Goal: Submit feedback/report problem: Submit feedback/report problem

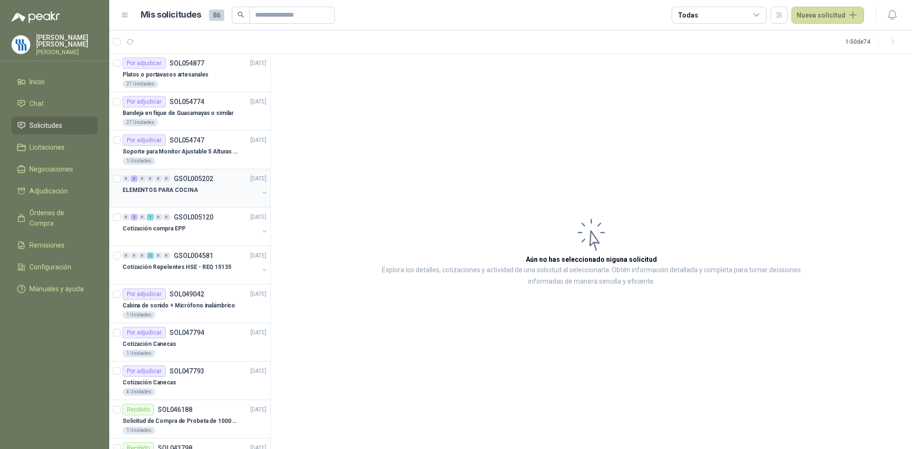
click at [180, 193] on p "ELEMENTOS PARA COCINA" at bounding box center [160, 190] width 75 height 9
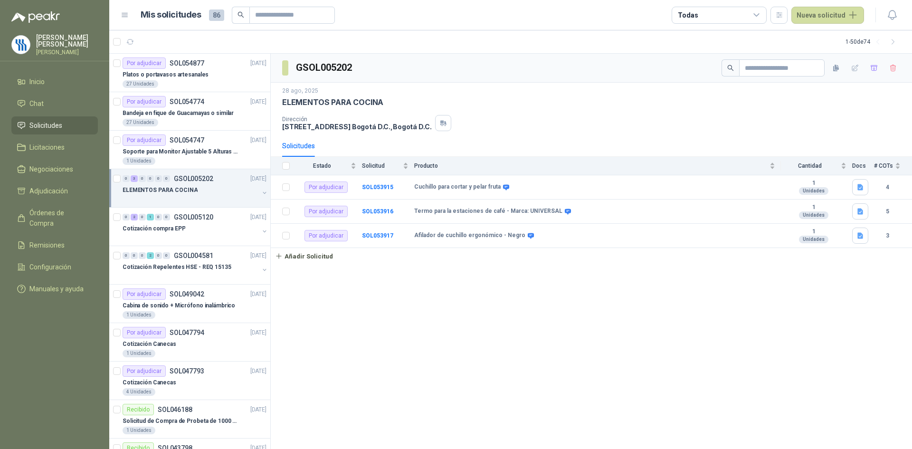
drag, startPoint x: 441, startPoint y: 294, endPoint x: 431, endPoint y: 277, distance: 19.6
click at [441, 294] on div "GSOL005202 [DATE] ELEMENTOS PARA COCINA Dirección CRA 7 155C 20 PISO [GEOGRAPHI…" at bounding box center [591, 252] width 641 height 396
click at [379, 184] on b "SOL053915" at bounding box center [377, 187] width 31 height 7
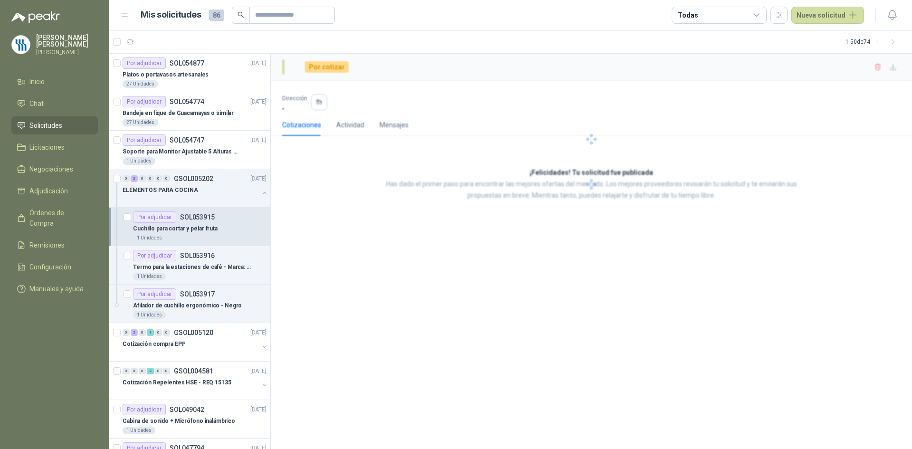
click at [481, 347] on div "Por cotizar Dirección , Cotizaciones Actividad Mensajes ¡Felicidades! Tu solici…" at bounding box center [591, 252] width 641 height 396
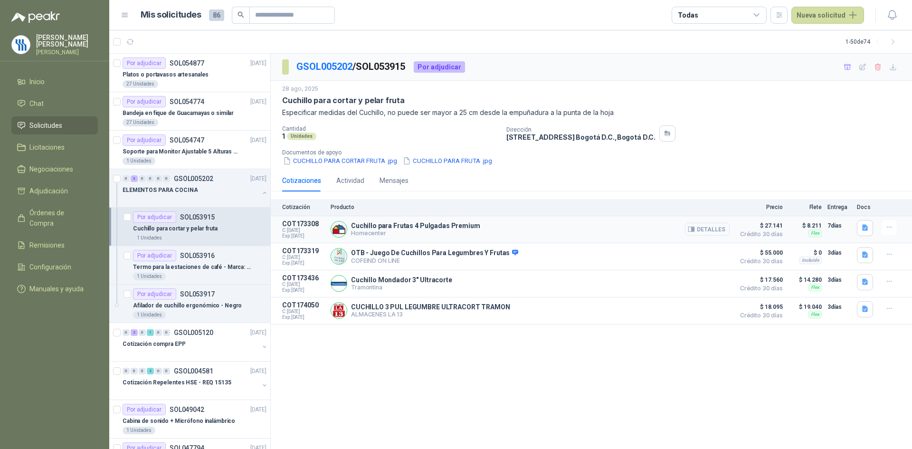
click at [703, 230] on button "Detalles" at bounding box center [707, 229] width 45 height 13
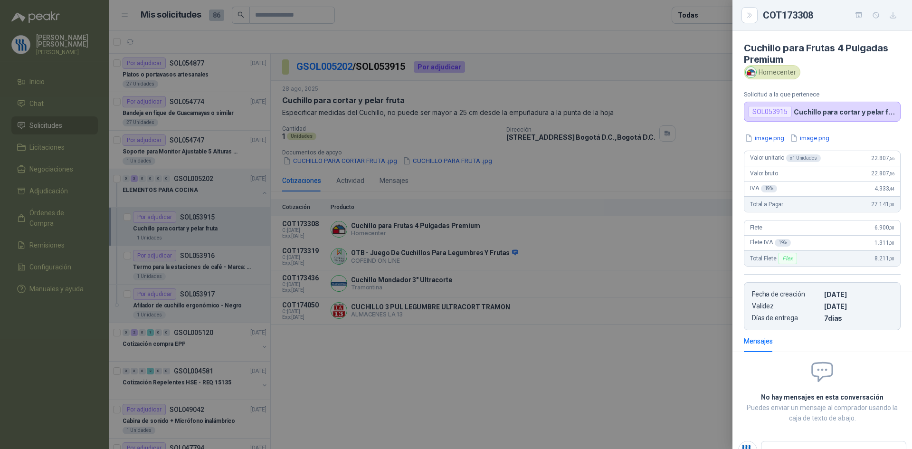
scroll to position [4, 0]
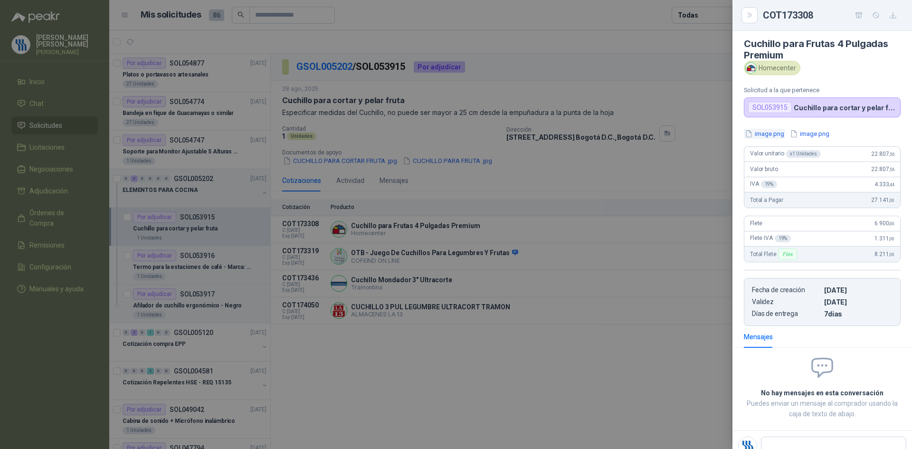
click at [763, 133] on button "image.png" at bounding box center [764, 134] width 41 height 10
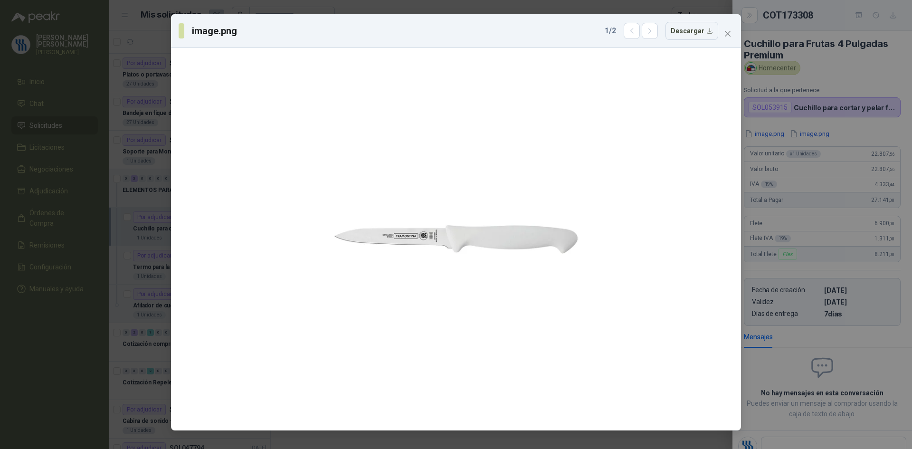
click at [851, 74] on div "image.png 1 / 2 Descargar" at bounding box center [456, 224] width 912 height 449
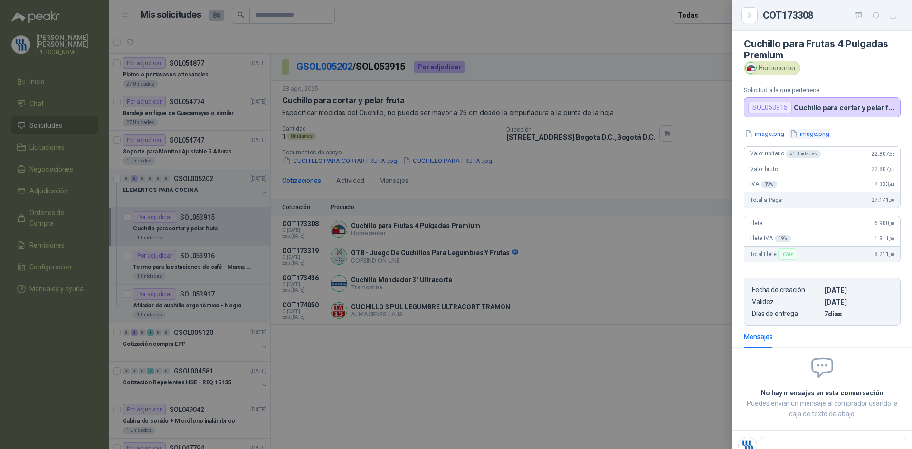
click at [812, 134] on button "image.png" at bounding box center [809, 134] width 41 height 10
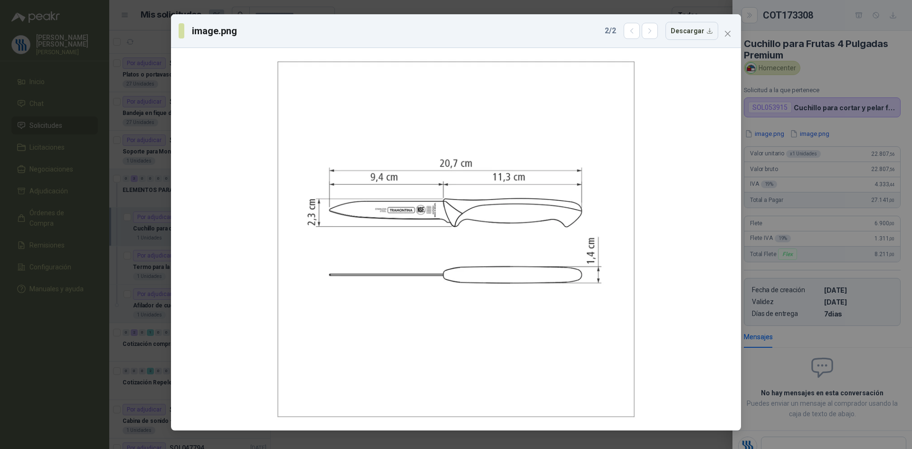
click at [807, 150] on div "image.png 2 / 2 Descargar" at bounding box center [456, 224] width 912 height 449
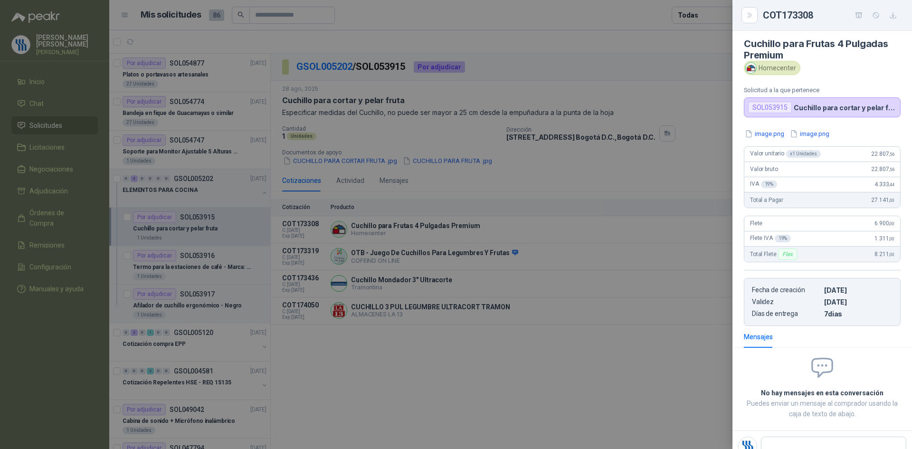
click at [796, 70] on div "Homecenter" at bounding box center [772, 68] width 57 height 14
drag, startPoint x: 865, startPoint y: 144, endPoint x: 831, endPoint y: 141, distance: 34.4
click at [864, 143] on div "image.png image.png Valor unitario x 1 Unidades 22.807 ,56 Valor bruto 22.807 ,…" at bounding box center [822, 227] width 180 height 197
click at [774, 128] on div "Cuchillo para Frutas 4 Pulgadas Premium Homecenter Solicitud a la que pertenece…" at bounding box center [822, 240] width 180 height 418
click at [775, 132] on button "image.png" at bounding box center [764, 134] width 41 height 10
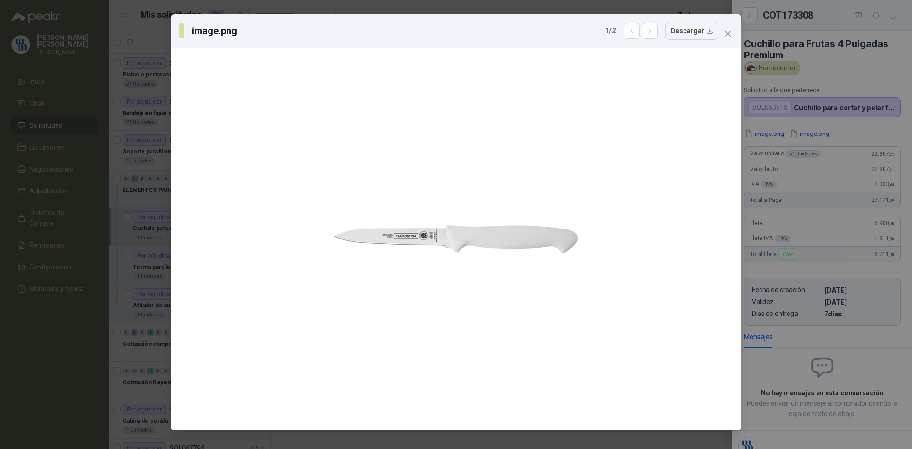
click at [857, 131] on div "image.png 1 / 2 Descargar" at bounding box center [456, 224] width 912 height 449
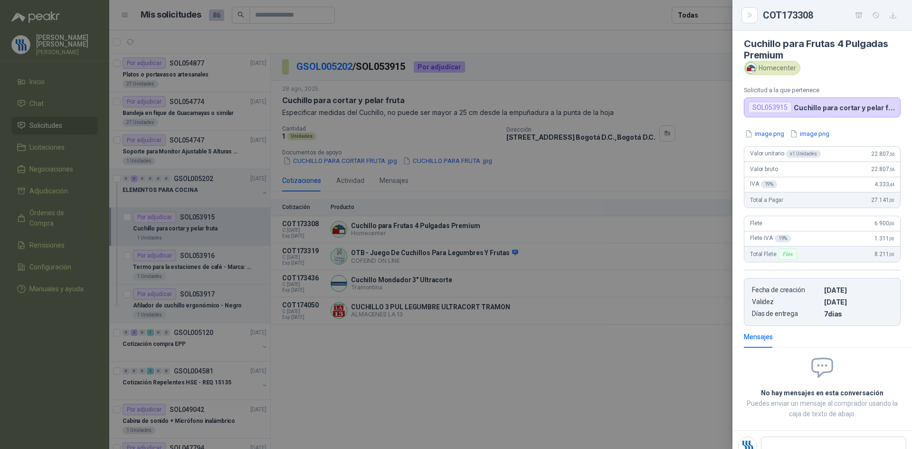
click at [891, 133] on div "image.png image.png" at bounding box center [822, 134] width 157 height 10
click at [588, 250] on div at bounding box center [456, 224] width 912 height 449
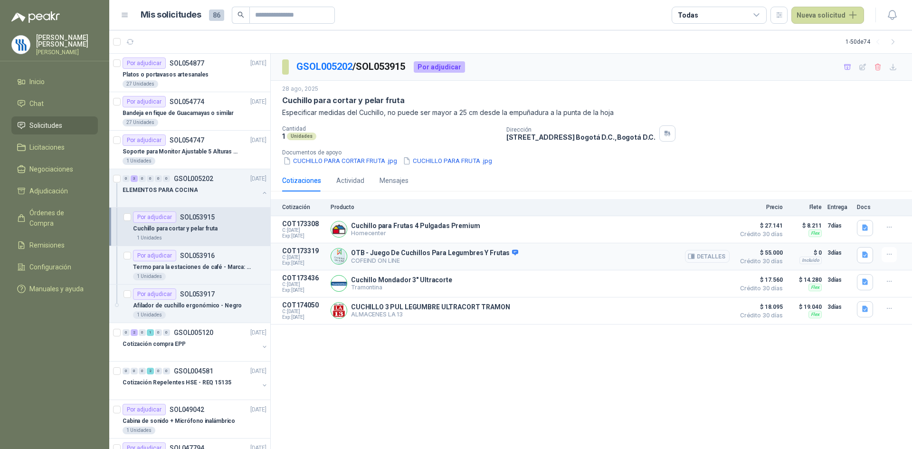
click at [708, 257] on button "Detalles" at bounding box center [707, 256] width 45 height 13
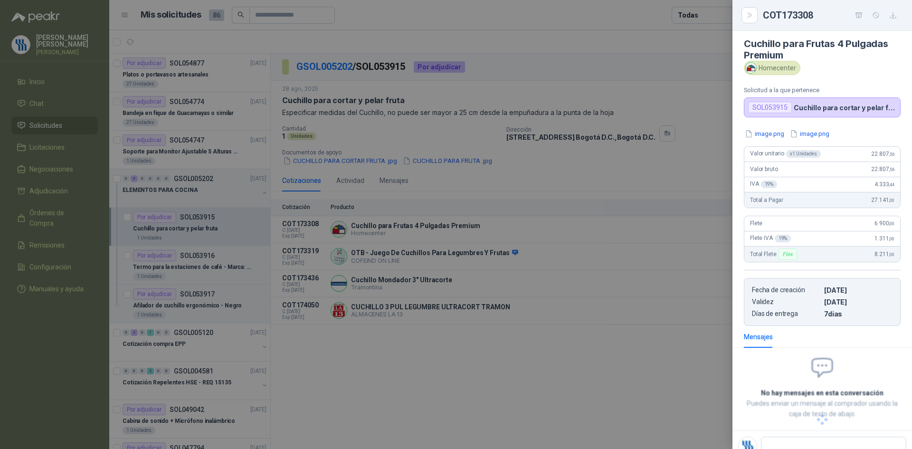
click at [581, 230] on div at bounding box center [456, 224] width 912 height 449
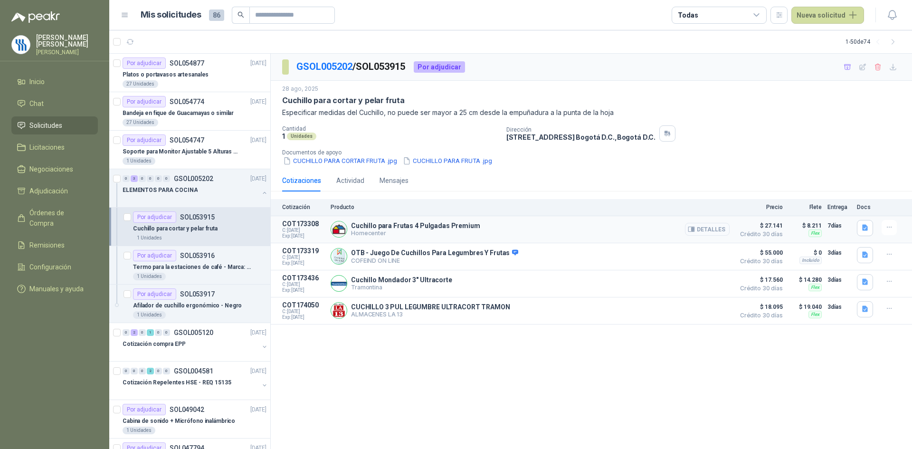
click at [723, 227] on button "Detalles" at bounding box center [707, 229] width 45 height 13
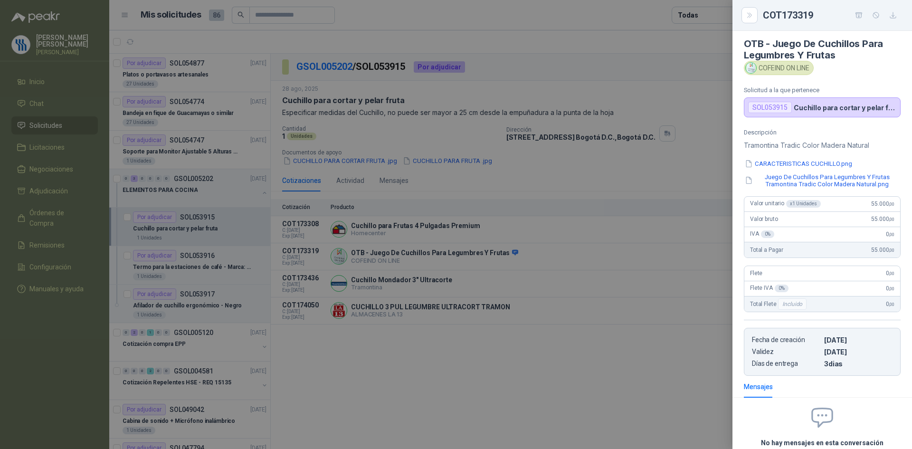
click at [606, 256] on div at bounding box center [456, 224] width 912 height 449
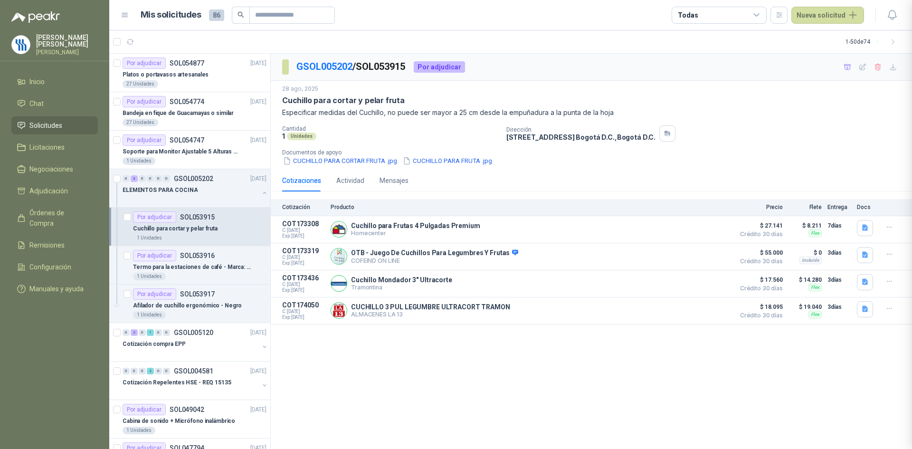
scroll to position [90, 0]
click at [708, 229] on button "Detalles" at bounding box center [707, 229] width 45 height 13
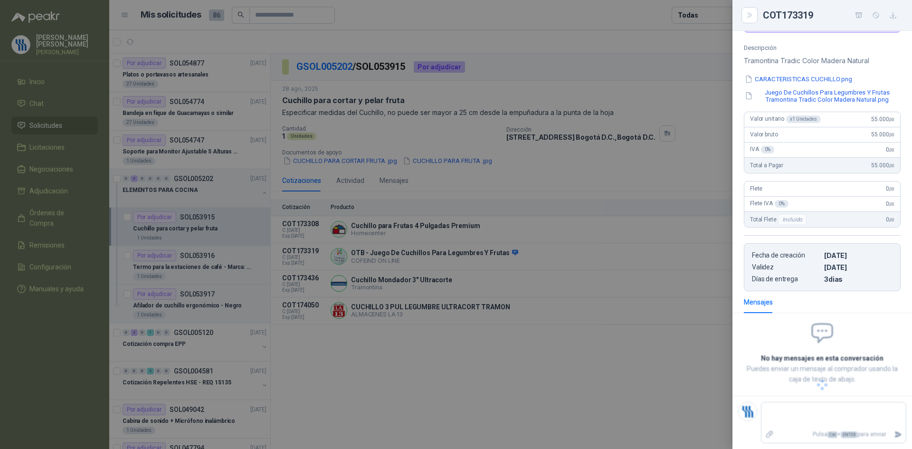
scroll to position [39, 0]
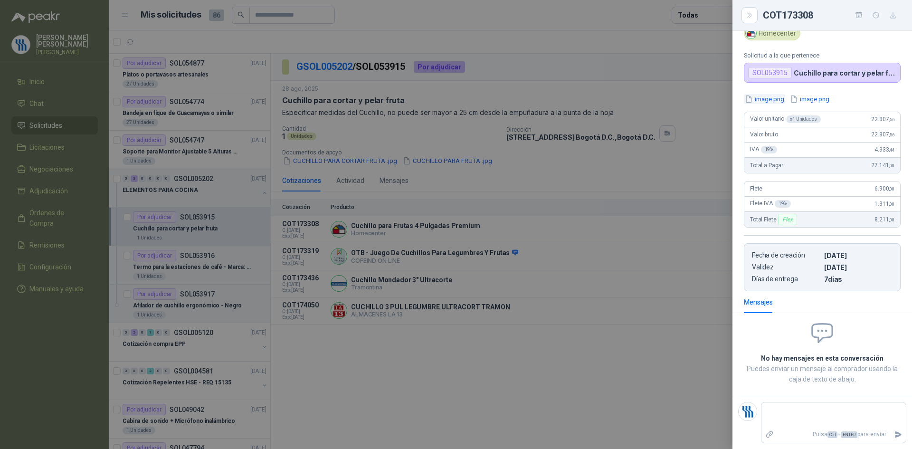
click at [777, 100] on button "image.png" at bounding box center [764, 99] width 41 height 10
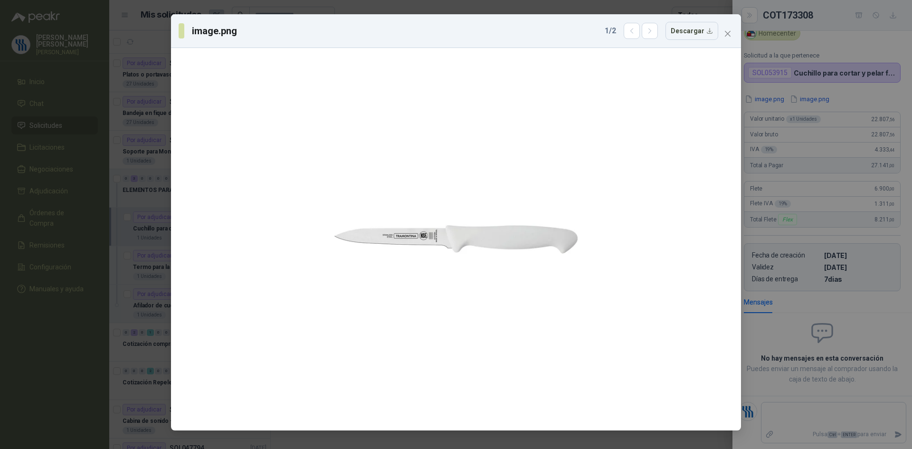
click at [854, 127] on div "image.png 1 / 2 Descargar" at bounding box center [456, 224] width 912 height 449
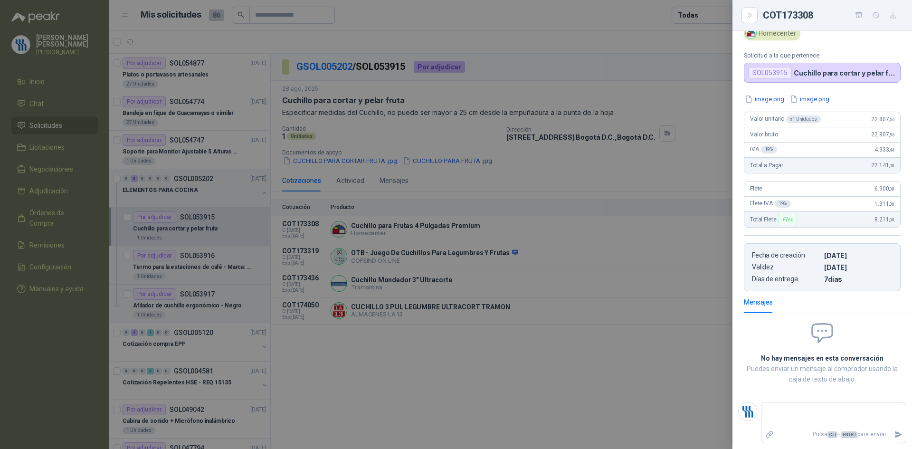
click at [655, 248] on div at bounding box center [456, 224] width 912 height 449
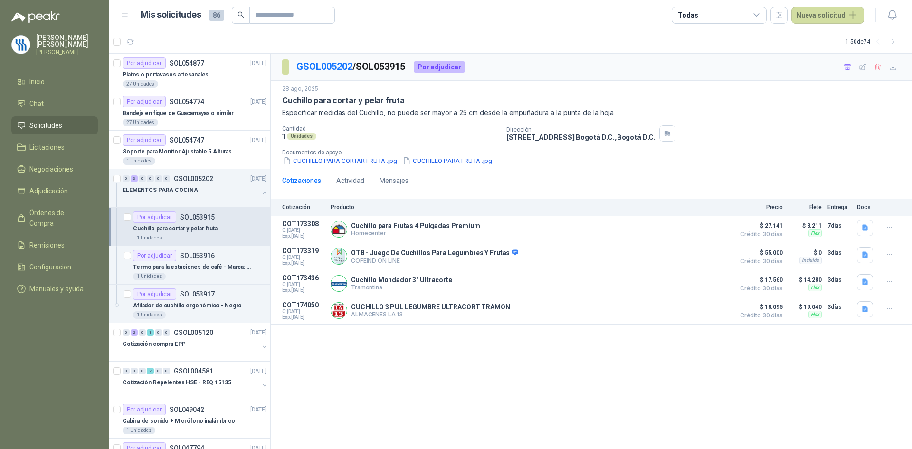
click at [0, 0] on button "Detalles" at bounding box center [0, 0] width 0 height 0
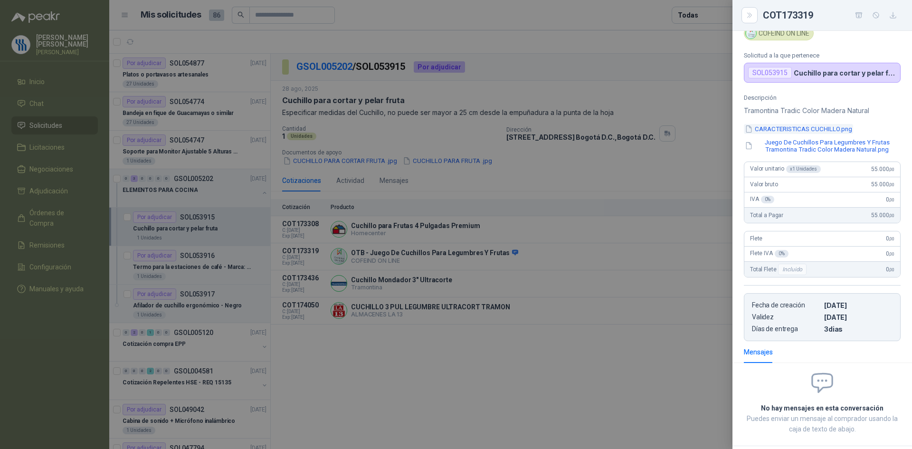
click at [793, 131] on button "CARACTERISTICAS CUCHILLO.png" at bounding box center [798, 129] width 109 height 10
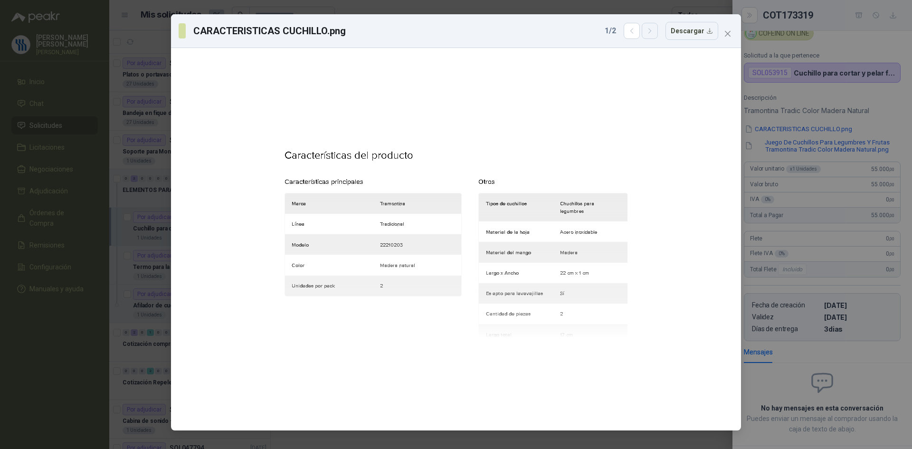
click at [651, 27] on button "button" at bounding box center [650, 31] width 16 height 16
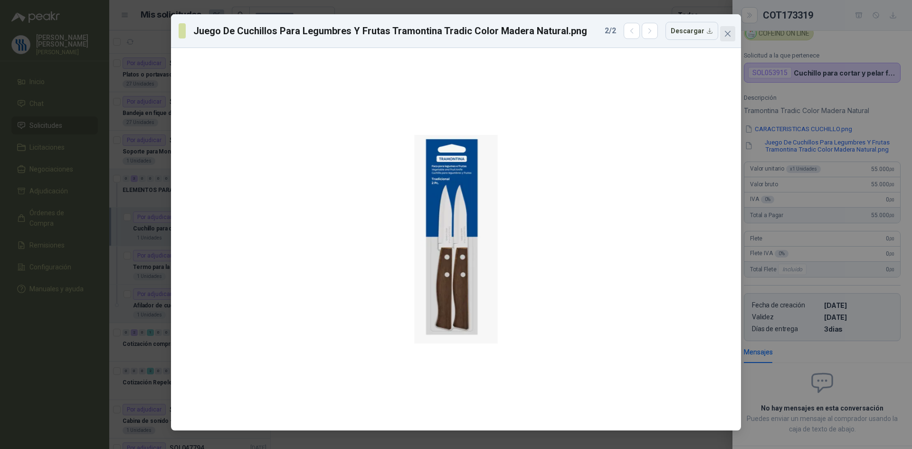
click at [725, 31] on icon "close" at bounding box center [728, 34] width 8 height 8
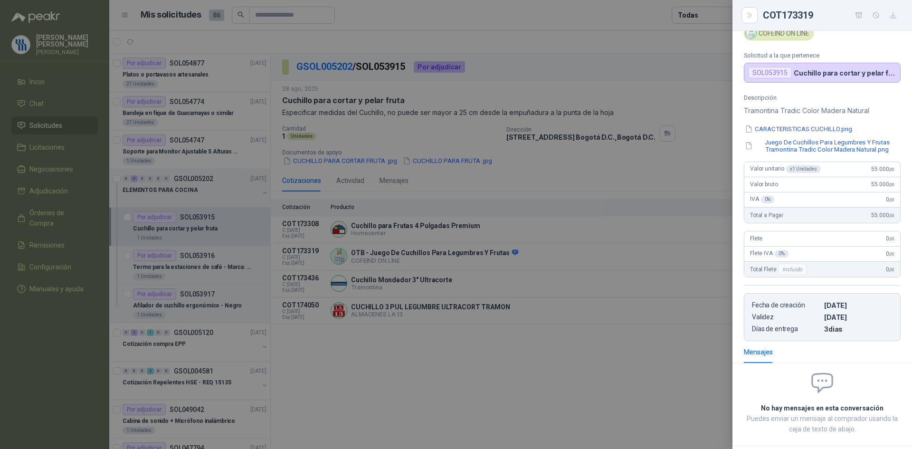
click at [811, 94] on div "OTB - Juego De Cuchillos Para Legumbres Y Frutas COFEIND ON LINE Solicitud a la…" at bounding box center [822, 240] width 180 height 418
click at [535, 270] on div at bounding box center [456, 224] width 912 height 449
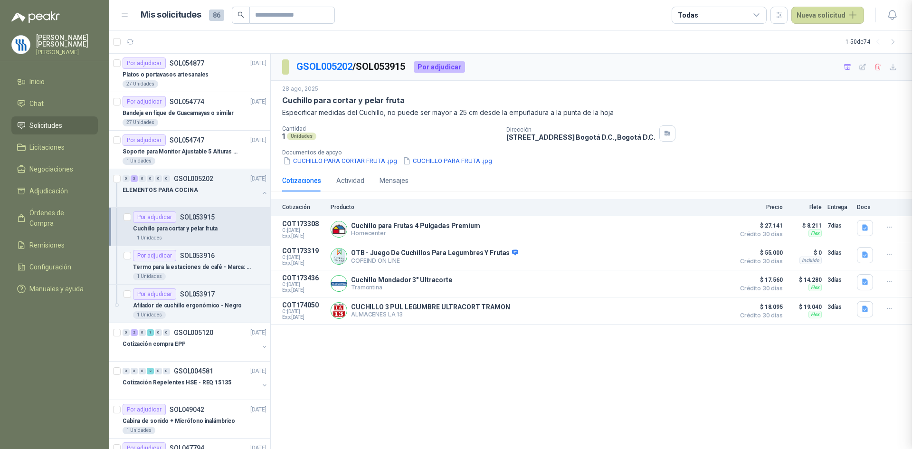
scroll to position [90, 0]
click at [716, 284] on button "Detalles" at bounding box center [707, 283] width 45 height 13
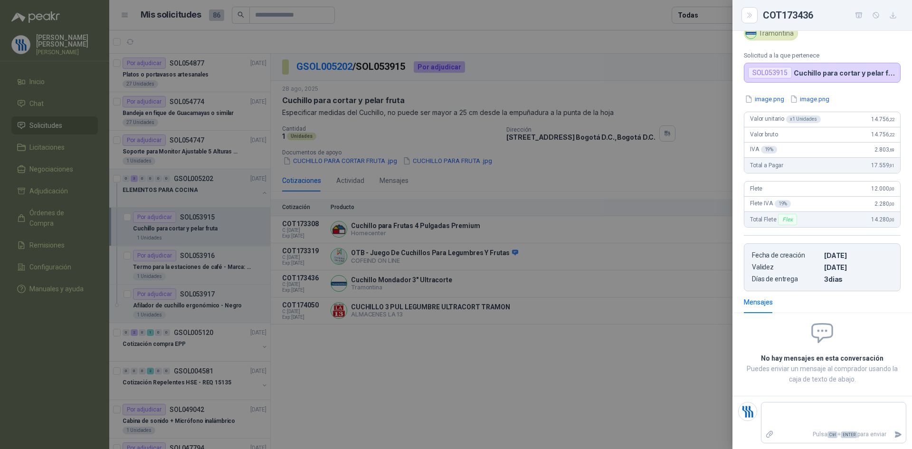
scroll to position [28, 0]
click at [754, 102] on button "image.png" at bounding box center [764, 99] width 41 height 10
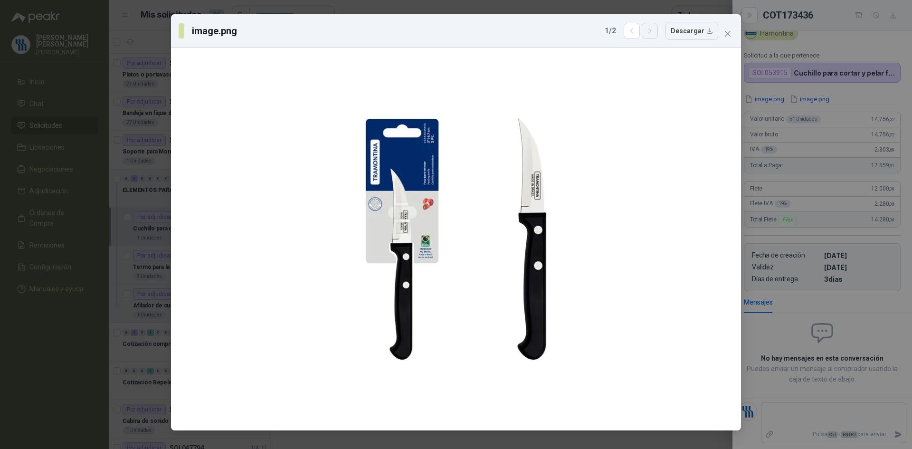
click at [654, 32] on icon "button" at bounding box center [650, 31] width 8 height 8
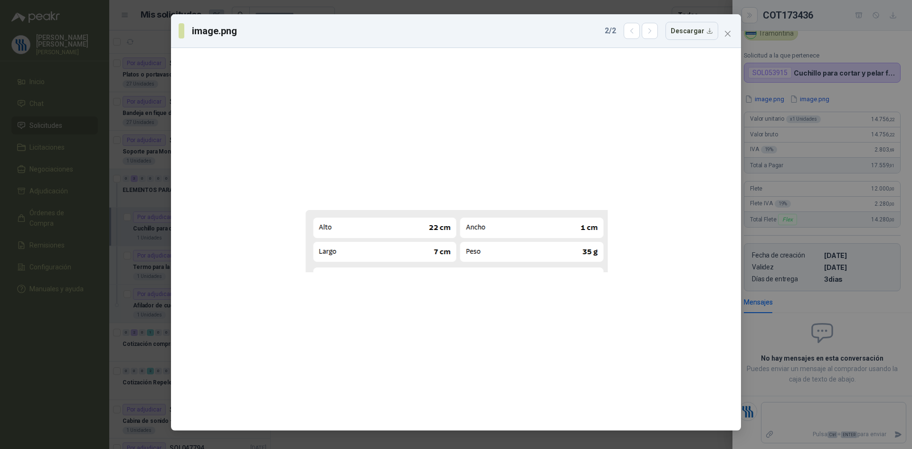
click at [862, 113] on div "image.png 2 / 2 Descargar" at bounding box center [456, 224] width 912 height 449
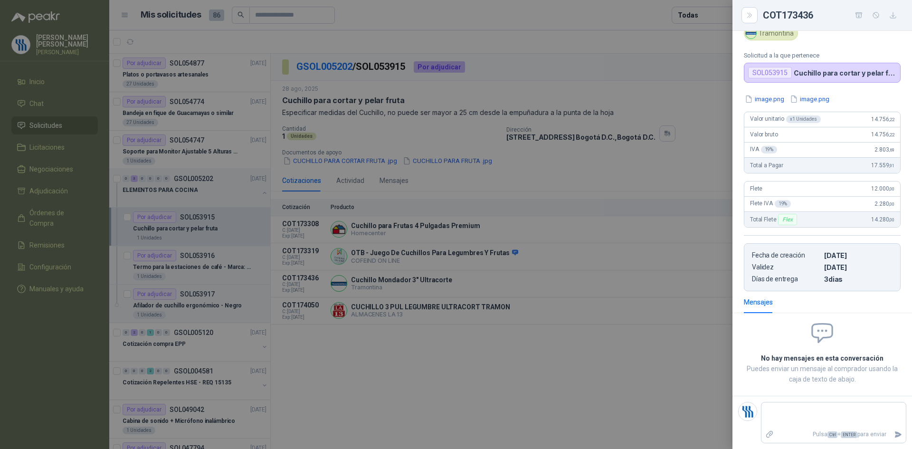
drag, startPoint x: 646, startPoint y: 313, endPoint x: 679, endPoint y: 306, distance: 33.4
click at [647, 313] on div at bounding box center [456, 224] width 912 height 449
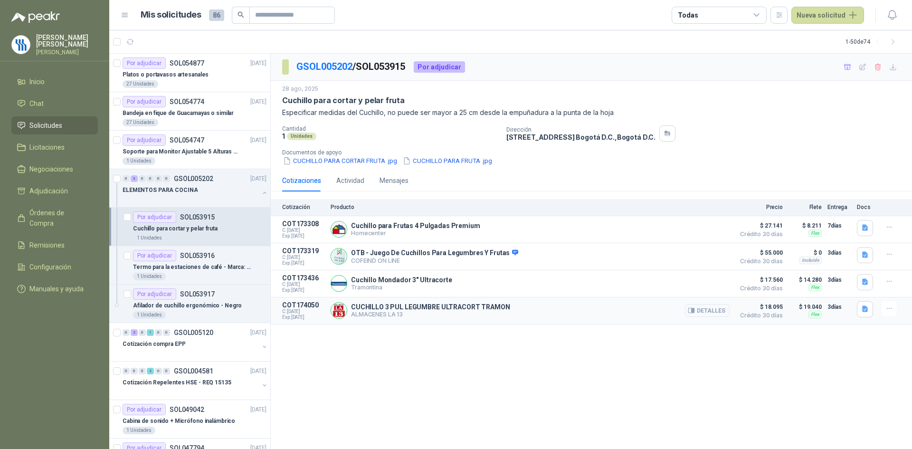
click at [701, 312] on button "Detalles" at bounding box center [707, 310] width 45 height 13
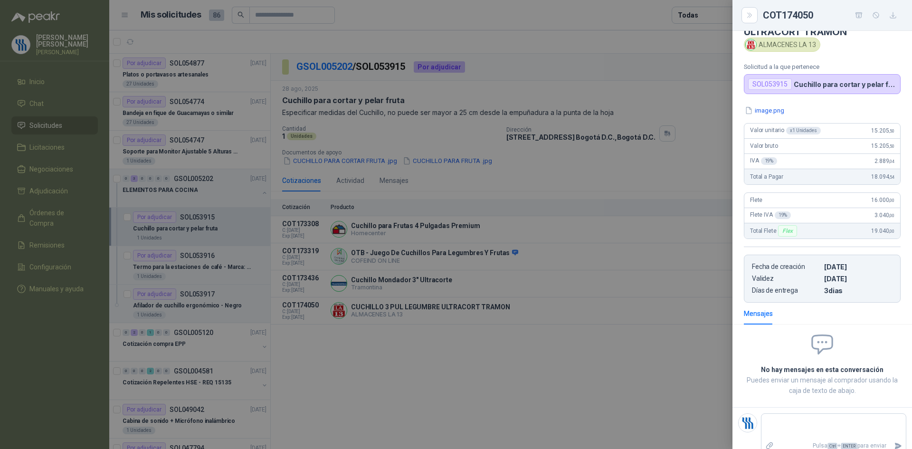
scroll to position [39, 0]
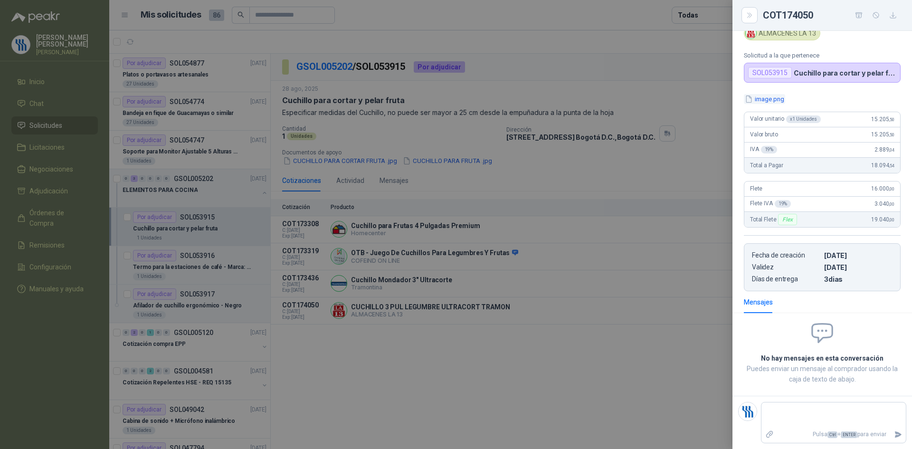
click at [776, 101] on button "image.png" at bounding box center [764, 99] width 41 height 10
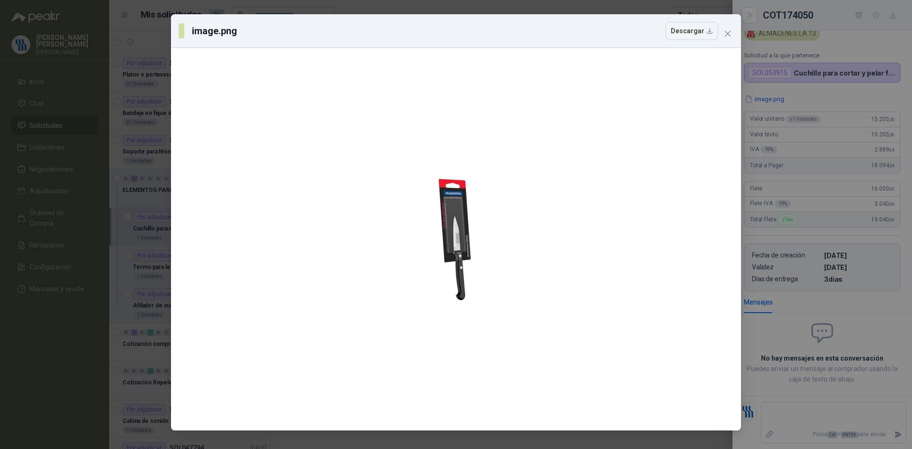
click at [837, 96] on div "image.png Descargar" at bounding box center [456, 224] width 912 height 449
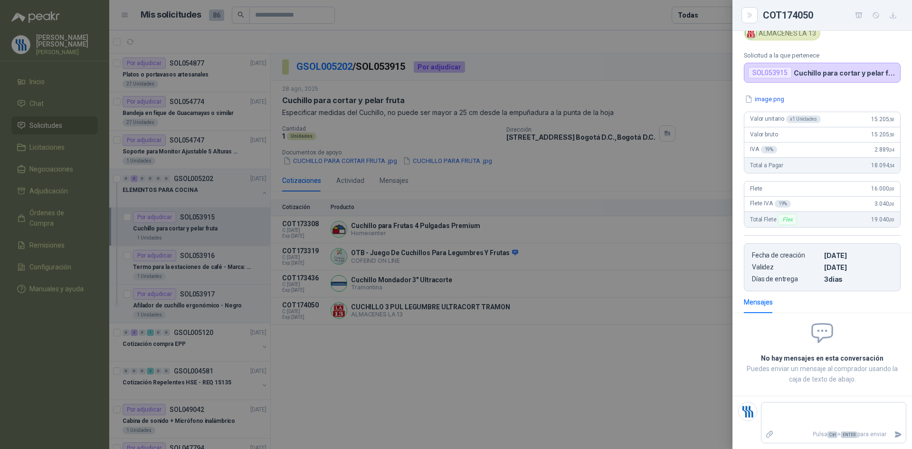
click at [462, 260] on div at bounding box center [456, 224] width 912 height 449
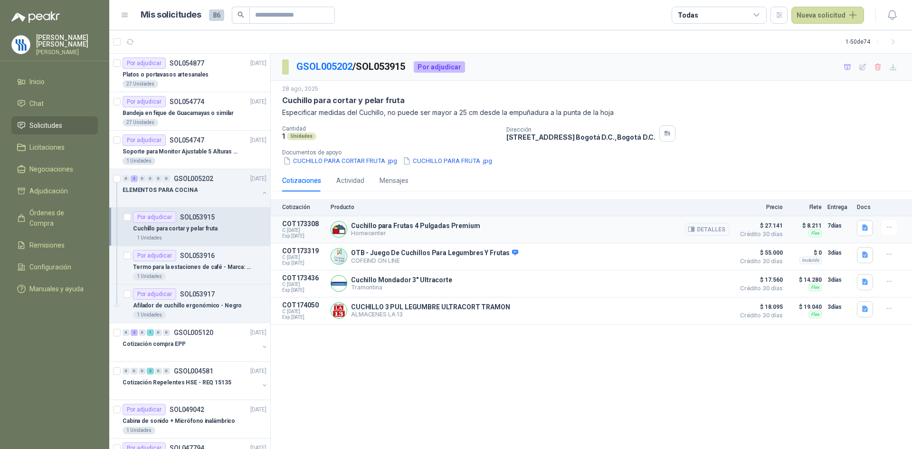
click at [506, 222] on div "Cuchillo para Frutas 4 Pulgadas Premium Homecenter Detalles" at bounding box center [530, 229] width 399 height 19
click at [704, 227] on button "Detalles" at bounding box center [707, 229] width 45 height 13
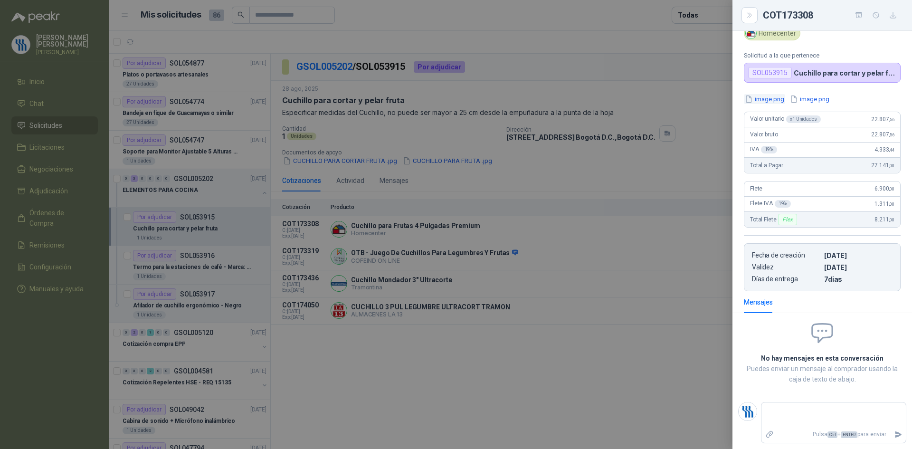
click at [770, 97] on button "image.png" at bounding box center [764, 99] width 41 height 10
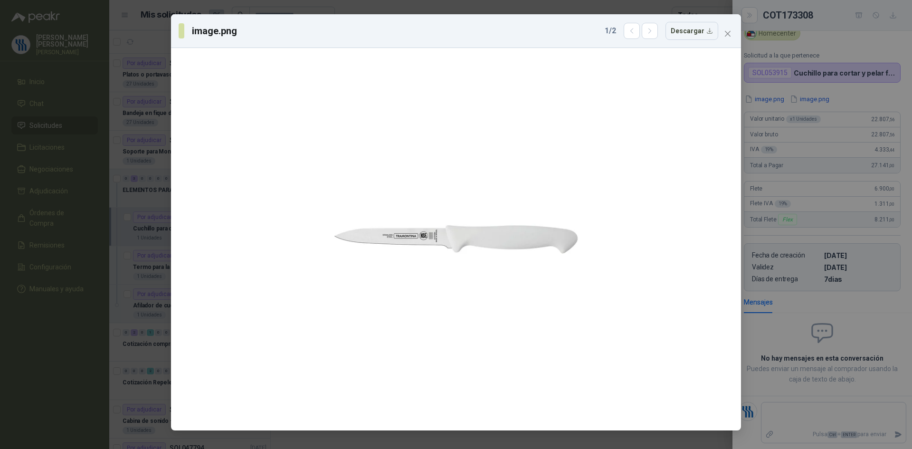
click at [809, 98] on div "image.png 1 / 2 Descargar" at bounding box center [456, 224] width 912 height 449
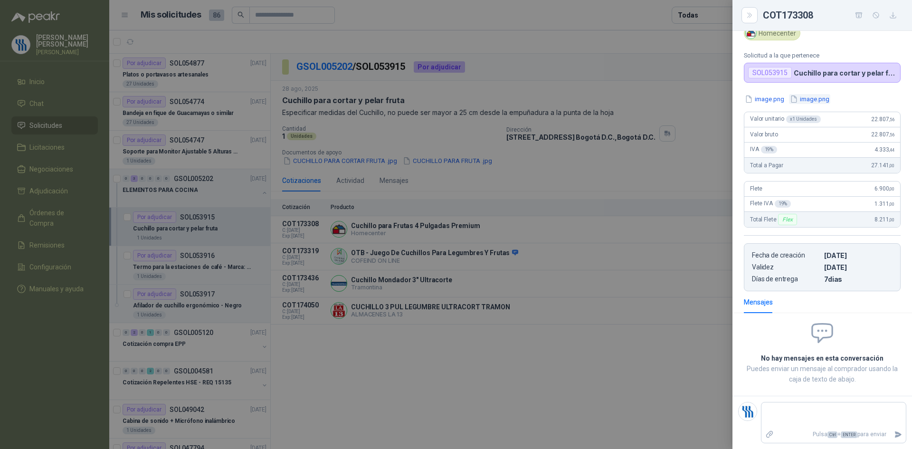
click at [819, 102] on button "image.png" at bounding box center [809, 99] width 41 height 10
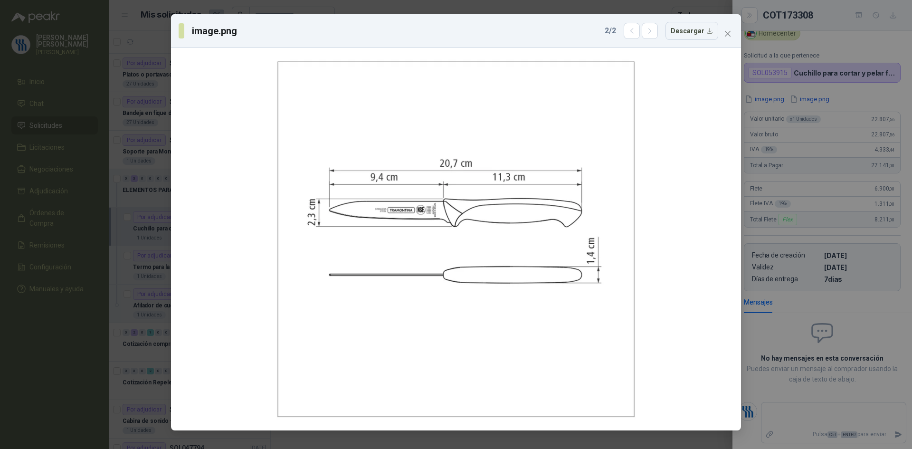
click at [814, 94] on div "image.png 2 / 2 Descargar" at bounding box center [456, 224] width 912 height 449
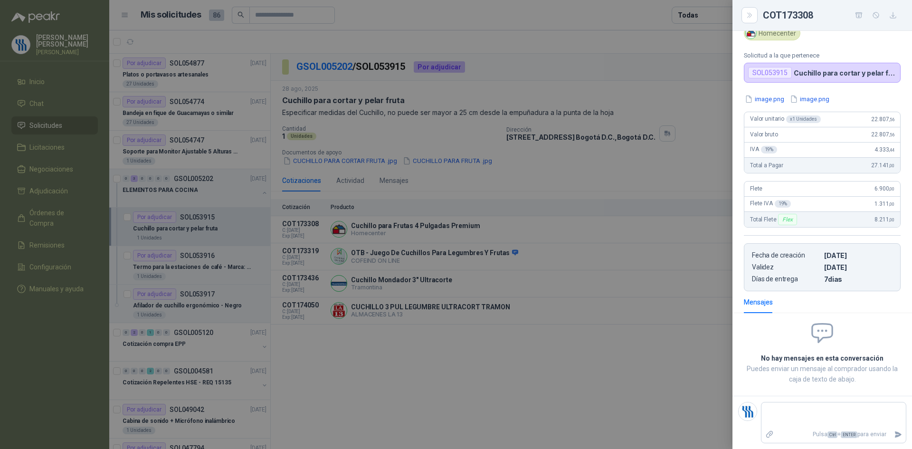
click at [758, 104] on div "image.png image.png Valor unitario x 1 Unidades 22.807 ,56 Valor bruto 22.807 ,…" at bounding box center [822, 192] width 180 height 197
click at [766, 96] on button "image.png" at bounding box center [764, 99] width 41 height 10
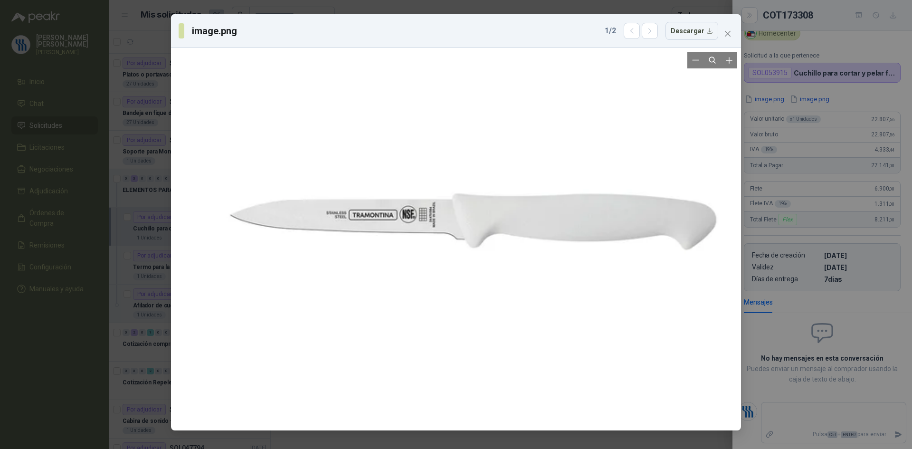
click at [436, 253] on div at bounding box center [472, 221] width 749 height 749
click at [501, 284] on div at bounding box center [472, 221] width 749 height 749
click at [670, 305] on div at bounding box center [471, 221] width 749 height 749
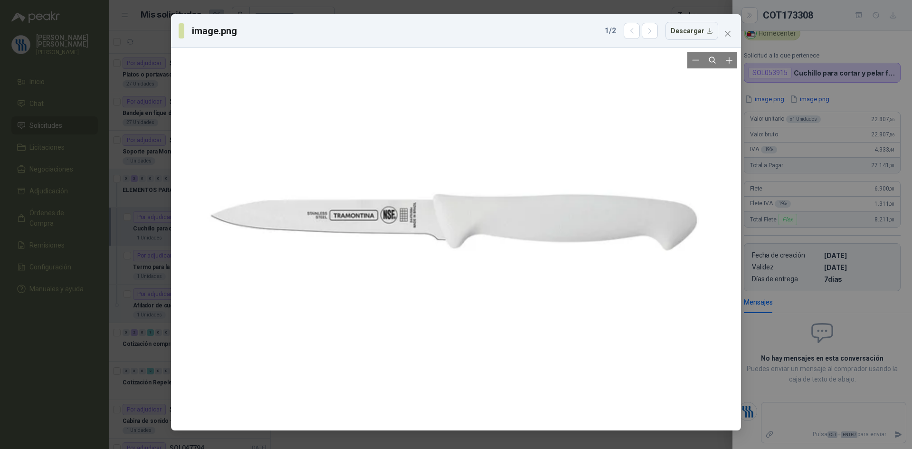
click at [603, 105] on div at bounding box center [453, 221] width 749 height 749
click at [547, 131] on div at bounding box center [453, 221] width 749 height 749
drag, startPoint x: 495, startPoint y: 275, endPoint x: 501, endPoint y: 269, distance: 7.7
click at [495, 274] on div at bounding box center [453, 221] width 749 height 749
click at [564, 145] on div at bounding box center [454, 221] width 749 height 749
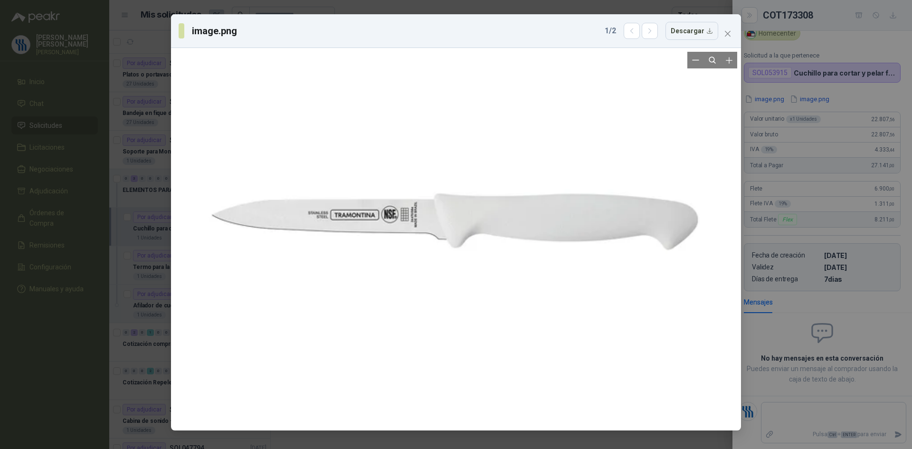
click at [568, 143] on div at bounding box center [454, 221] width 749 height 749
click at [629, 133] on div at bounding box center [456, 221] width 749 height 749
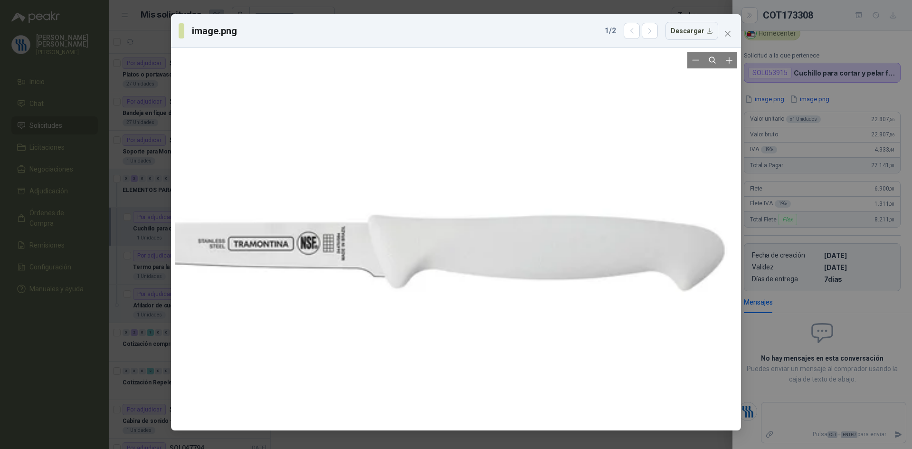
click at [629, 133] on div at bounding box center [396, 252] width 1012 height 1012
click at [867, 96] on div "image.png 1 / 2 Descargar" at bounding box center [456, 224] width 912 height 449
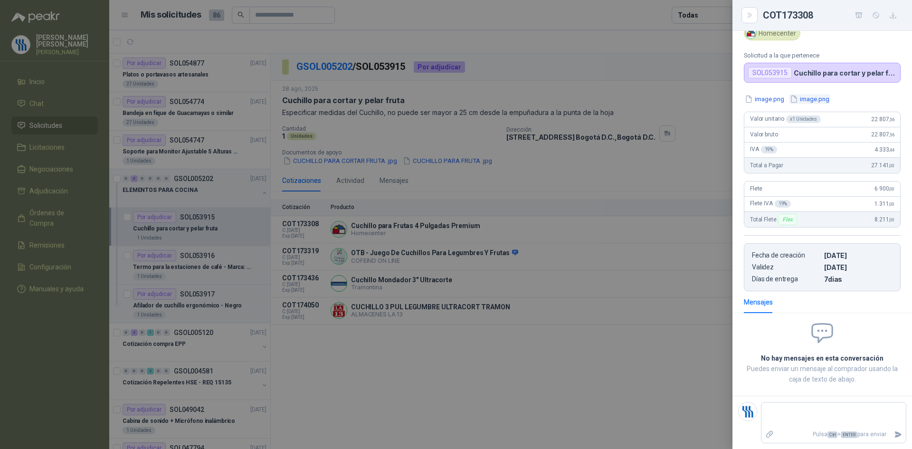
click at [815, 101] on button "image.png" at bounding box center [809, 99] width 41 height 10
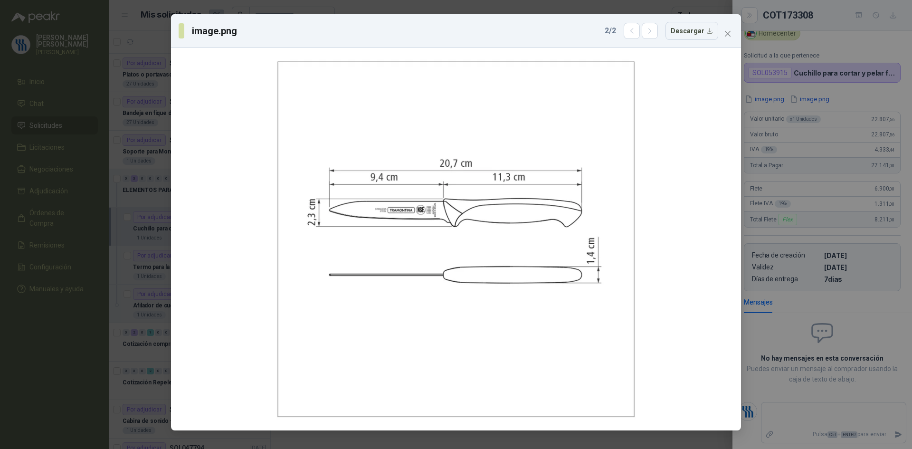
click at [848, 101] on div "image.png 2 / 2 Descargar" at bounding box center [456, 224] width 912 height 449
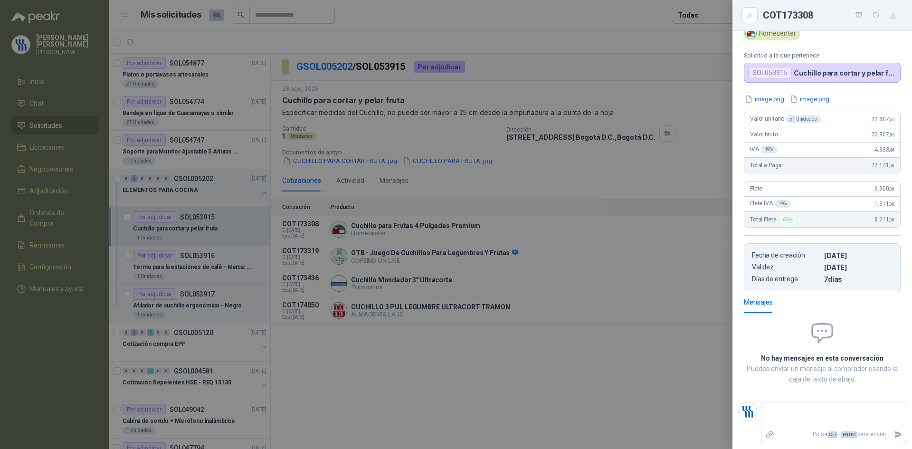
click at [454, 263] on div at bounding box center [456, 224] width 912 height 449
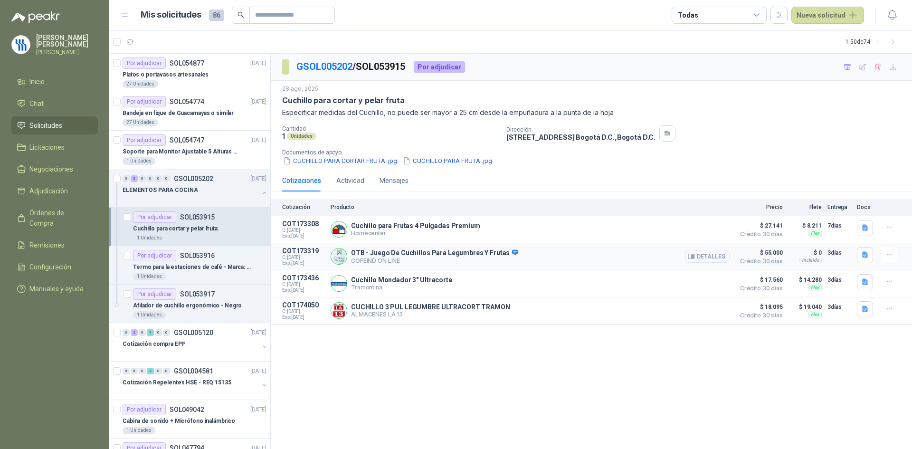
click at [695, 251] on button "Detalles" at bounding box center [707, 256] width 45 height 13
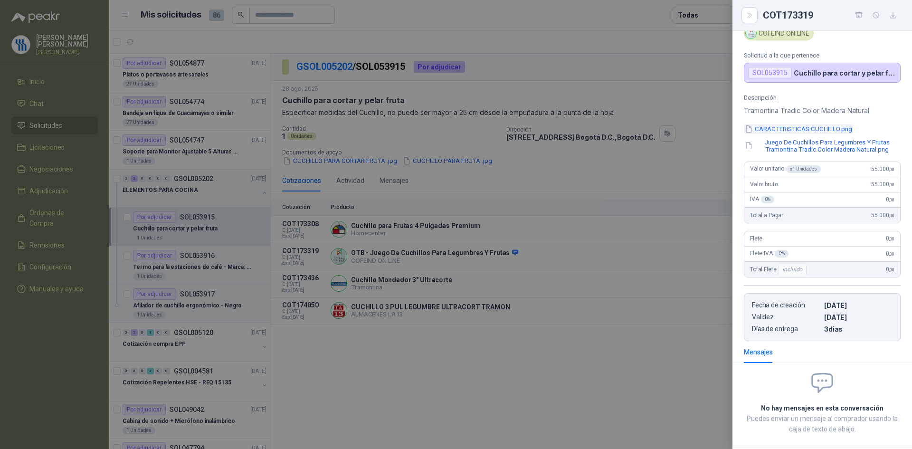
click at [794, 130] on button "CARACTERISTICAS CUCHILLO.png" at bounding box center [798, 129] width 109 height 10
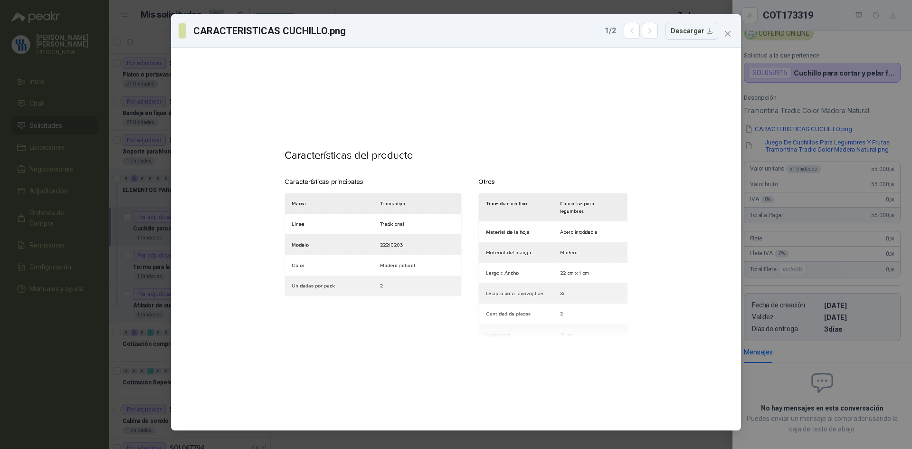
click at [786, 193] on div "CARACTERISTICAS CUCHILLO.png 1 / 2 Descargar" at bounding box center [456, 224] width 912 height 449
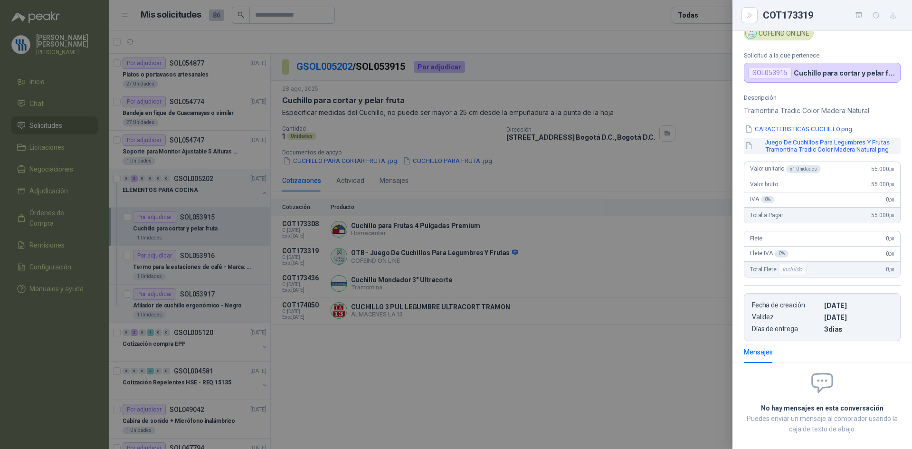
click at [825, 145] on button "Juego De Cuchillos Para Legumbres Y Frutas Tramontina Tradic Color Madera Natur…" at bounding box center [822, 146] width 157 height 16
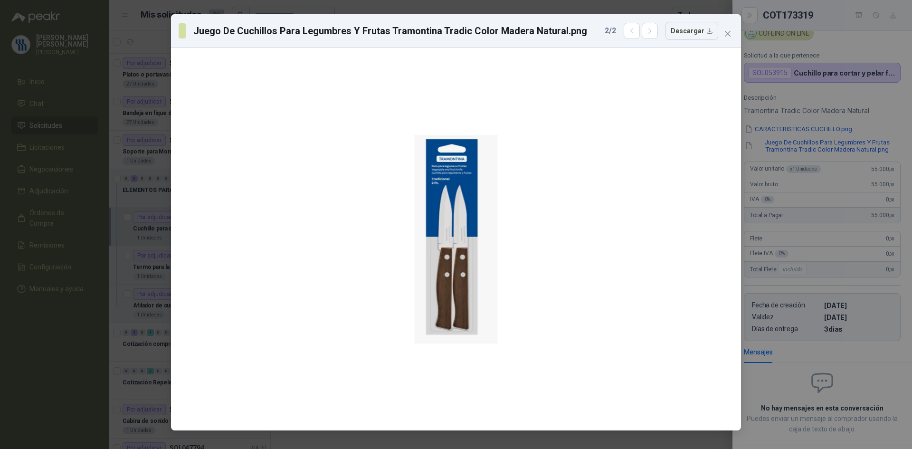
click at [825, 117] on div "Juego De Cuchillos Para Legumbres Y Frutas Tramontina Tradic Color Madera Natur…" at bounding box center [456, 224] width 912 height 449
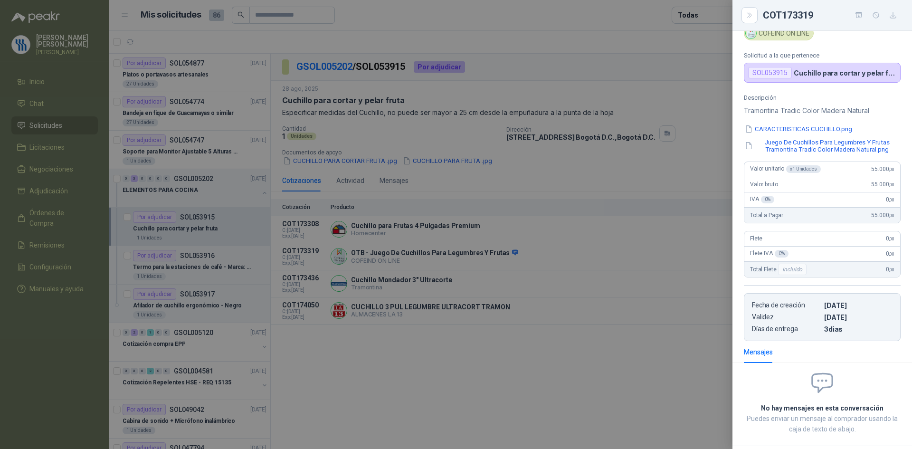
click at [557, 268] on div at bounding box center [456, 224] width 912 height 449
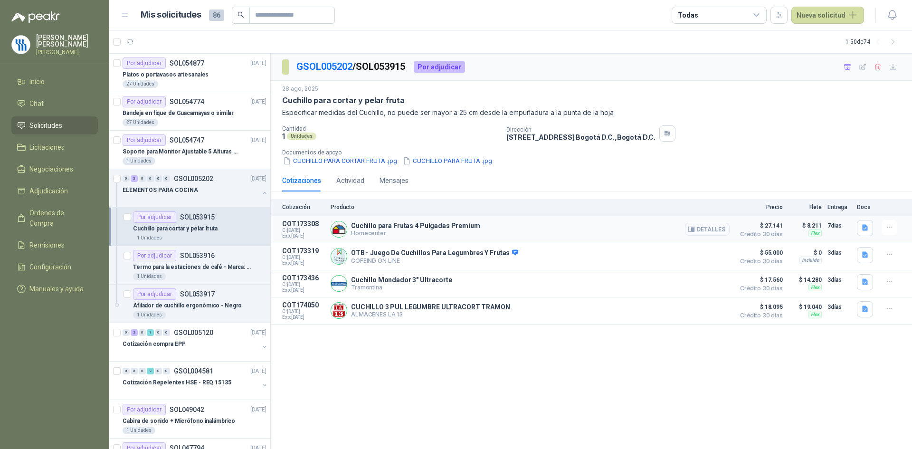
click at [700, 231] on button "Detalles" at bounding box center [707, 229] width 45 height 13
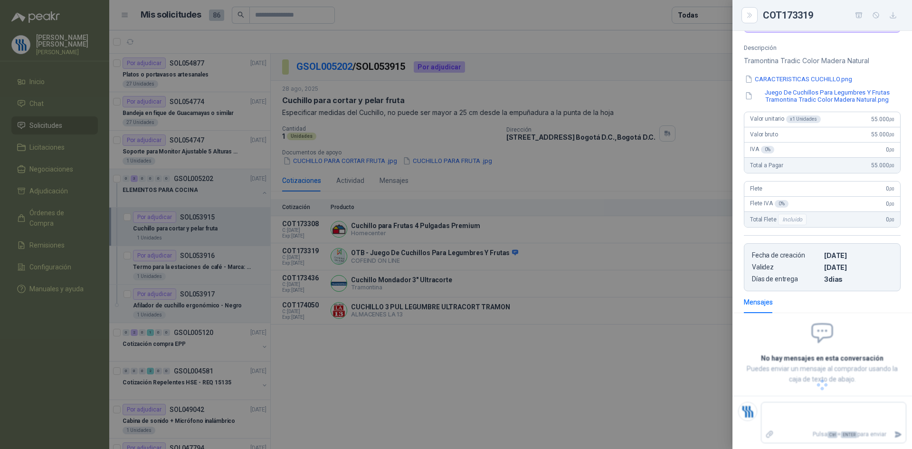
scroll to position [39, 0]
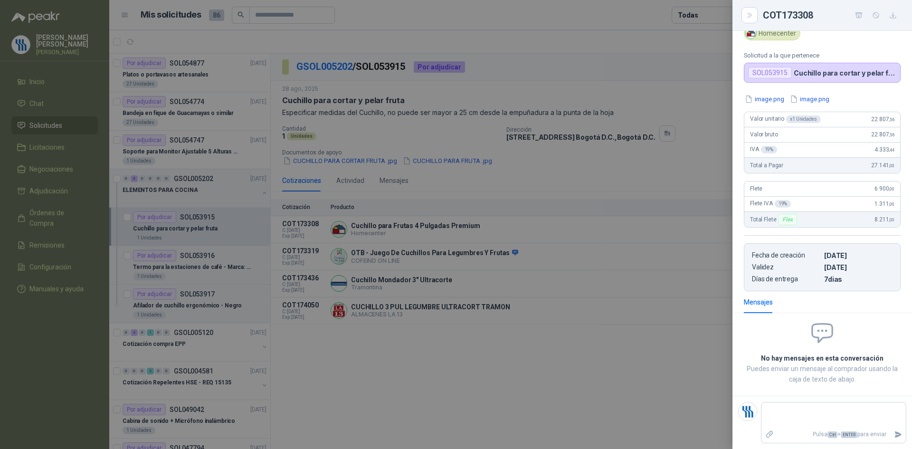
click at [594, 286] on div at bounding box center [456, 224] width 912 height 449
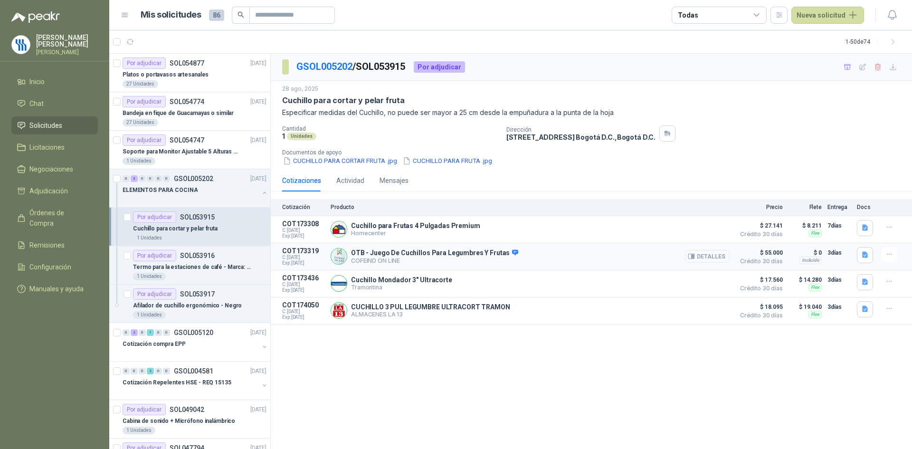
click at [713, 256] on button "Detalles" at bounding box center [707, 256] width 45 height 13
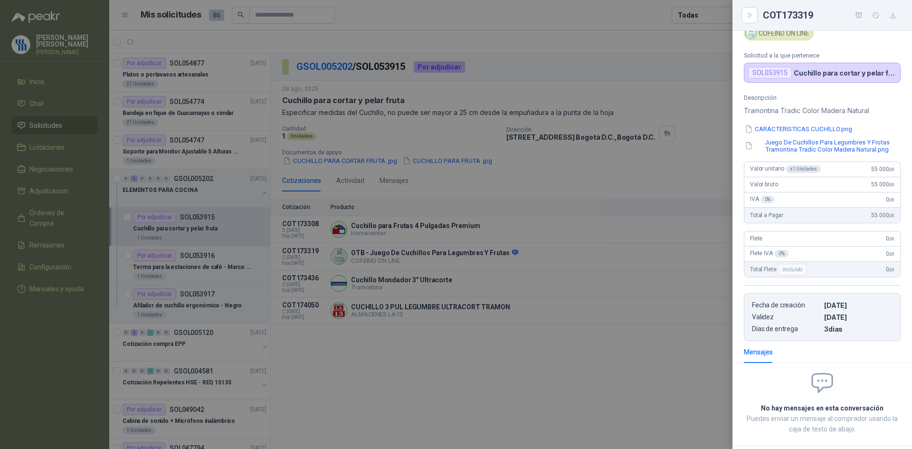
click at [596, 300] on div at bounding box center [456, 224] width 912 height 449
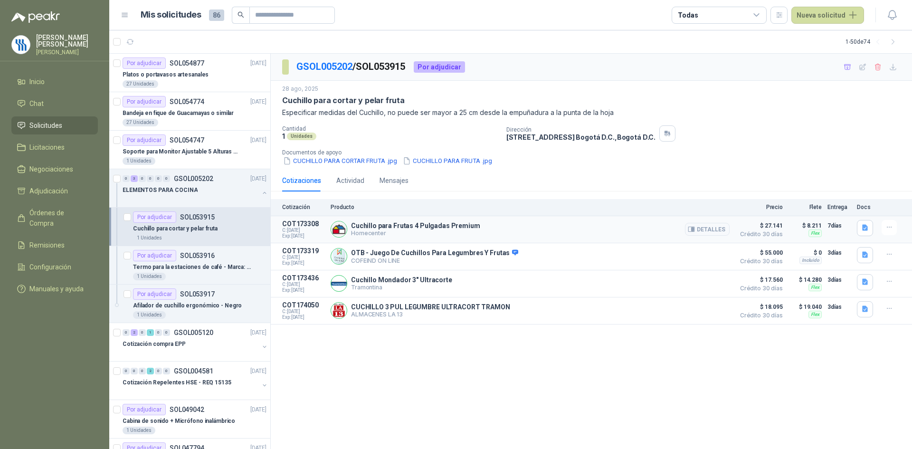
click at [429, 223] on p "Cuchillo para Frutas 4 Pulgadas Premium" at bounding box center [415, 226] width 129 height 8
click at [699, 231] on button "Detalles" at bounding box center [707, 229] width 45 height 13
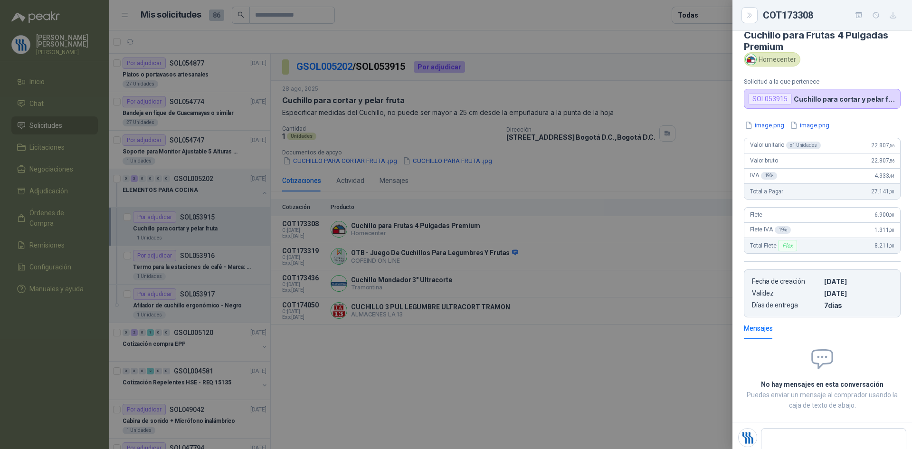
scroll to position [0, 0]
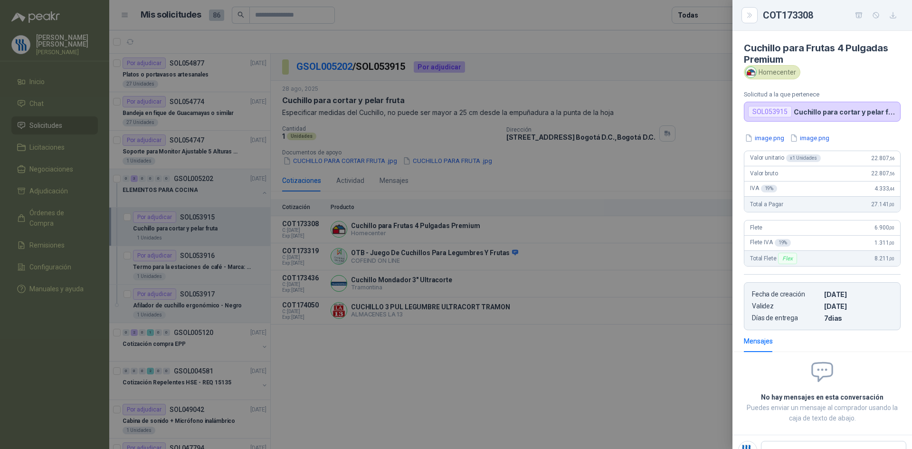
click at [787, 57] on h4 "Cuchillo para Frutas 4 Pulgadas Premium" at bounding box center [822, 53] width 157 height 23
click at [785, 58] on h4 "Cuchillo para Frutas 4 Pulgadas Premium" at bounding box center [822, 53] width 157 height 23
drag, startPoint x: 782, startPoint y: 58, endPoint x: 776, endPoint y: 56, distance: 6.6
click at [776, 56] on h4 "Cuchillo para Frutas 4 Pulgadas Premium" at bounding box center [822, 53] width 157 height 23
drag, startPoint x: 743, startPoint y: 48, endPoint x: 782, endPoint y: 63, distance: 41.6
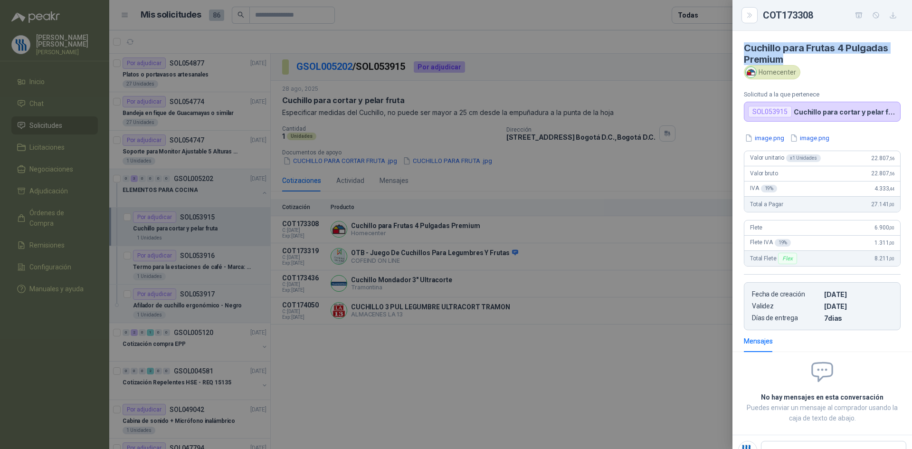
click at [782, 63] on article "Cuchillo para Frutas 4 Pulgadas Premium Homecenter Solicitud a la que pertenece…" at bounding box center [822, 76] width 180 height 91
copy h4 "Cuchillo para Frutas 4 Pulgadas Premium"
drag, startPoint x: 811, startPoint y: 16, endPoint x: 764, endPoint y: 18, distance: 47.0
click at [764, 18] on div "COT173308" at bounding box center [832, 15] width 138 height 15
copy div "COT173308"
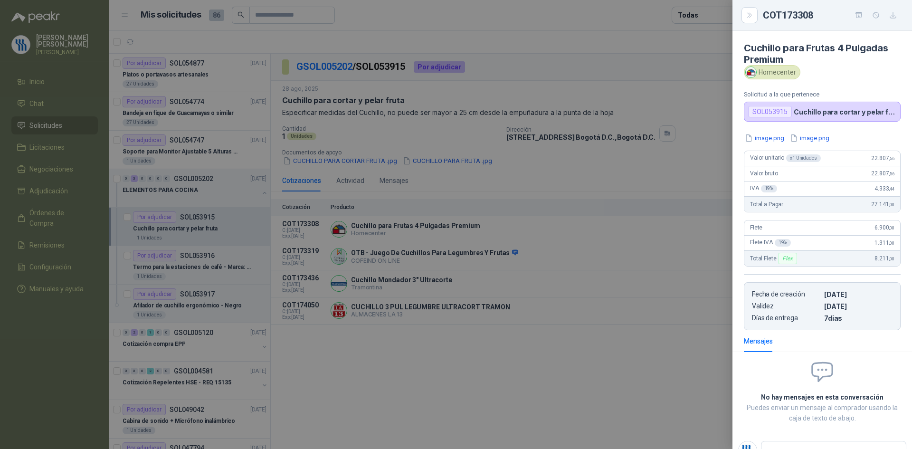
drag, startPoint x: 513, startPoint y: 158, endPoint x: 508, endPoint y: 156, distance: 5.9
click at [512, 157] on div at bounding box center [456, 224] width 912 height 449
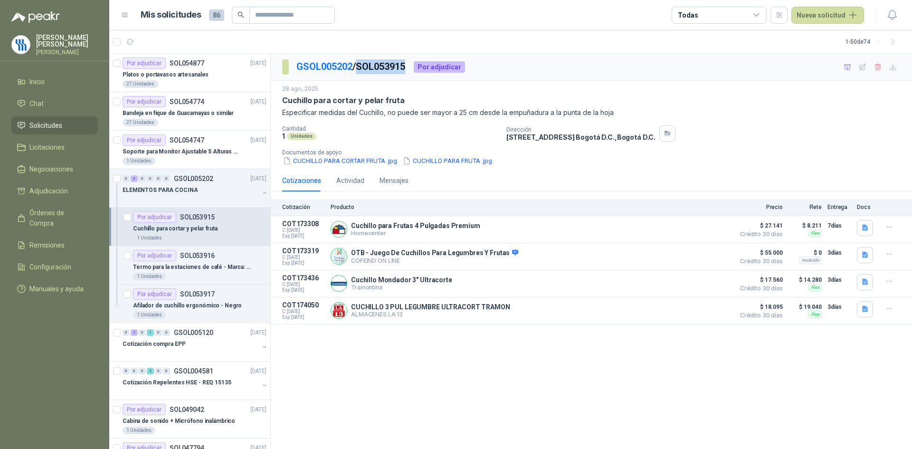
drag, startPoint x: 411, startPoint y: 66, endPoint x: 363, endPoint y: 70, distance: 48.6
click at [363, 70] on p "GSOL005202 / SOL053915" at bounding box center [351, 66] width 110 height 15
copy p "SOL053915"
click at [709, 230] on button "Detalles" at bounding box center [707, 229] width 45 height 13
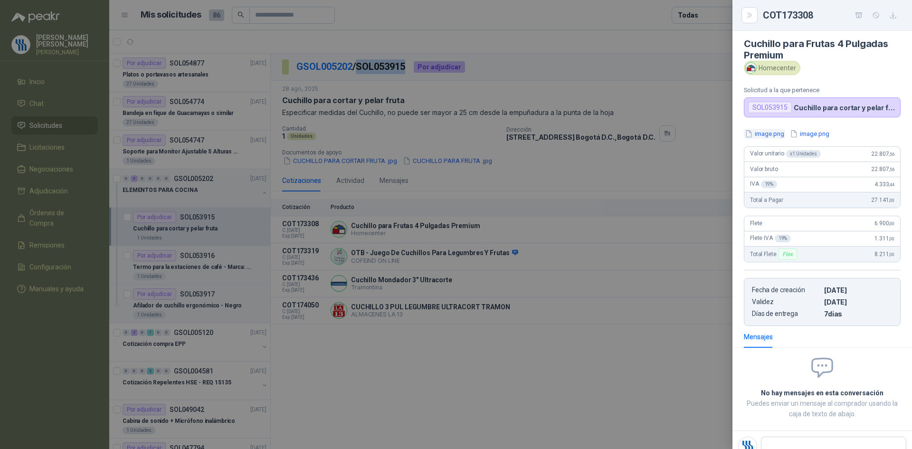
click at [771, 134] on button "image.png" at bounding box center [764, 134] width 41 height 10
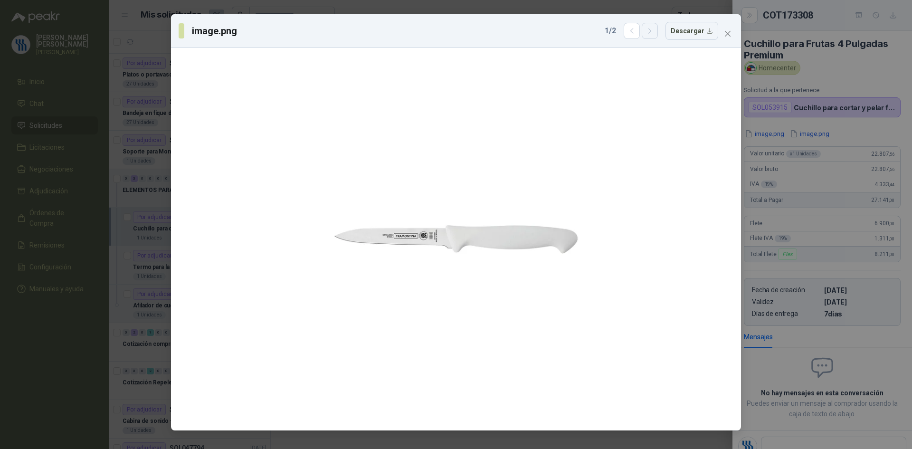
click at [652, 34] on icon "button" at bounding box center [650, 31] width 8 height 8
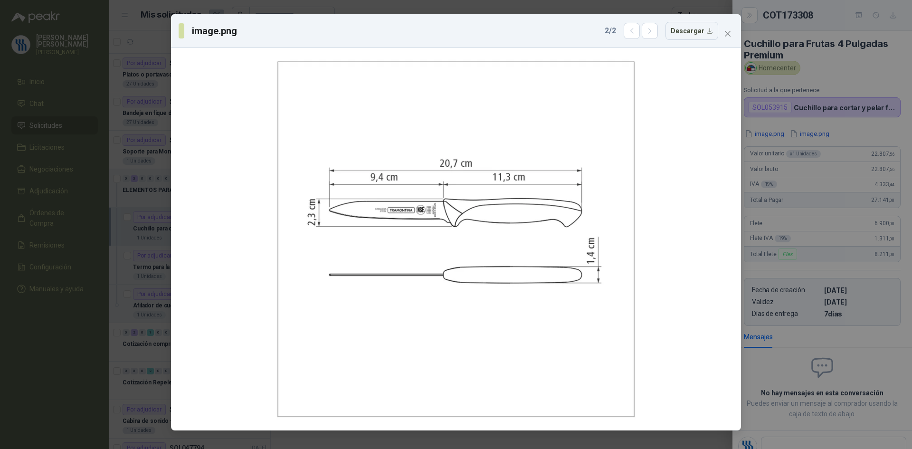
click at [863, 151] on div "image.png 2 / 2 Descargar" at bounding box center [456, 224] width 912 height 449
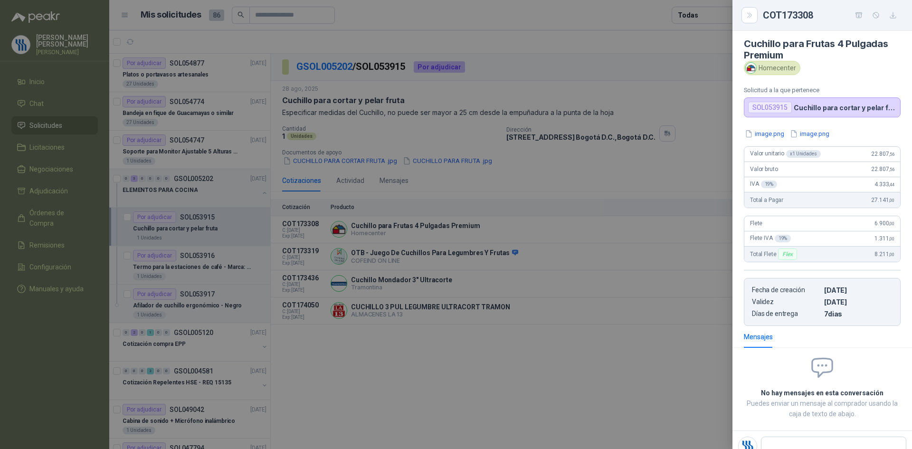
click at [567, 275] on div at bounding box center [456, 224] width 912 height 449
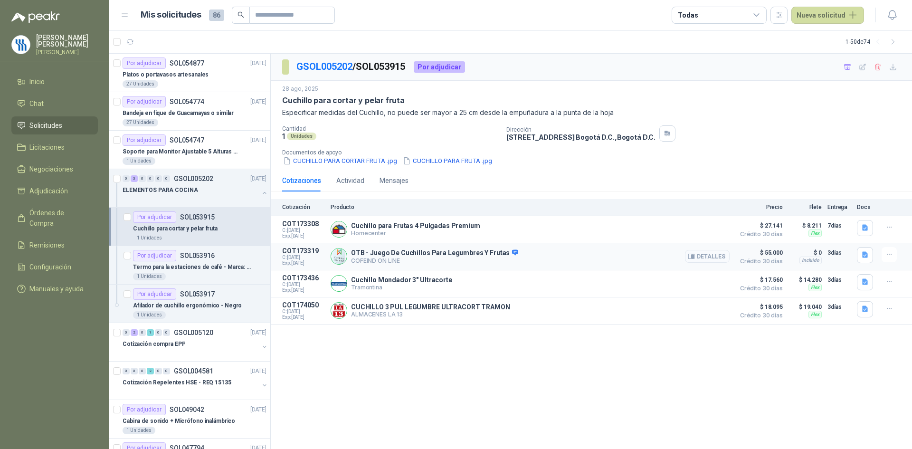
click at [703, 252] on button "Detalles" at bounding box center [707, 256] width 45 height 13
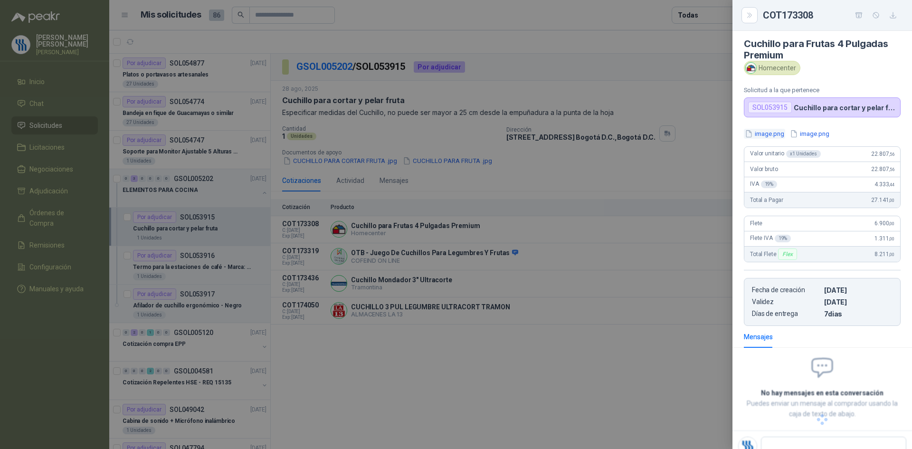
click at [772, 133] on button "image.png" at bounding box center [764, 134] width 41 height 10
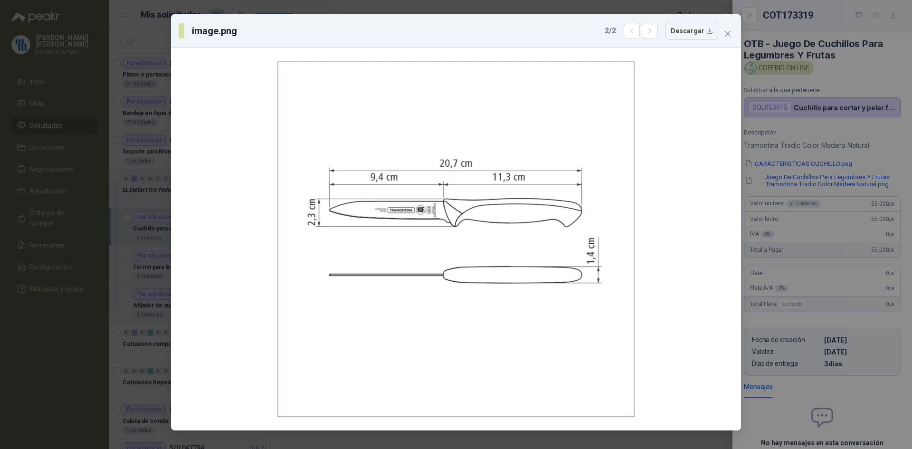
click at [881, 146] on div "image.png 2 / 2 Descargar" at bounding box center [456, 224] width 912 height 449
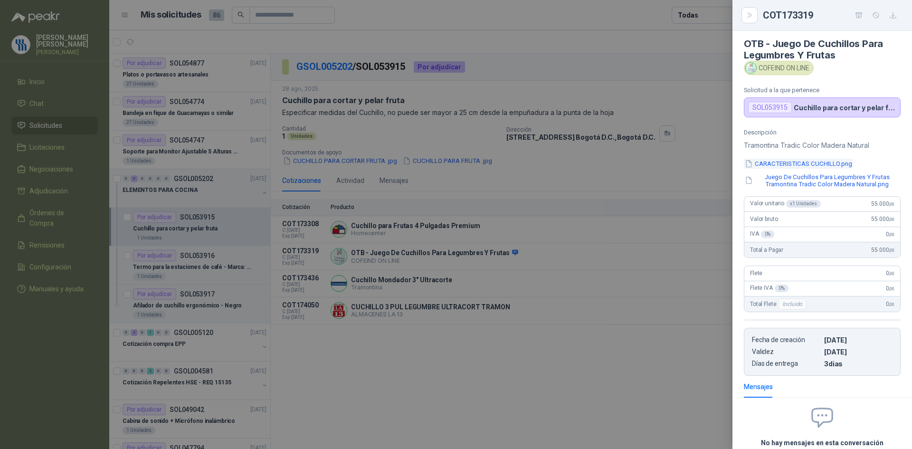
click at [823, 166] on button "CARACTERISTICAS CUCHILLO.png" at bounding box center [798, 164] width 109 height 10
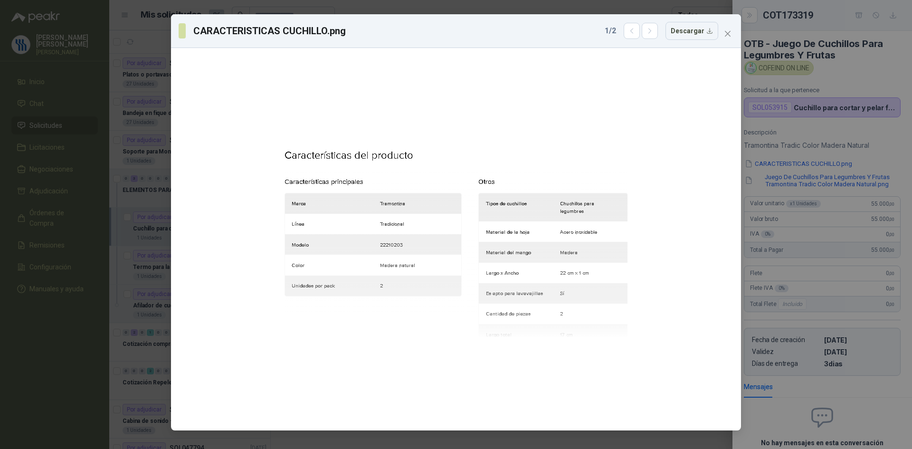
click at [823, 174] on div "CARACTERISTICAS CUCHILLO.png 1 / 2 Descargar" at bounding box center [456, 224] width 912 height 449
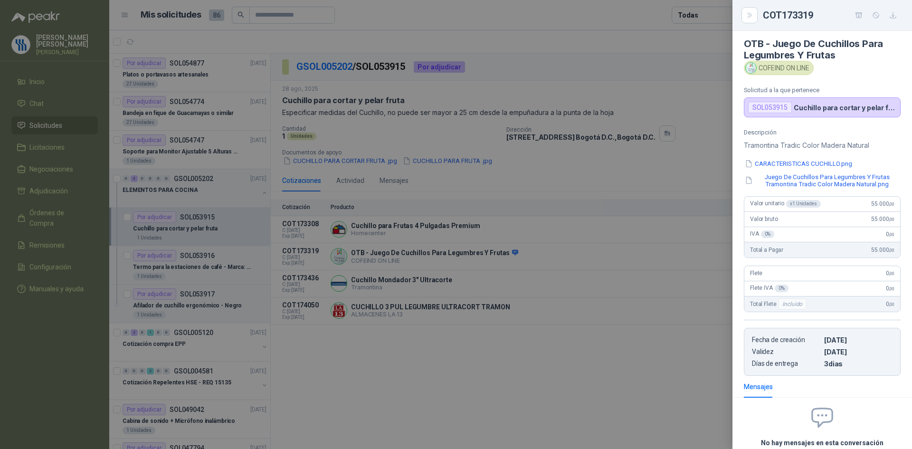
click at [818, 183] on button "Juego De Cuchillos Para Legumbres Y Frutas Tramontina Tradic Color Madera Natur…" at bounding box center [822, 180] width 157 height 16
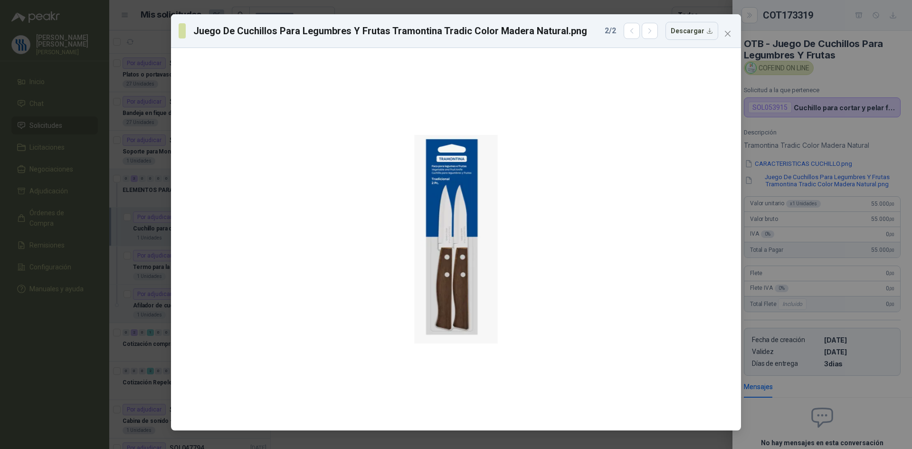
drag, startPoint x: 844, startPoint y: 137, endPoint x: 839, endPoint y: 138, distance: 5.8
click at [839, 138] on div "Juego De Cuchillos Para Legumbres Y Frutas Tramontina Tradic Color Madera Natur…" at bounding box center [456, 224] width 912 height 449
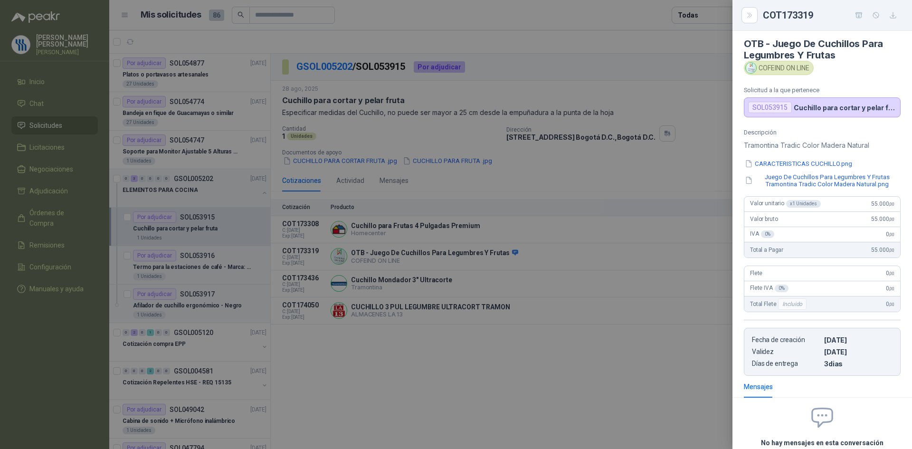
click at [557, 235] on div at bounding box center [456, 224] width 912 height 449
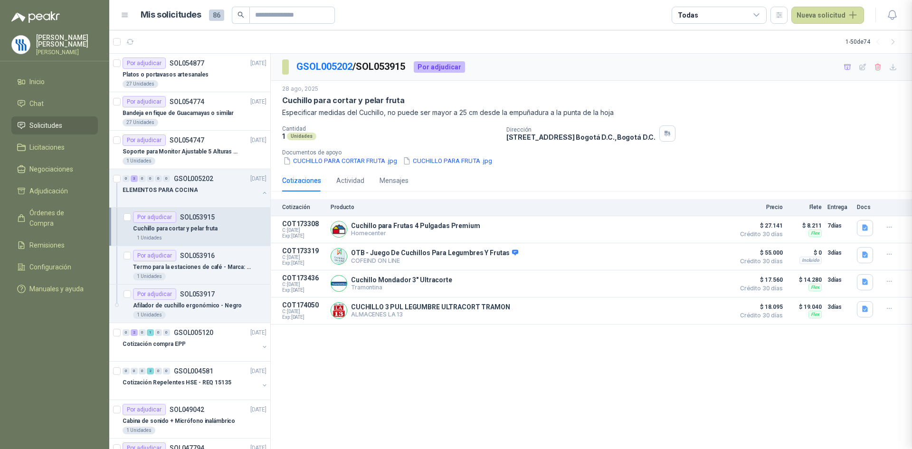
scroll to position [90, 0]
click at [709, 228] on button "Detalles" at bounding box center [707, 229] width 45 height 13
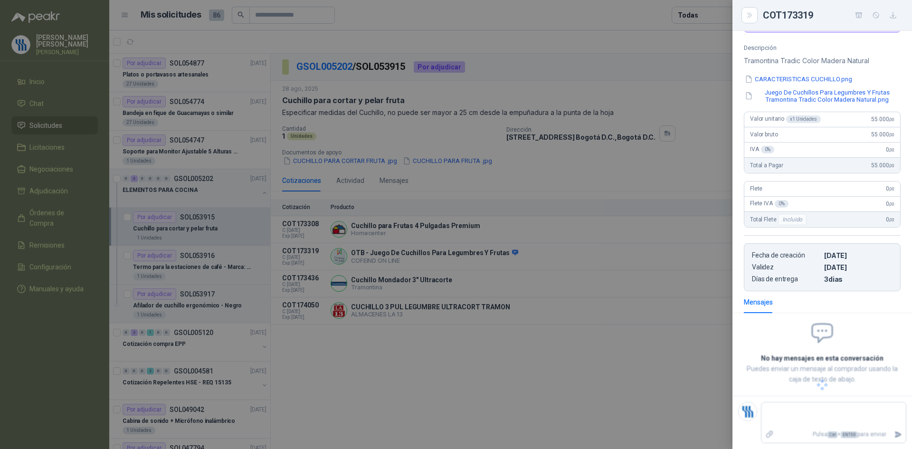
scroll to position [39, 0]
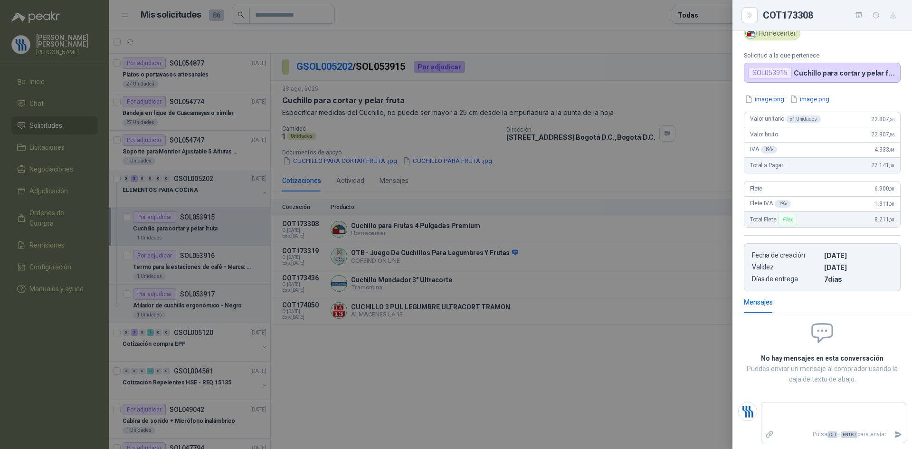
click at [775, 99] on button "image.png" at bounding box center [764, 99] width 41 height 10
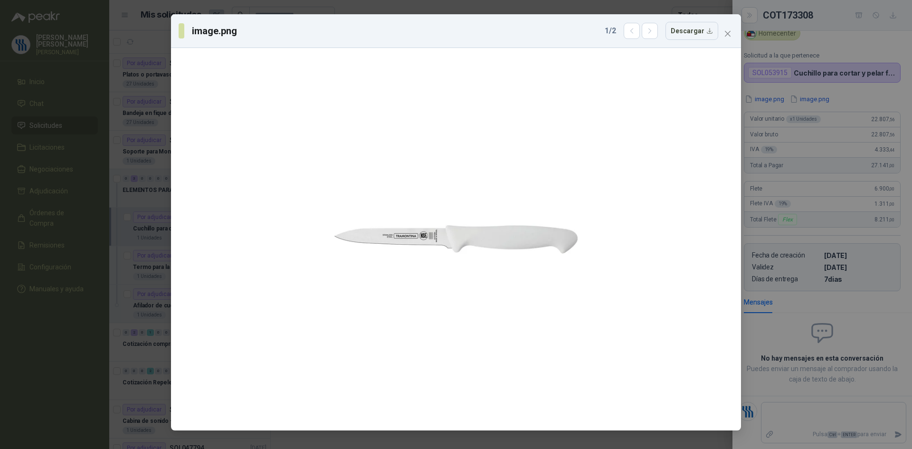
drag, startPoint x: 847, startPoint y: 94, endPoint x: 841, endPoint y: 115, distance: 21.9
click at [846, 95] on div "image.png 1 / 2 Descargar" at bounding box center [456, 224] width 912 height 449
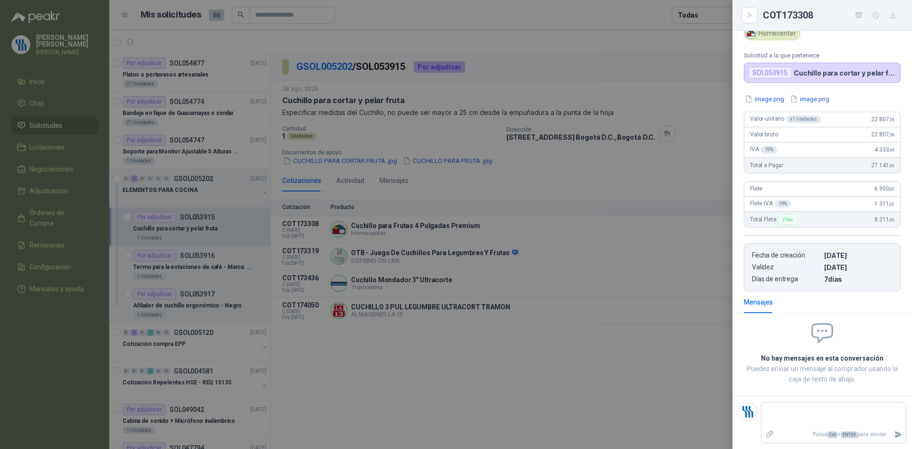
drag, startPoint x: 620, startPoint y: 248, endPoint x: 529, endPoint y: 278, distance: 95.5
click at [619, 248] on div at bounding box center [456, 224] width 912 height 449
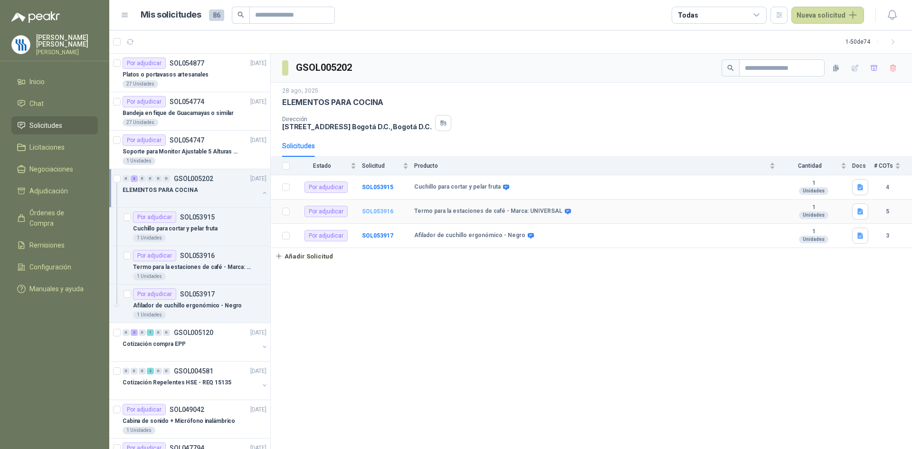
click at [377, 212] on b "SOL053916" at bounding box center [377, 211] width 31 height 7
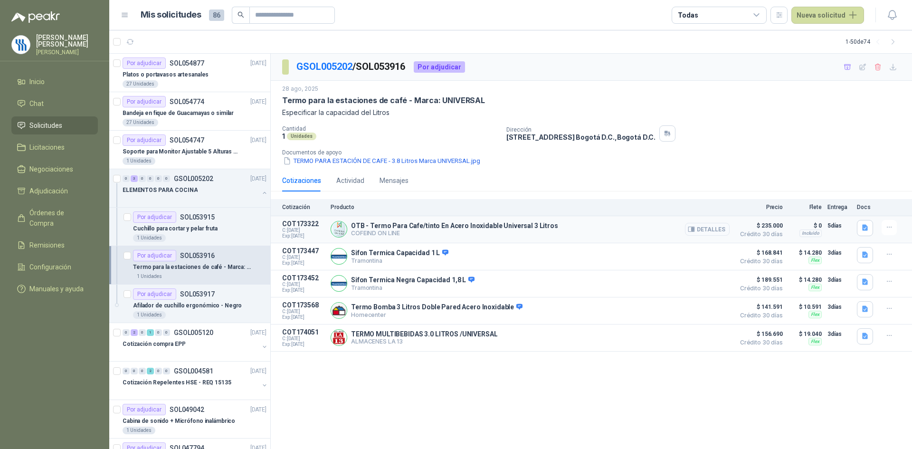
drag, startPoint x: 697, startPoint y: 226, endPoint x: 699, endPoint y: 234, distance: 8.0
click at [697, 227] on button "Detalles" at bounding box center [707, 229] width 45 height 13
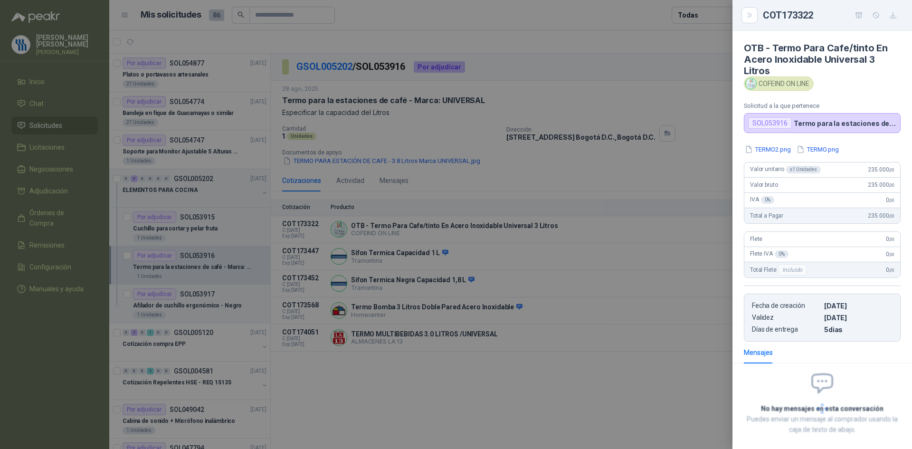
scroll to position [46, 0]
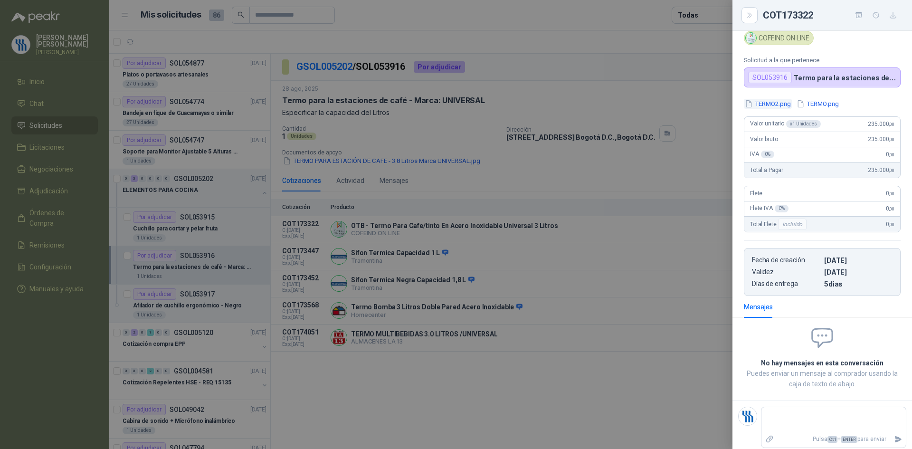
click at [772, 102] on button "TERMO2.png" at bounding box center [768, 104] width 48 height 10
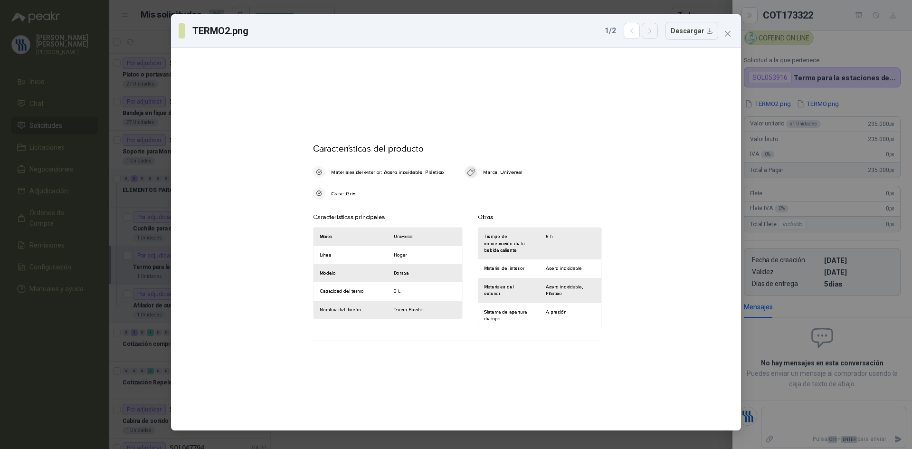
click at [650, 35] on icon "button" at bounding box center [650, 31] width 8 height 8
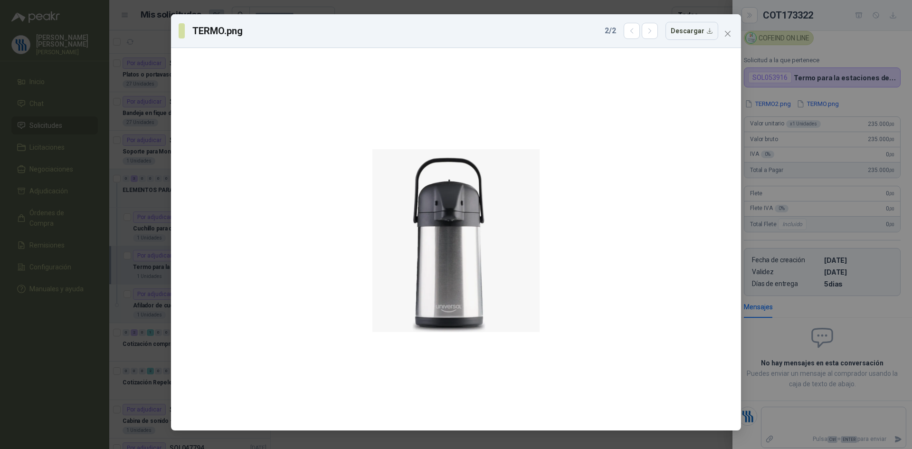
drag, startPoint x: 843, startPoint y: 144, endPoint x: 839, endPoint y: 152, distance: 9.1
click at [842, 145] on div "TERMO.png 2 / 2 Descargar" at bounding box center [456, 224] width 912 height 449
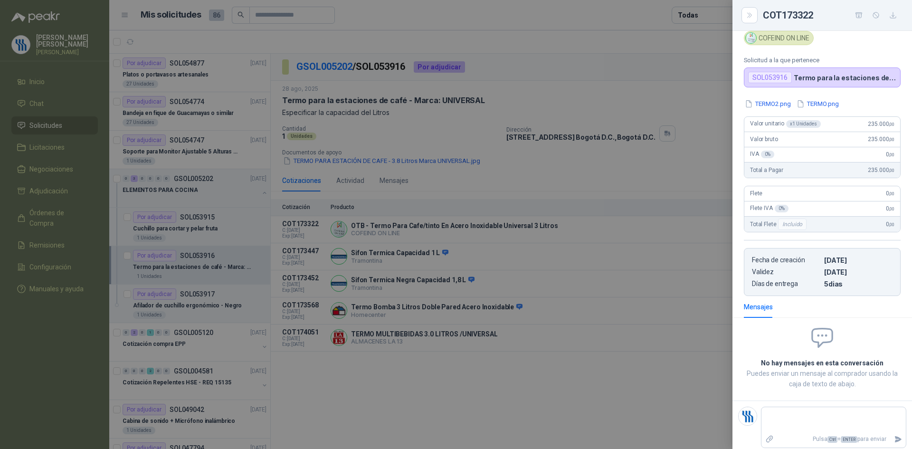
click at [474, 272] on div at bounding box center [456, 224] width 912 height 449
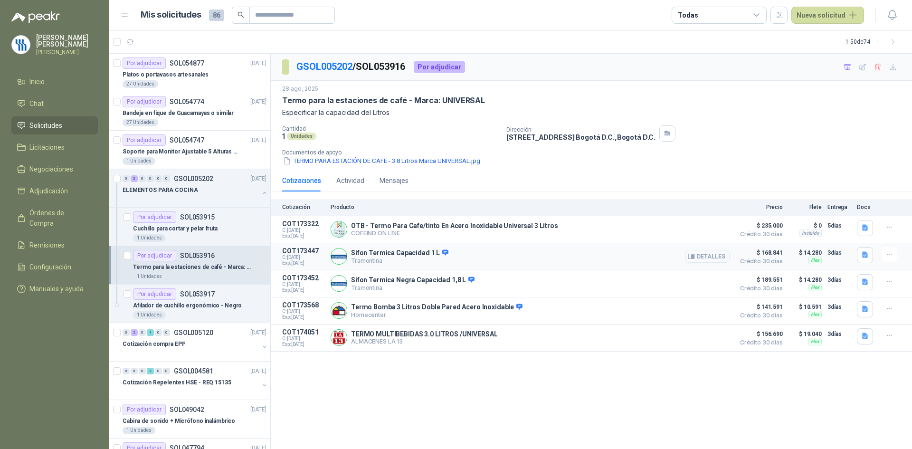
click at [709, 260] on button "Detalles" at bounding box center [707, 256] width 45 height 13
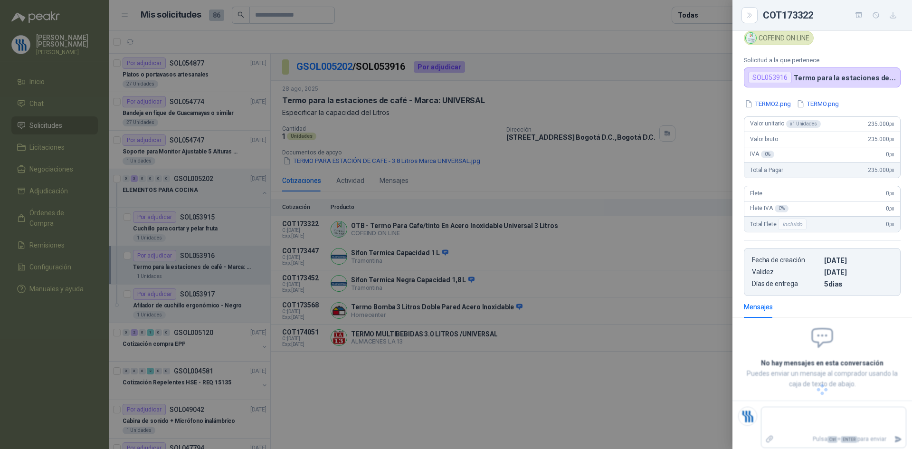
scroll to position [23, 0]
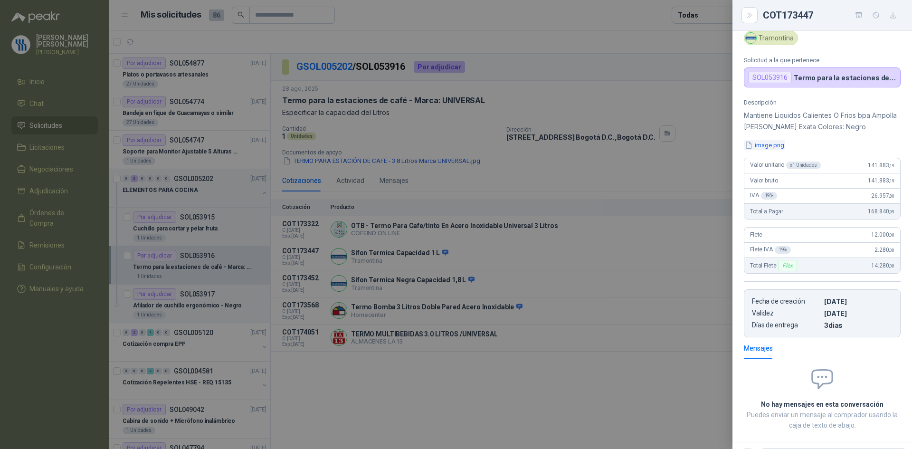
click at [775, 148] on button "image.png" at bounding box center [764, 145] width 41 height 10
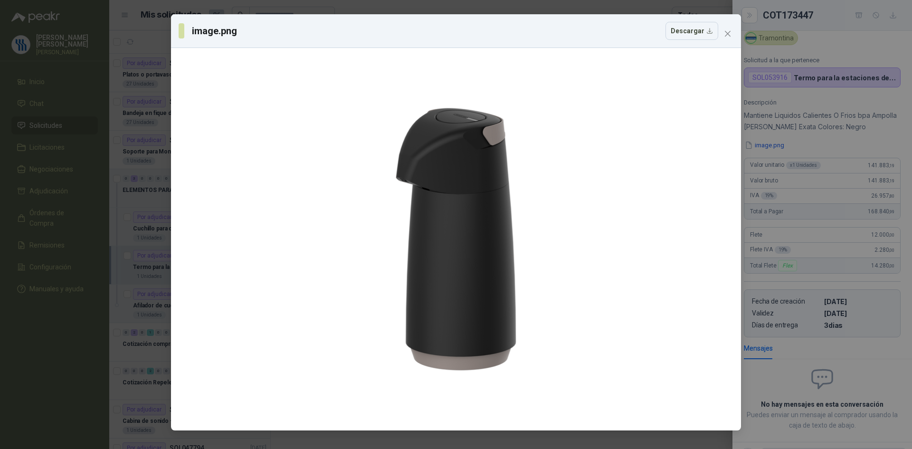
click at [829, 227] on div "image.png Descargar" at bounding box center [456, 224] width 912 height 449
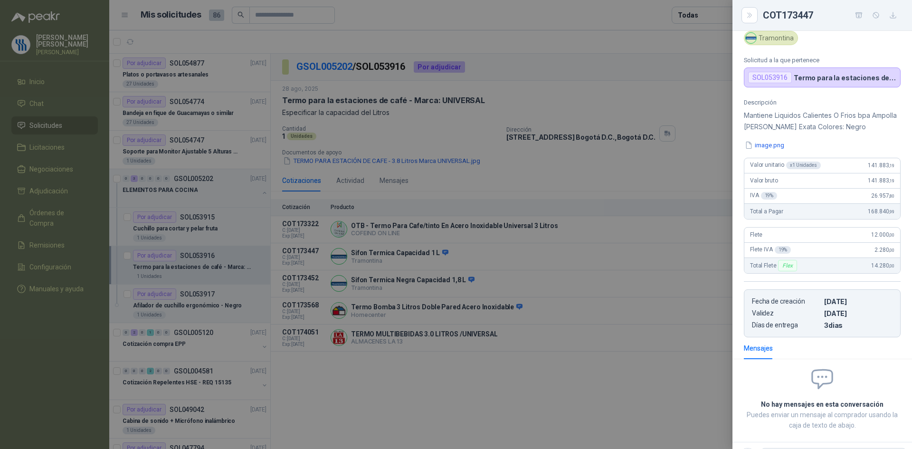
click at [473, 277] on div at bounding box center [456, 224] width 912 height 449
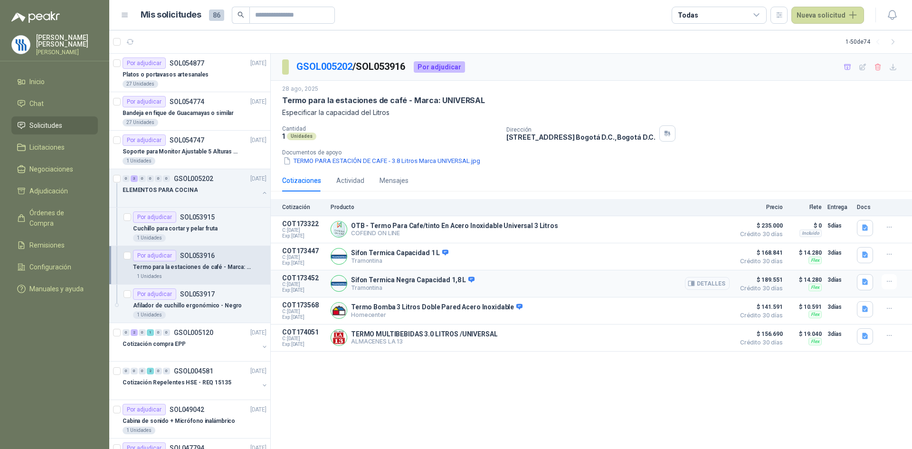
click at [713, 287] on button "Detalles" at bounding box center [707, 283] width 45 height 13
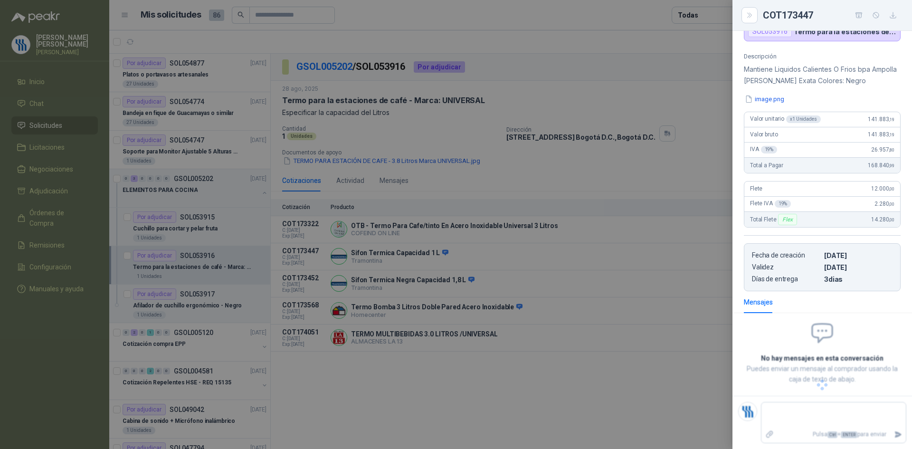
scroll to position [80, 0]
click at [659, 290] on div at bounding box center [456, 224] width 912 height 449
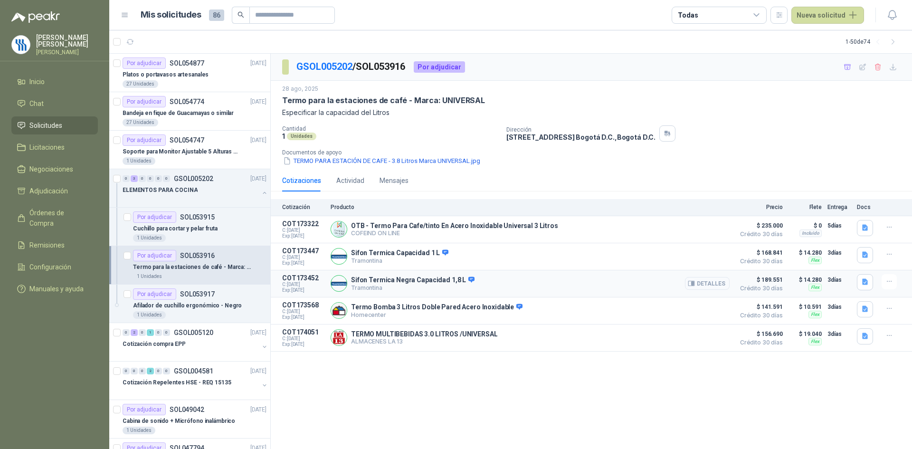
click at [713, 286] on button "Detalles" at bounding box center [707, 283] width 45 height 13
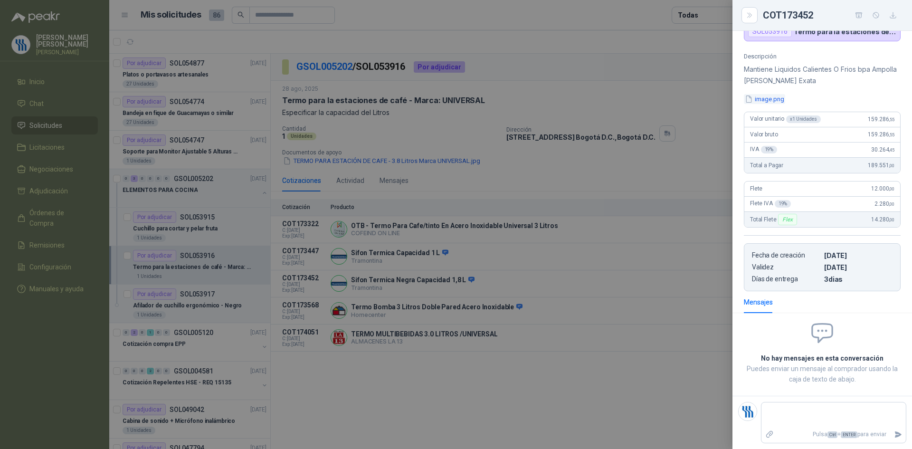
click at [772, 101] on button "image.png" at bounding box center [764, 99] width 41 height 10
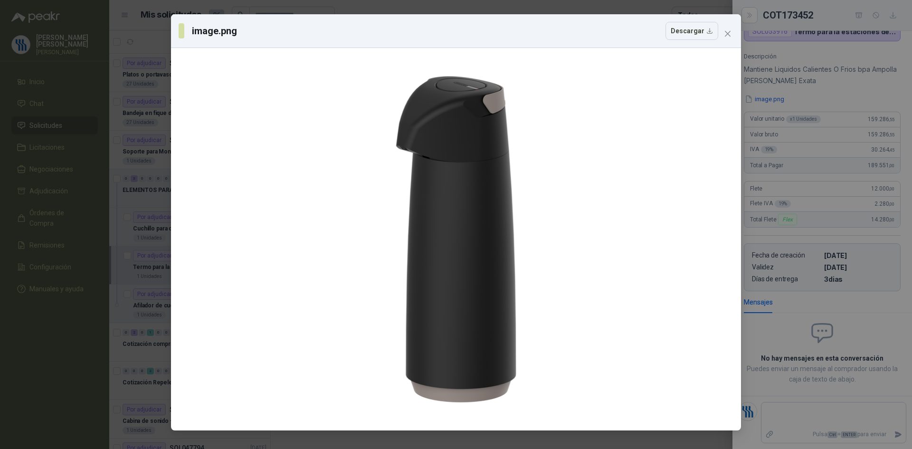
click at [824, 141] on div "image.png Descargar" at bounding box center [456, 224] width 912 height 449
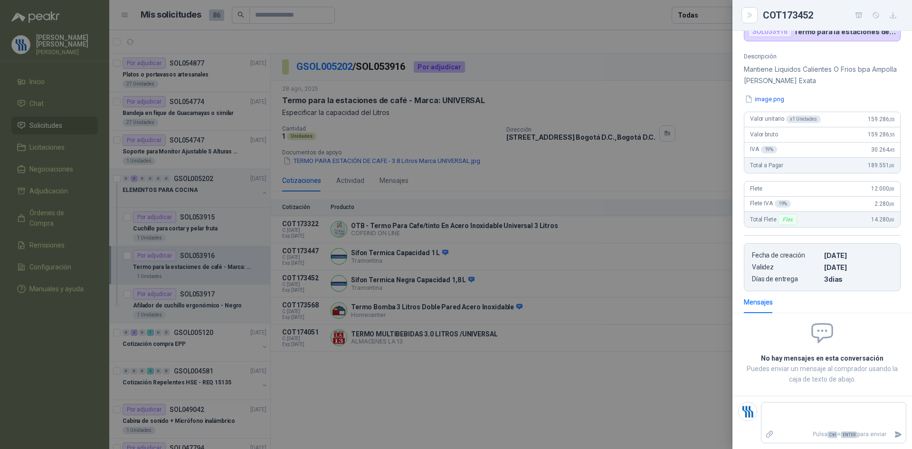
click at [558, 336] on div at bounding box center [456, 224] width 912 height 449
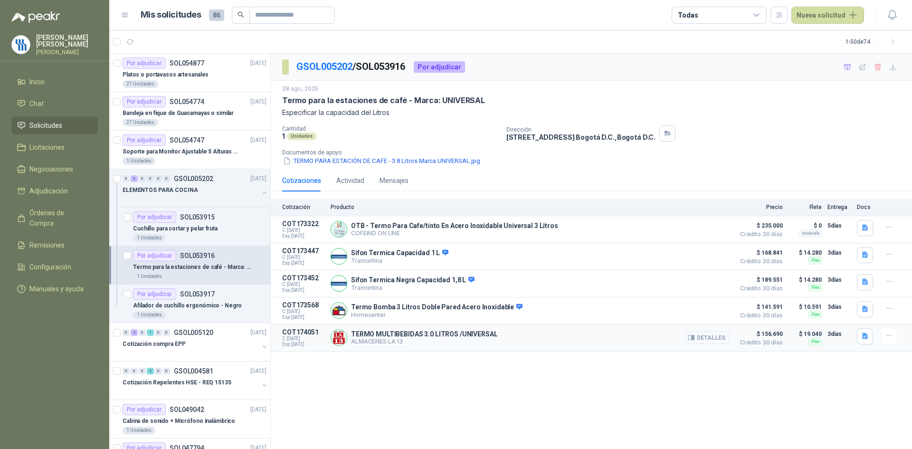
click at [715, 333] on button "Detalles" at bounding box center [707, 337] width 45 height 13
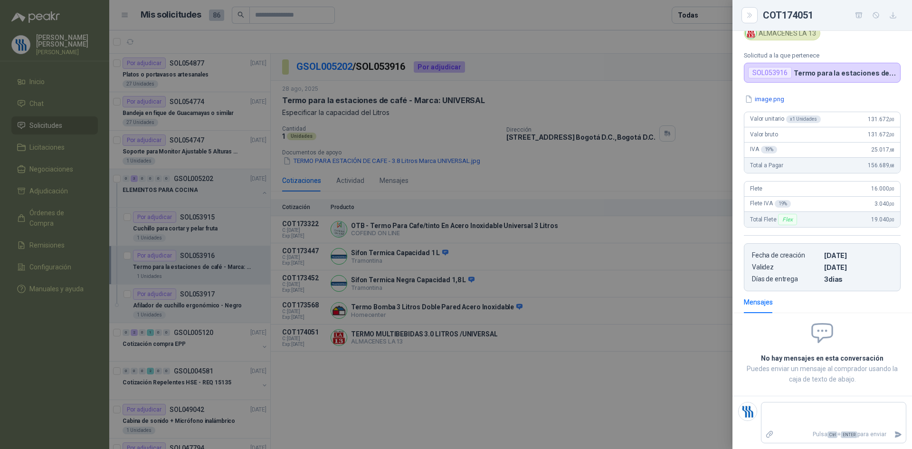
scroll to position [39, 0]
click at [765, 96] on button "image.png" at bounding box center [764, 99] width 41 height 10
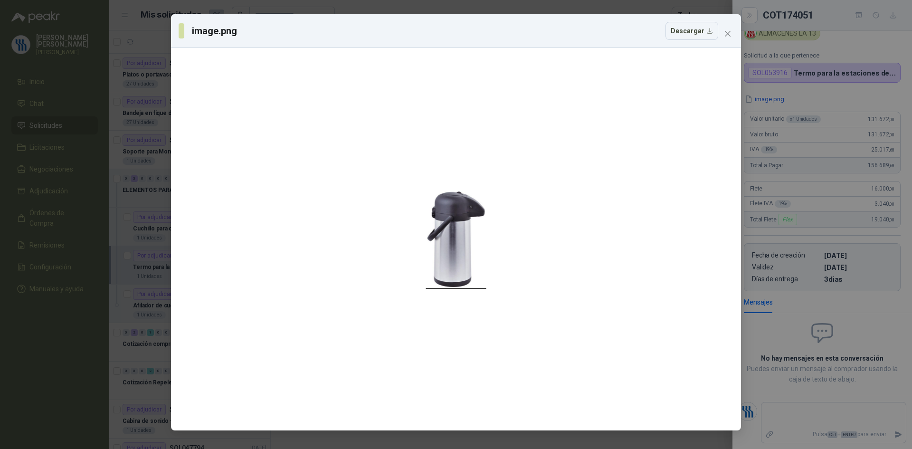
click at [808, 126] on div "image.png Descargar" at bounding box center [456, 224] width 912 height 449
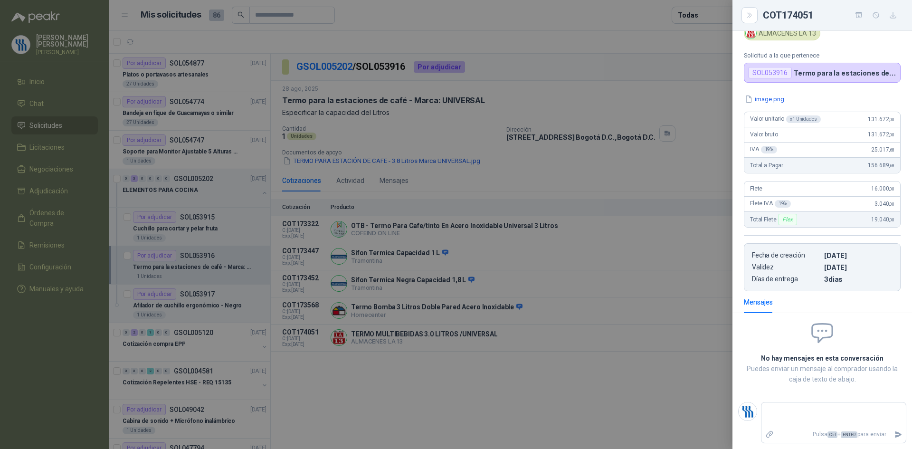
click at [579, 222] on div at bounding box center [456, 224] width 912 height 449
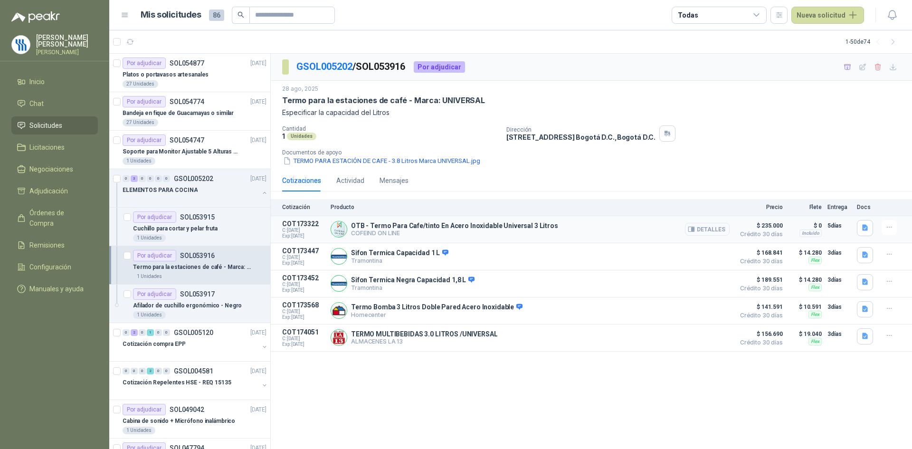
click at [714, 230] on button "Detalles" at bounding box center [707, 229] width 45 height 13
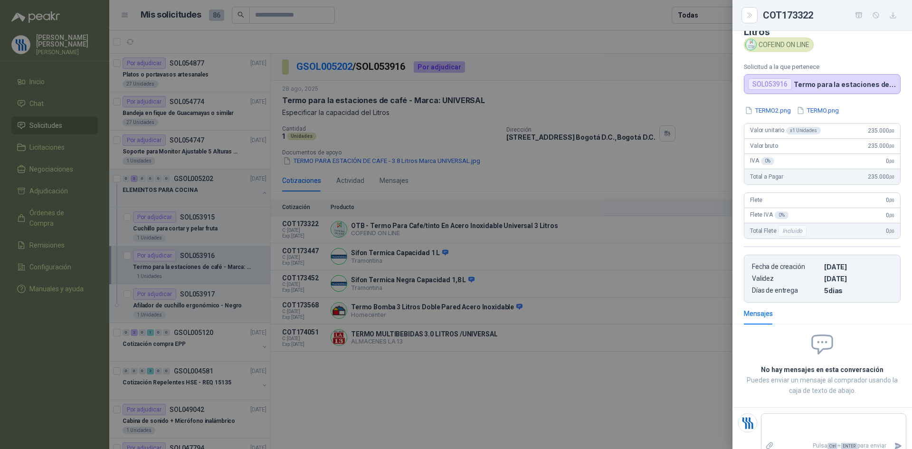
scroll to position [50, 0]
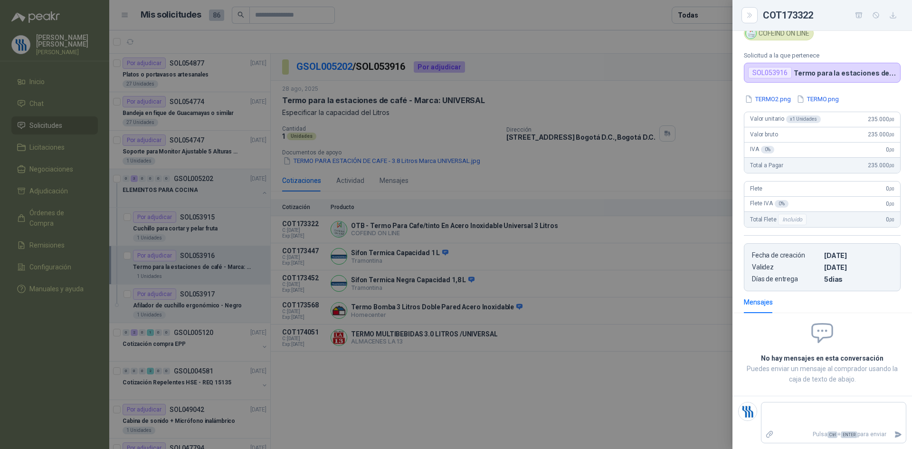
click at [773, 100] on button "TERMO2.png" at bounding box center [768, 99] width 48 height 10
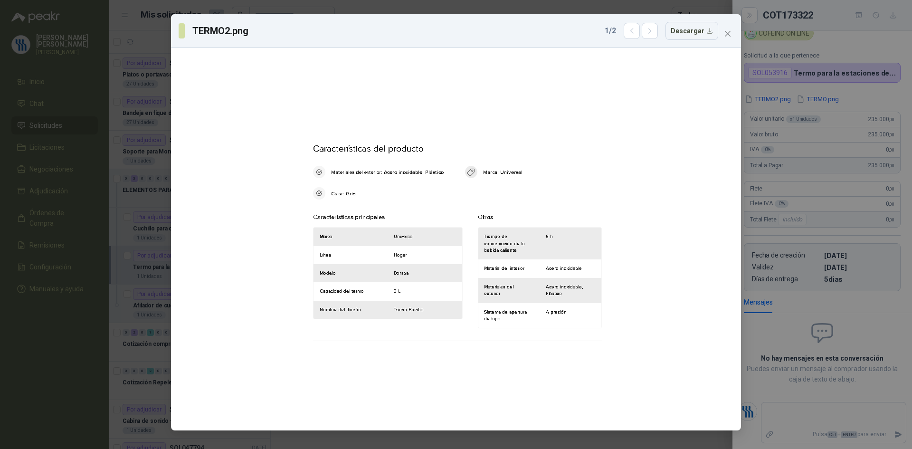
click at [825, 102] on div "TERMO2.png 1 / 2 Descargar" at bounding box center [456, 224] width 912 height 449
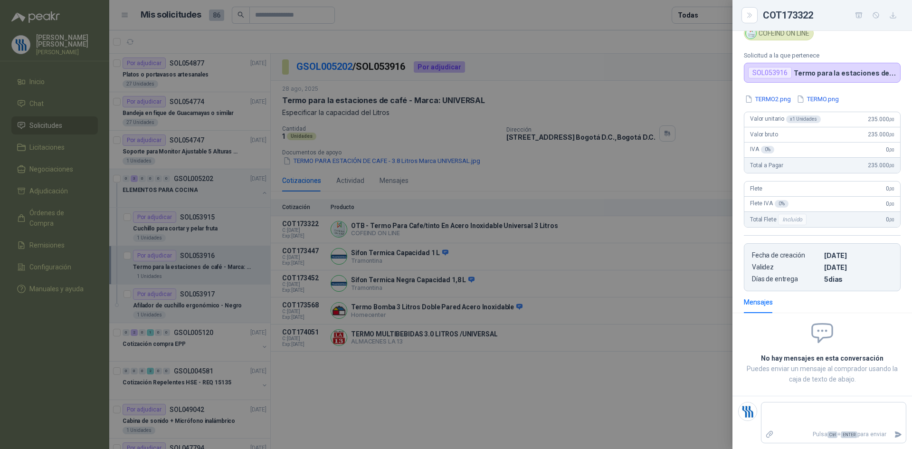
click at [824, 99] on button "TERMO.png" at bounding box center [818, 99] width 44 height 10
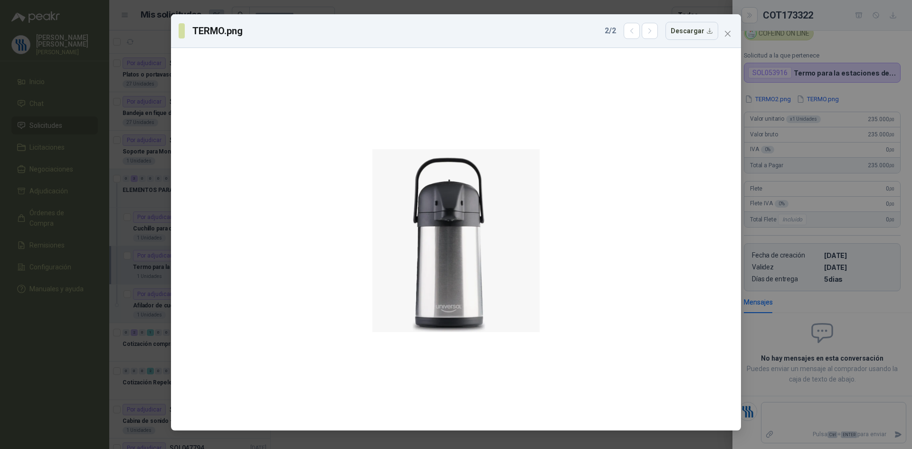
drag, startPoint x: 816, startPoint y: 187, endPoint x: 765, endPoint y: 211, distance: 56.9
click at [815, 187] on div "TERMO.png 2 / 2 Descargar" at bounding box center [456, 224] width 912 height 449
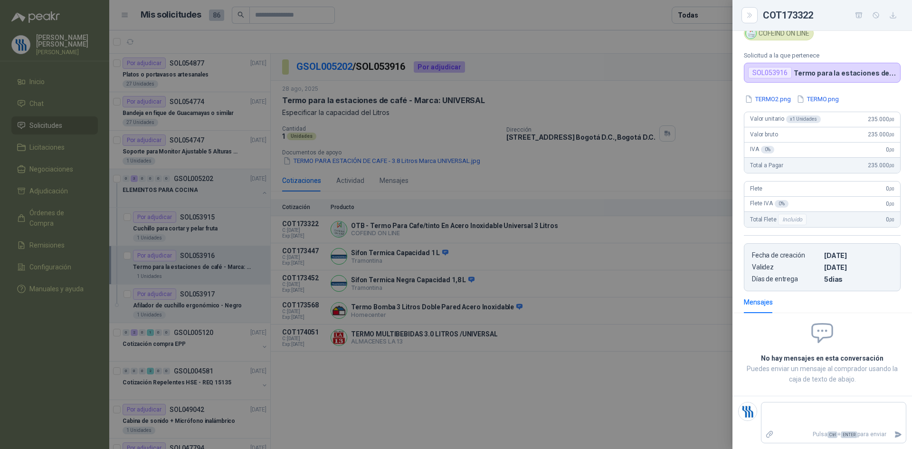
click at [538, 332] on div at bounding box center [456, 224] width 912 height 449
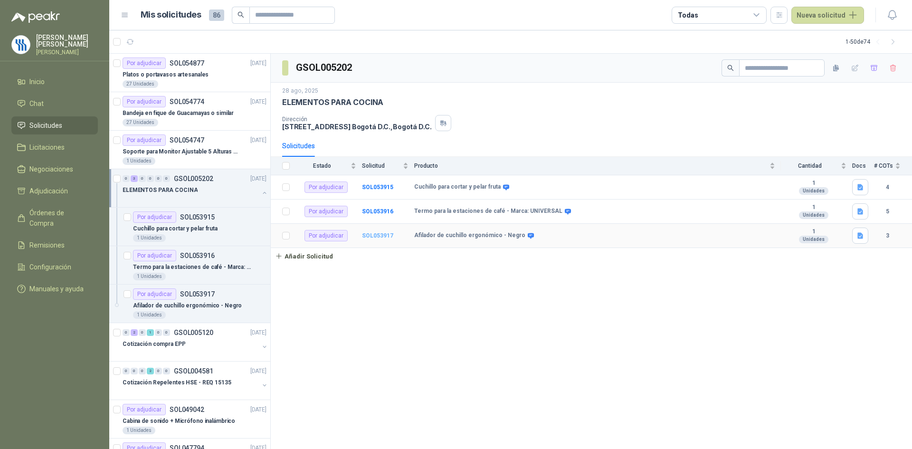
click at [371, 235] on b "SOL053917" at bounding box center [377, 235] width 31 height 7
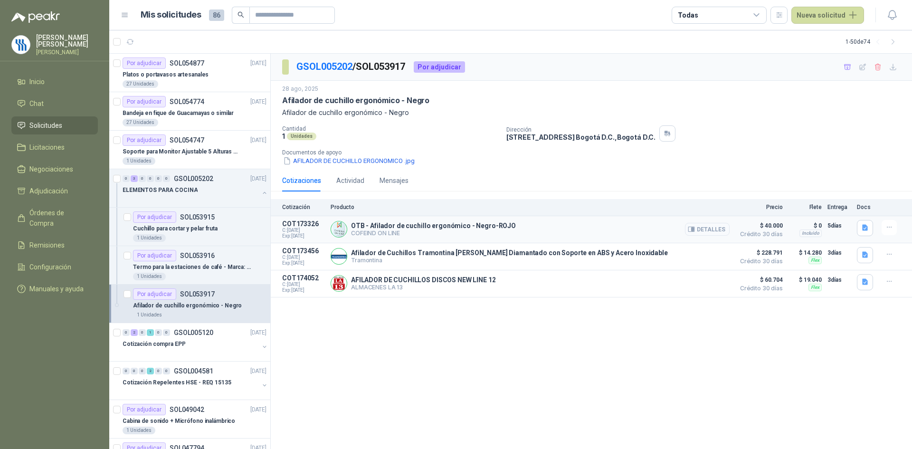
click at [705, 230] on button "Detalles" at bounding box center [707, 229] width 45 height 13
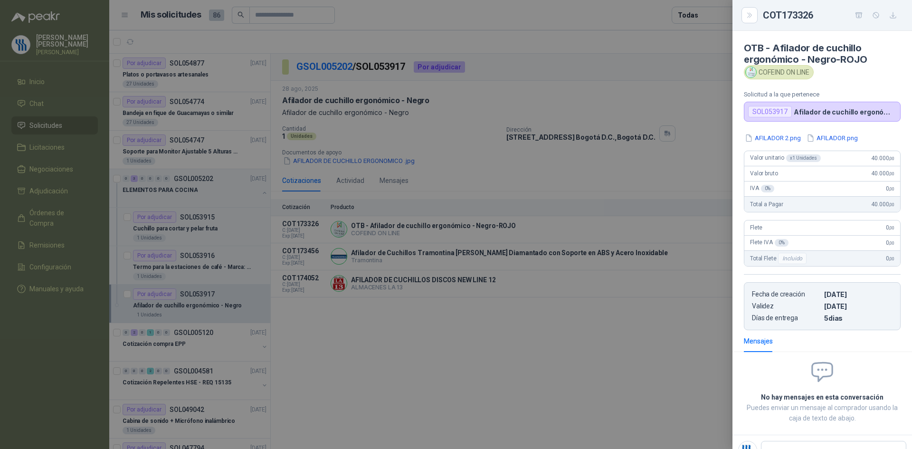
scroll to position [4, 0]
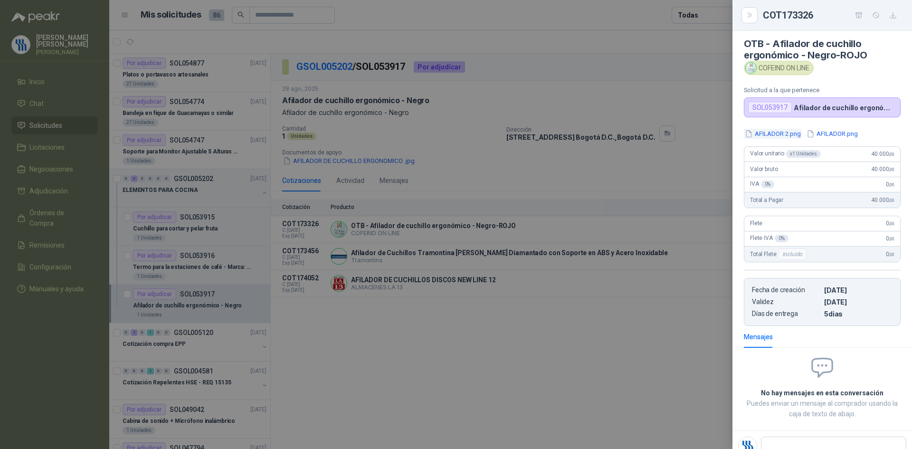
click at [788, 132] on button "AFILADOR 2.png" at bounding box center [773, 134] width 58 height 10
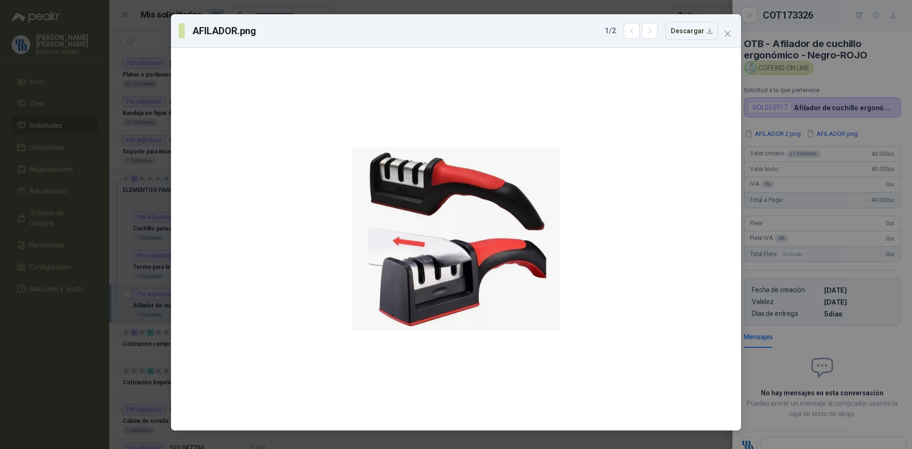
click at [833, 135] on div "AFILADOR.png 1 / 2 Descargar" at bounding box center [456, 224] width 912 height 449
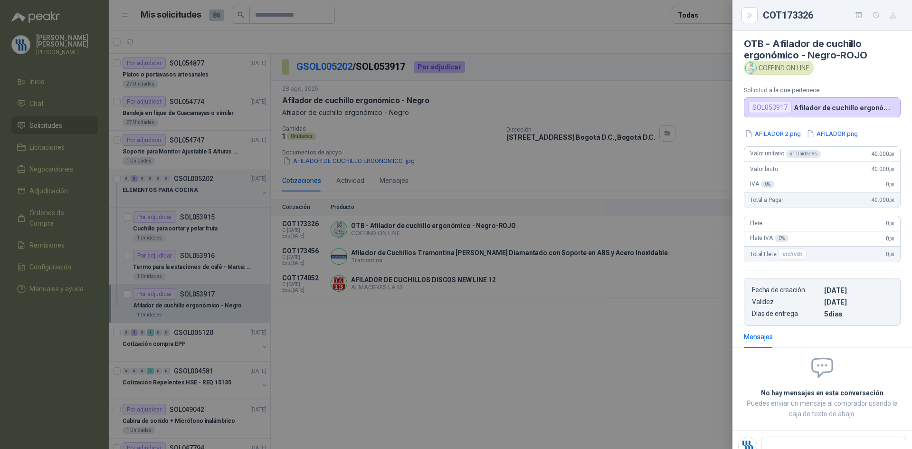
drag, startPoint x: 638, startPoint y: 249, endPoint x: 653, endPoint y: 252, distance: 14.4
click at [638, 249] on div at bounding box center [456, 224] width 912 height 449
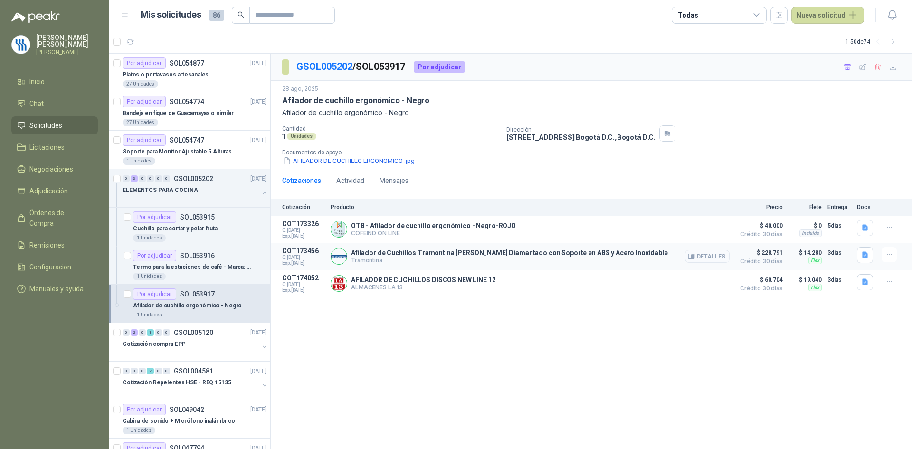
click at [709, 252] on button "Detalles" at bounding box center [707, 256] width 45 height 13
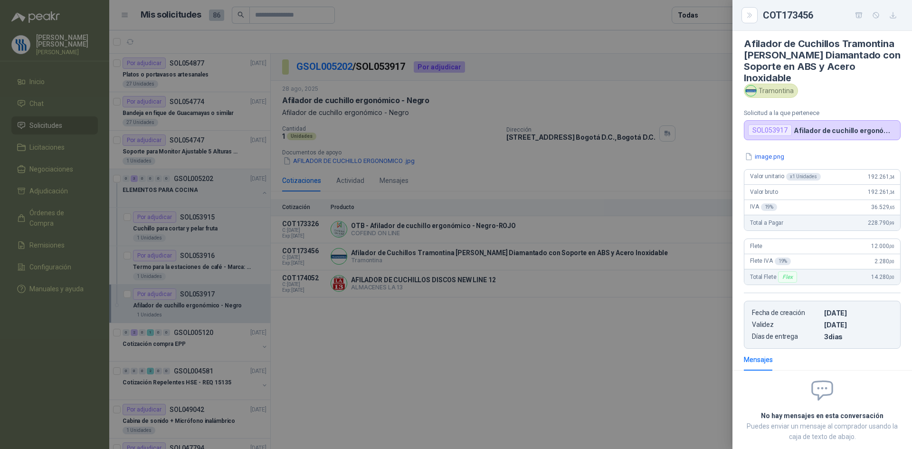
drag, startPoint x: 765, startPoint y: 156, endPoint x: 772, endPoint y: 157, distance: 7.2
click at [765, 156] on button "image.png" at bounding box center [764, 157] width 41 height 10
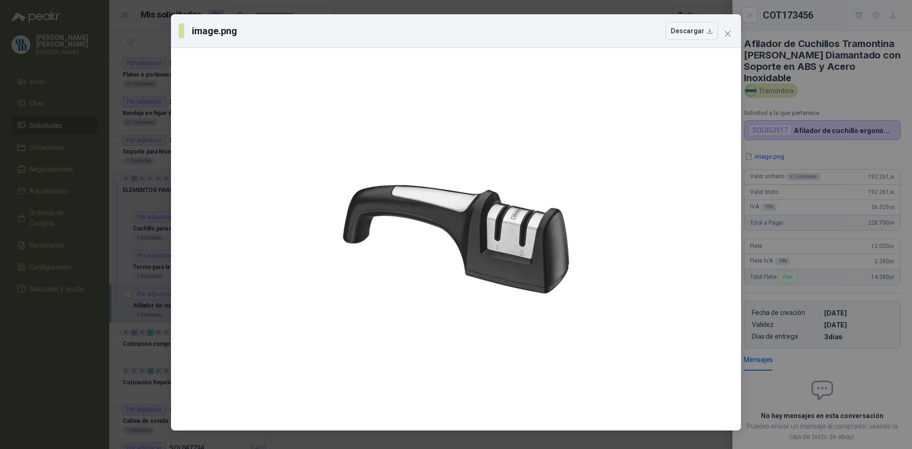
click at [807, 147] on div "image.png Descargar" at bounding box center [456, 224] width 912 height 449
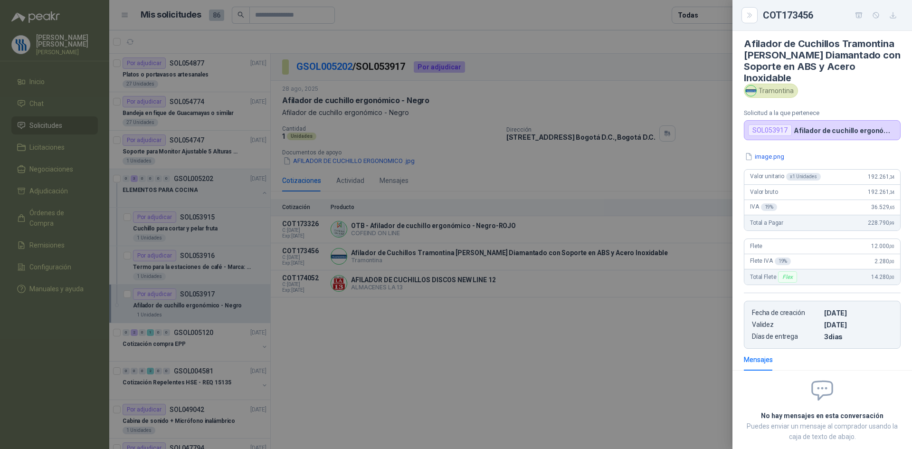
click at [548, 219] on div at bounding box center [456, 224] width 912 height 449
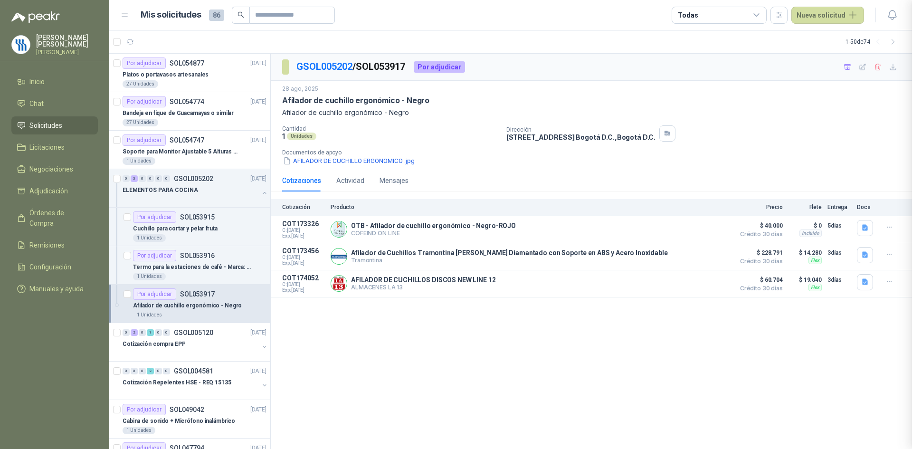
scroll to position [62, 0]
click at [547, 232] on div "OTB - Afilador de cuchillo ergonómico - Negro-ROJO COFEIND ON LINE Detalles" at bounding box center [530, 229] width 399 height 19
click at [450, 291] on p "ALMACENES LA 13" at bounding box center [423, 287] width 144 height 7
click at [708, 284] on button "Detalles" at bounding box center [707, 283] width 45 height 13
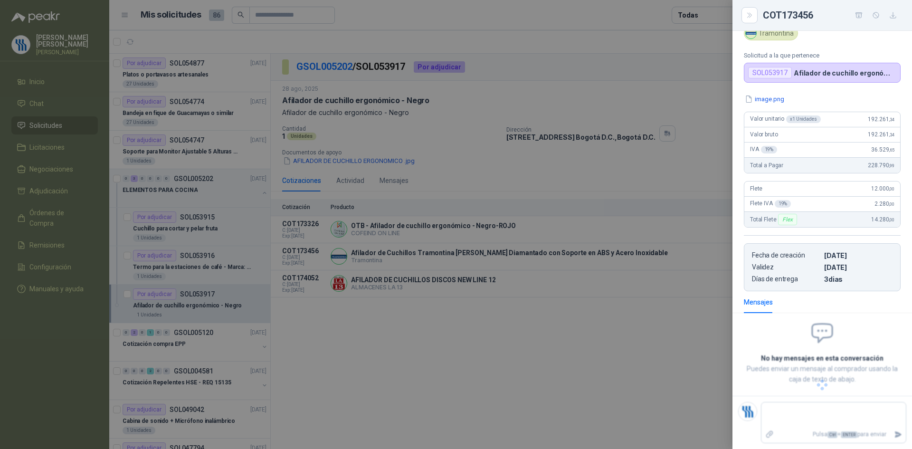
scroll to position [39, 0]
click at [772, 98] on button "image.png" at bounding box center [764, 99] width 41 height 10
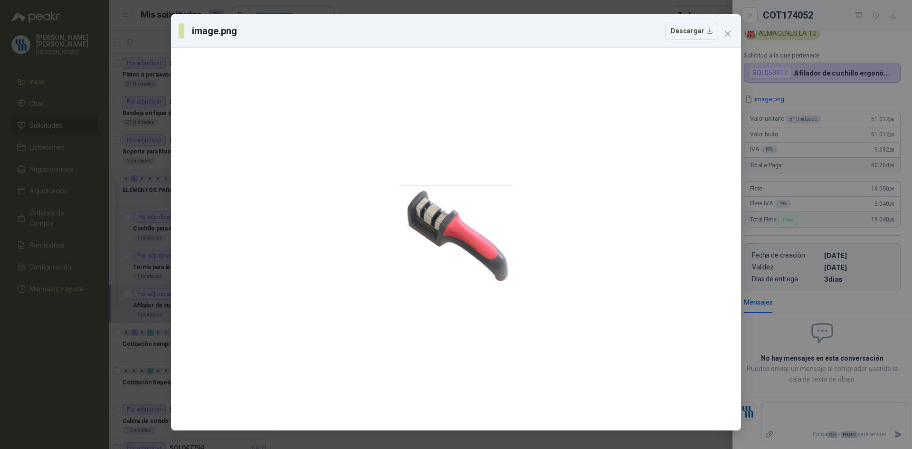
click at [810, 196] on div "image.png Descargar" at bounding box center [456, 224] width 912 height 449
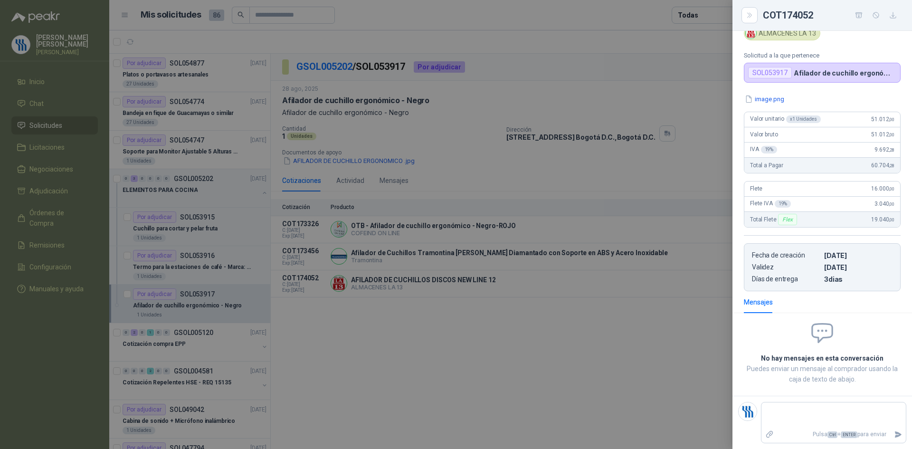
click at [600, 284] on div at bounding box center [456, 224] width 912 height 449
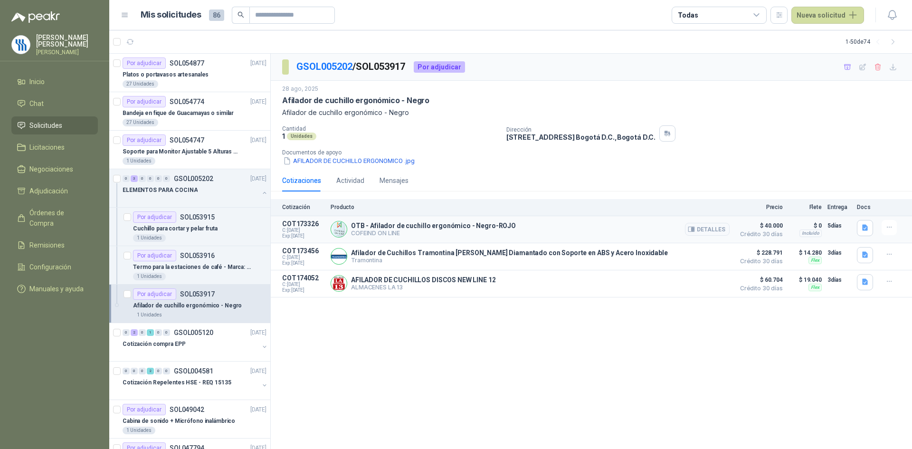
click at [669, 227] on div "OTB - Afilador de cuchillo ergonómico - Negro-ROJO COFEIND ON LINE Detalles" at bounding box center [530, 229] width 399 height 19
click at [589, 258] on p "Tramontina" at bounding box center [509, 259] width 317 height 7
click at [707, 231] on button "Detalles" at bounding box center [707, 229] width 45 height 13
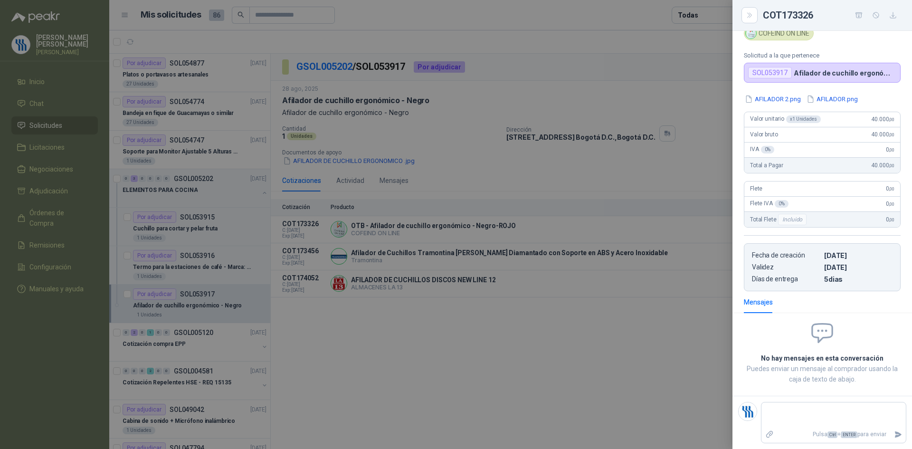
click at [685, 362] on div at bounding box center [456, 224] width 912 height 449
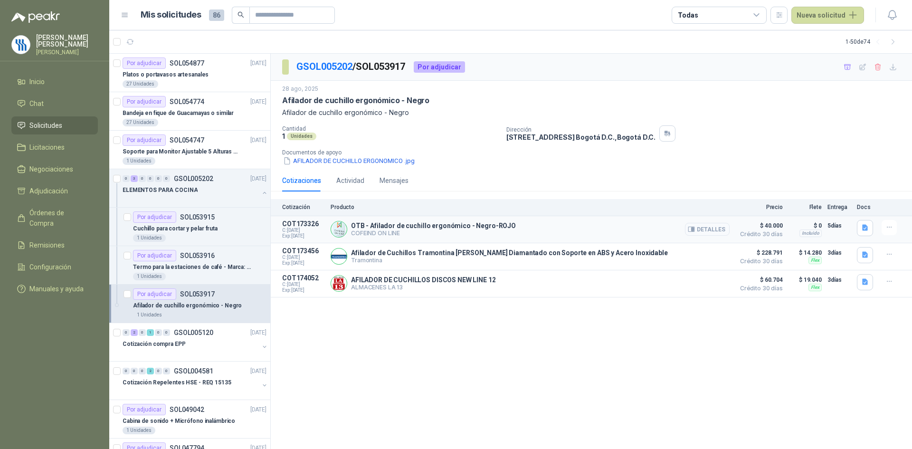
click at [713, 235] on button "Detalles" at bounding box center [707, 229] width 45 height 13
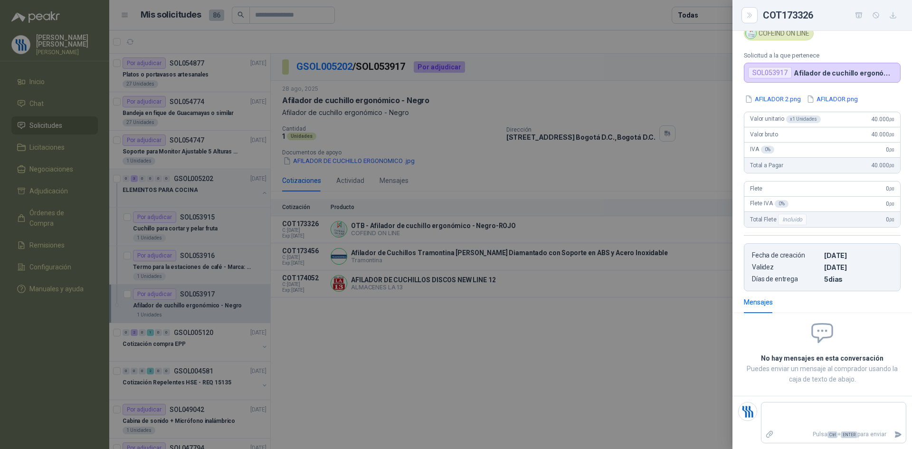
click at [542, 228] on div at bounding box center [456, 224] width 912 height 449
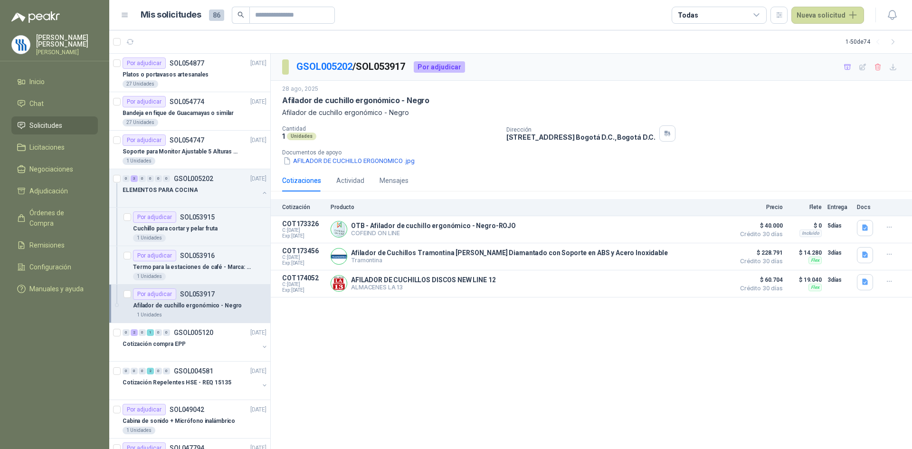
click at [616, 390] on div "GSOL005202 / SOL053917 Por adjudicar [DATE] Afilador de cuchillo ergonómico - N…" at bounding box center [591, 252] width 641 height 396
click at [183, 80] on div "Platos o portavasos artesanales" at bounding box center [195, 74] width 144 height 11
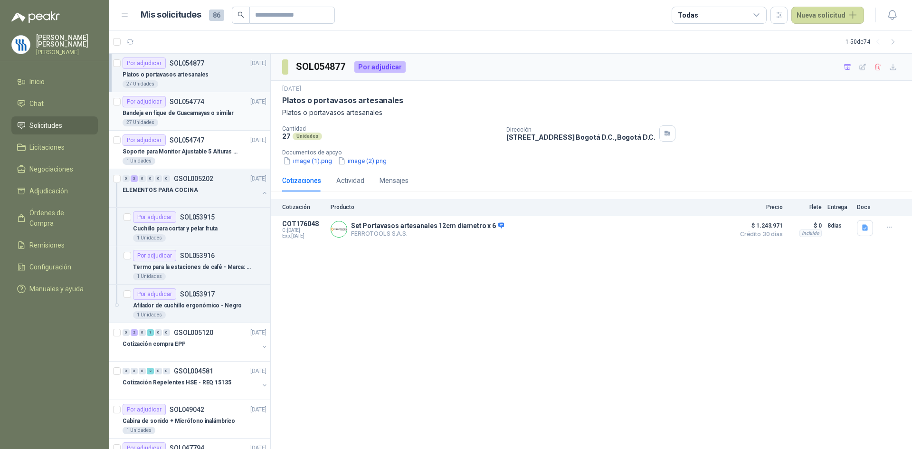
click at [179, 105] on div "Por adjudicar SOL054774" at bounding box center [164, 101] width 82 height 11
click at [199, 225] on p "Cuchillo para cortar y pelar fruta" at bounding box center [175, 228] width 85 height 9
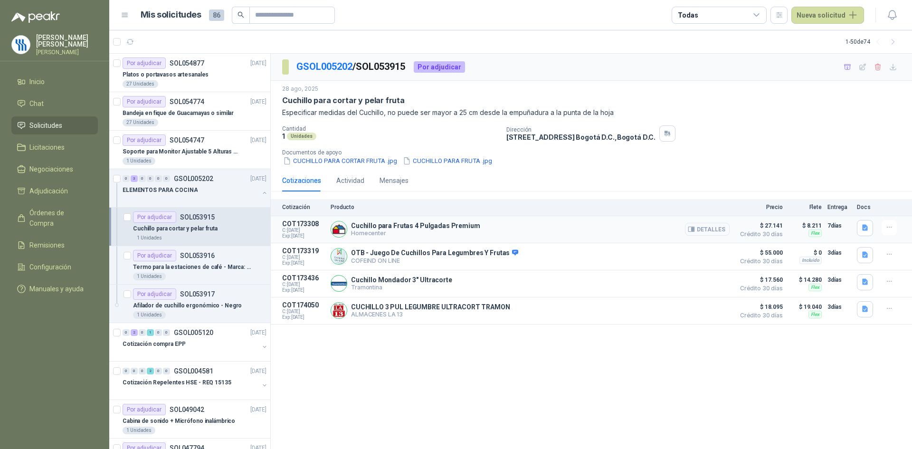
click at [700, 229] on button "Detalles" at bounding box center [707, 229] width 45 height 13
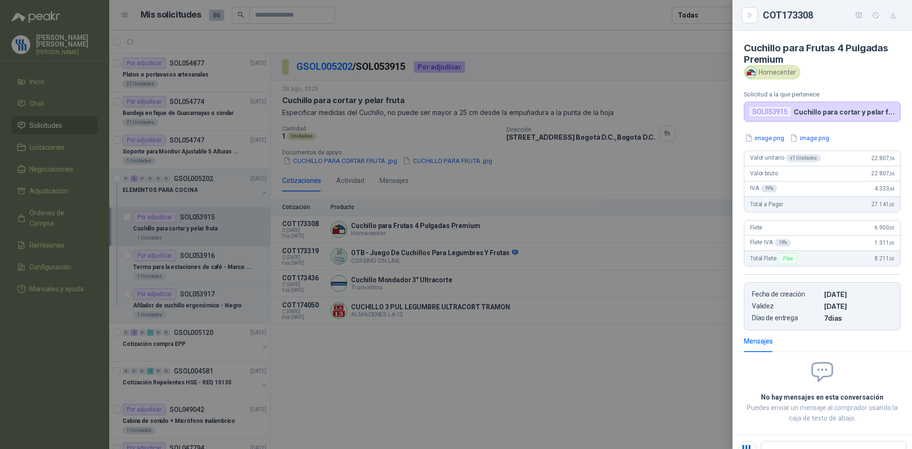
scroll to position [4, 0]
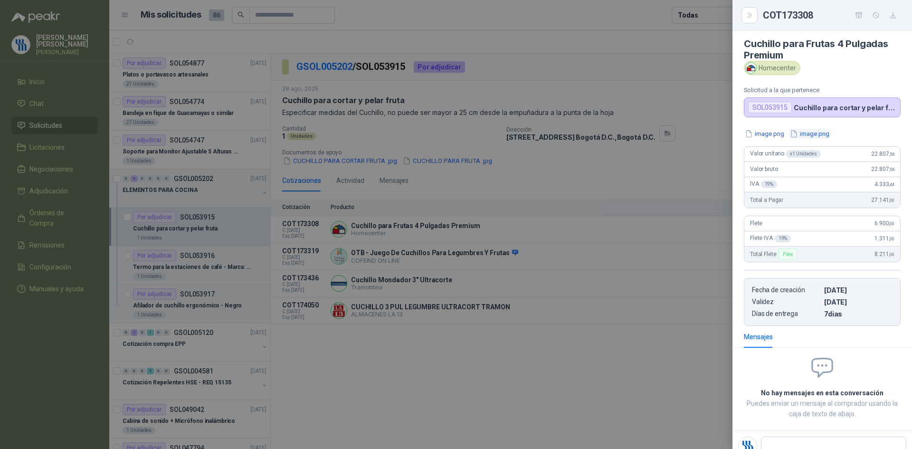
click at [819, 137] on button "image.png" at bounding box center [809, 134] width 41 height 10
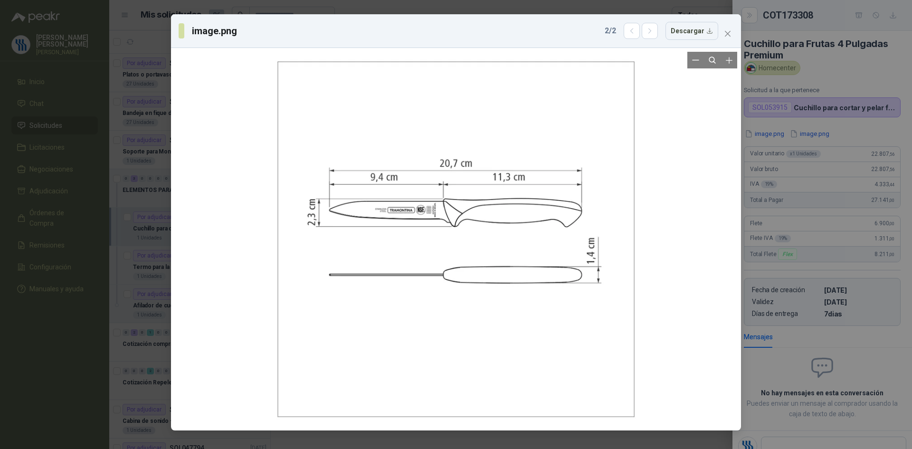
click at [663, 133] on div at bounding box center [456, 239] width 562 height 375
click at [829, 116] on div "image.png 2 / 2 Descargar" at bounding box center [456, 224] width 912 height 449
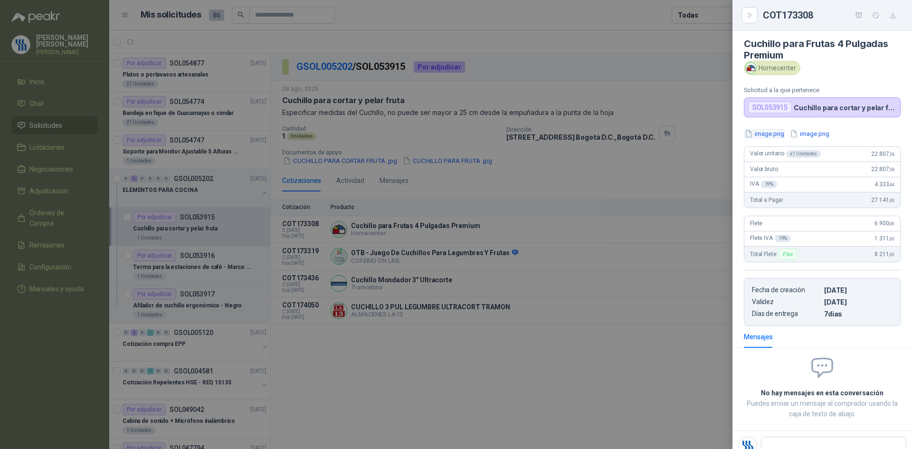
click at [766, 135] on button "image.png" at bounding box center [764, 134] width 41 height 10
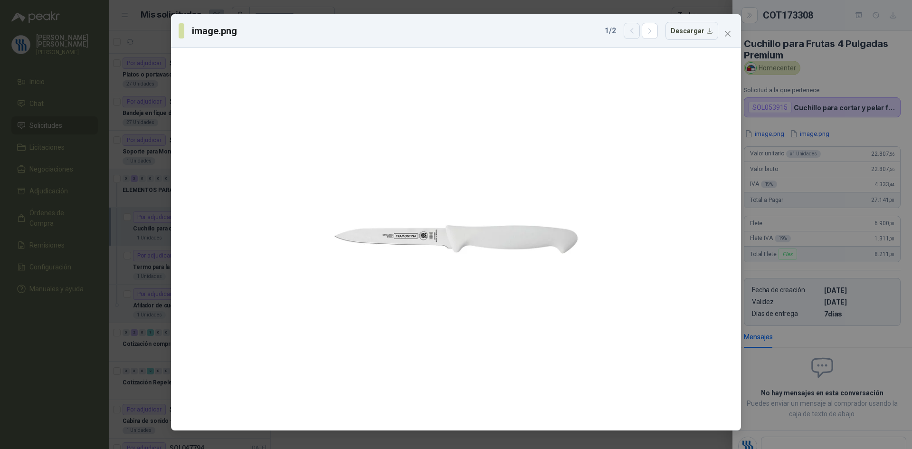
click at [636, 30] on icon "button" at bounding box center [632, 31] width 8 height 8
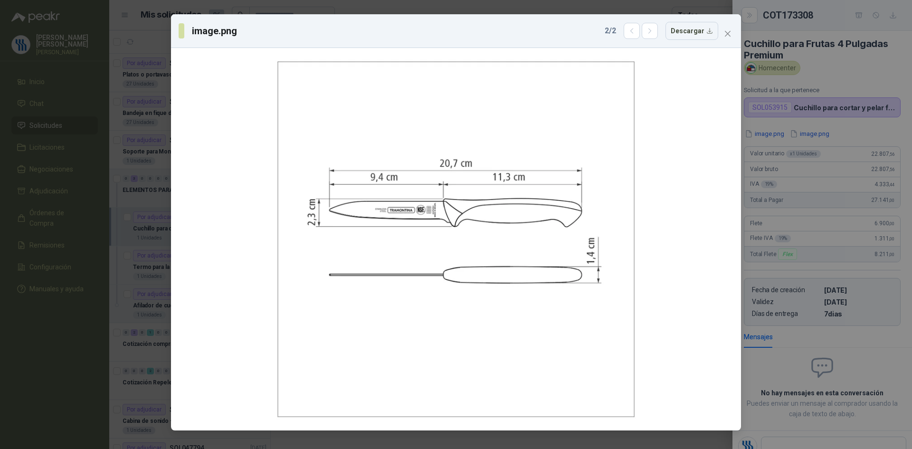
click at [811, 146] on div "image.png 2 / 2 Descargar" at bounding box center [456, 224] width 912 height 449
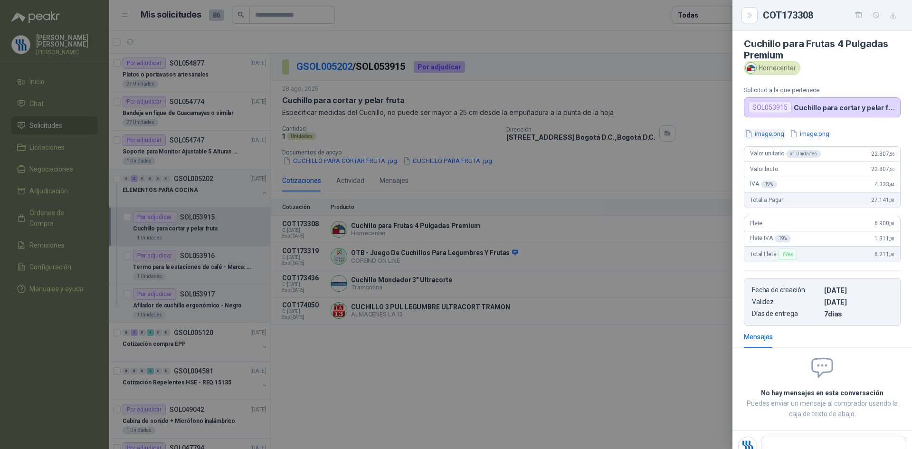
click at [773, 135] on button "image.png" at bounding box center [764, 134] width 41 height 10
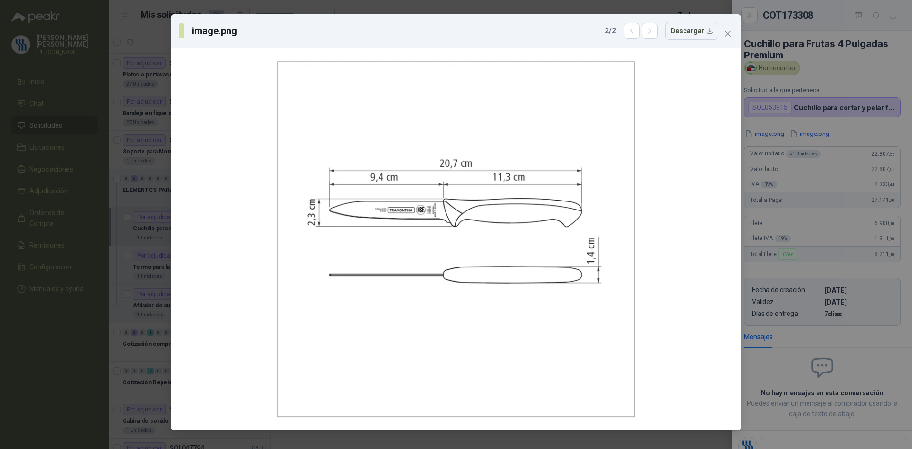
click at [798, 76] on div "image.png 2 / 2 Descargar" at bounding box center [456, 224] width 912 height 449
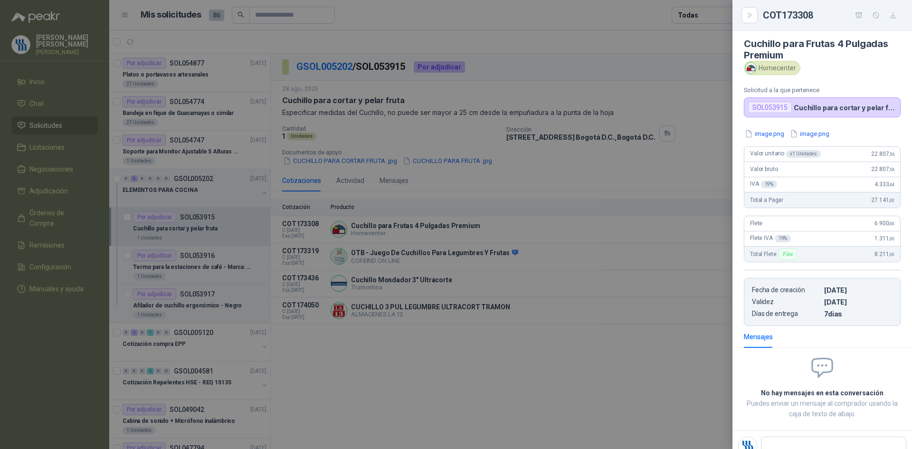
click at [430, 255] on div at bounding box center [456, 224] width 912 height 449
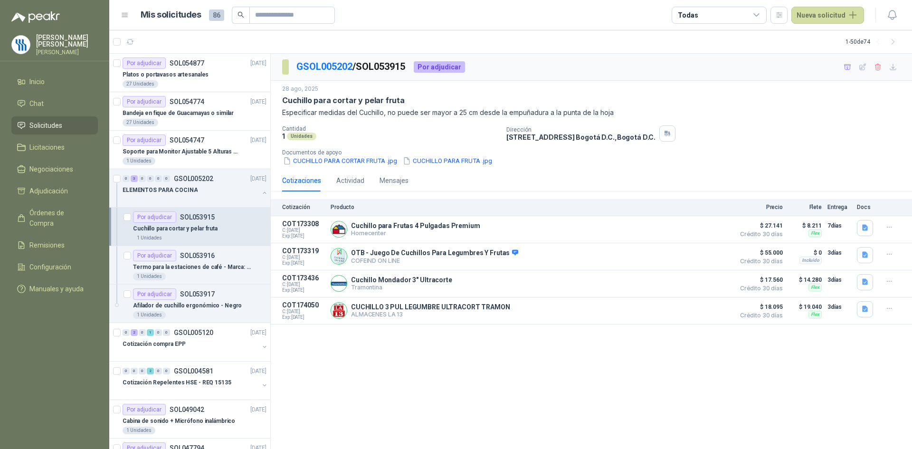
click at [703, 189] on div "Cotizaciones Actividad Mensajes" at bounding box center [591, 181] width 618 height 22
click at [693, 261] on button "Detalles" at bounding box center [707, 256] width 45 height 13
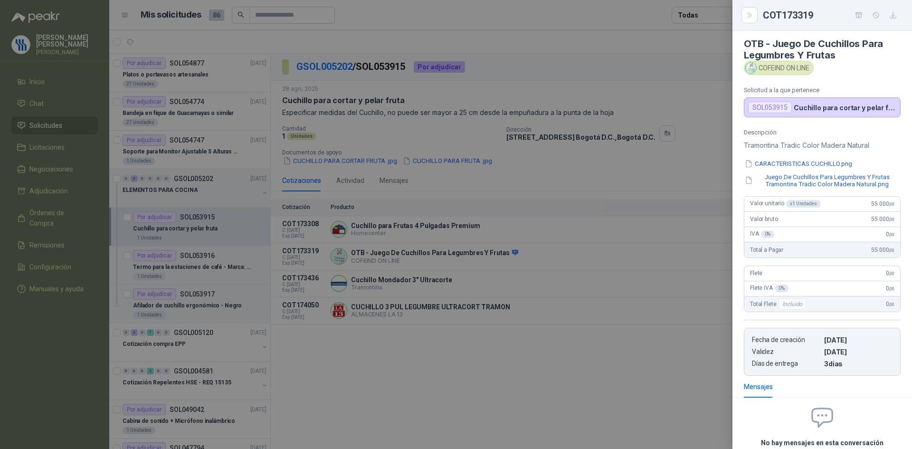
click at [509, 219] on div at bounding box center [456, 224] width 912 height 449
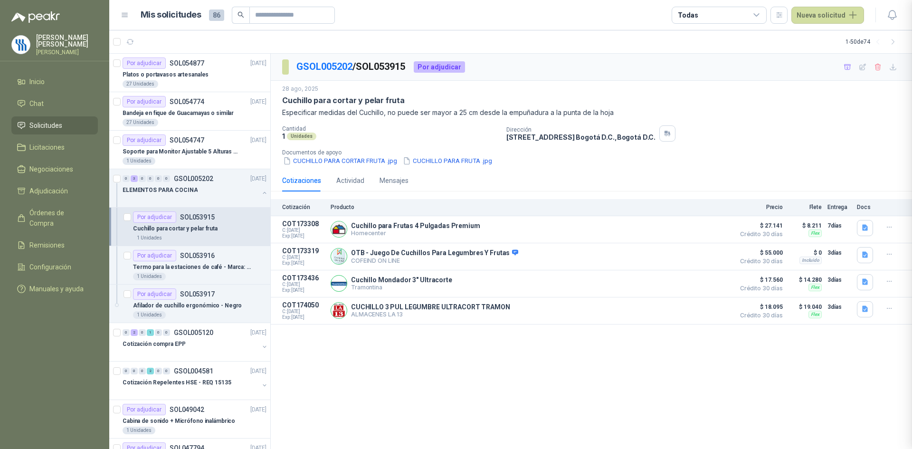
scroll to position [90, 0]
click at [714, 233] on button "Detalles" at bounding box center [707, 229] width 45 height 13
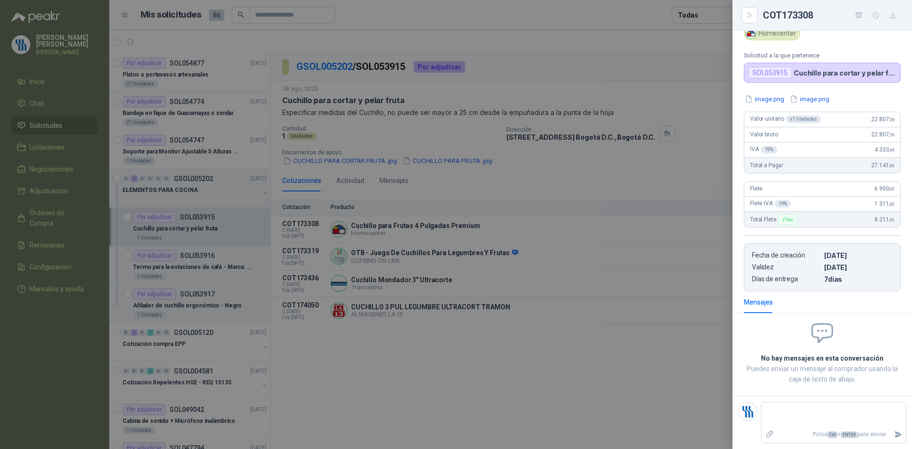
scroll to position [39, 0]
drag, startPoint x: 522, startPoint y: 366, endPoint x: 499, endPoint y: 338, distance: 36.4
click at [520, 366] on div at bounding box center [456, 224] width 912 height 449
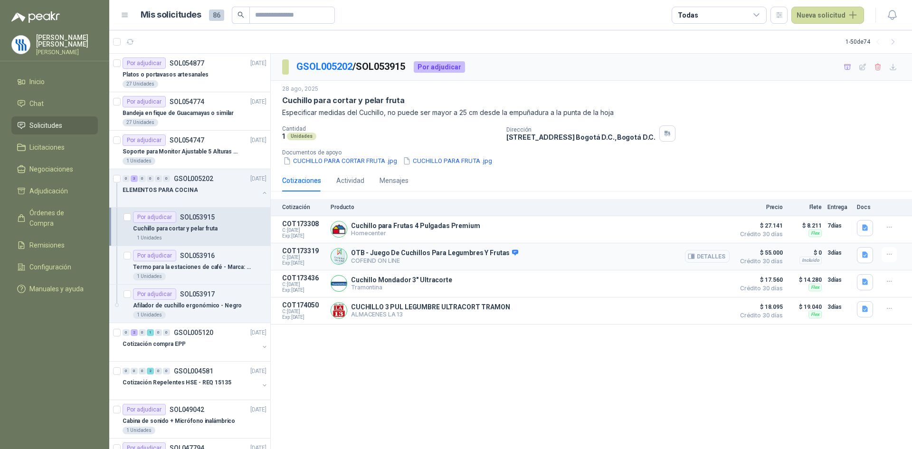
click at [703, 257] on button "Detalles" at bounding box center [707, 256] width 45 height 13
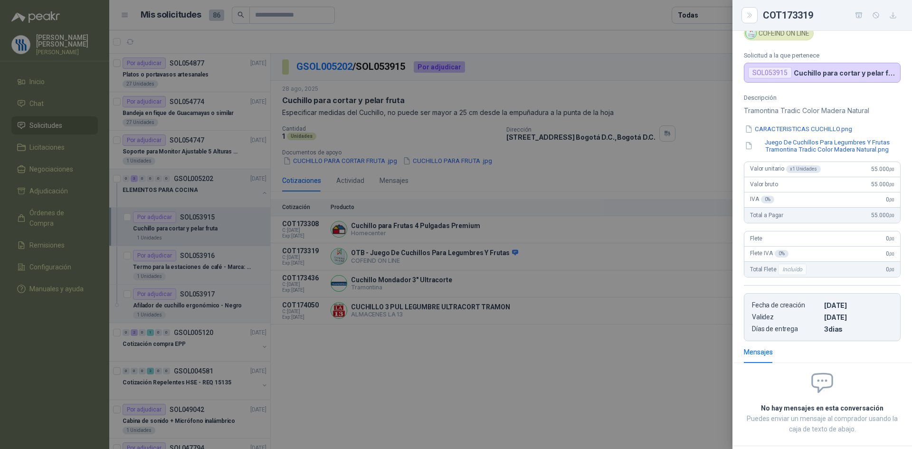
click at [800, 131] on button "CARACTERISTICAS CUCHILLO.png" at bounding box center [798, 129] width 109 height 10
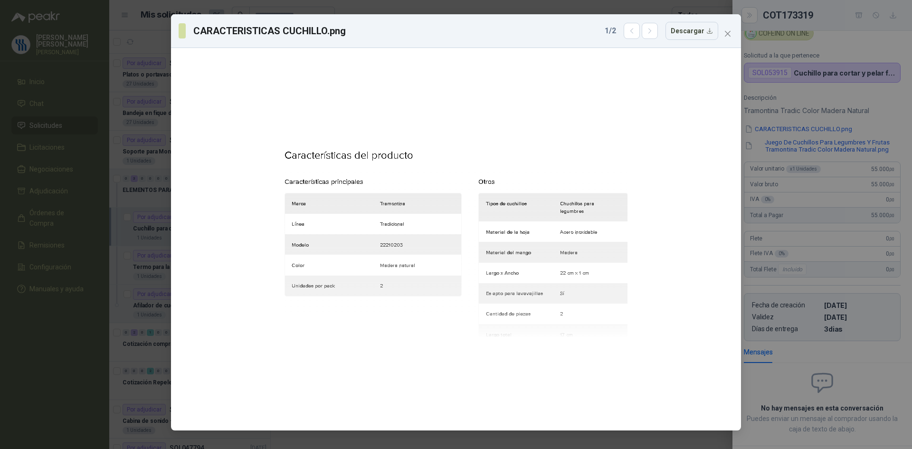
drag, startPoint x: 835, startPoint y: 200, endPoint x: 816, endPoint y: 139, distance: 64.3
click at [836, 200] on div "CARACTERISTICAS CUCHILLO.png 1 / 2 Descargar" at bounding box center [456, 224] width 912 height 449
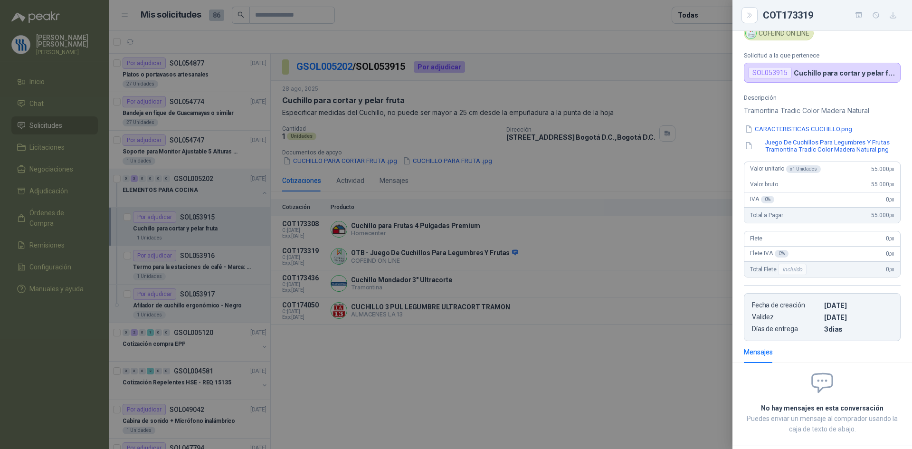
scroll to position [0, 0]
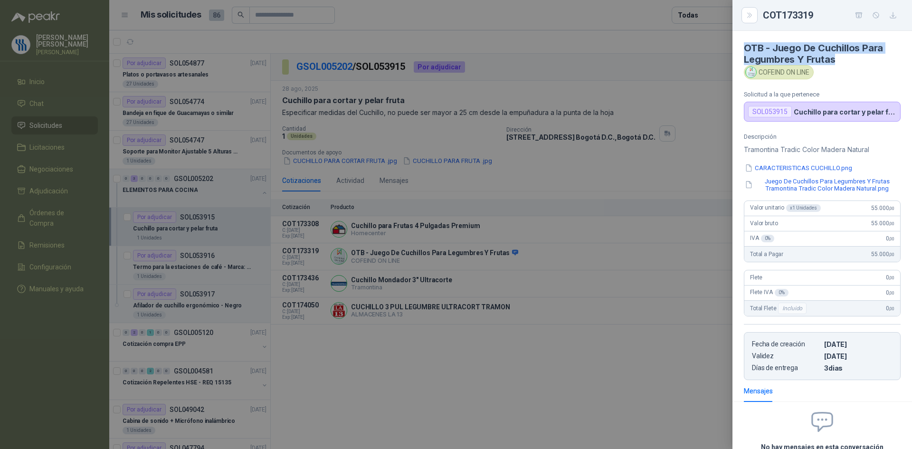
drag, startPoint x: 827, startPoint y: 56, endPoint x: 738, endPoint y: 41, distance: 90.0
click at [738, 41] on article "OTB - Juego De Cuchillos Para Legumbres Y Frutas COFEIND ON LINE Solicitud a la…" at bounding box center [822, 76] width 180 height 91
copy h4 "OTB - Juego De Cuchillos Para Legumbres Y Frutas"
drag, startPoint x: 865, startPoint y: 66, endPoint x: 836, endPoint y: 50, distance: 32.9
click at [865, 66] on div "COFEIND ON LINE" at bounding box center [822, 72] width 157 height 14
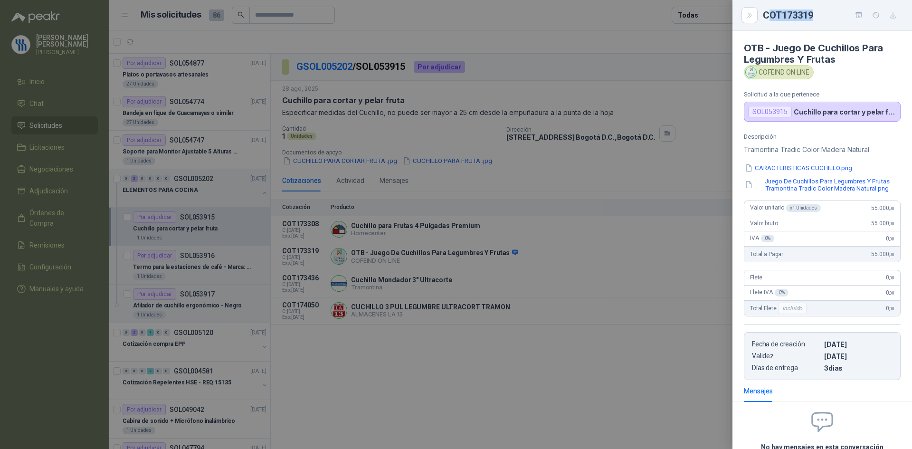
drag, startPoint x: 808, startPoint y: 15, endPoint x: 769, endPoint y: 15, distance: 38.9
click at [769, 15] on div "COT173319" at bounding box center [832, 15] width 138 height 15
drag, startPoint x: 766, startPoint y: 15, endPoint x: 811, endPoint y: 18, distance: 45.2
click at [811, 18] on div "COT173319" at bounding box center [832, 15] width 138 height 15
drag, startPoint x: 815, startPoint y: 16, endPoint x: 756, endPoint y: 19, distance: 58.5
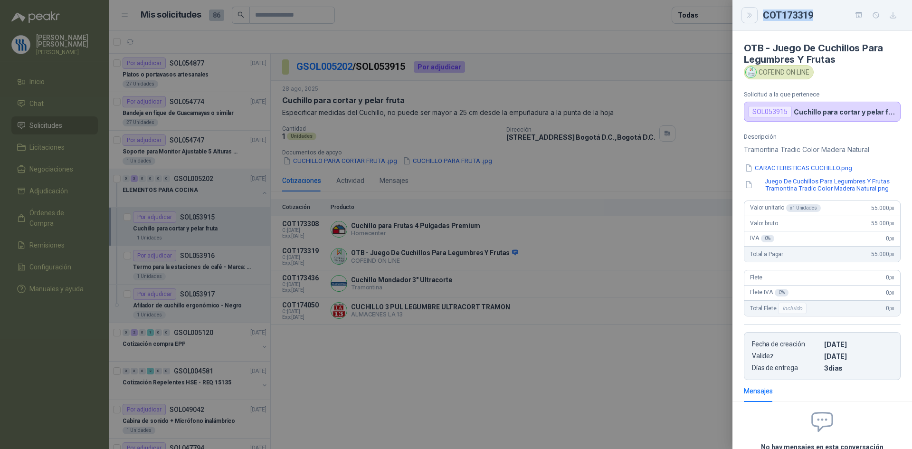
click at [756, 19] on div "COT173319" at bounding box center [822, 15] width 157 height 15
copy div "COT173319"
click at [411, 65] on div at bounding box center [456, 224] width 912 height 449
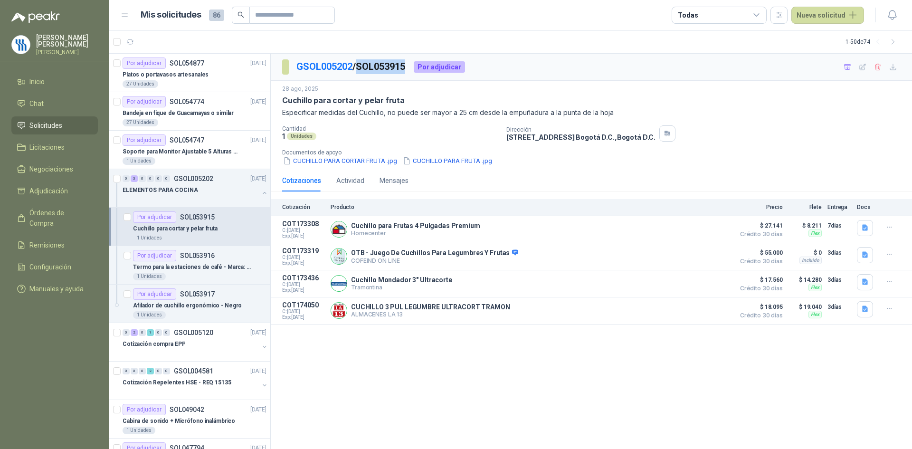
drag, startPoint x: 411, startPoint y: 65, endPoint x: 363, endPoint y: 67, distance: 48.0
click at [363, 67] on p "GSOL005202 / SOL053915" at bounding box center [351, 66] width 110 height 15
copy p "SOL053915"
click at [695, 262] on button "Detalles" at bounding box center [707, 256] width 45 height 13
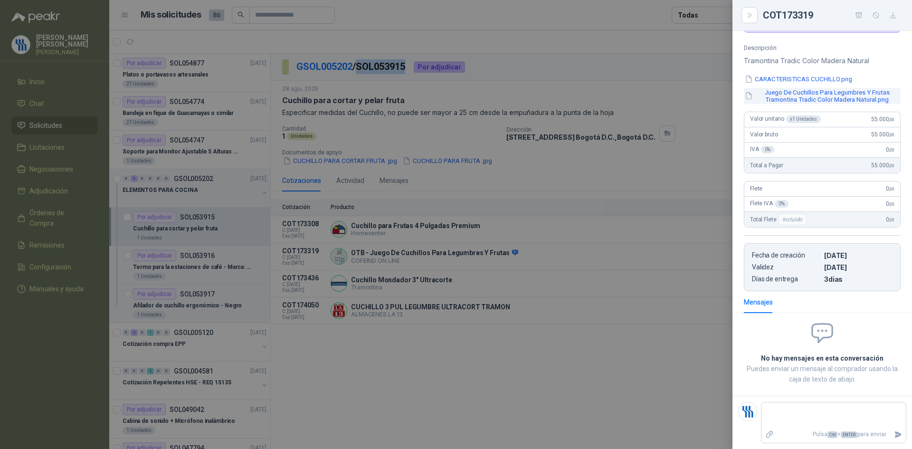
click at [808, 99] on button "Juego De Cuchillos Para Legumbres Y Frutas Tramontina Tradic Color Madera Natur…" at bounding box center [822, 96] width 157 height 16
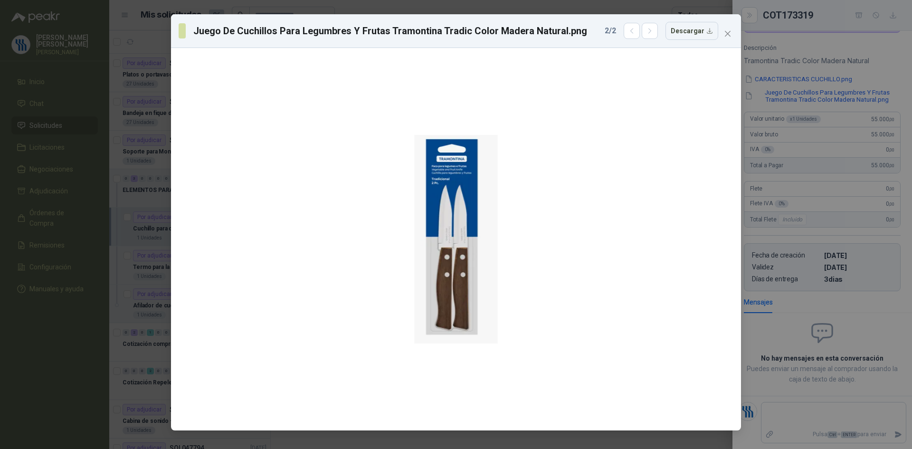
drag, startPoint x: 839, startPoint y: 81, endPoint x: 829, endPoint y: 90, distance: 13.8
click at [839, 81] on div "Juego De Cuchillos Para Legumbres Y Frutas Tramontina Tradic Color Madera Natur…" at bounding box center [456, 224] width 912 height 449
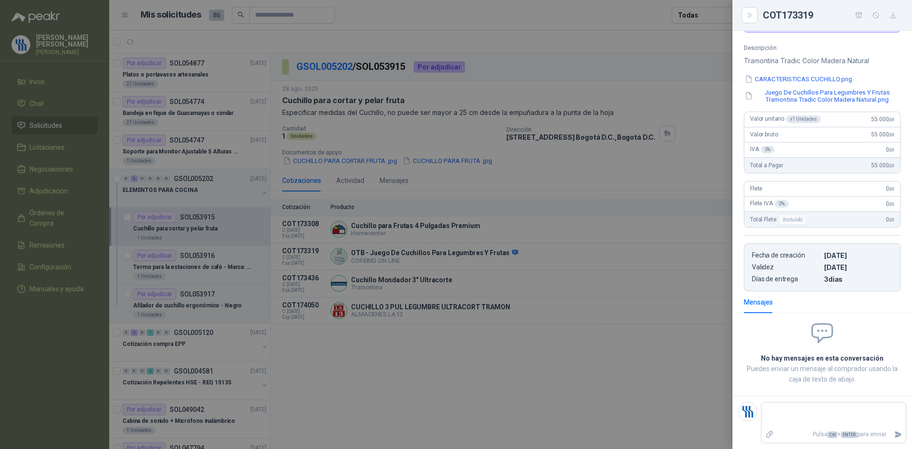
click at [816, 79] on button "CARACTERISTICAS CUCHILLO.png" at bounding box center [798, 79] width 109 height 10
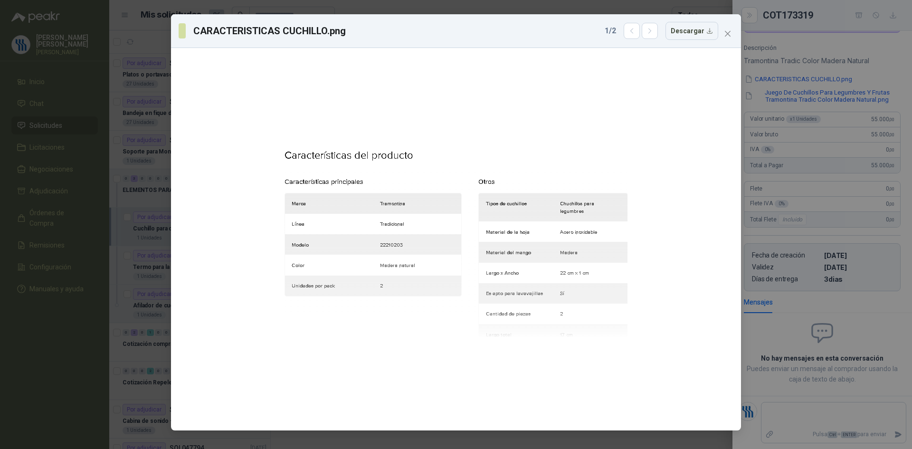
click at [827, 67] on div "CARACTERISTICAS CUCHILLO.png 1 / 2 Descargar" at bounding box center [456, 224] width 912 height 449
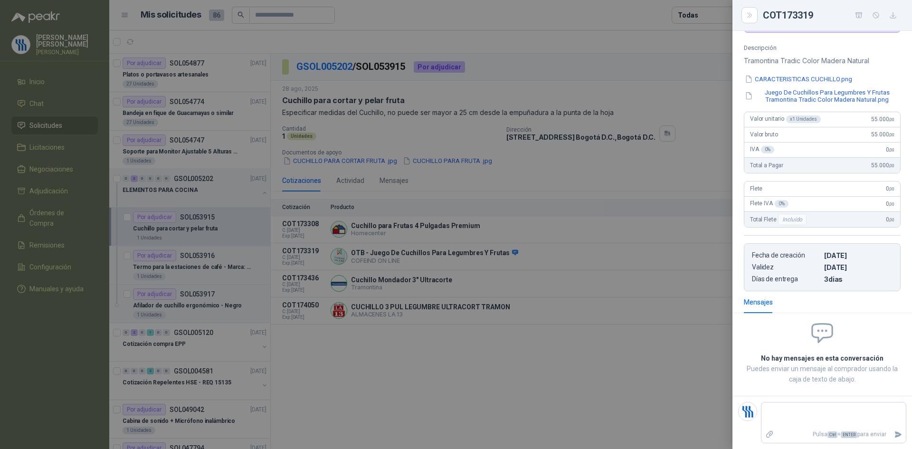
drag, startPoint x: 573, startPoint y: 267, endPoint x: 539, endPoint y: 278, distance: 36.5
click at [568, 268] on div at bounding box center [456, 224] width 912 height 449
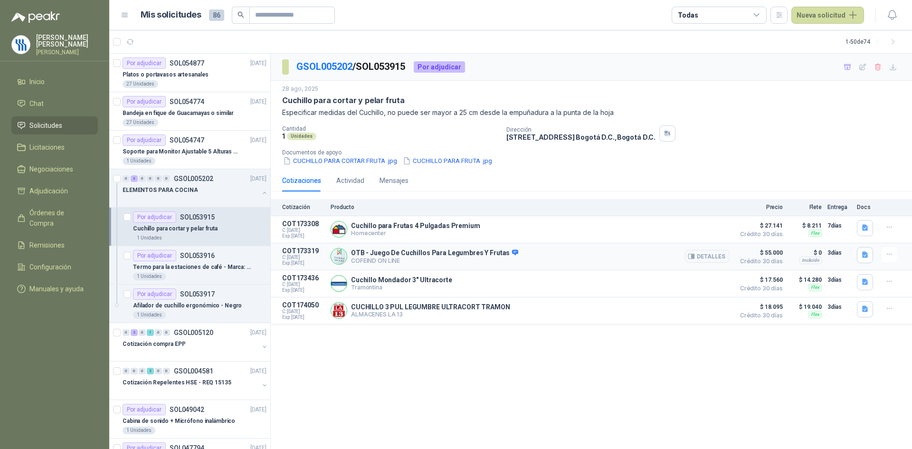
click at [732, 256] on article "COT173319 C: [DATE] Exp: [DATE] OTB - Juego De Cuchillos Para Legumbres Y Fruta…" at bounding box center [591, 256] width 641 height 27
click at [717, 258] on button "Detalles" at bounding box center [707, 256] width 45 height 13
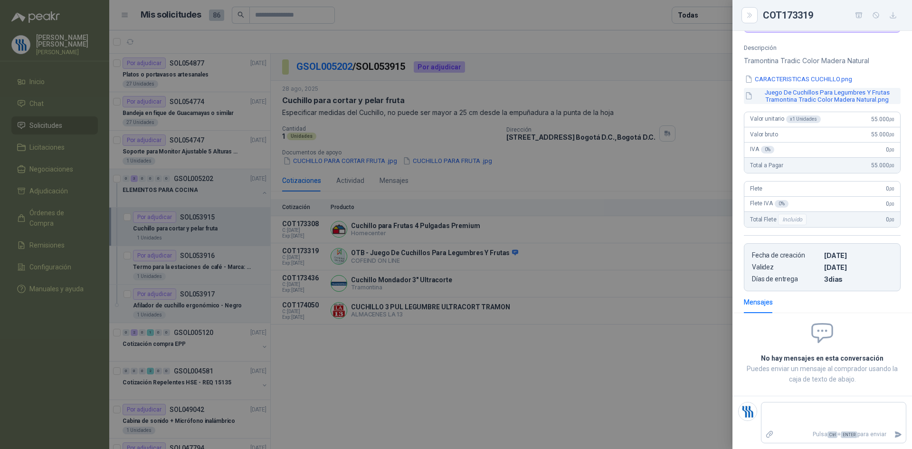
click at [815, 96] on button "Juego De Cuchillos Para Legumbres Y Frutas Tramontina Tradic Color Madera Natur…" at bounding box center [822, 96] width 157 height 16
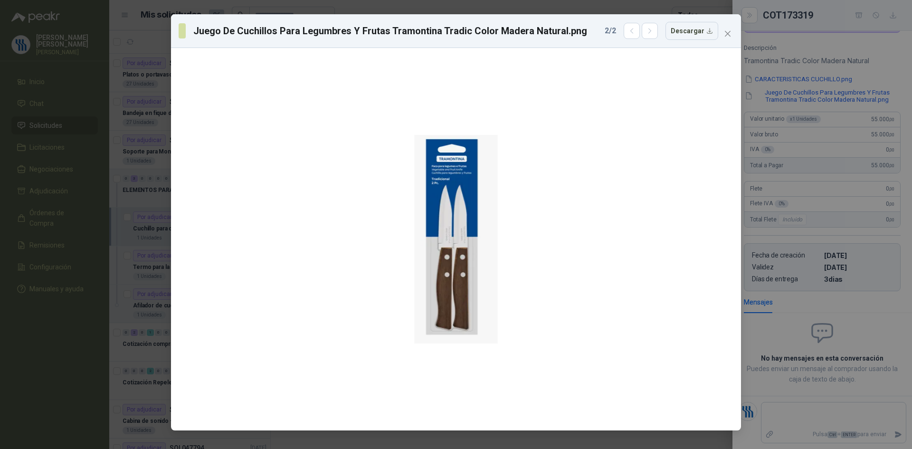
click at [878, 65] on div "Juego De Cuchillos Para Legumbres Y Frutas Tramontina Tradic Color Madera Natur…" at bounding box center [456, 224] width 912 height 449
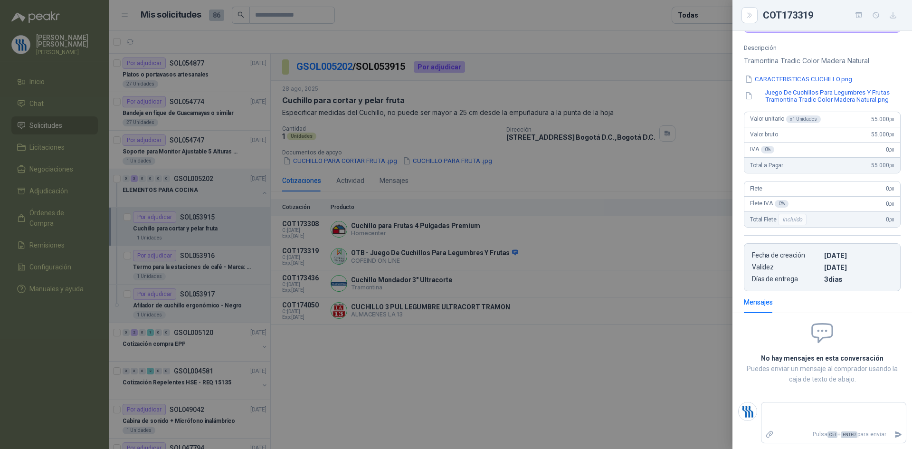
scroll to position [0, 0]
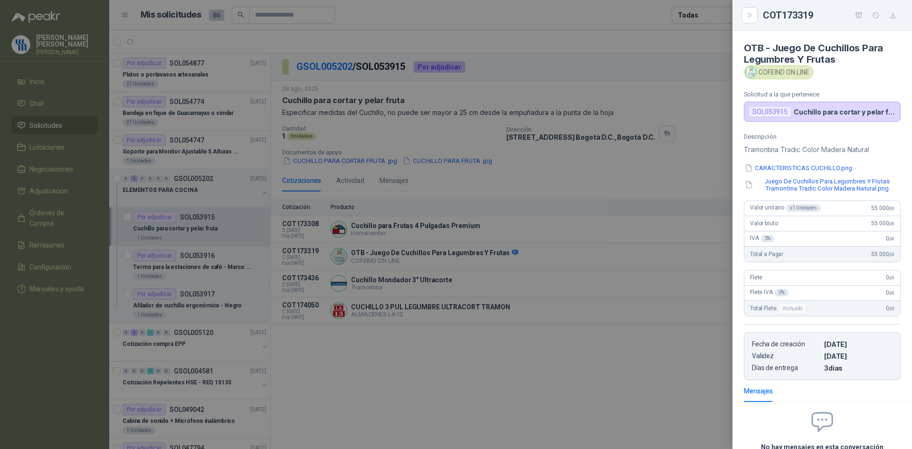
click at [813, 73] on div "COFEIND ON LINE" at bounding box center [779, 72] width 70 height 14
click at [813, 72] on div "COFEIND ON LINE" at bounding box center [779, 72] width 70 height 14
drag, startPoint x: 812, startPoint y: 71, endPoint x: 822, endPoint y: 79, distance: 12.5
click at [822, 79] on div "COFEIND ON LINE" at bounding box center [822, 72] width 157 height 14
copy div "COFEIND ON LINE"
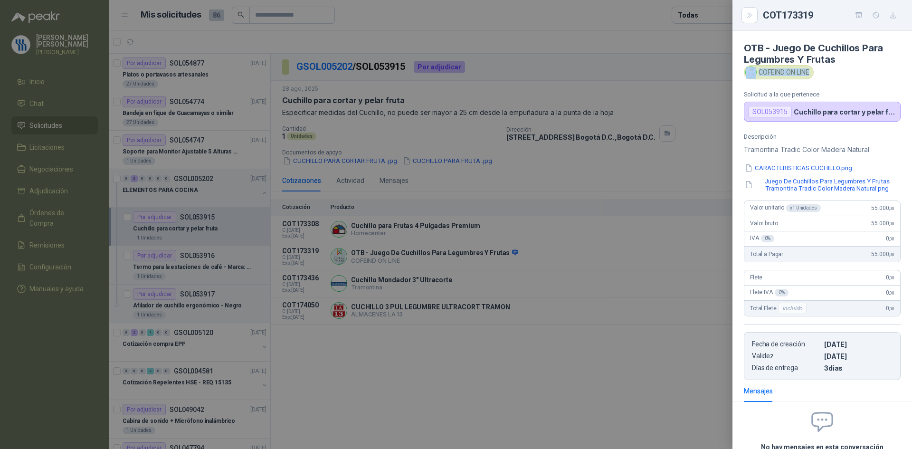
copy div "COFEIND ON LINE"
click at [518, 246] on div at bounding box center [456, 224] width 912 height 449
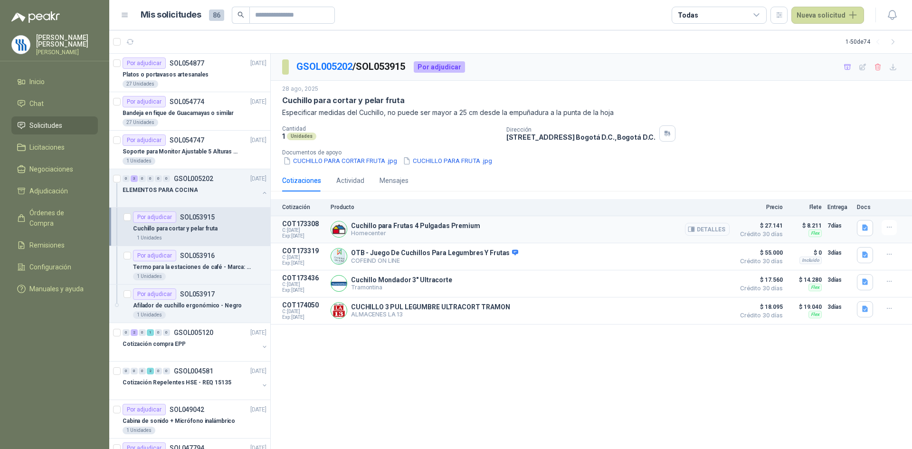
click at [694, 230] on icon "button" at bounding box center [693, 229] width 2 height 4
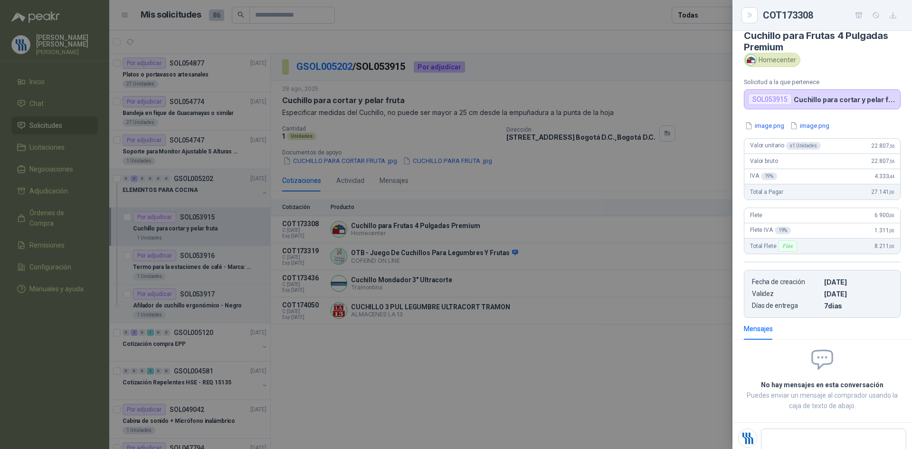
scroll to position [0, 0]
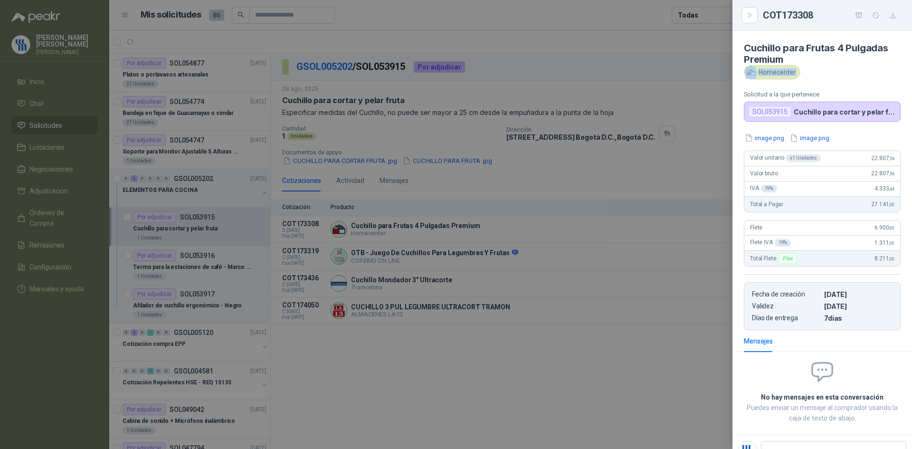
click at [795, 74] on div "Homecenter" at bounding box center [772, 72] width 57 height 14
copy div "Homecenter"
click at [588, 295] on div at bounding box center [456, 224] width 912 height 449
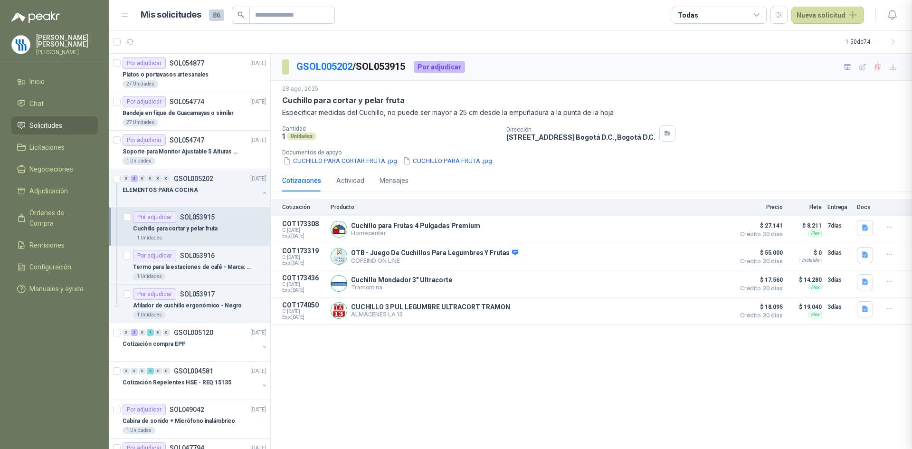
scroll to position [4, 0]
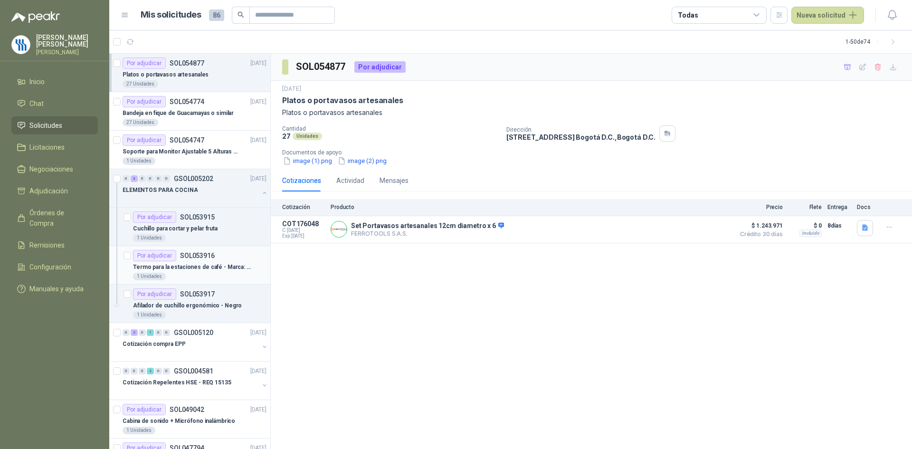
click at [199, 265] on p "Termo para la estaciones de café - Marca: UNIVERSAL" at bounding box center [192, 267] width 118 height 9
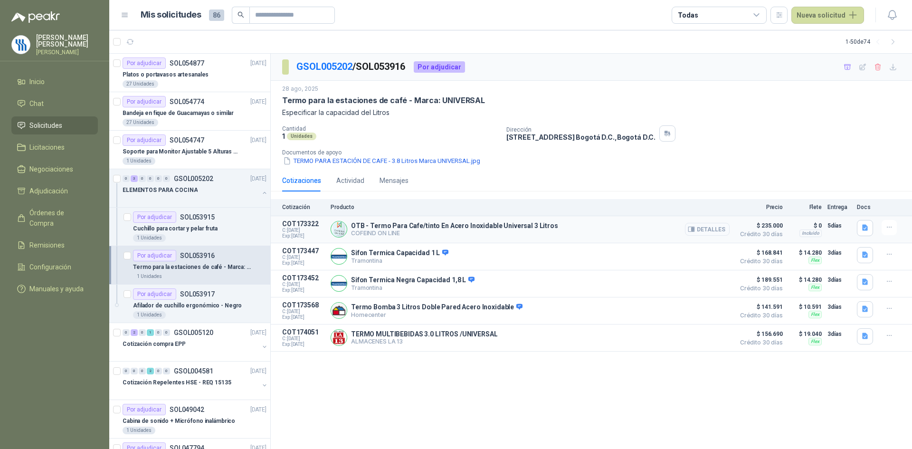
click at [712, 230] on button "Detalles" at bounding box center [707, 229] width 45 height 13
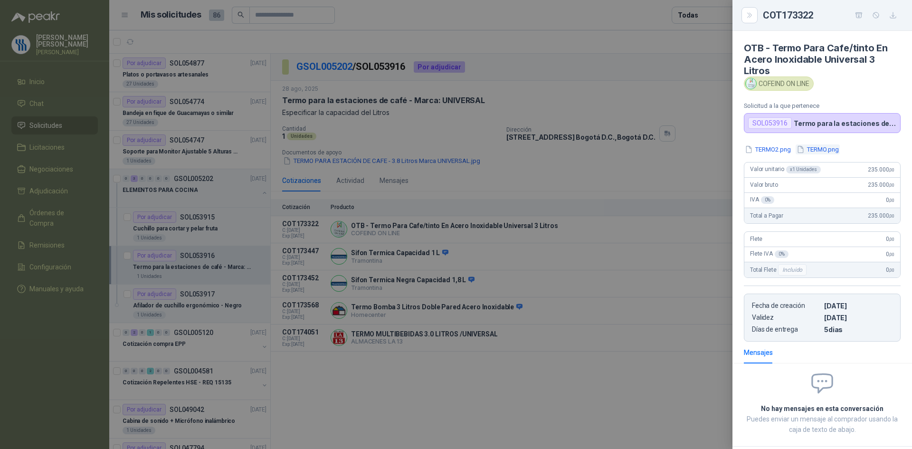
click at [815, 151] on button "TERMO.png" at bounding box center [818, 149] width 44 height 10
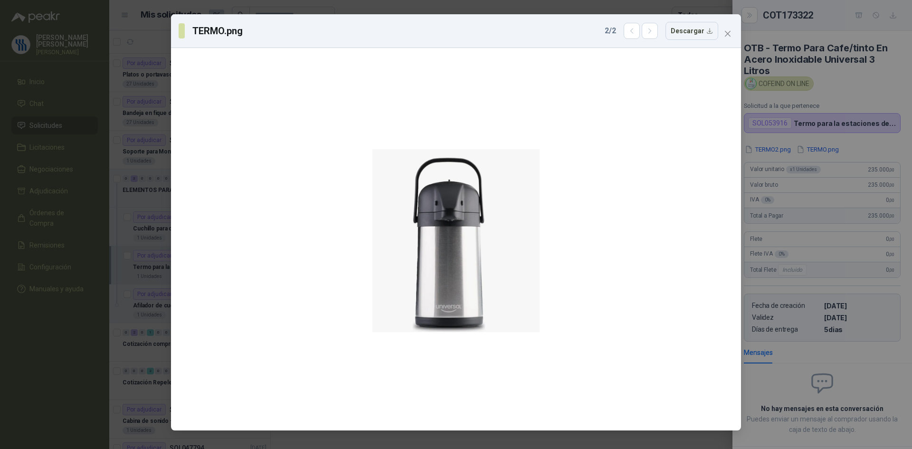
click at [860, 66] on div "TERMO.png 2 / 2 Descargar" at bounding box center [456, 224] width 912 height 449
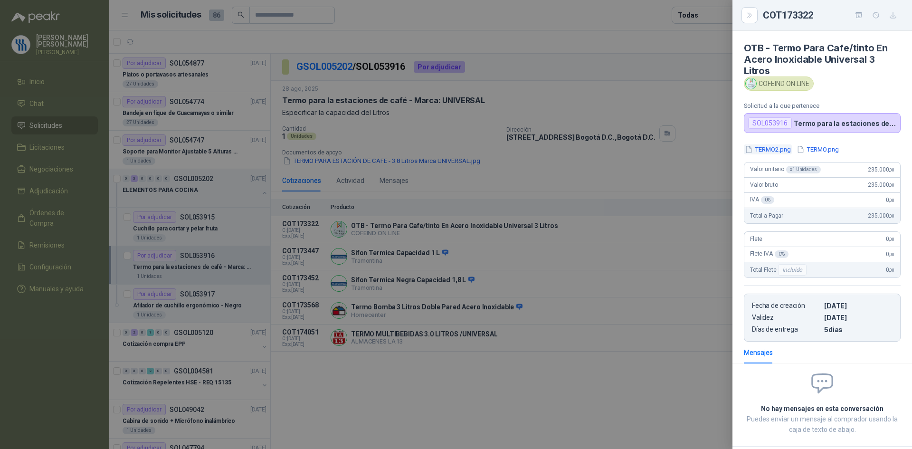
click at [765, 151] on button "TERMO2.png" at bounding box center [768, 149] width 48 height 10
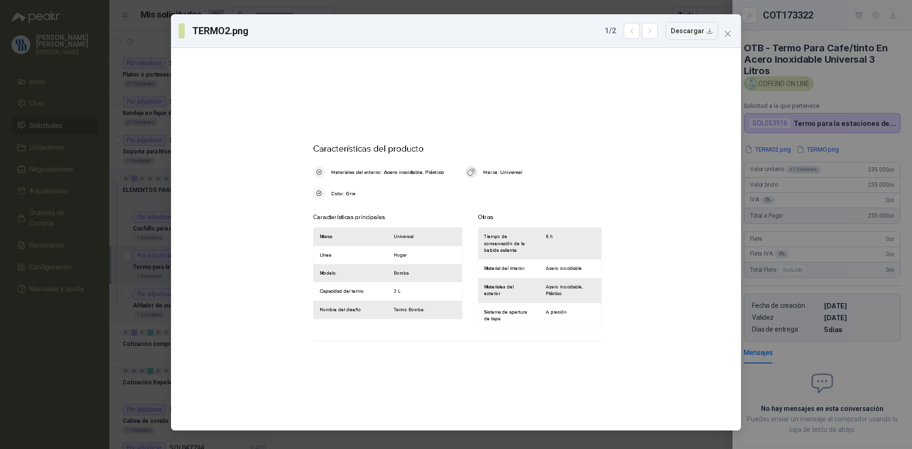
click at [816, 154] on div "TERMO2.png 1 / 2 Descargar" at bounding box center [456, 224] width 912 height 449
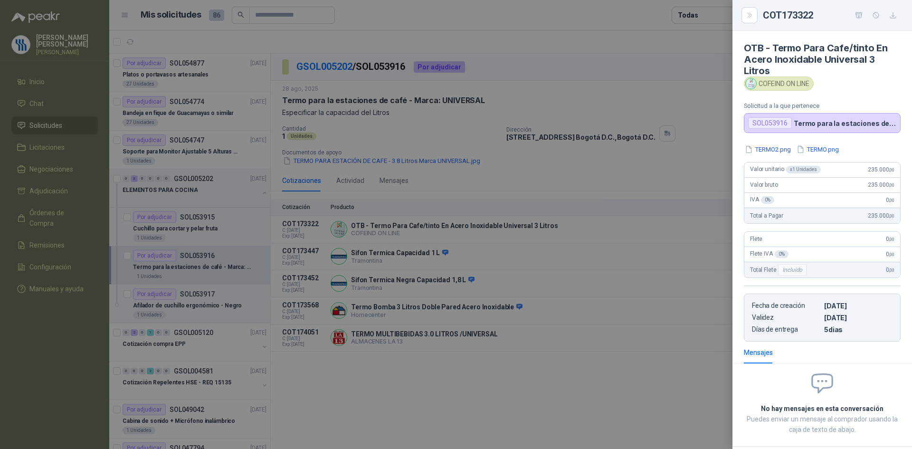
drag, startPoint x: 778, startPoint y: 65, endPoint x: 767, endPoint y: 72, distance: 12.4
click at [776, 66] on h4 "OTB - Termo Para Cafe/tinto En Acero Inoxidable Universal 3 Litros" at bounding box center [822, 59] width 157 height 34
drag, startPoint x: 773, startPoint y: 71, endPoint x: 737, endPoint y: 46, distance: 44.3
click at [737, 46] on article "OTB - Termo Para Cafe/tinto En Acero Inoxidable Universal 3 Litros COFEIND ON L…" at bounding box center [822, 82] width 180 height 102
copy h4 "OTB - Termo Para Cafe/tinto En Acero Inoxidable Universal 3 Litros"
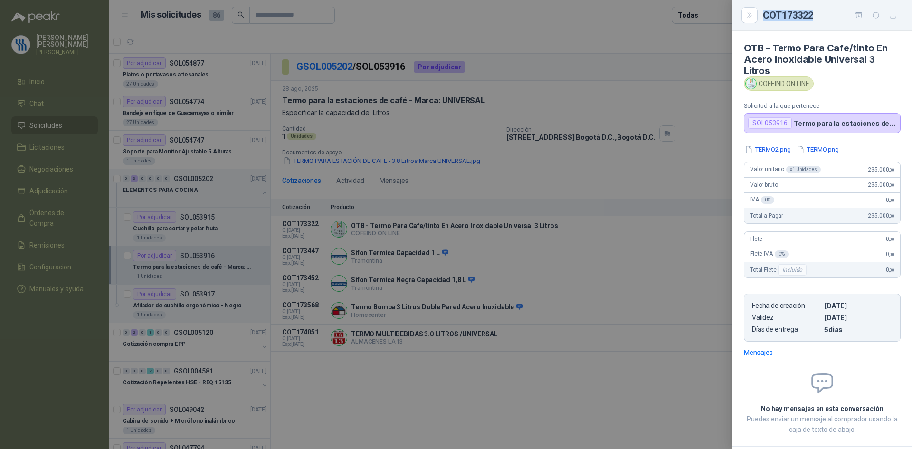
drag, startPoint x: 817, startPoint y: 16, endPoint x: 763, endPoint y: 15, distance: 54.2
click at [763, 15] on div "COT173322" at bounding box center [832, 15] width 138 height 15
click at [470, 102] on div at bounding box center [456, 224] width 912 height 449
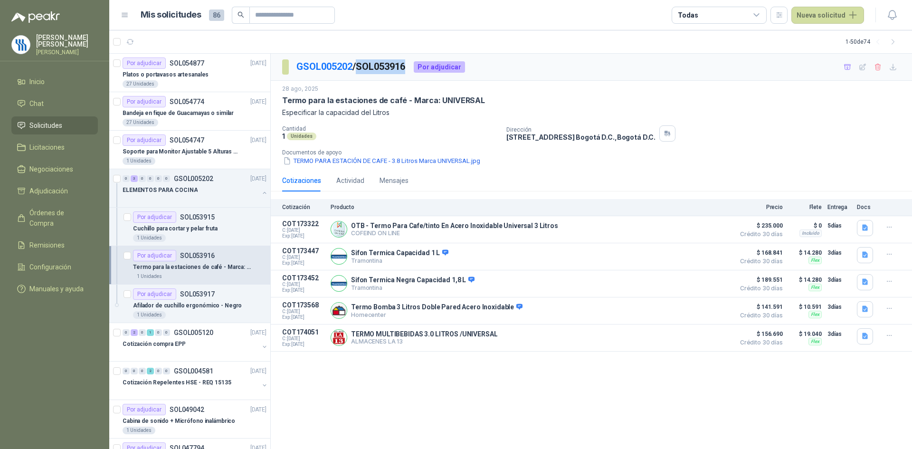
drag, startPoint x: 412, startPoint y: 68, endPoint x: 363, endPoint y: 71, distance: 49.0
click at [363, 71] on p "GSOL005202 / SOL053916" at bounding box center [351, 66] width 110 height 15
click at [694, 224] on button "Detalles" at bounding box center [707, 229] width 45 height 13
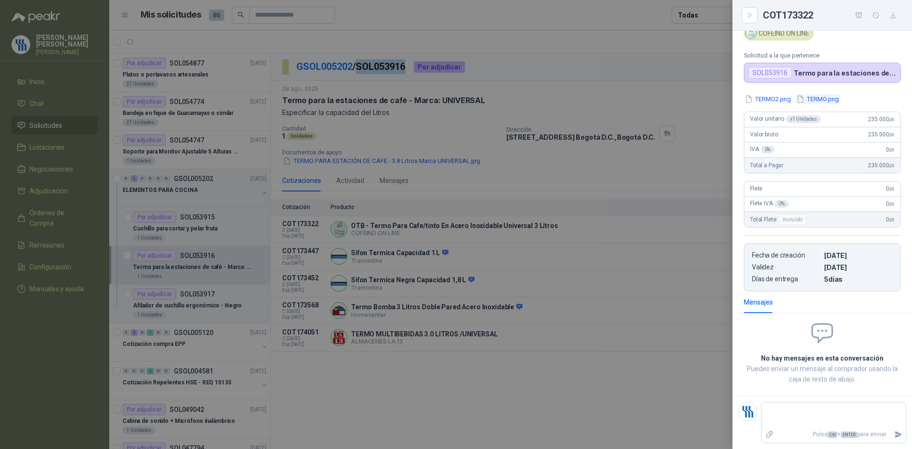
click at [816, 98] on button "TERMO.png" at bounding box center [818, 99] width 44 height 10
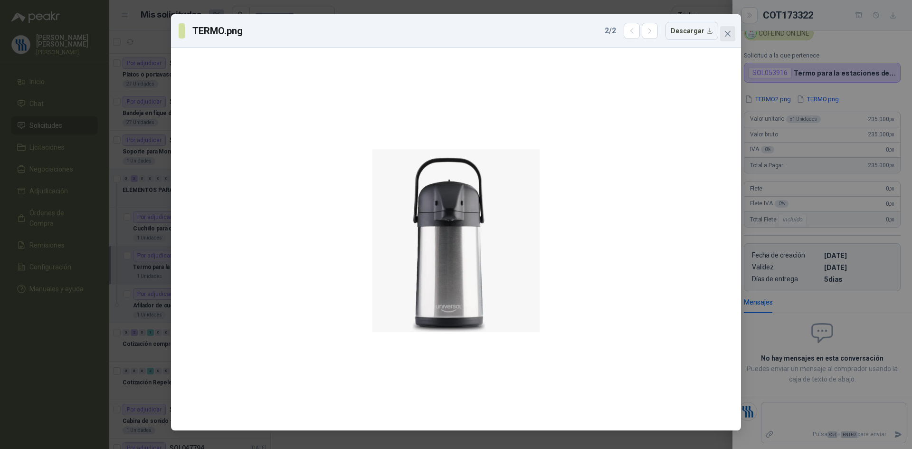
click at [727, 32] on icon "close" at bounding box center [728, 34] width 8 height 8
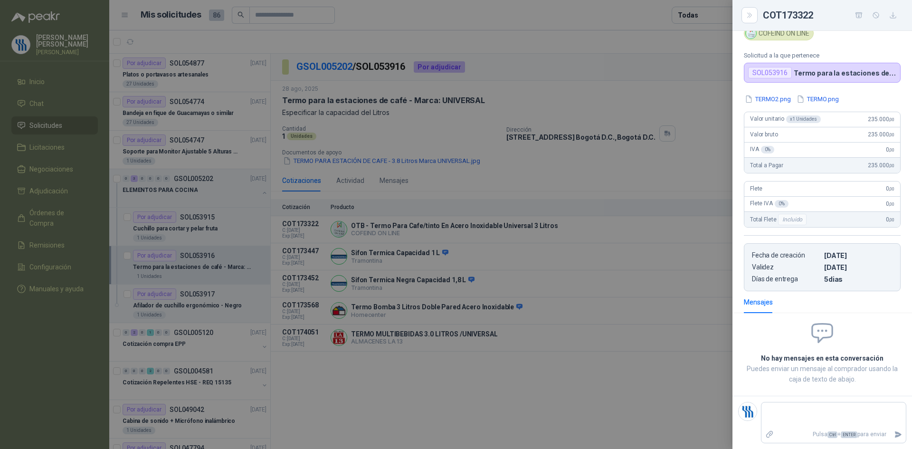
click at [623, 317] on div at bounding box center [456, 224] width 912 height 449
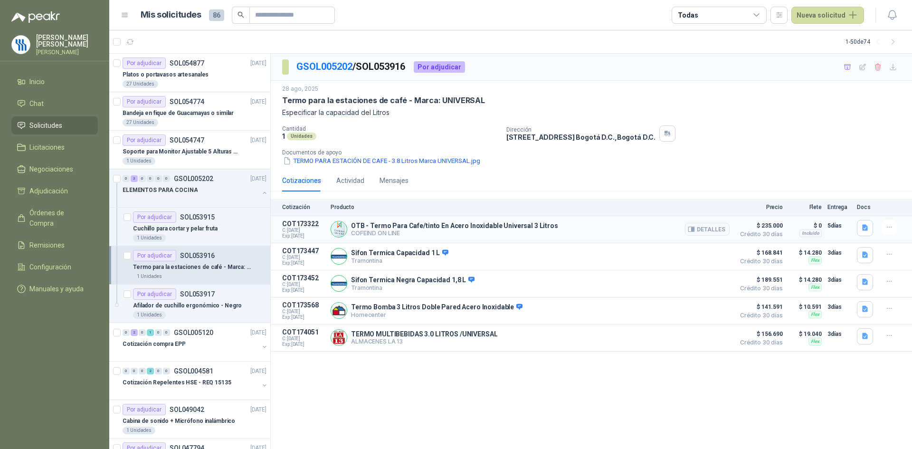
click at [719, 228] on button "Detalles" at bounding box center [707, 229] width 45 height 13
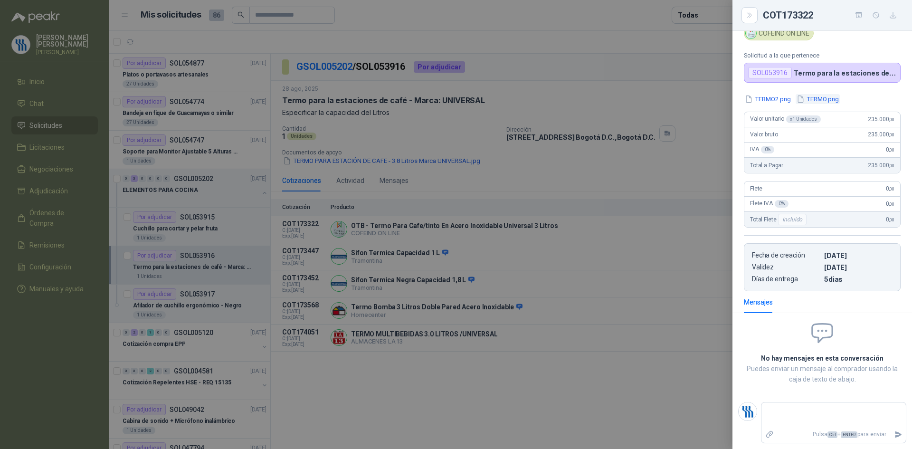
click at [814, 101] on button "TERMO.png" at bounding box center [818, 99] width 44 height 10
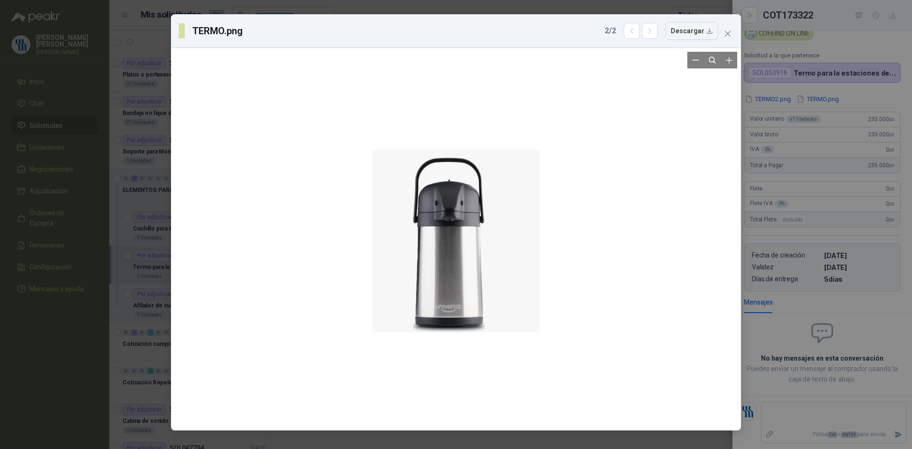
click at [597, 151] on div at bounding box center [456, 239] width 562 height 375
click at [825, 41] on div "TERMO.png 2 / 2 Descargar" at bounding box center [456, 224] width 912 height 449
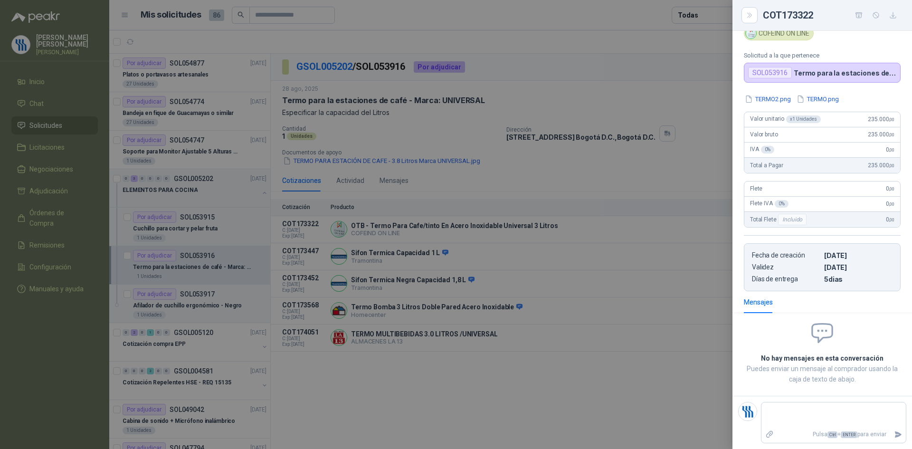
click at [617, 176] on div at bounding box center [456, 224] width 912 height 449
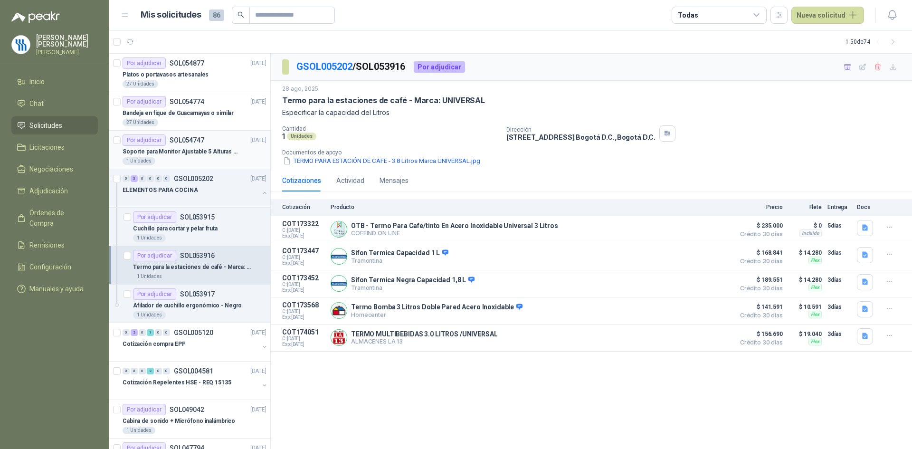
click at [179, 147] on p "Soporte para Monitor Ajustable 5 Alturas Mini" at bounding box center [182, 151] width 118 height 9
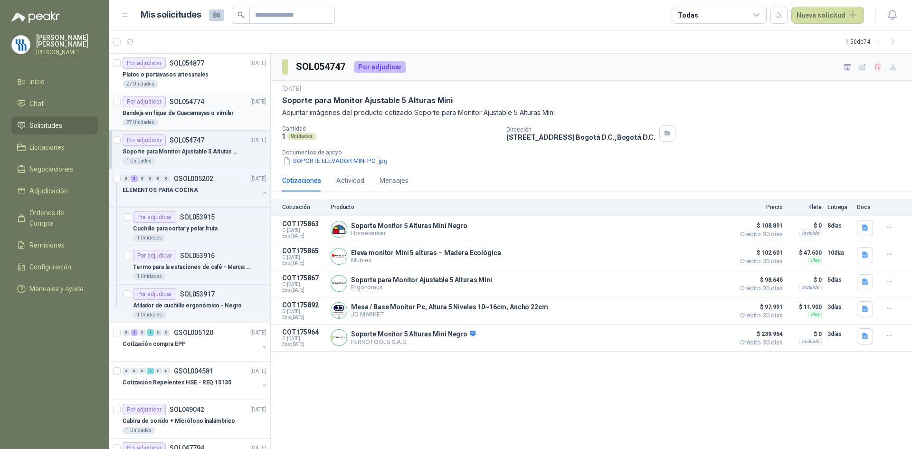
click at [196, 110] on p "Bandeja en fique de Guacamayas o similar" at bounding box center [178, 113] width 111 height 9
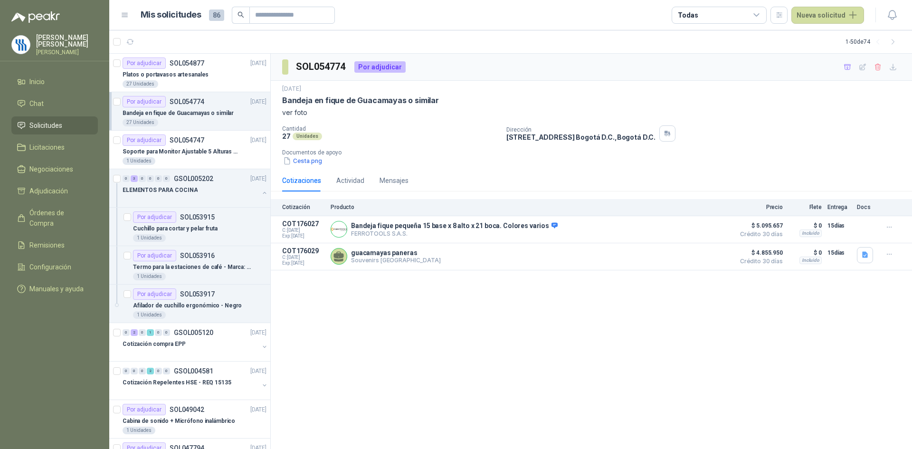
click at [199, 117] on p "Bandeja en fique de Guacamayas o similar" at bounding box center [178, 113] width 111 height 9
click at [189, 100] on p "SOL054774" at bounding box center [187, 101] width 35 height 7
click at [189, 112] on p "Bandeja en fique de Guacamayas o similar" at bounding box center [178, 113] width 111 height 9
click at [203, 120] on div "27 Unidades" at bounding box center [195, 123] width 144 height 8
click at [199, 262] on div "Termo para la estaciones de café - Marca: UNIVERSAL" at bounding box center [199, 266] width 133 height 11
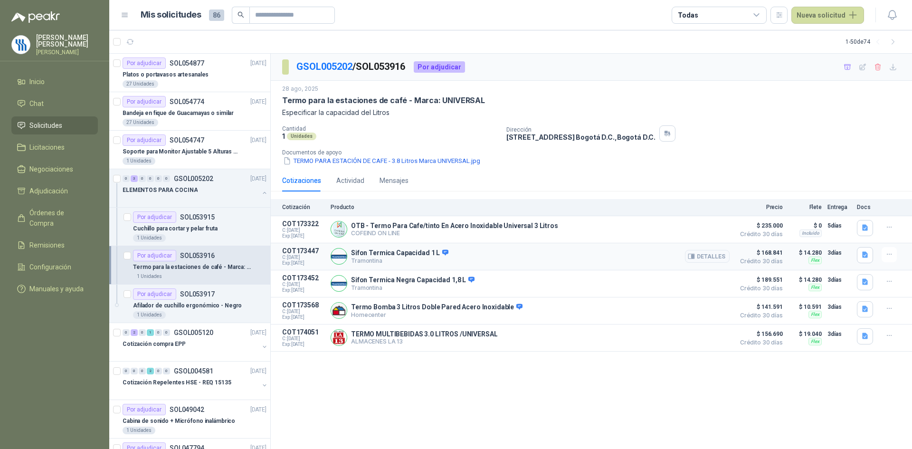
drag, startPoint x: 474, startPoint y: 256, endPoint x: 556, endPoint y: 247, distance: 82.6
click at [477, 255] on div "Sifon Termica Capacidad 1 L Tramontina Detalles" at bounding box center [530, 256] width 399 height 19
click at [706, 257] on button "Detalles" at bounding box center [707, 256] width 45 height 13
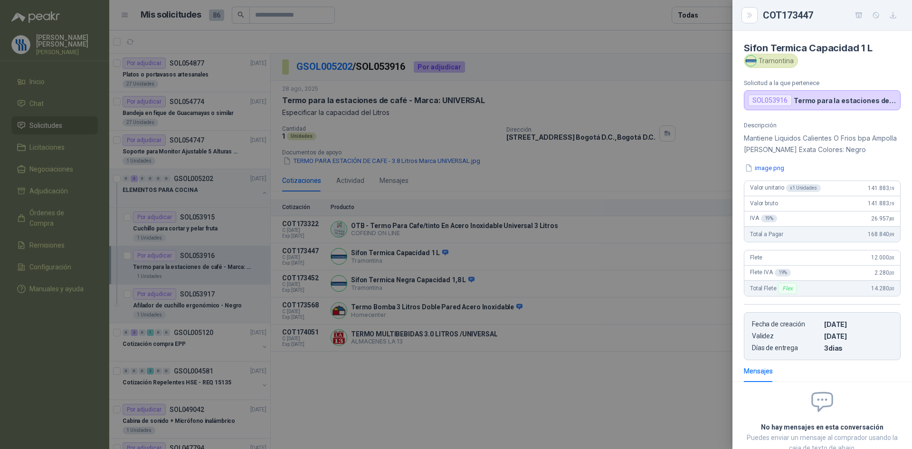
scroll to position [64, 0]
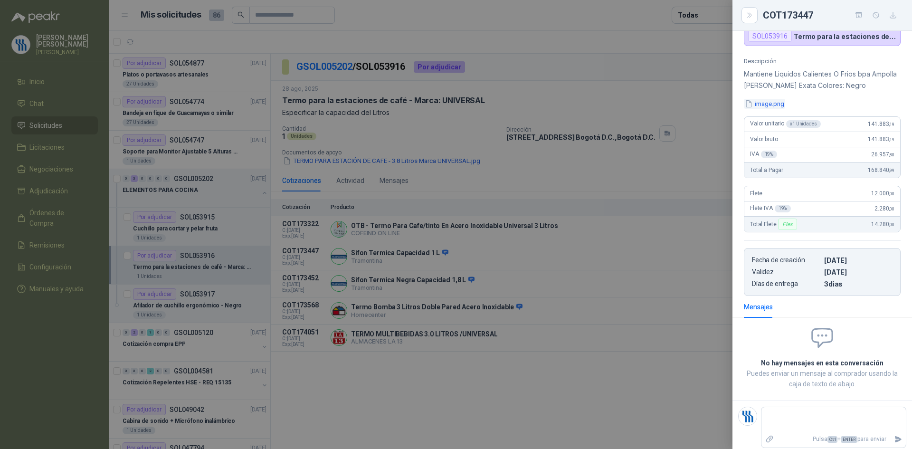
click at [766, 102] on button "image.png" at bounding box center [764, 104] width 41 height 10
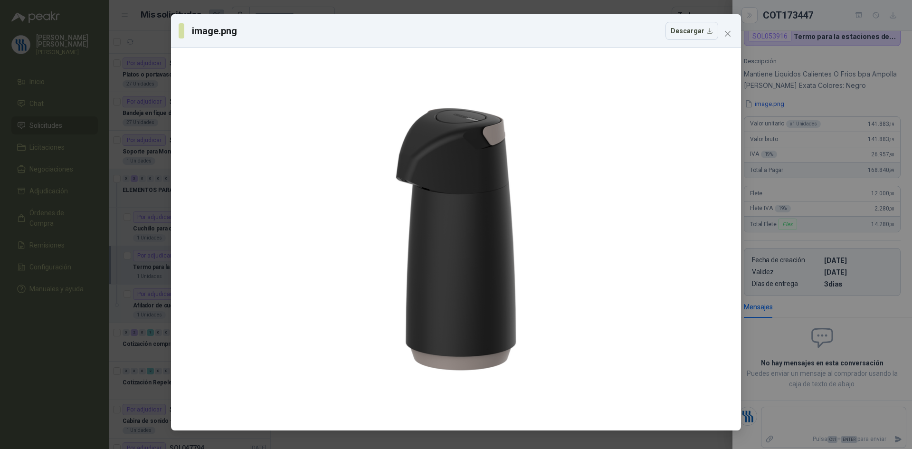
click at [820, 69] on div "image.png Descargar" at bounding box center [456, 224] width 912 height 449
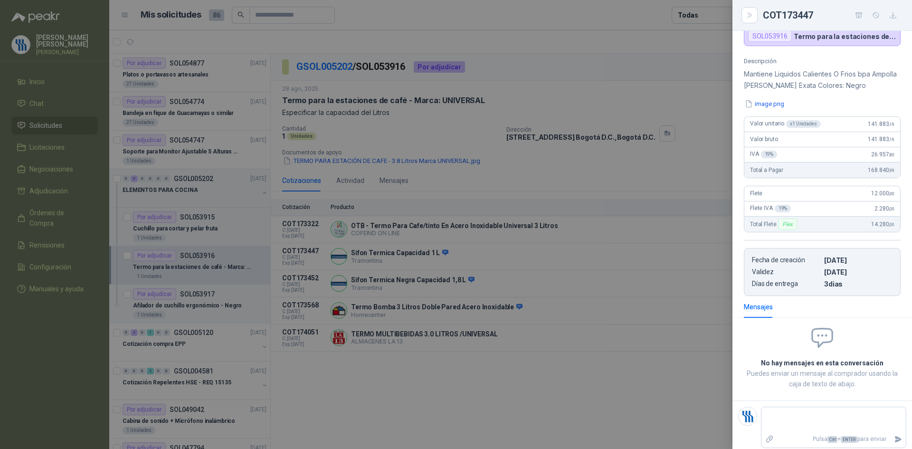
click at [578, 292] on div at bounding box center [456, 224] width 912 height 449
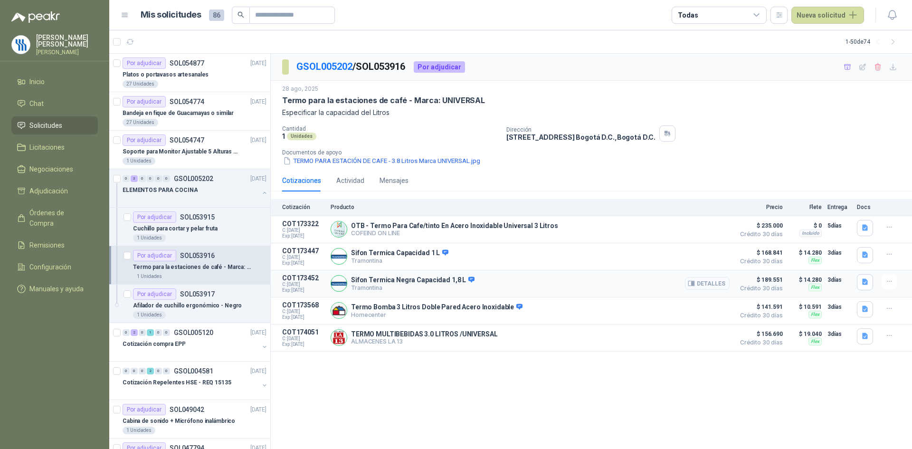
click at [701, 284] on button "Detalles" at bounding box center [707, 283] width 45 height 13
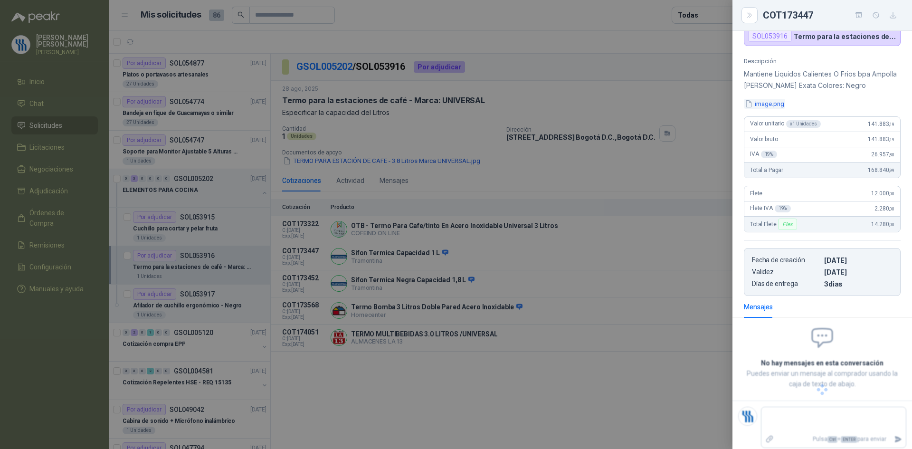
scroll to position [76, 0]
click at [770, 102] on button "image.png" at bounding box center [764, 104] width 41 height 10
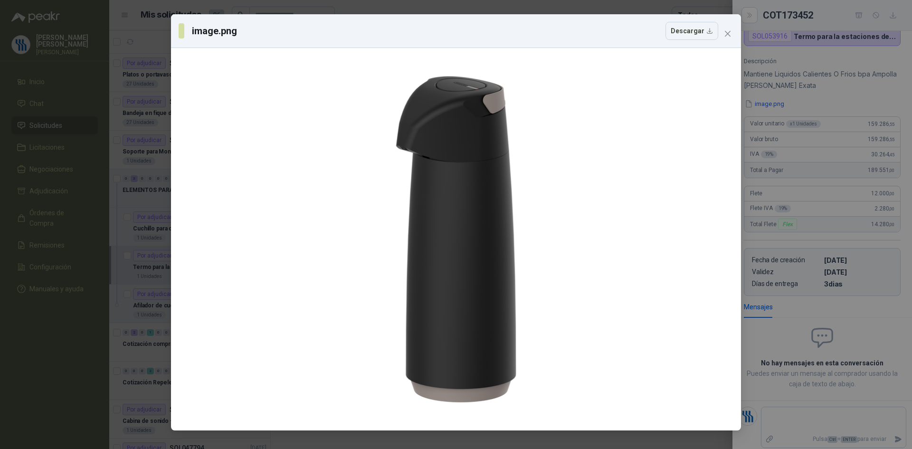
click at [833, 89] on div "image.png Descargar" at bounding box center [456, 224] width 912 height 449
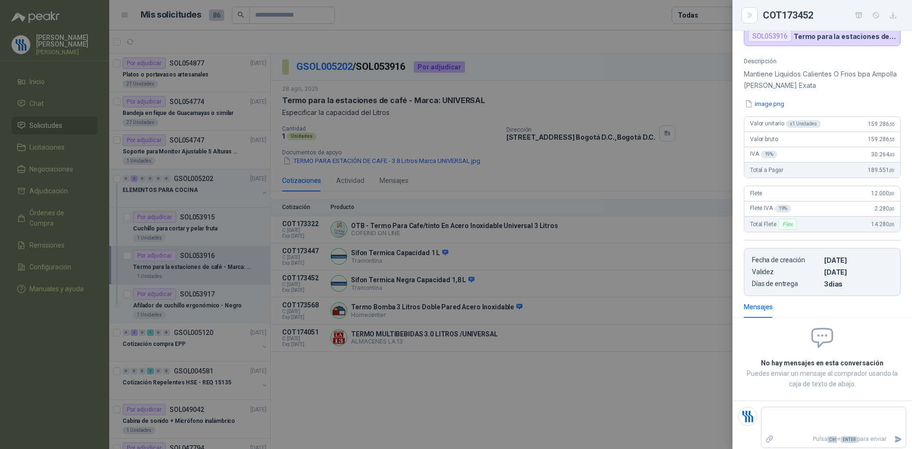
drag, startPoint x: 549, startPoint y: 314, endPoint x: 556, endPoint y: 311, distance: 8.3
click at [549, 314] on div at bounding box center [456, 224] width 912 height 449
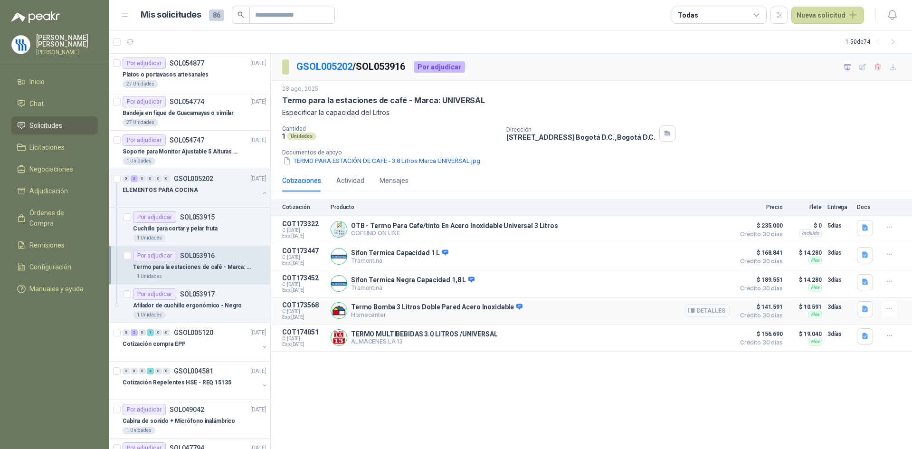
click at [701, 316] on button "Detalles" at bounding box center [707, 310] width 45 height 13
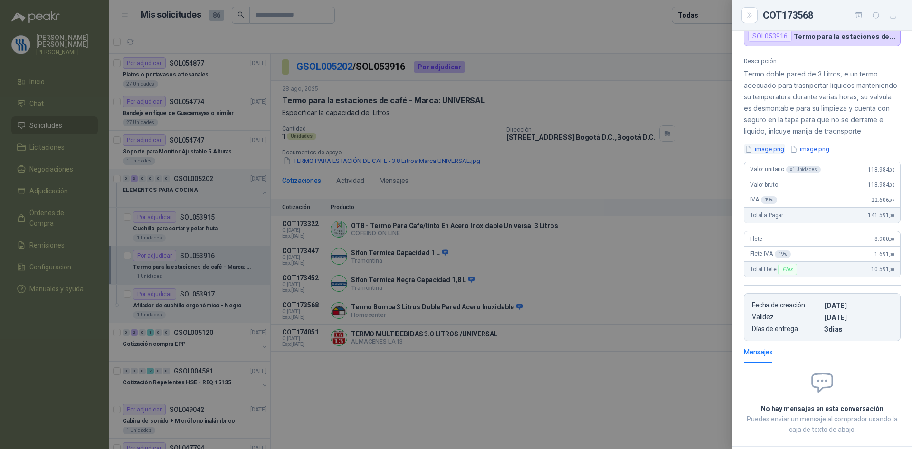
click at [775, 154] on button "image.png" at bounding box center [764, 149] width 41 height 10
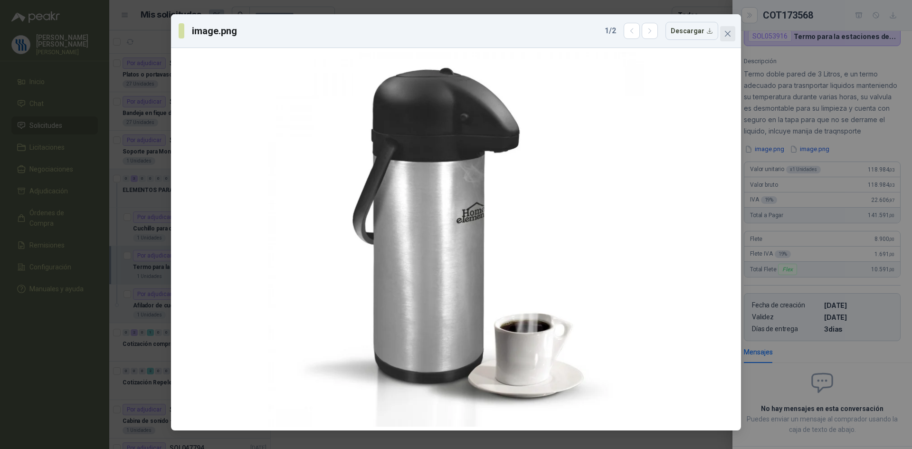
click at [726, 33] on icon "close" at bounding box center [728, 34] width 8 height 8
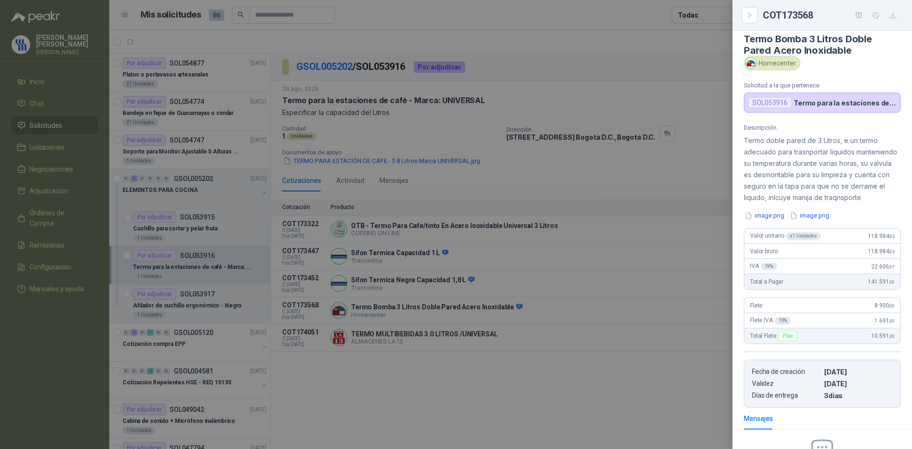
scroll to position [0, 0]
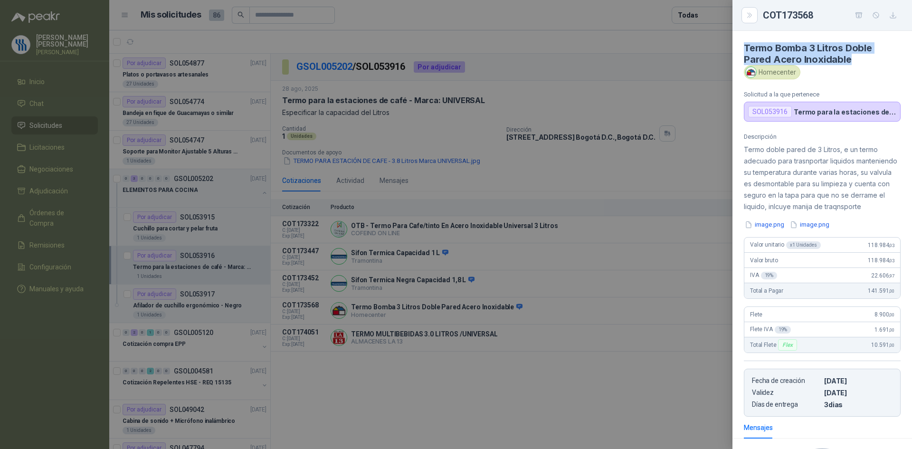
drag, startPoint x: 853, startPoint y: 58, endPoint x: 744, endPoint y: 50, distance: 109.1
click at [744, 50] on h4 "Termo Bomba 3 Litros Doble Pared Acero Inoxidable" at bounding box center [822, 53] width 157 height 23
drag, startPoint x: 815, startPoint y: 15, endPoint x: 763, endPoint y: 14, distance: 51.3
click at [763, 14] on div "COT173568" at bounding box center [832, 15] width 138 height 15
click at [519, 87] on div at bounding box center [456, 224] width 912 height 449
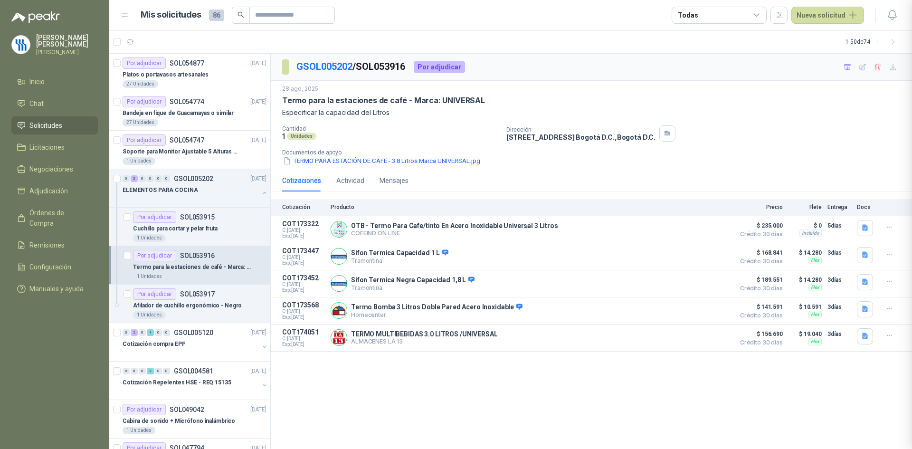
scroll to position [137, 0]
drag, startPoint x: 412, startPoint y: 68, endPoint x: 362, endPoint y: 74, distance: 50.2
click at [362, 74] on p "GSOL005202 / SOL053916" at bounding box center [351, 66] width 110 height 15
click at [702, 284] on button "Detalles" at bounding box center [707, 283] width 45 height 13
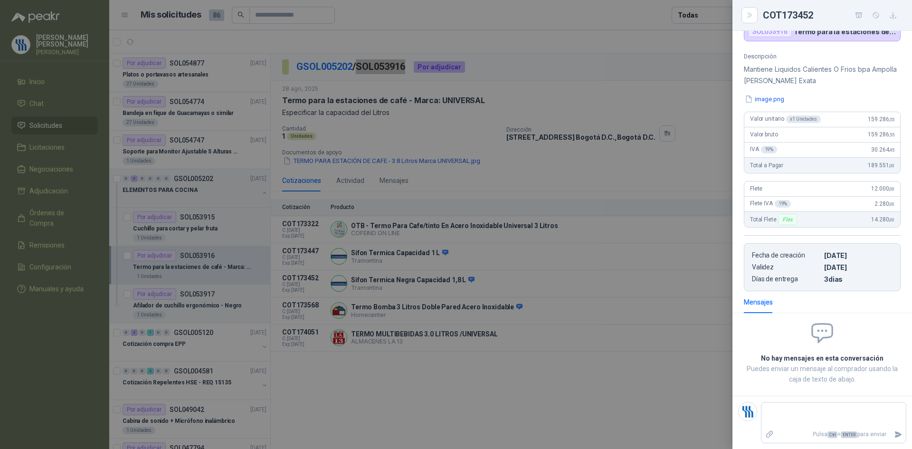
scroll to position [80, 0]
click at [482, 315] on div at bounding box center [456, 224] width 912 height 449
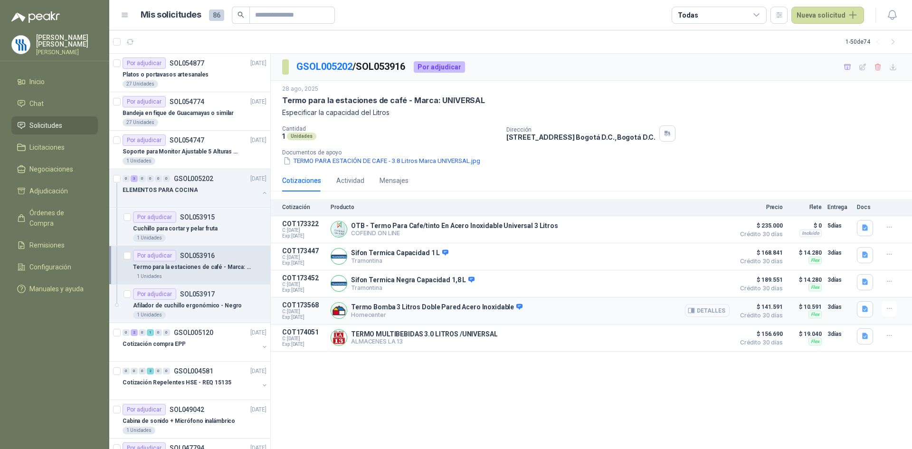
click at [704, 311] on button "Detalles" at bounding box center [707, 310] width 45 height 13
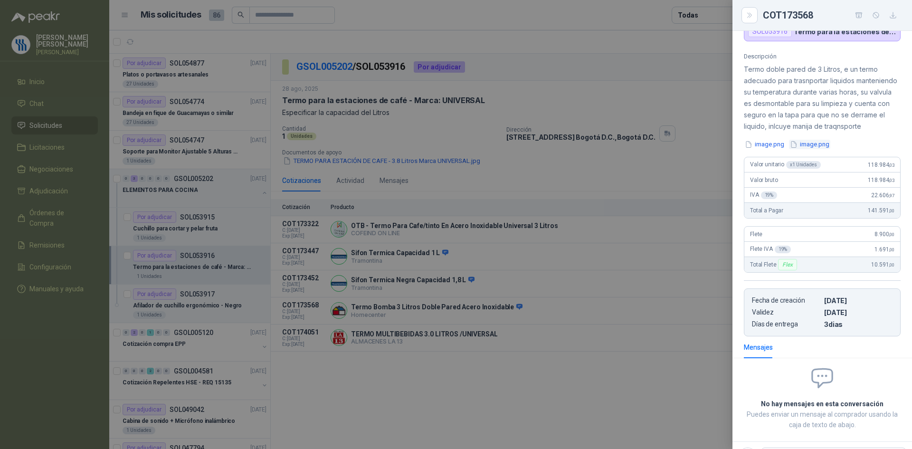
click at [794, 149] on icon "button" at bounding box center [794, 145] width 8 height 8
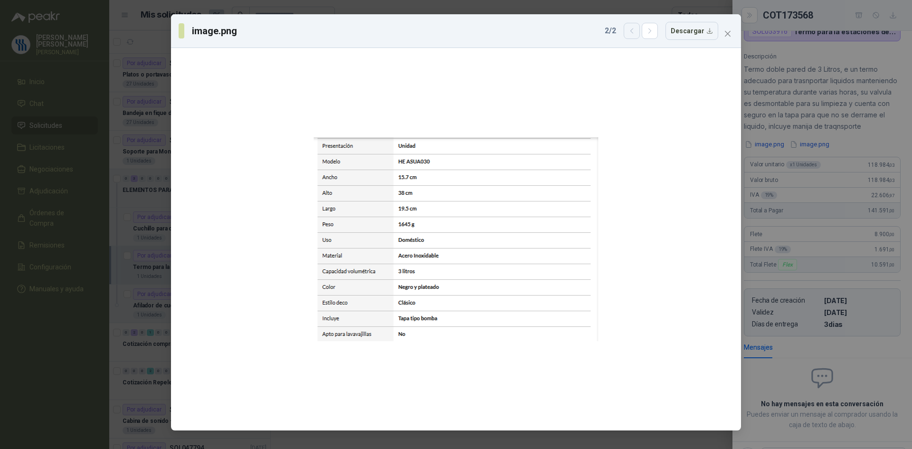
click at [636, 30] on icon "button" at bounding box center [632, 31] width 8 height 8
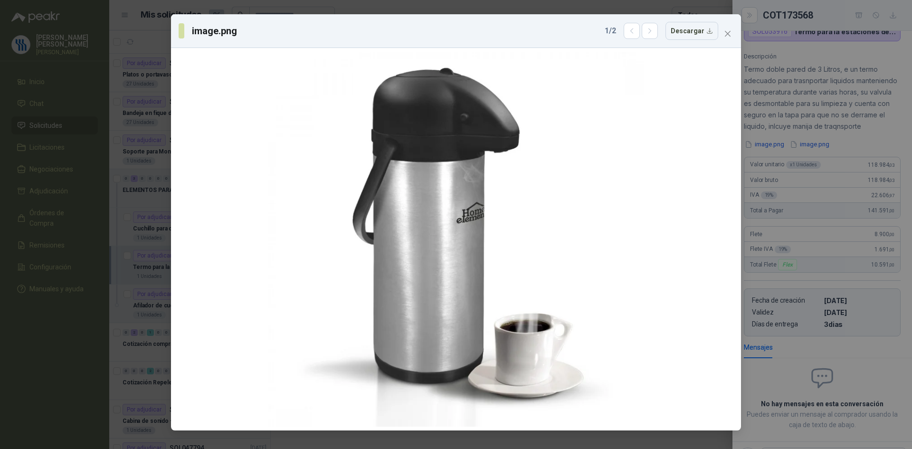
click at [822, 209] on div "image.png 1 / 2 Descargar" at bounding box center [456, 224] width 912 height 449
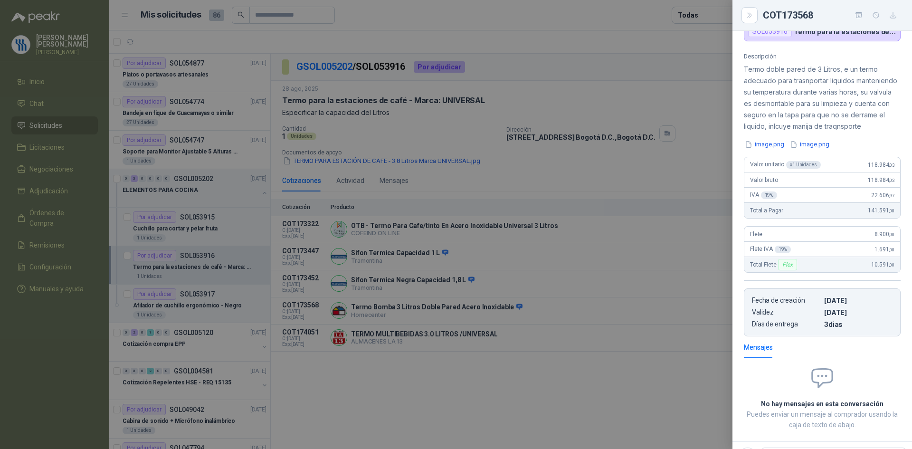
click at [537, 294] on div at bounding box center [456, 224] width 912 height 449
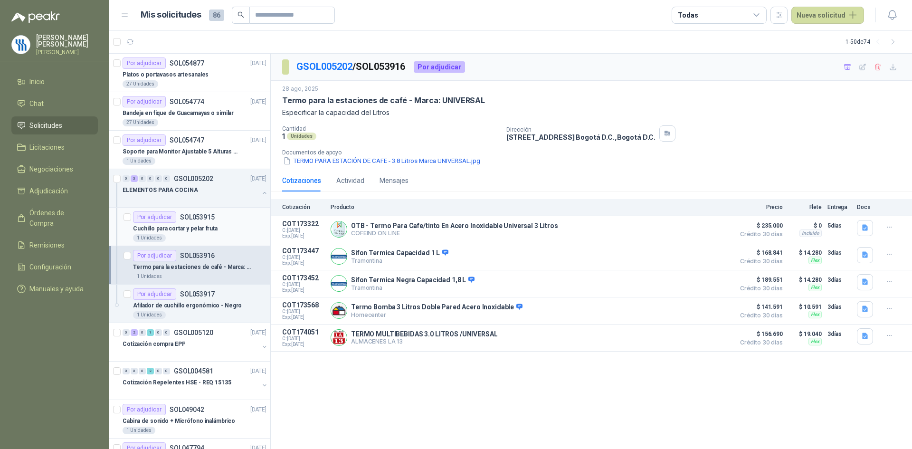
click at [204, 227] on p "Cuchillo para cortar y pelar fruta" at bounding box center [175, 228] width 85 height 9
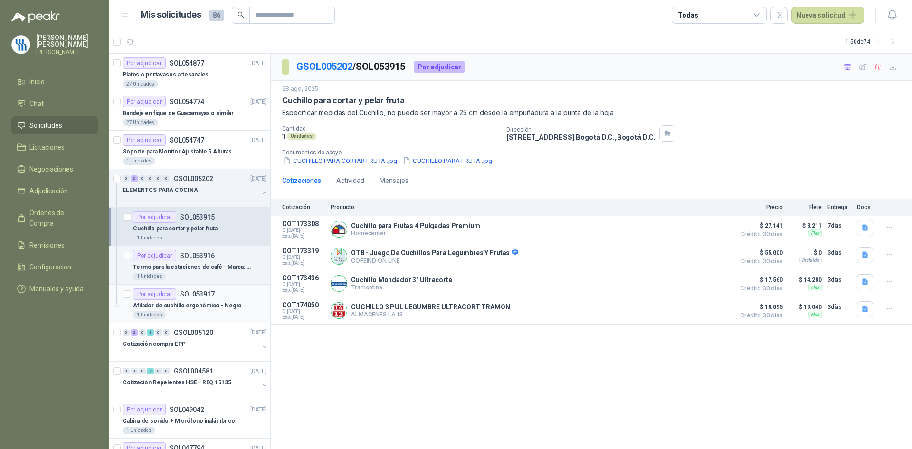
click at [211, 302] on p "Afilador de cuchillo ergonómico - Negro" at bounding box center [187, 305] width 109 height 9
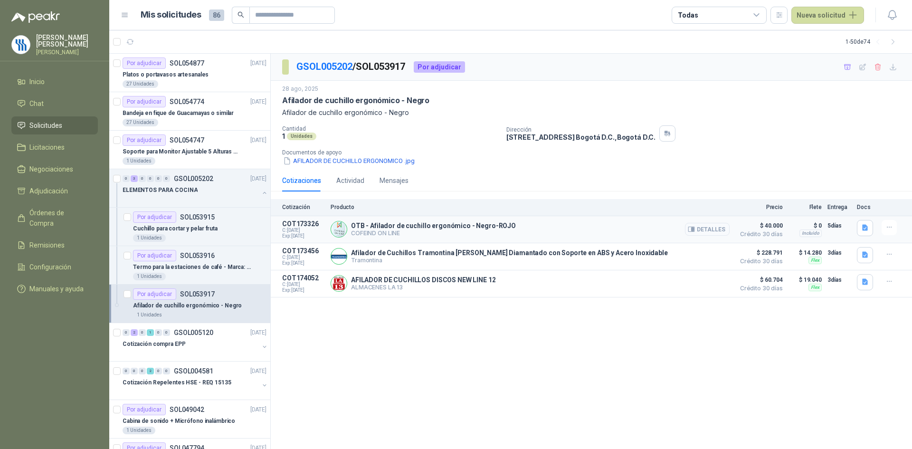
click at [713, 229] on button "Detalles" at bounding box center [707, 229] width 45 height 13
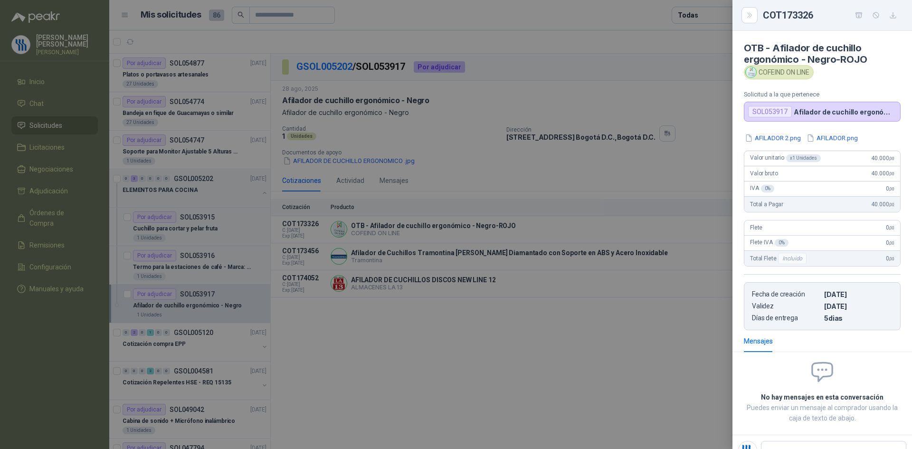
scroll to position [4, 0]
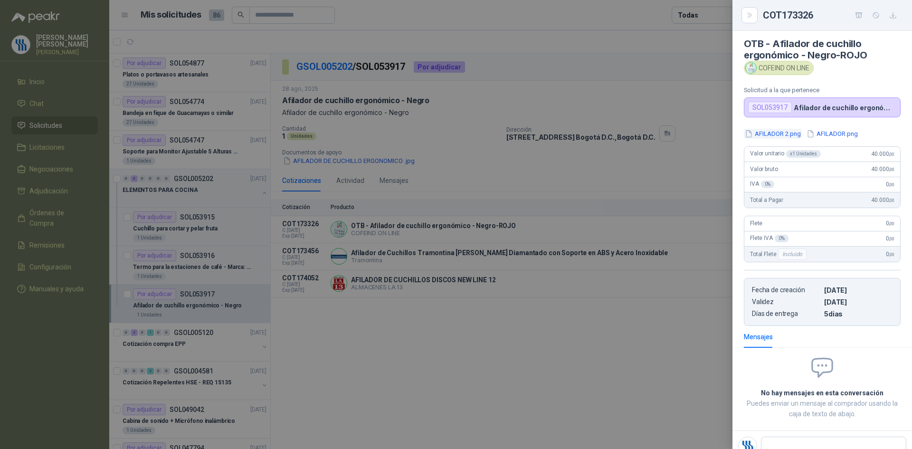
click at [786, 131] on button "AFILADOR 2.png" at bounding box center [773, 134] width 58 height 10
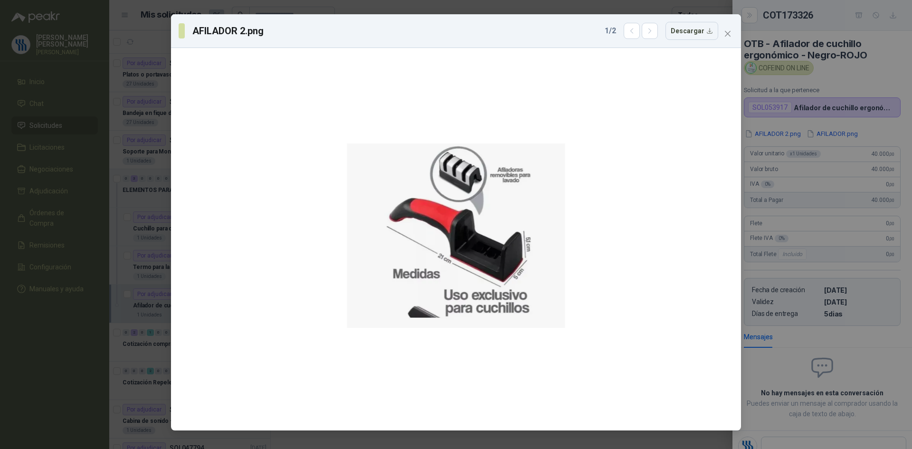
click at [886, 127] on div "AFILADOR 2.png 1 / 2 Descargar" at bounding box center [456, 224] width 912 height 449
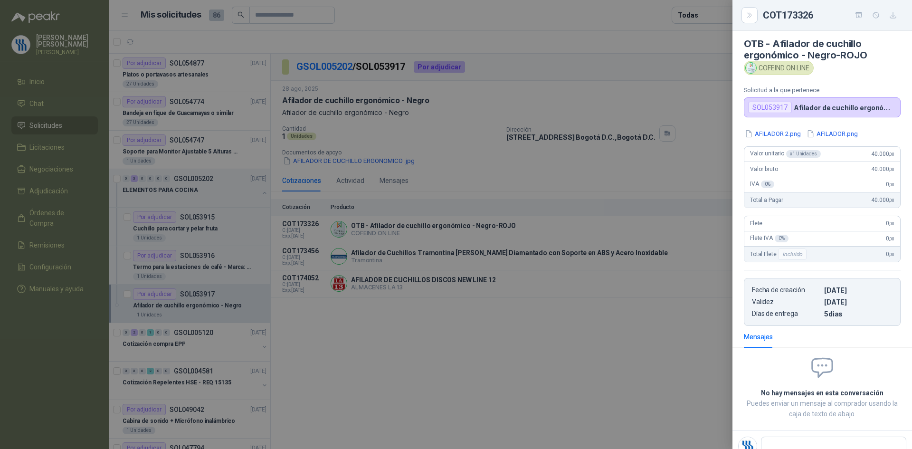
click at [679, 259] on div at bounding box center [456, 224] width 912 height 449
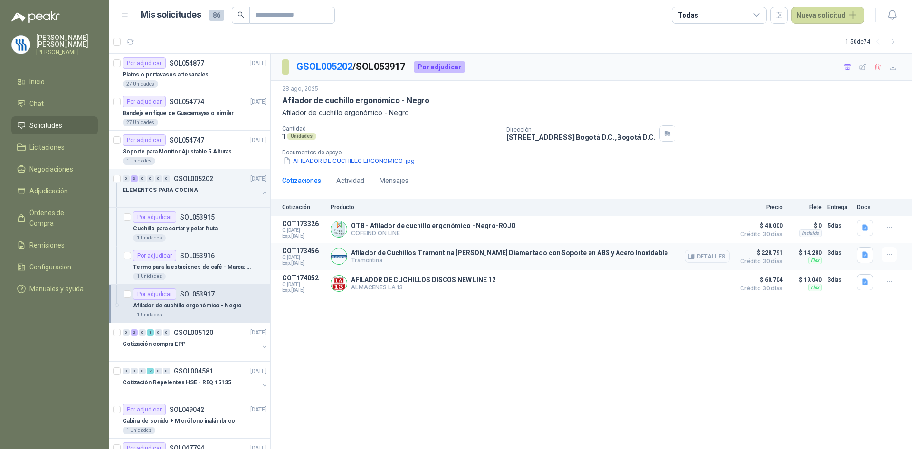
click at [700, 261] on button "Detalles" at bounding box center [707, 256] width 45 height 13
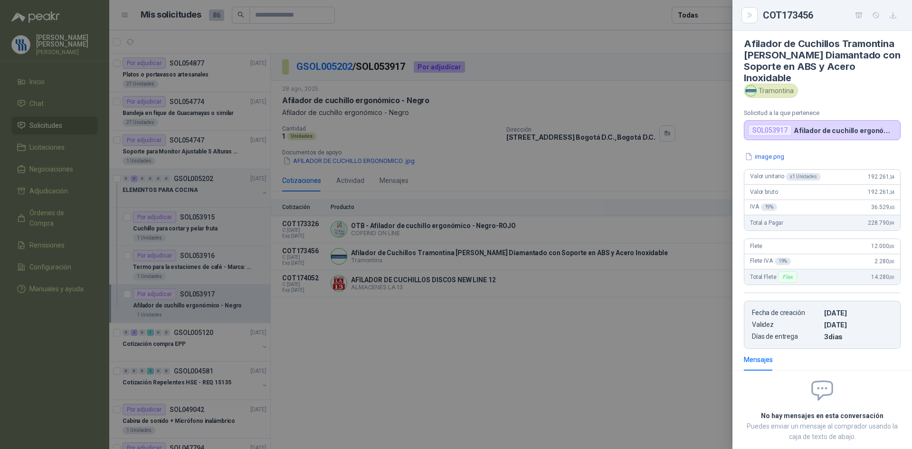
click at [591, 314] on div at bounding box center [456, 224] width 912 height 449
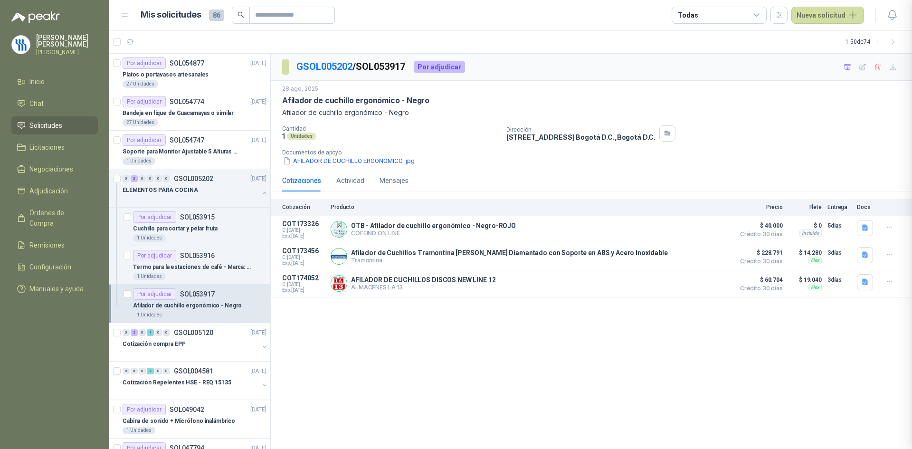
scroll to position [62, 0]
click at [715, 228] on button "Detalles" at bounding box center [707, 229] width 45 height 13
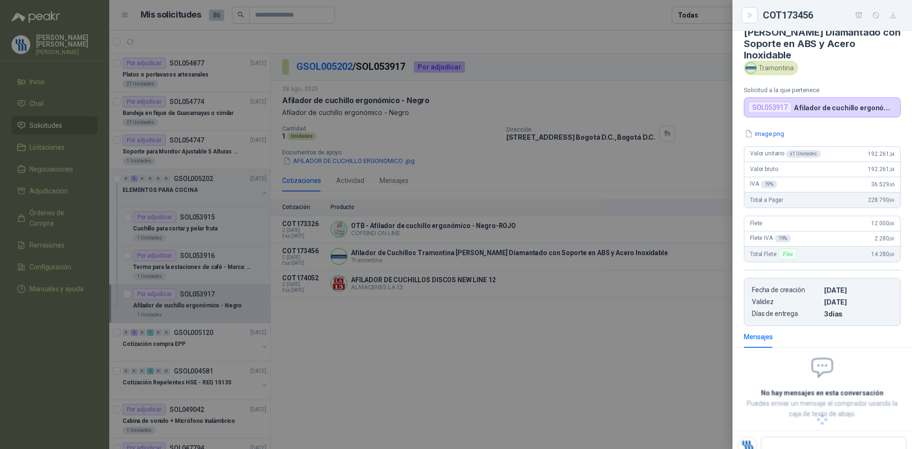
scroll to position [0, 0]
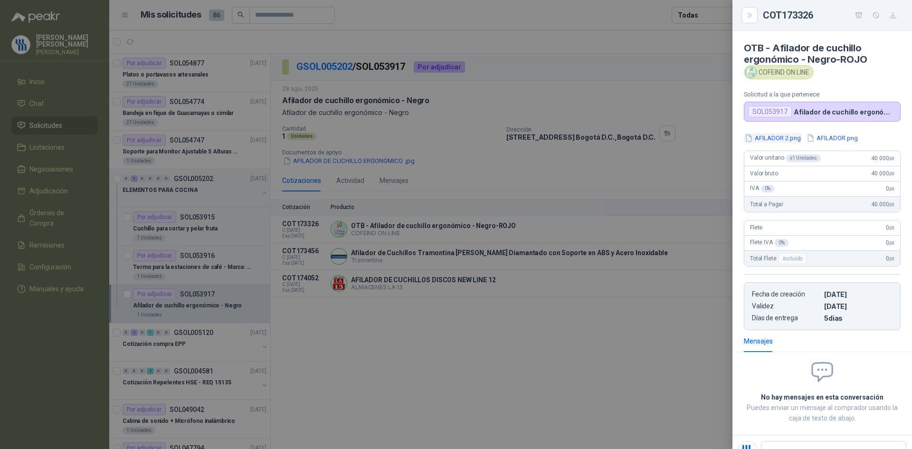
click at [787, 137] on button "AFILADOR 2.png" at bounding box center [773, 138] width 58 height 10
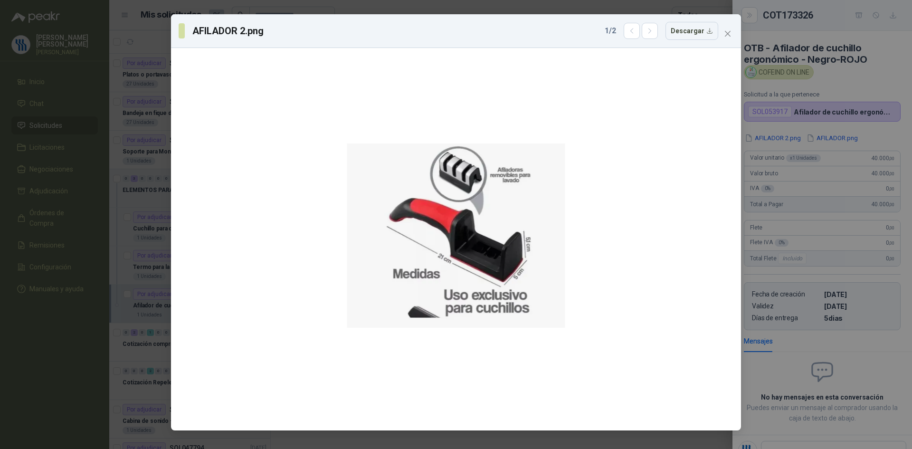
click at [843, 73] on div "AFILADOR 2.png 1 / 2 Descargar" at bounding box center [456, 224] width 912 height 449
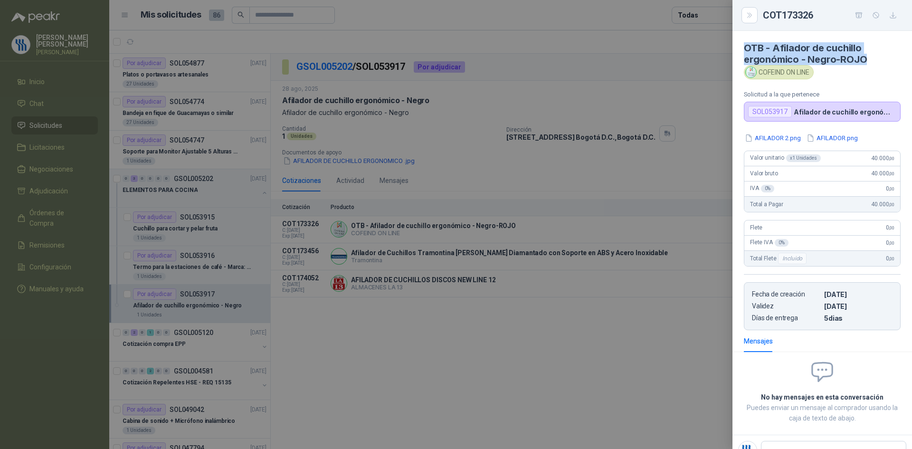
drag, startPoint x: 865, startPoint y: 57, endPoint x: 746, endPoint y: 43, distance: 119.5
click at [746, 43] on h4 "OTB - Afilador de cuchillo ergonómico - Negro-ROJO" at bounding box center [822, 53] width 157 height 23
drag, startPoint x: 815, startPoint y: 17, endPoint x: 765, endPoint y: 16, distance: 50.3
click at [765, 16] on div "COT173326" at bounding box center [832, 15] width 138 height 15
click at [404, 64] on div at bounding box center [456, 224] width 912 height 449
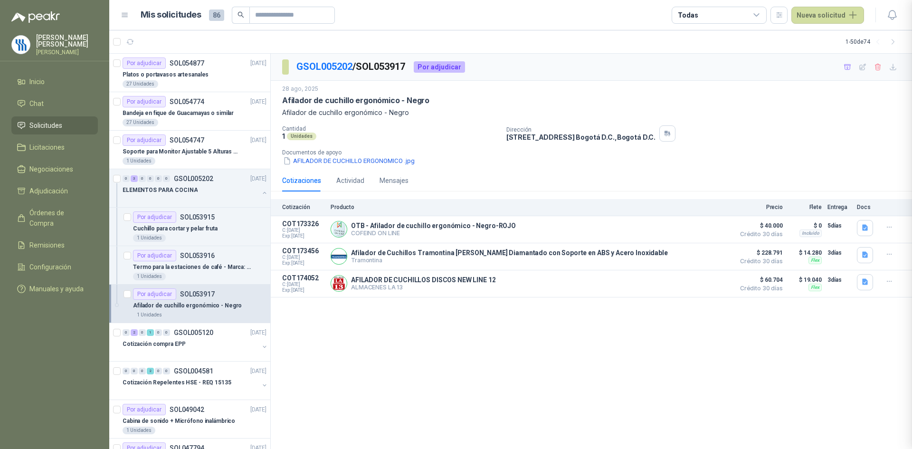
scroll to position [4, 0]
drag, startPoint x: 412, startPoint y: 65, endPoint x: 363, endPoint y: 63, distance: 49.0
click at [363, 63] on p "GSOL005202 / SOL053917" at bounding box center [351, 66] width 110 height 15
click at [697, 229] on button "Detalles" at bounding box center [707, 229] width 45 height 13
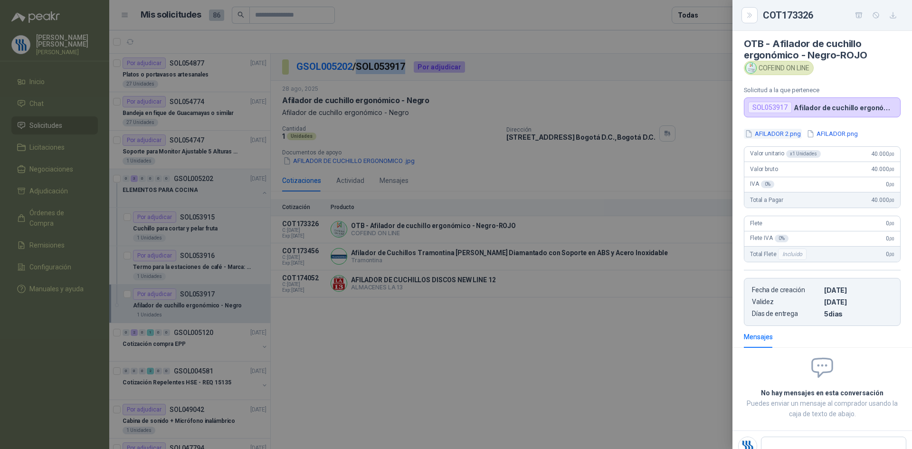
click at [786, 136] on button "AFILADOR 2.png" at bounding box center [773, 134] width 58 height 10
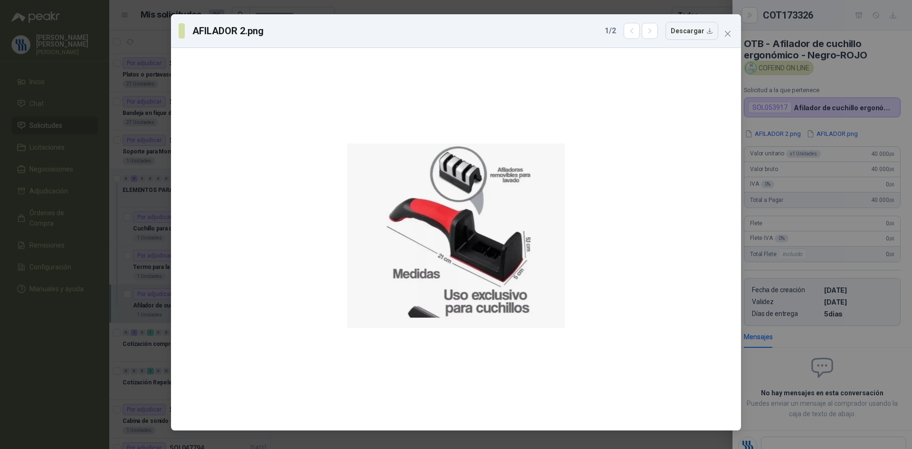
click at [816, 79] on div "AFILADOR 2.png 1 / 2 Descargar" at bounding box center [456, 224] width 912 height 449
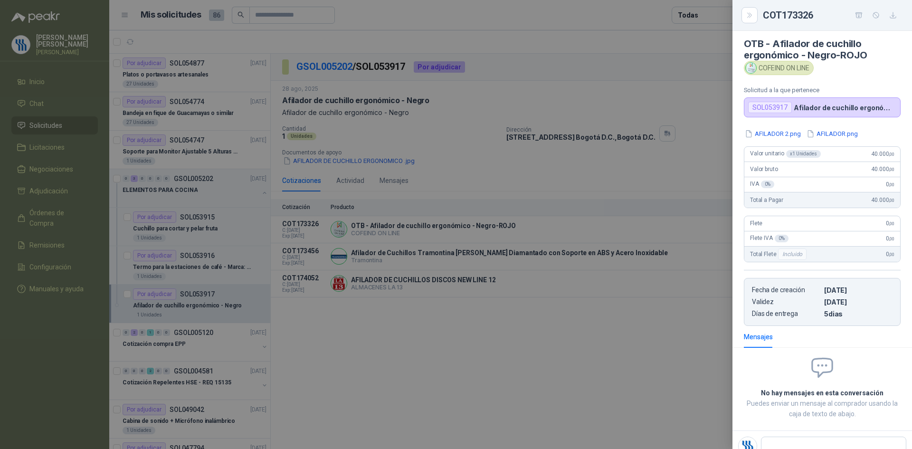
click at [412, 252] on div at bounding box center [456, 224] width 912 height 449
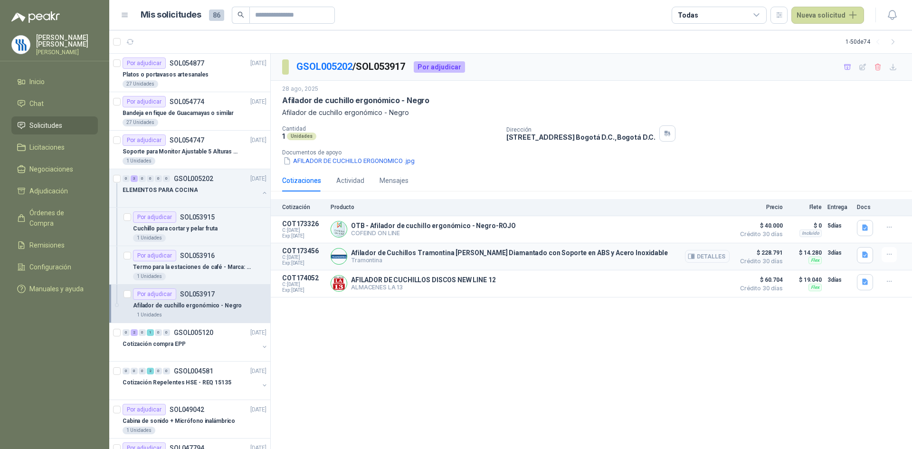
click at [703, 259] on button "Detalles" at bounding box center [707, 256] width 45 height 13
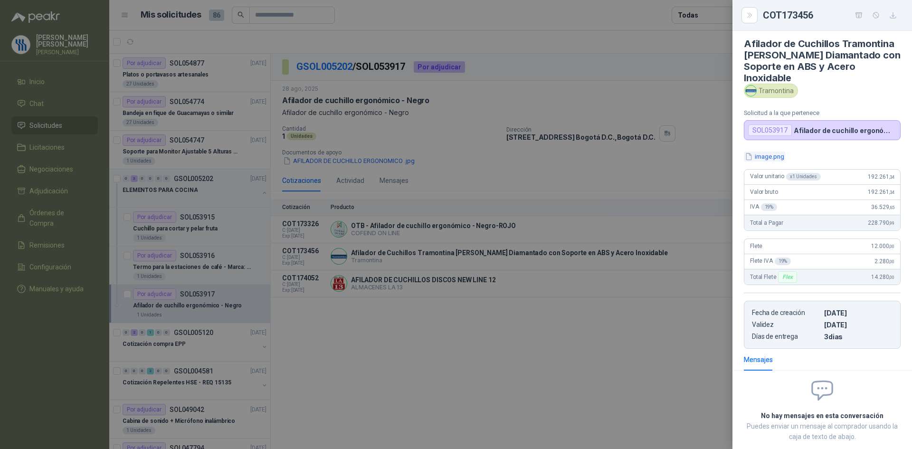
click at [781, 154] on button "image.png" at bounding box center [764, 157] width 41 height 10
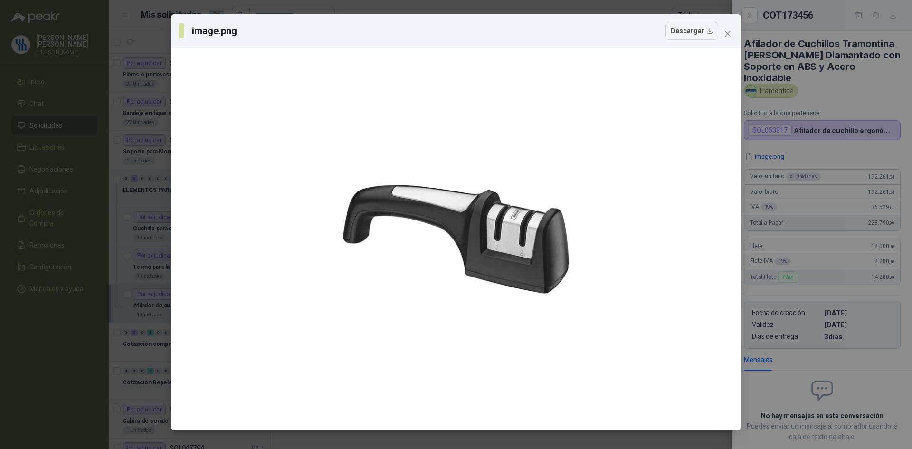
click at [824, 71] on div "image.png Descargar" at bounding box center [456, 224] width 912 height 449
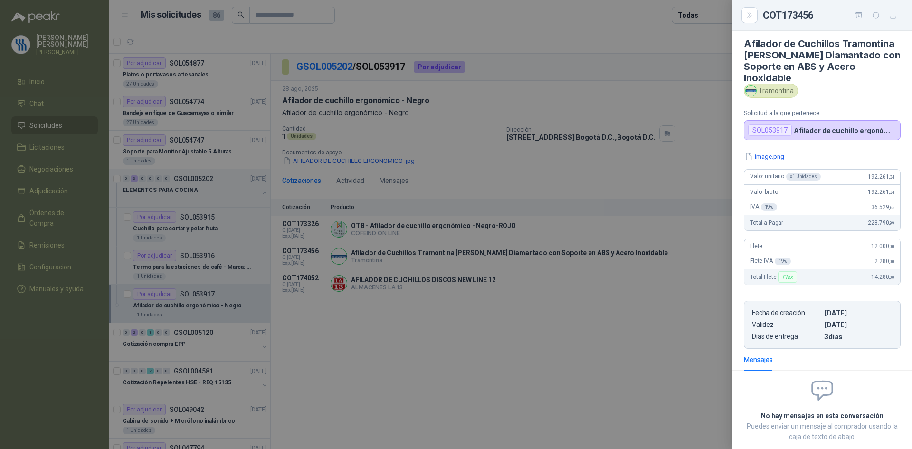
drag, startPoint x: 794, startPoint y: 78, endPoint x: 744, endPoint y: 46, distance: 59.0
click at [744, 46] on h4 "Afilador de Cuchillos Tramontina [PERSON_NAME] Diamantado con Soporte en ABS y …" at bounding box center [822, 61] width 157 height 46
drag, startPoint x: 815, startPoint y: 15, endPoint x: 764, endPoint y: 17, distance: 51.3
click at [764, 17] on div "COT173456" at bounding box center [832, 15] width 138 height 15
click at [407, 64] on div at bounding box center [456, 224] width 912 height 449
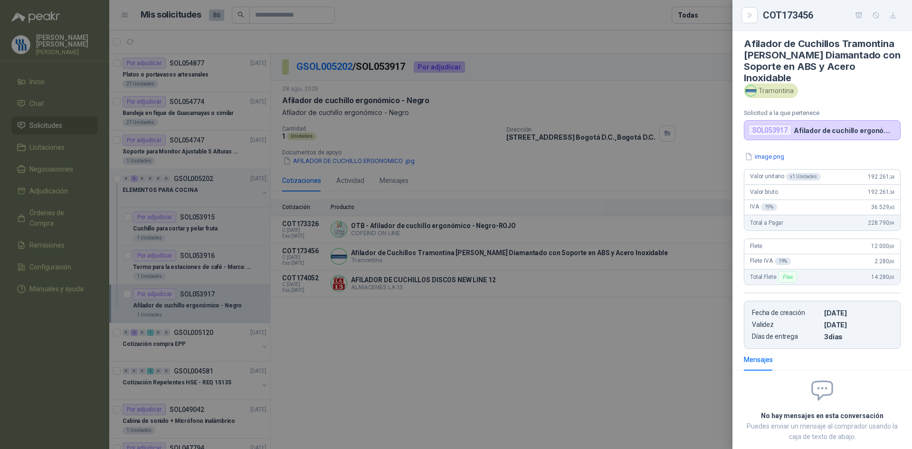
scroll to position [62, 0]
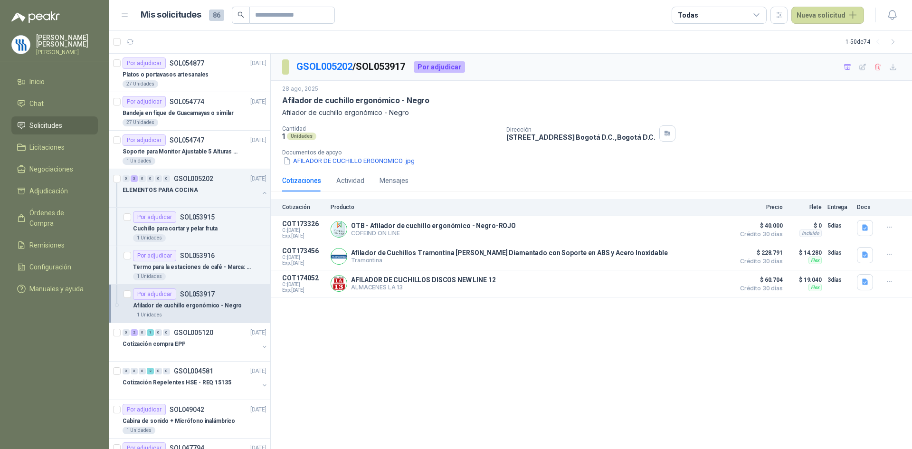
drag, startPoint x: 410, startPoint y: 65, endPoint x: 360, endPoint y: 66, distance: 50.8
click at [360, 66] on p "GSOL005202 / SOL053917" at bounding box center [351, 66] width 110 height 15
click at [516, 256] on p "Afilador de Cuchillos Tramontina [PERSON_NAME] Diamantado con Soporte en ABS y …" at bounding box center [509, 253] width 317 height 8
click at [714, 252] on button "Detalles" at bounding box center [707, 256] width 45 height 13
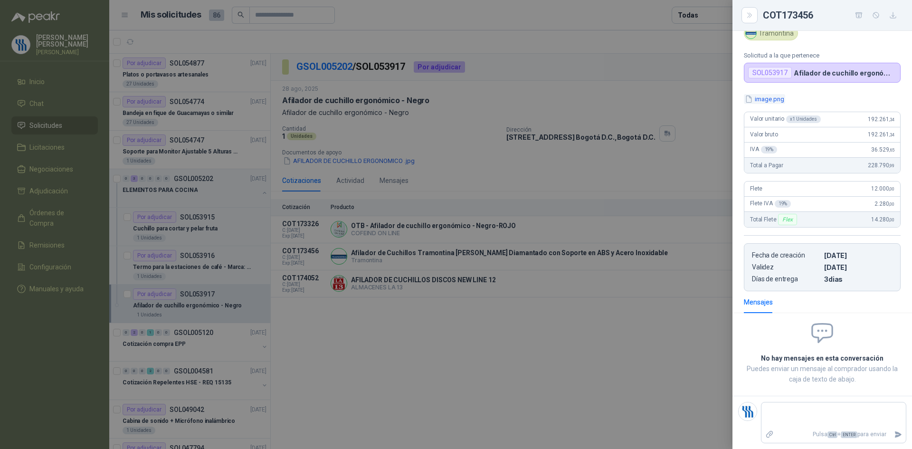
click at [775, 100] on button "image.png" at bounding box center [764, 99] width 41 height 10
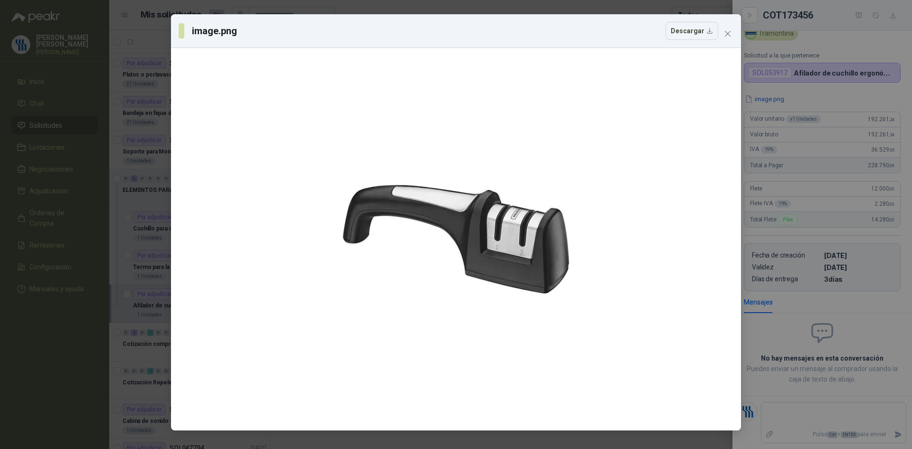
click at [796, 206] on div "image.png Descargar" at bounding box center [456, 224] width 912 height 449
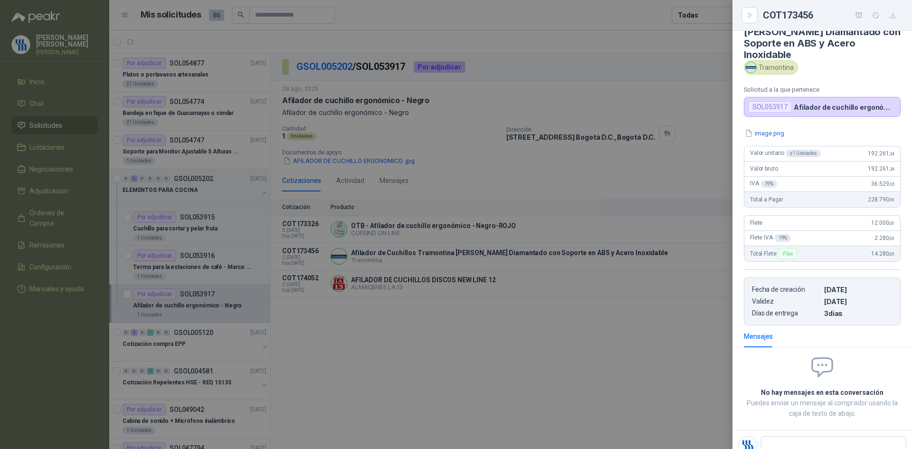
scroll to position [0, 0]
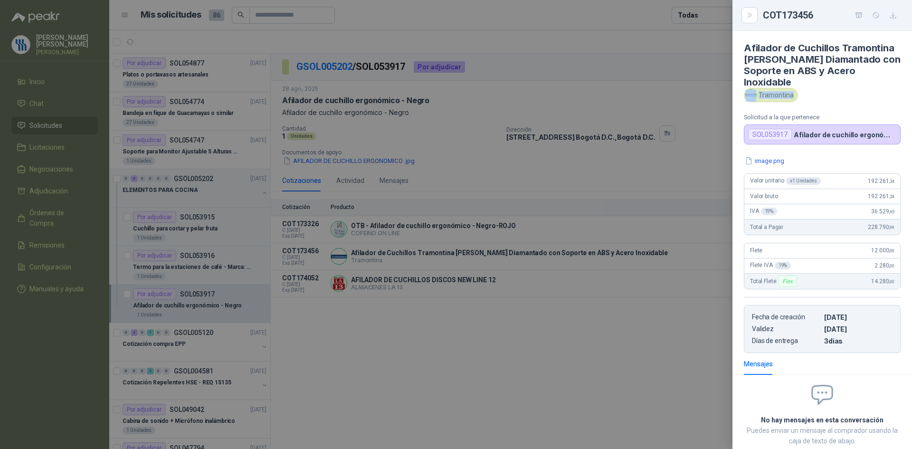
drag, startPoint x: 793, startPoint y: 97, endPoint x: 787, endPoint y: 98, distance: 5.8
click at [791, 97] on div "Tramontina" at bounding box center [771, 95] width 54 height 14
click at [537, 350] on div at bounding box center [456, 224] width 912 height 449
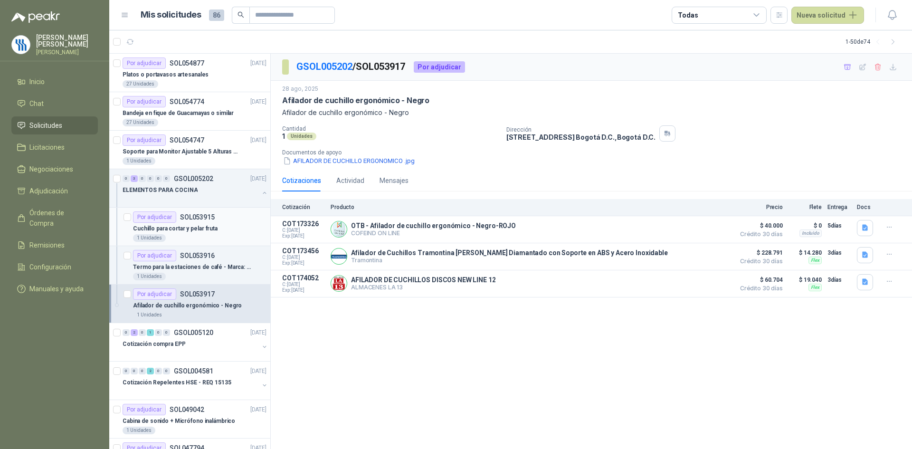
click at [211, 222] on div "Por adjudicar SOL053915" at bounding box center [174, 216] width 82 height 11
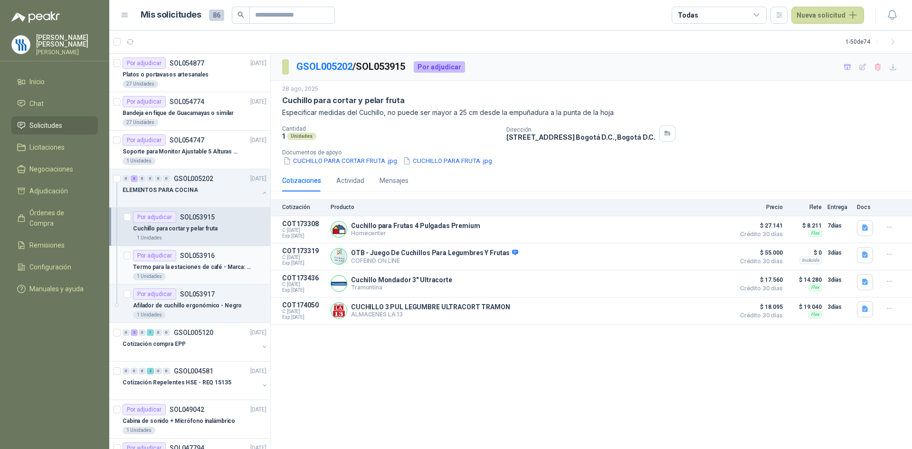
click at [203, 259] on div "Por adjudicar SOL053916" at bounding box center [174, 255] width 82 height 11
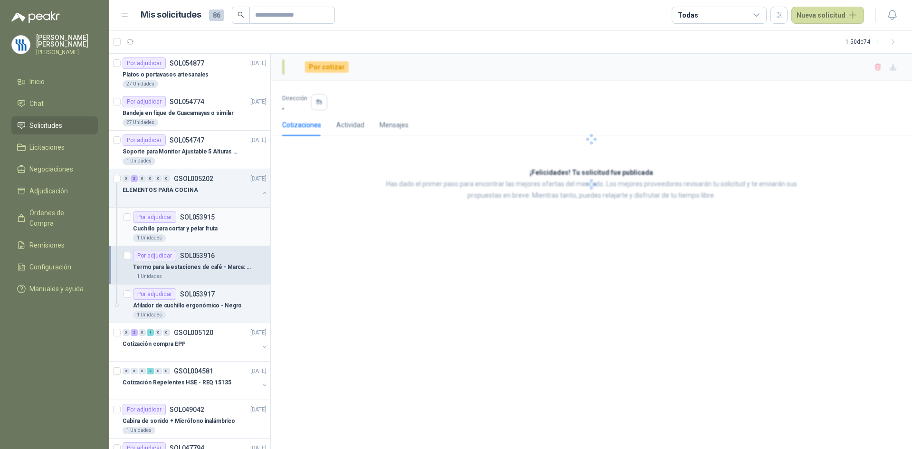
click at [194, 229] on p "Cuchillo para cortar y pelar fruta" at bounding box center [175, 228] width 85 height 9
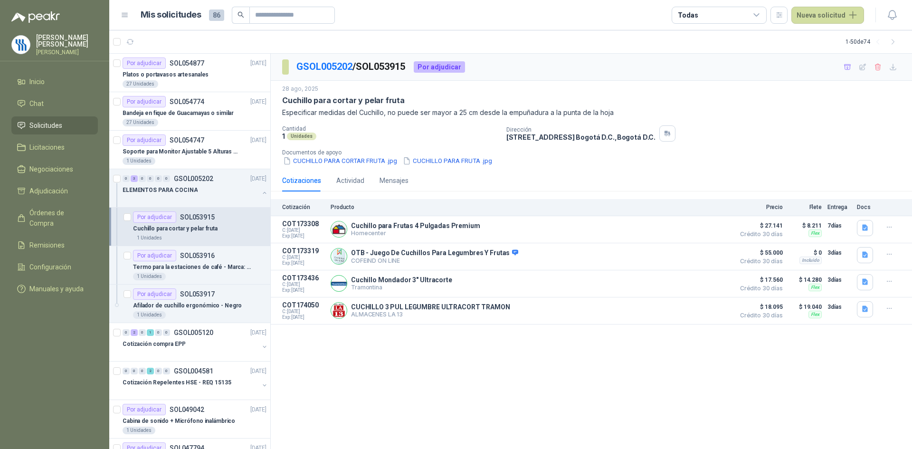
click at [204, 235] on div "1 Unidades" at bounding box center [199, 238] width 133 height 8
click at [196, 263] on p "Termo para la estaciones de café - Marca: UNIVERSAL" at bounding box center [192, 267] width 118 height 9
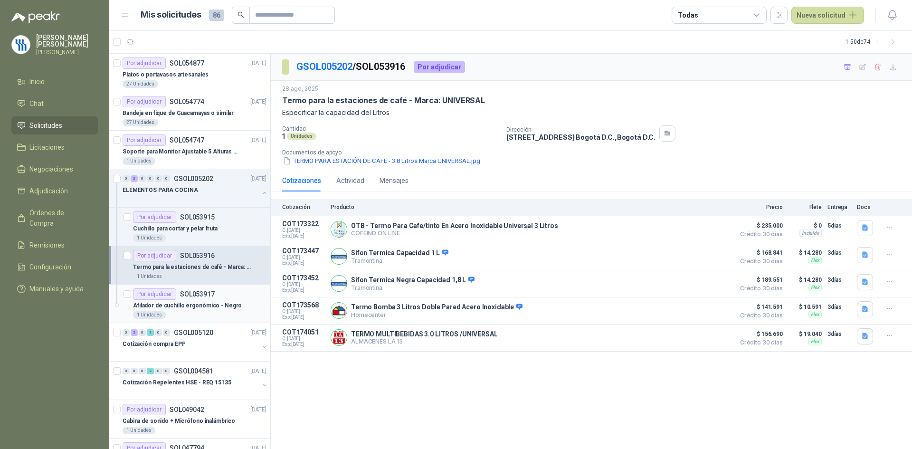
click at [200, 304] on p "Afilador de cuchillo ergonómico - Negro" at bounding box center [187, 305] width 109 height 9
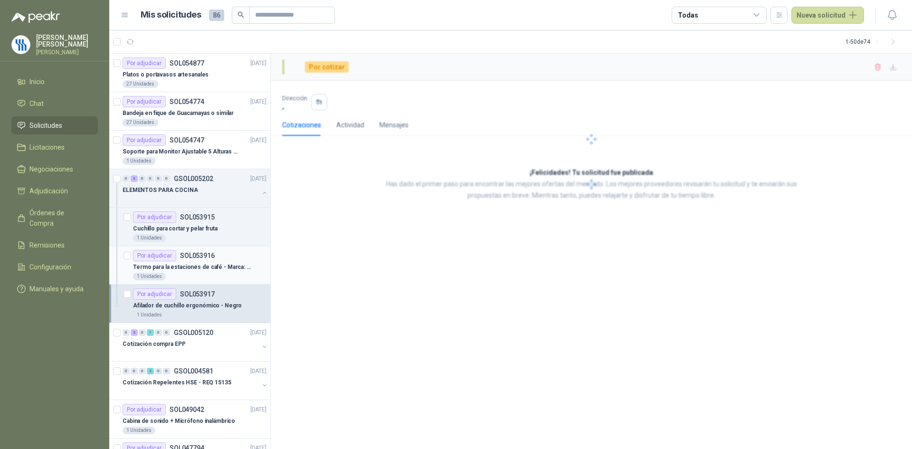
click at [202, 270] on p "Termo para la estaciones de café - Marca: UNIVERSAL" at bounding box center [192, 267] width 118 height 9
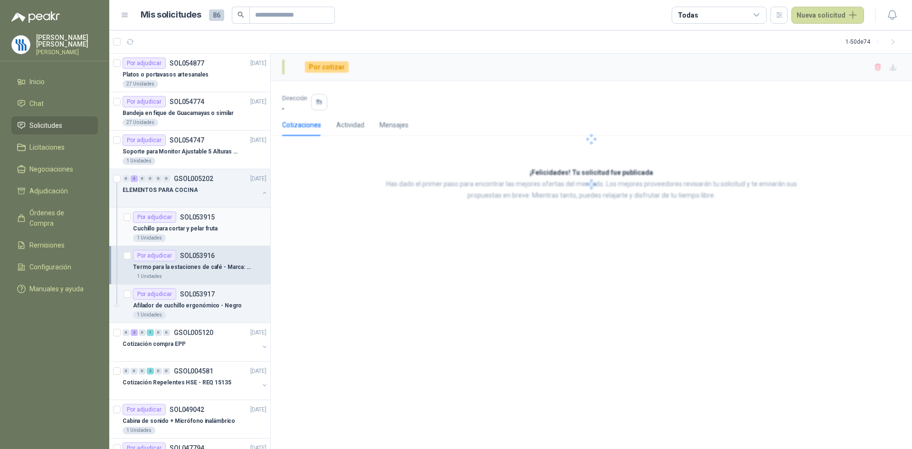
click at [203, 231] on p "Cuchillo para cortar y pelar fruta" at bounding box center [175, 228] width 85 height 9
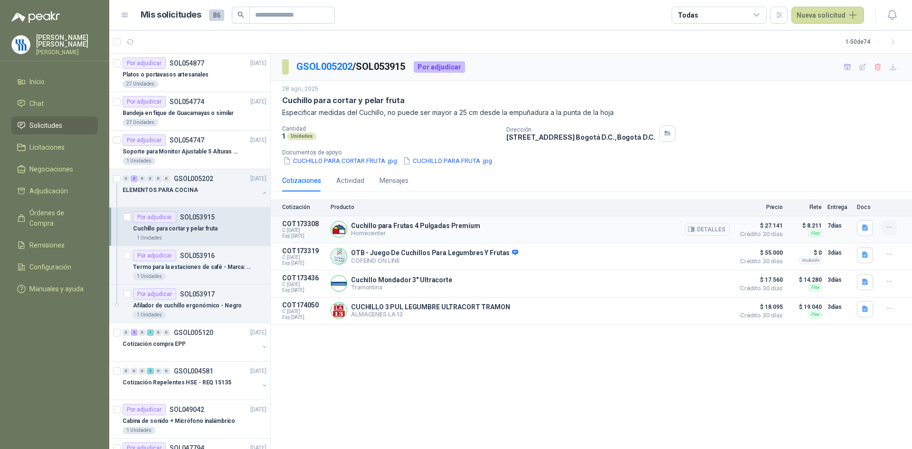
click at [891, 226] on icon "button" at bounding box center [889, 227] width 8 height 8
click at [610, 234] on div "Cuchillo para Frutas 4 Pulgadas Premium Homecenter Detalles" at bounding box center [530, 229] width 399 height 19
click at [700, 224] on button "Detalles" at bounding box center [707, 229] width 45 height 13
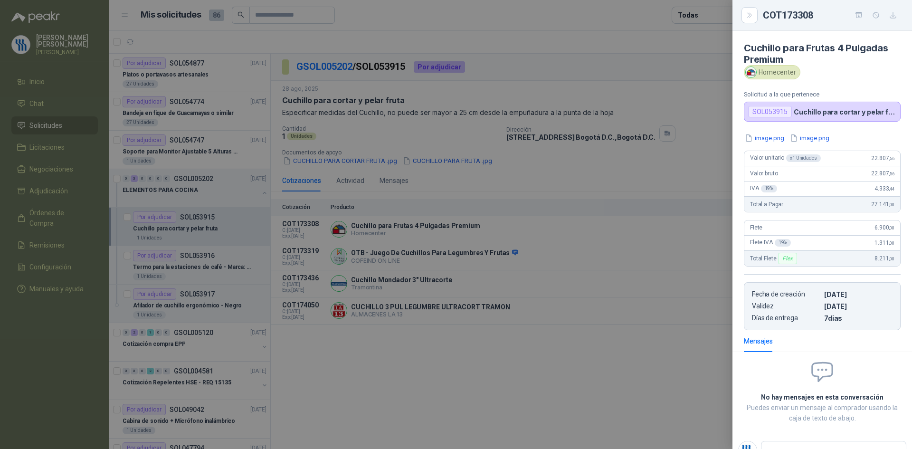
scroll to position [4, 0]
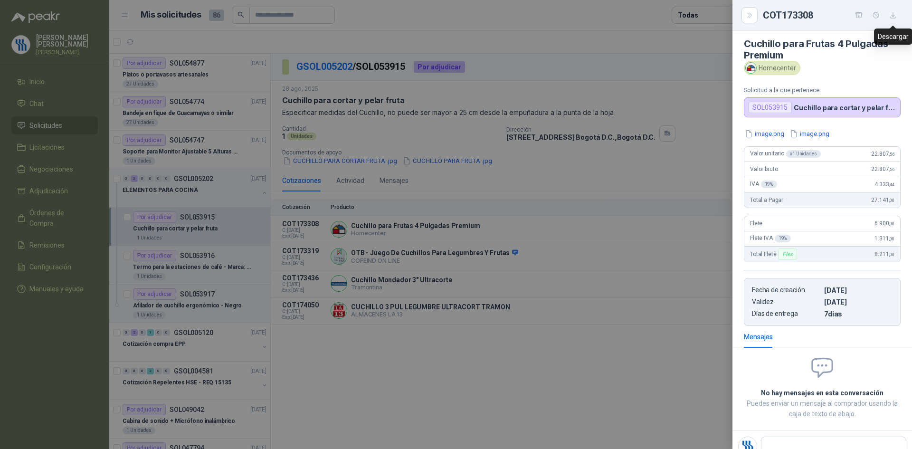
click at [892, 15] on icon "button" at bounding box center [893, 15] width 8 height 8
click at [518, 253] on div at bounding box center [456, 224] width 912 height 449
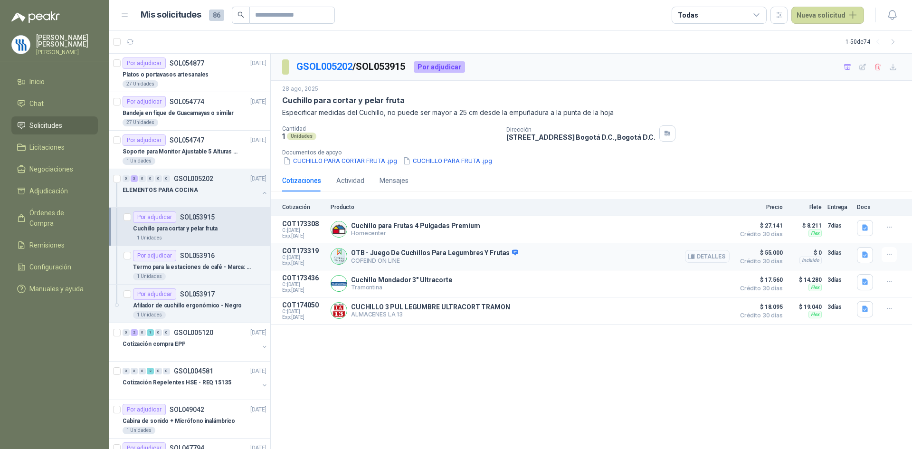
click at [711, 254] on button "Detalles" at bounding box center [707, 256] width 45 height 13
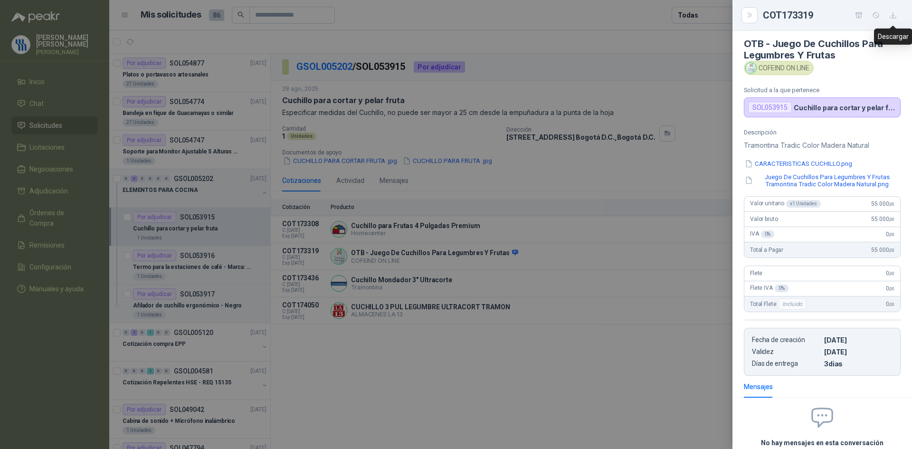
click at [894, 17] on icon "button" at bounding box center [893, 15] width 8 height 8
click at [521, 269] on div at bounding box center [456, 224] width 912 height 449
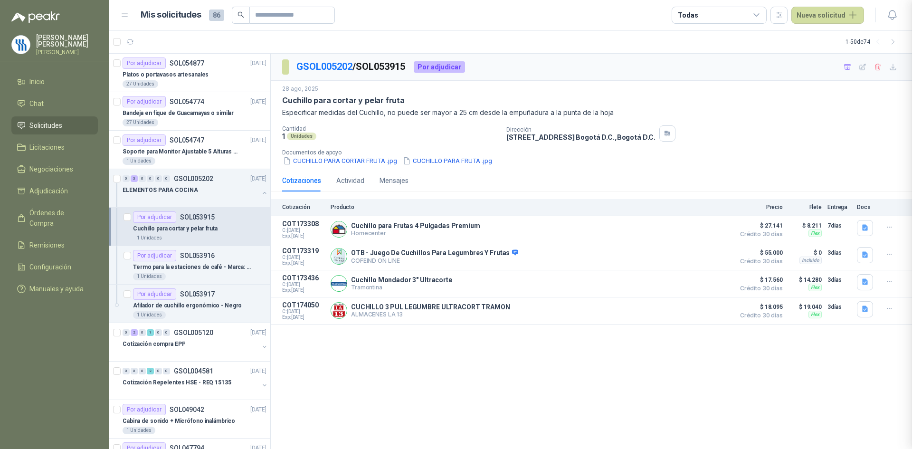
scroll to position [90, 0]
click at [192, 260] on div "Por adjudicar SOL053916" at bounding box center [174, 255] width 82 height 11
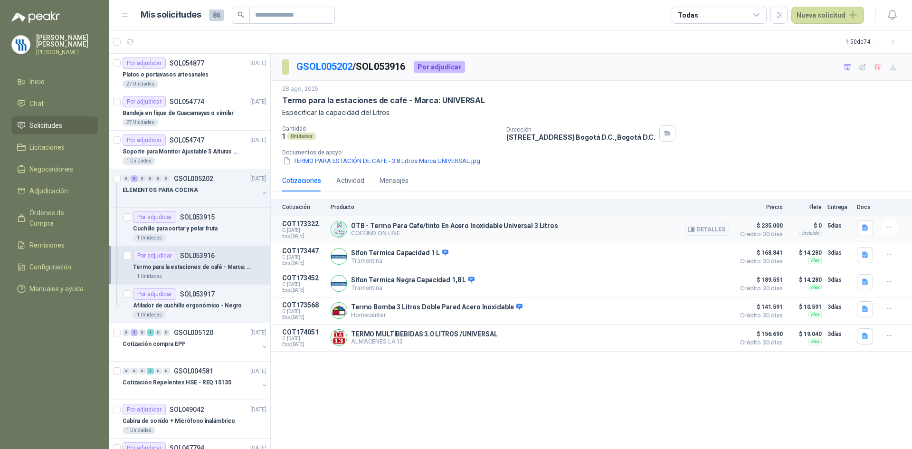
click at [615, 230] on div "OTB - Termo Para Cafe/tinto En Acero Inoxidable Universal 3 Litros COFEIND ON L…" at bounding box center [530, 229] width 399 height 19
click at [713, 230] on button "Detalles" at bounding box center [707, 229] width 45 height 13
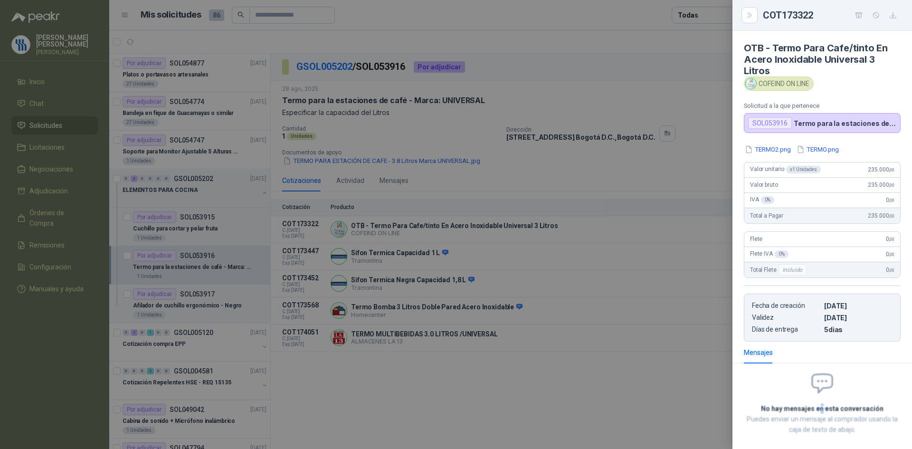
scroll to position [46, 0]
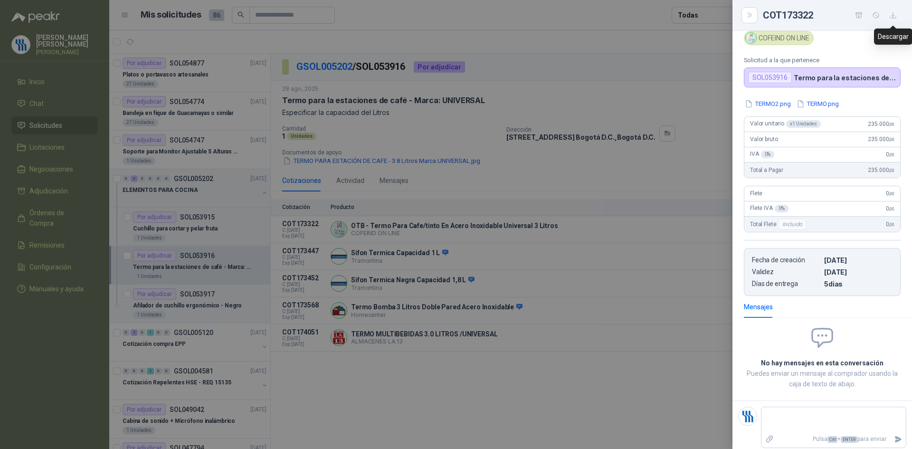
click at [896, 18] on icon "button" at bounding box center [893, 15] width 6 height 6
drag, startPoint x: 593, startPoint y: 274, endPoint x: 568, endPoint y: 280, distance: 26.4
click at [593, 274] on div at bounding box center [456, 224] width 912 height 449
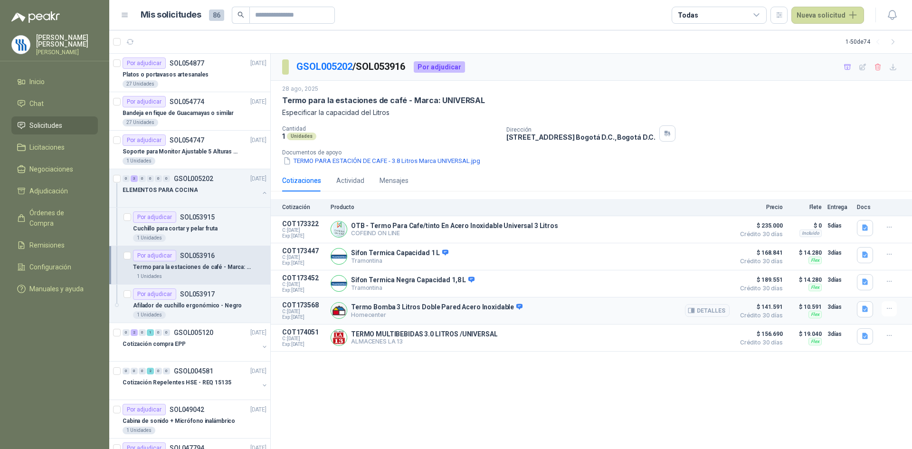
drag, startPoint x: 567, startPoint y: 316, endPoint x: 653, endPoint y: 309, distance: 85.7
click at [568, 316] on div "Termo Bomba 3 Litros Doble Pared Acero Inoxidable Homecenter Detalles" at bounding box center [530, 310] width 399 height 19
click at [722, 313] on button "Detalles" at bounding box center [707, 310] width 45 height 13
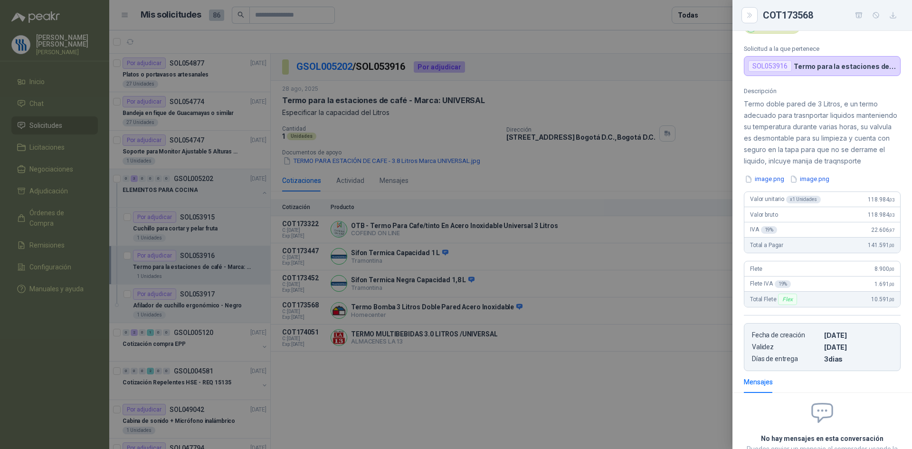
scroll to position [34, 0]
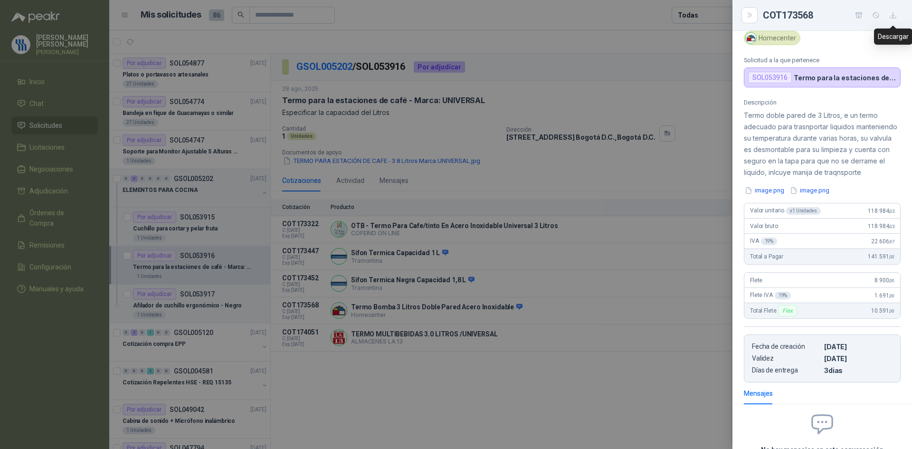
click at [897, 13] on button "button" at bounding box center [892, 15] width 15 height 15
click at [561, 313] on div at bounding box center [456, 224] width 912 height 449
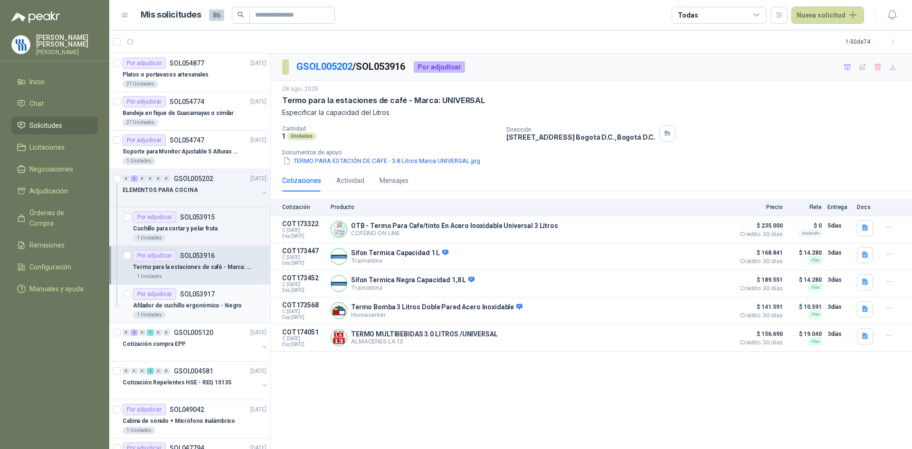
click at [201, 306] on p "Afilador de cuchillo ergonómico - Negro" at bounding box center [187, 305] width 109 height 9
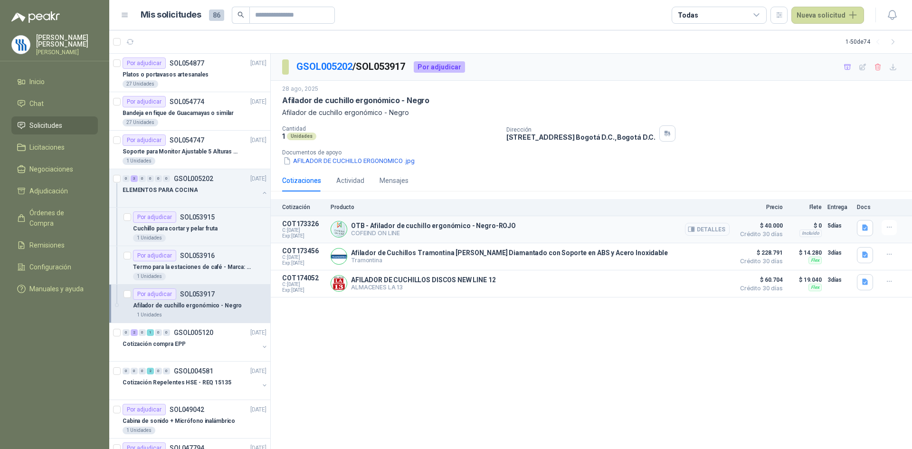
click at [720, 227] on button "Detalles" at bounding box center [707, 229] width 45 height 13
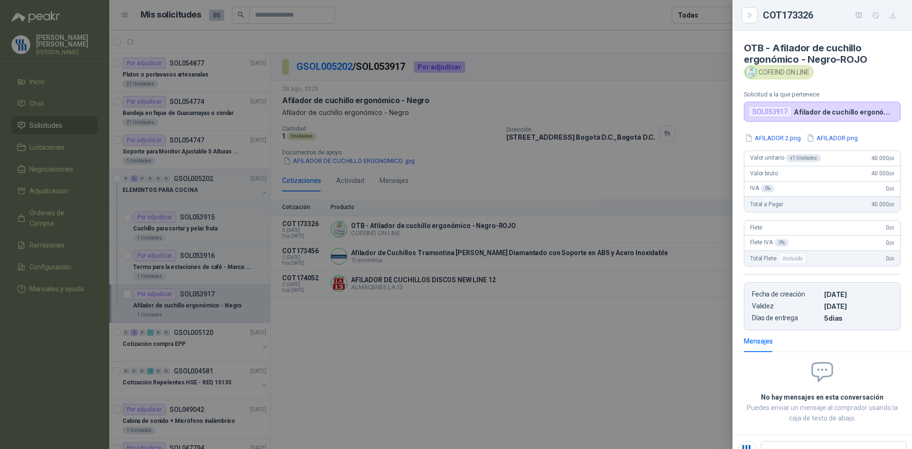
scroll to position [4, 0]
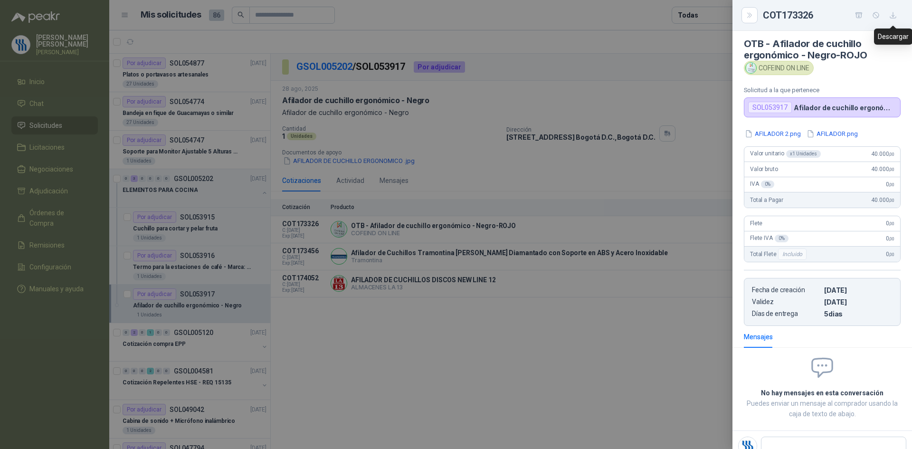
click at [897, 17] on button "button" at bounding box center [892, 15] width 15 height 15
click at [505, 329] on div at bounding box center [456, 224] width 912 height 449
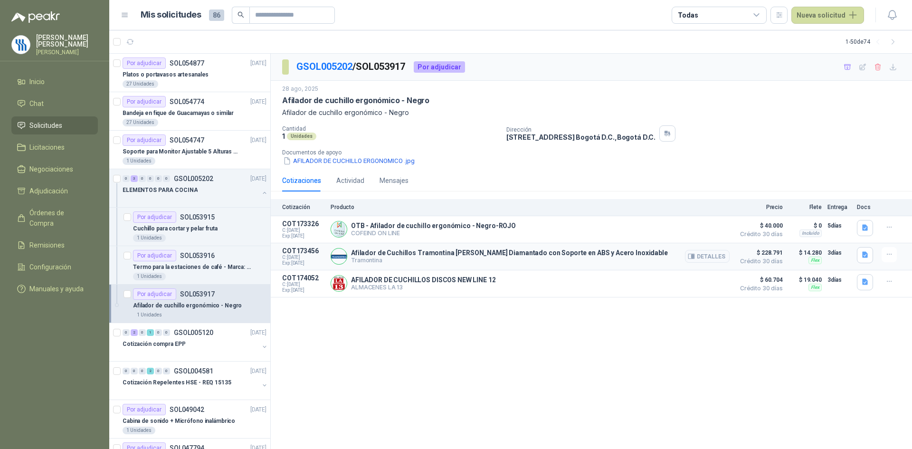
drag, startPoint x: 606, startPoint y: 260, endPoint x: 617, endPoint y: 257, distance: 11.3
click at [606, 260] on p "Tramontina" at bounding box center [509, 259] width 317 height 7
click at [700, 256] on button "Detalles" at bounding box center [707, 256] width 45 height 13
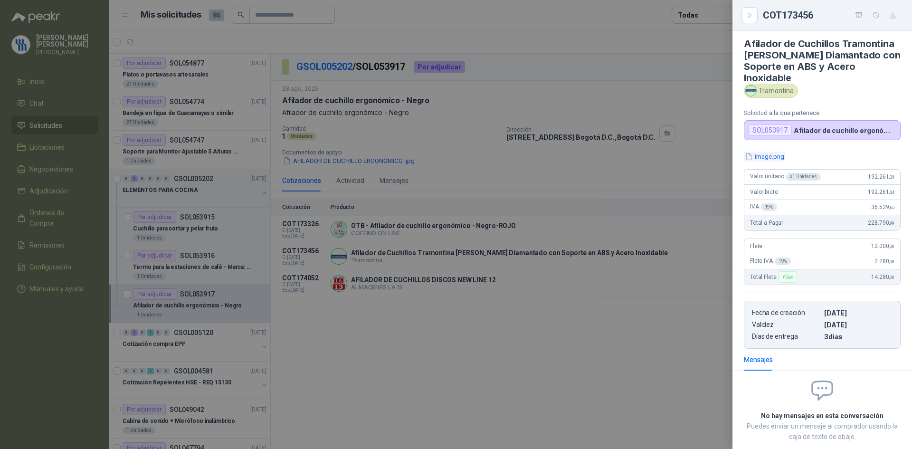
click at [772, 157] on button "image.png" at bounding box center [764, 157] width 41 height 10
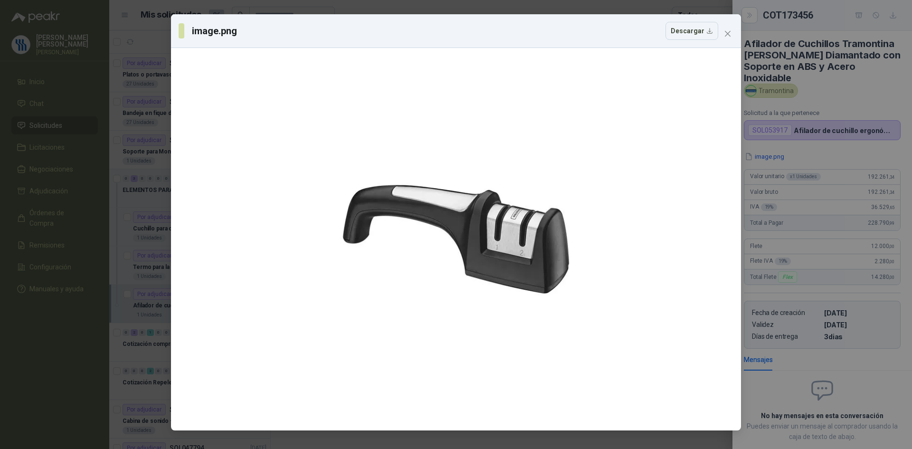
drag, startPoint x: 826, startPoint y: 151, endPoint x: 860, endPoint y: 114, distance: 50.4
click at [829, 150] on div "image.png Descargar" at bounding box center [456, 224] width 912 height 449
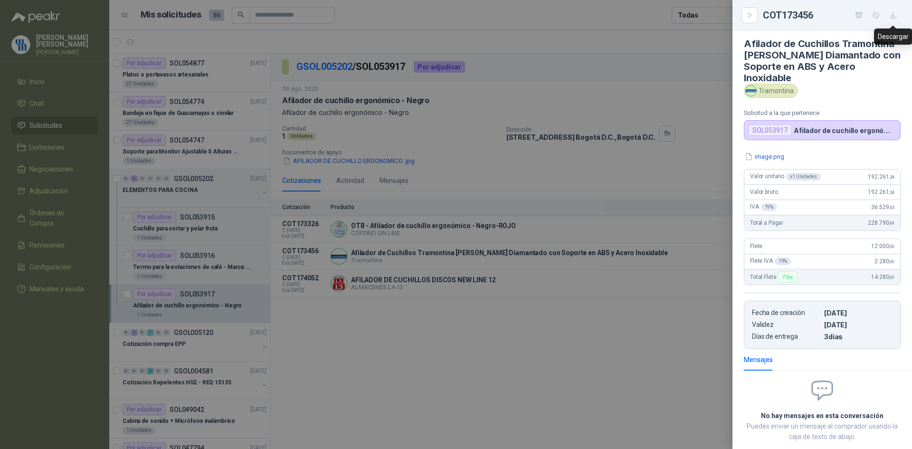
click at [893, 11] on icon "button" at bounding box center [893, 15] width 8 height 8
click at [423, 357] on div at bounding box center [456, 224] width 912 height 449
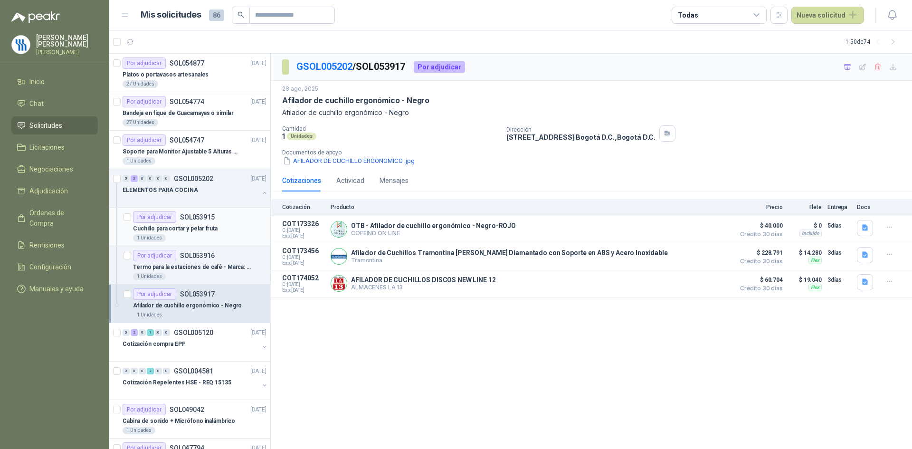
click at [188, 230] on p "Cuchillo para cortar y pelar fruta" at bounding box center [175, 228] width 85 height 9
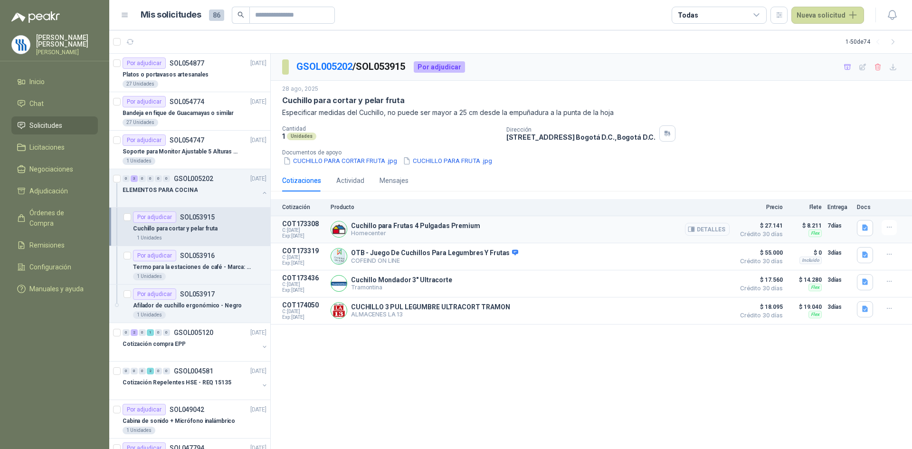
click at [695, 230] on icon "button" at bounding box center [691, 229] width 7 height 7
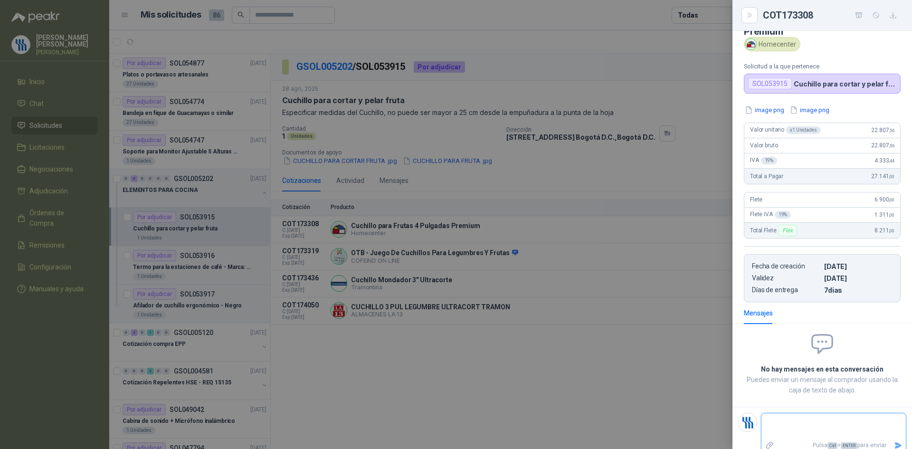
scroll to position [39, 0]
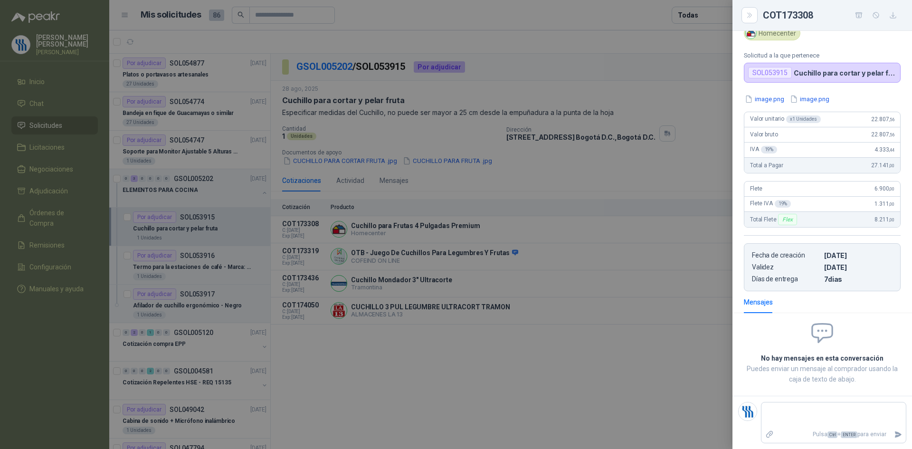
click at [660, 335] on div at bounding box center [456, 224] width 912 height 449
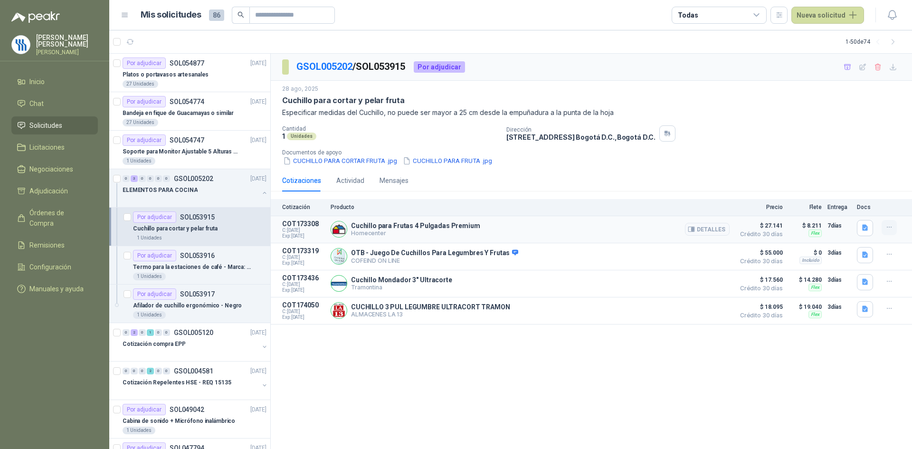
click at [883, 225] on button "button" at bounding box center [888, 227] width 15 height 15
click at [712, 231] on button "Detalles" at bounding box center [707, 229] width 45 height 13
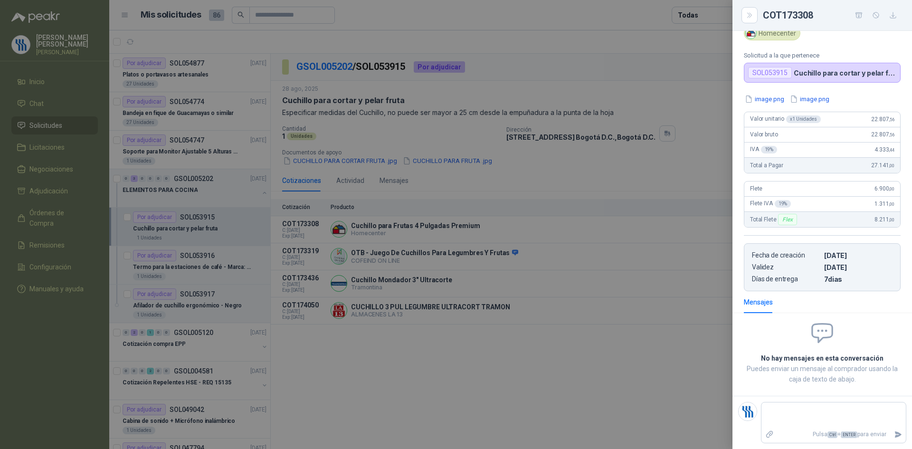
click at [632, 346] on div at bounding box center [456, 224] width 912 height 449
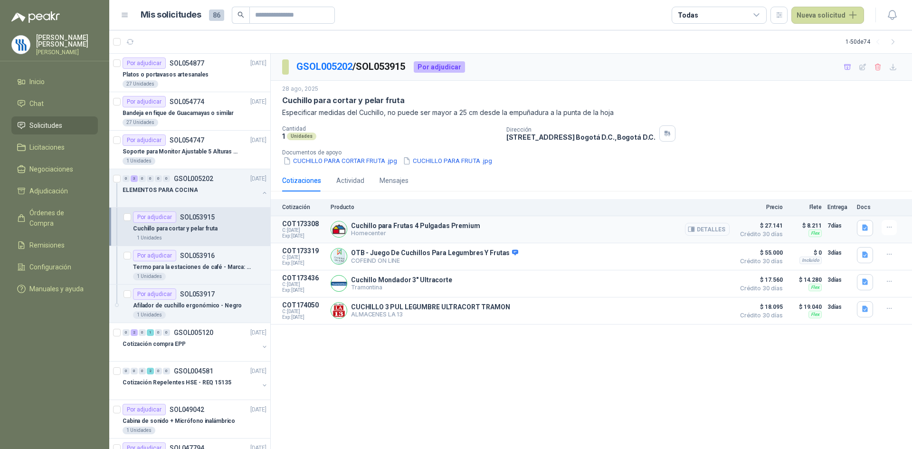
click at [716, 230] on button "Detalles" at bounding box center [707, 229] width 45 height 13
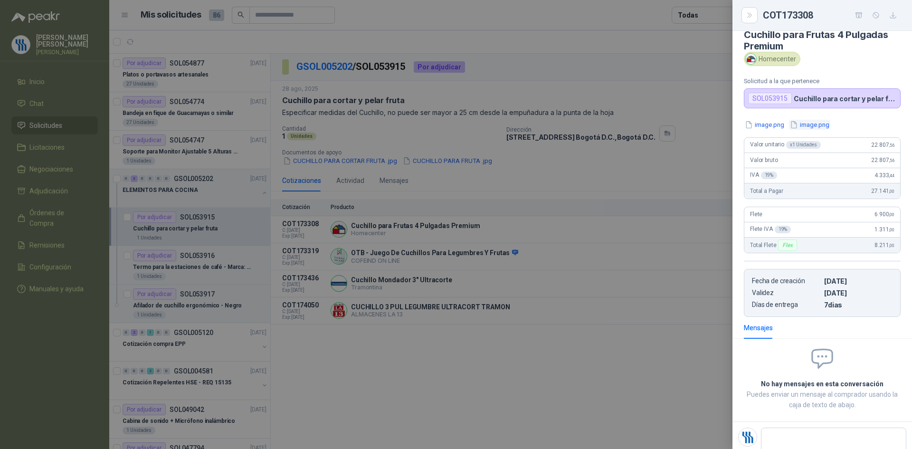
scroll to position [0, 0]
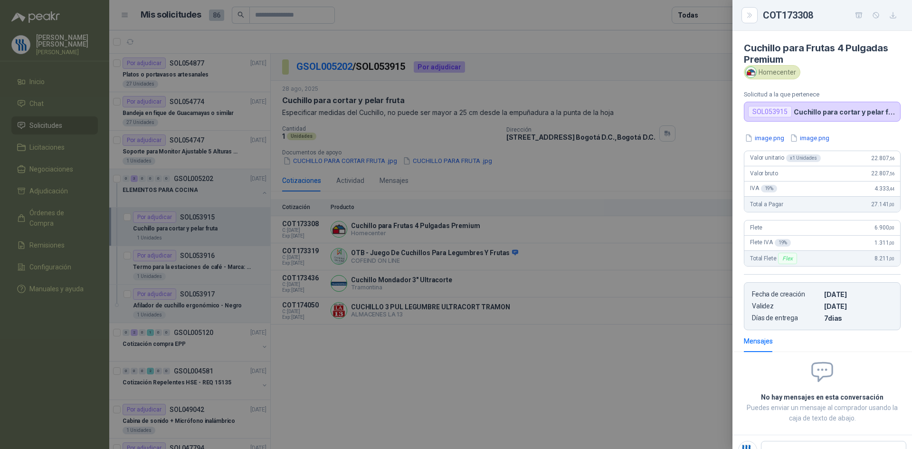
click at [637, 288] on div at bounding box center [456, 224] width 912 height 449
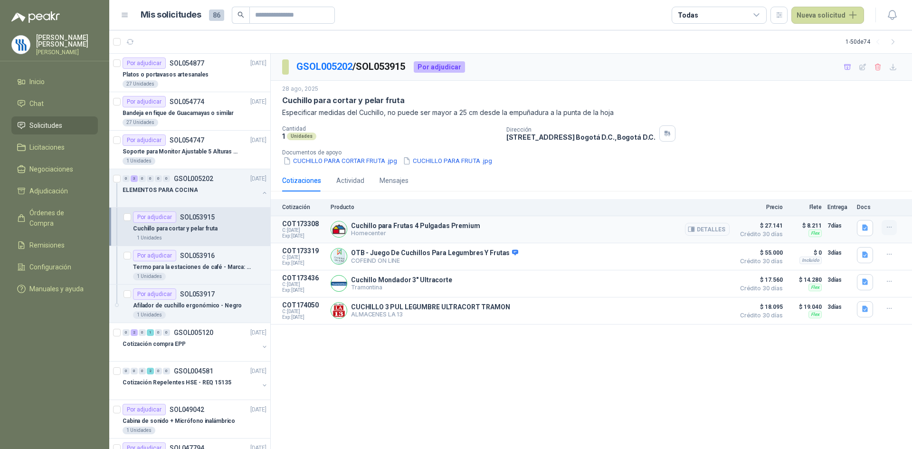
click at [885, 227] on icon "button" at bounding box center [889, 227] width 8 height 8
click at [714, 227] on button "Detalles" at bounding box center [707, 229] width 45 height 13
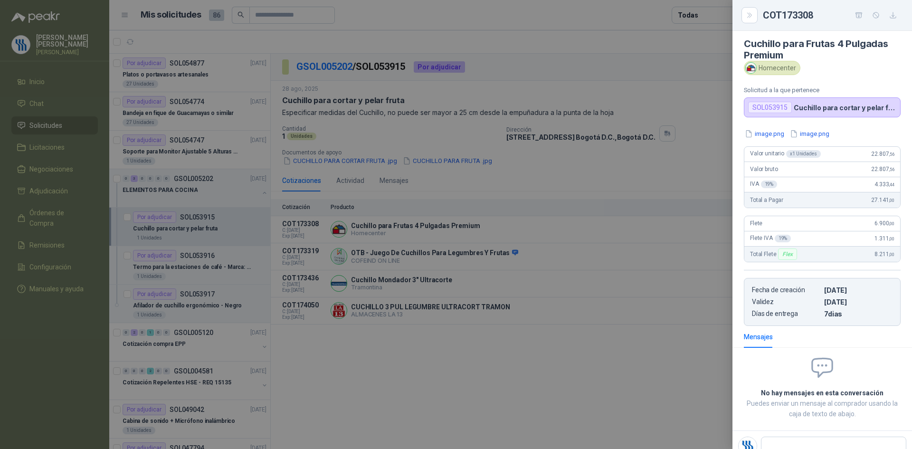
click at [408, 228] on div at bounding box center [456, 224] width 912 height 449
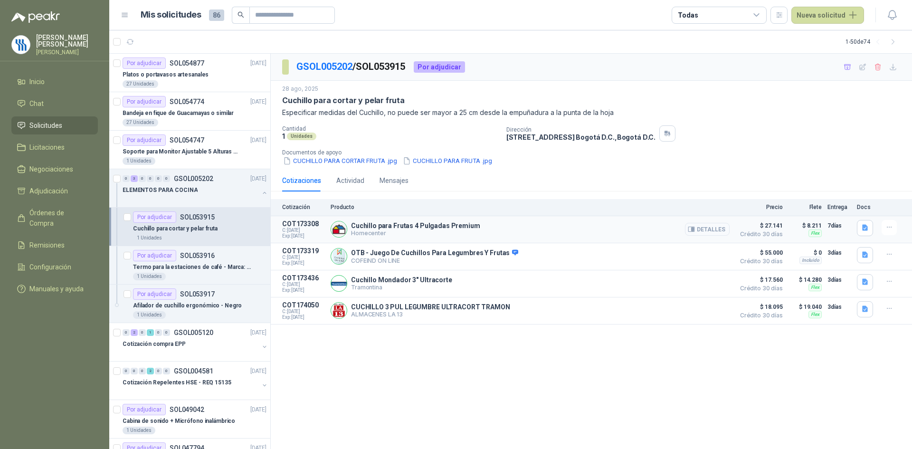
click at [703, 230] on button "Detalles" at bounding box center [707, 229] width 45 height 13
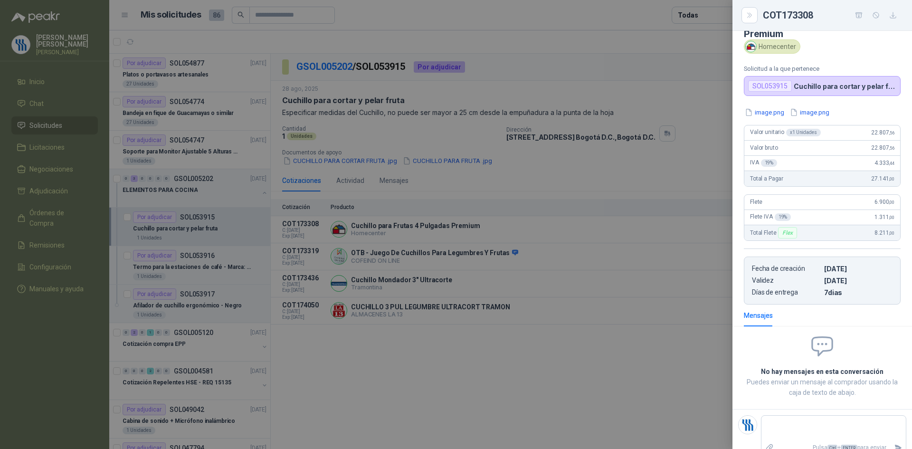
scroll to position [39, 0]
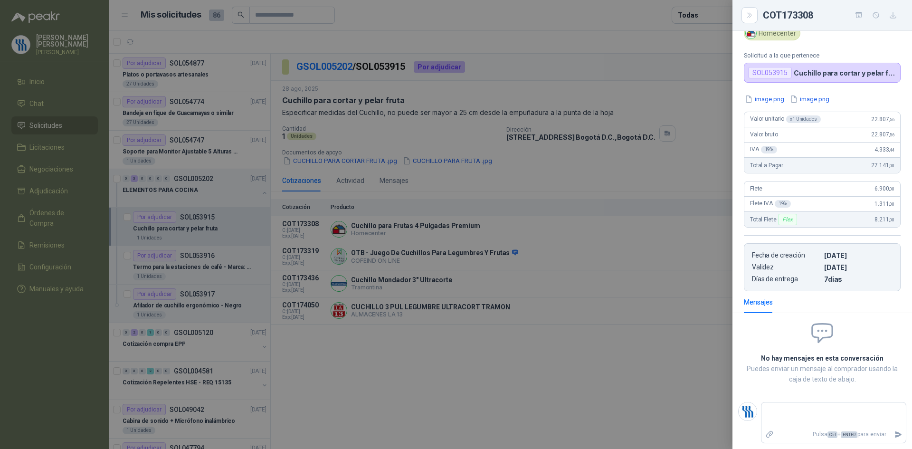
click at [595, 237] on div at bounding box center [456, 224] width 912 height 449
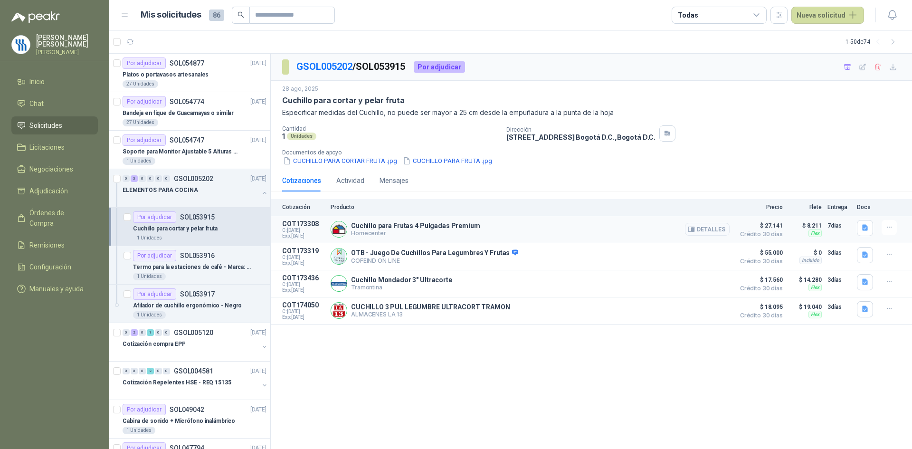
click at [717, 230] on button "Detalles" at bounding box center [707, 229] width 45 height 13
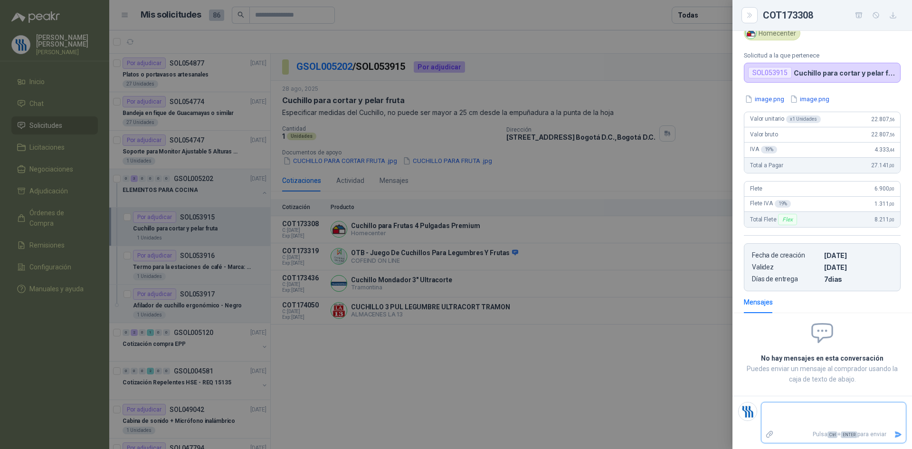
click at [783, 415] on textarea at bounding box center [833, 415] width 144 height 22
click at [781, 409] on textarea at bounding box center [833, 415] width 144 height 22
type textarea "*"
type textarea "**"
type textarea "***"
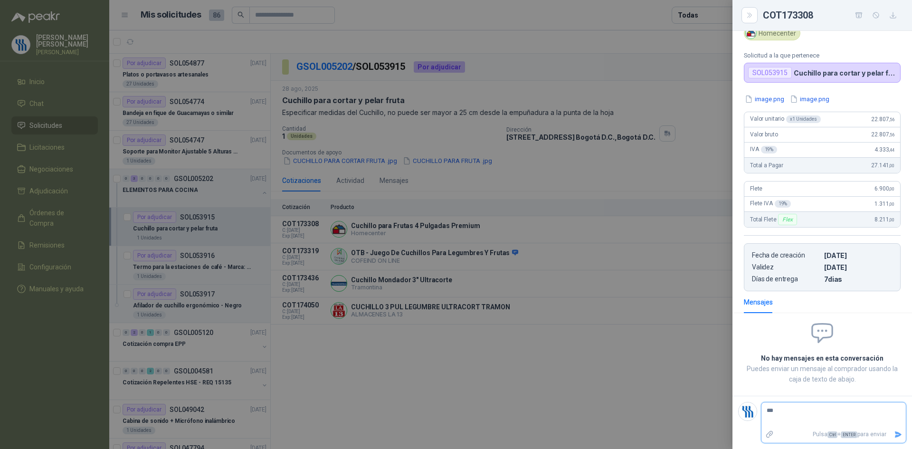
type textarea "**"
type textarea "***"
type textarea "****"
type textarea "*****"
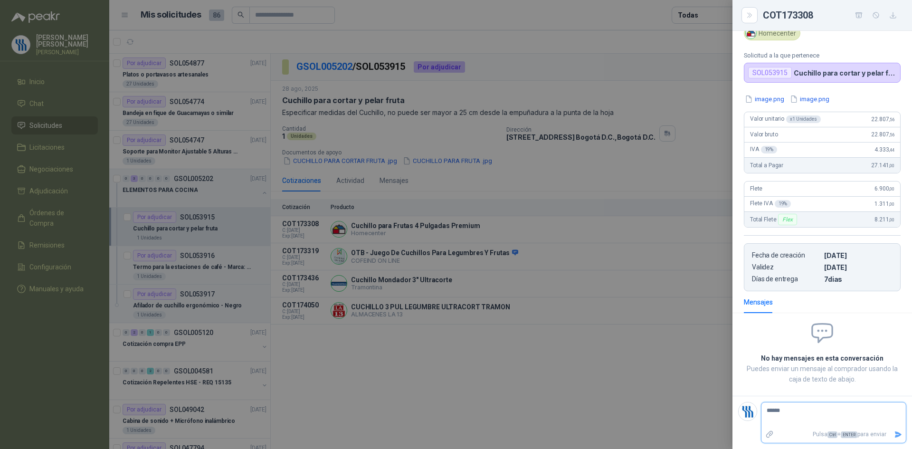
type textarea "*******"
type textarea "********"
type textarea "*********"
type textarea "**********"
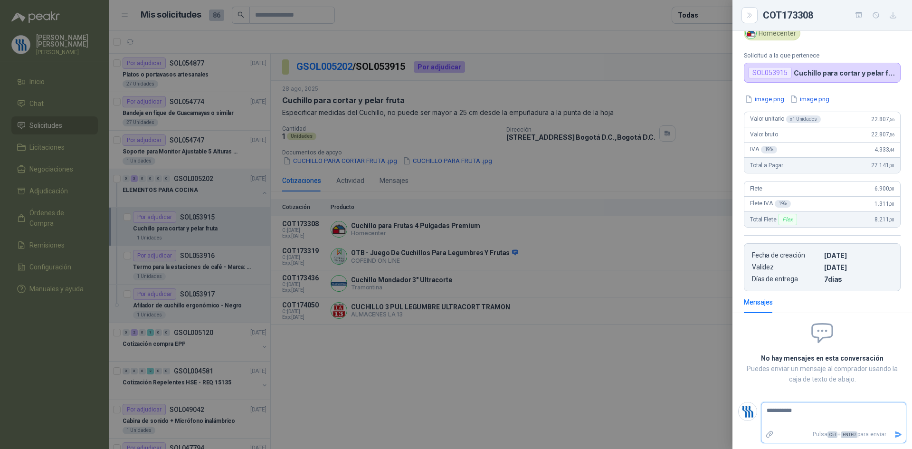
type textarea "**********"
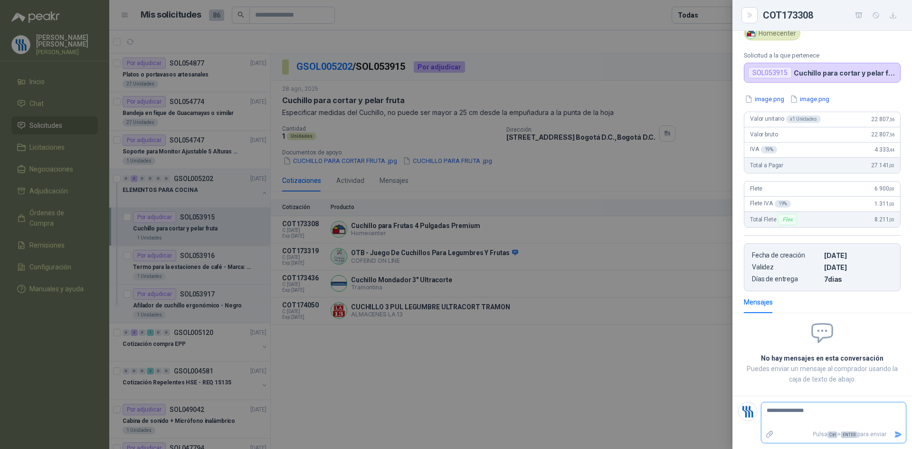
type textarea "**********"
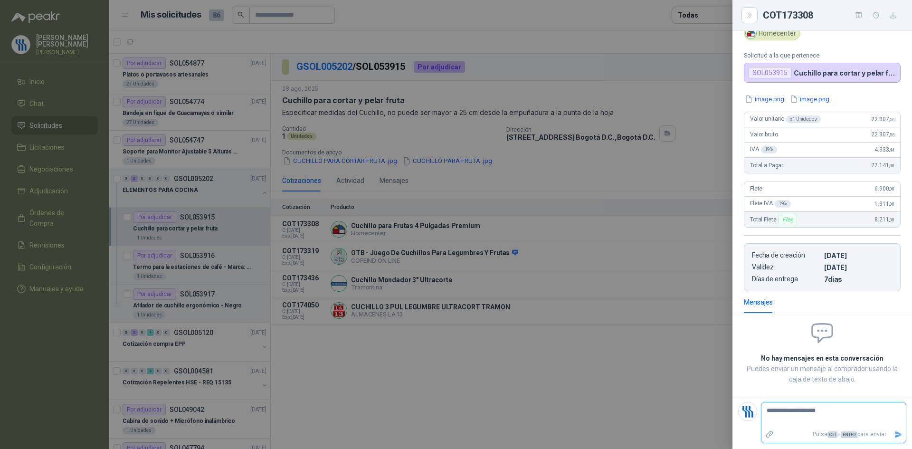
type textarea "**********"
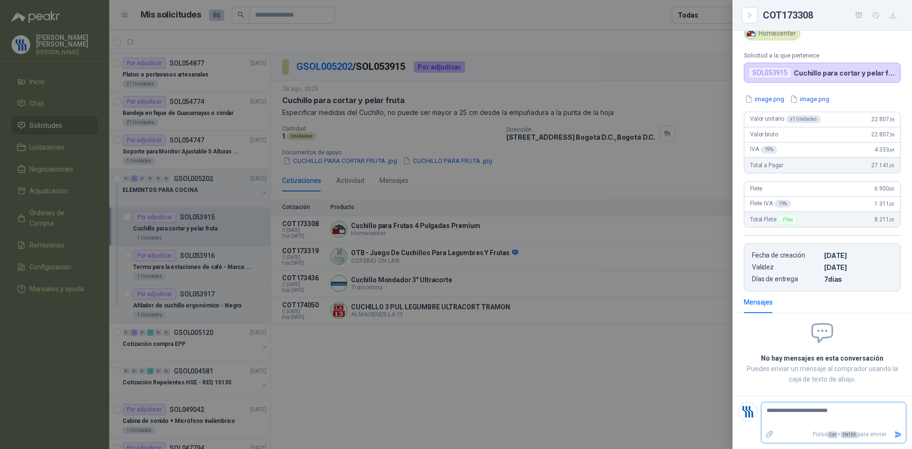
type textarea "**********"
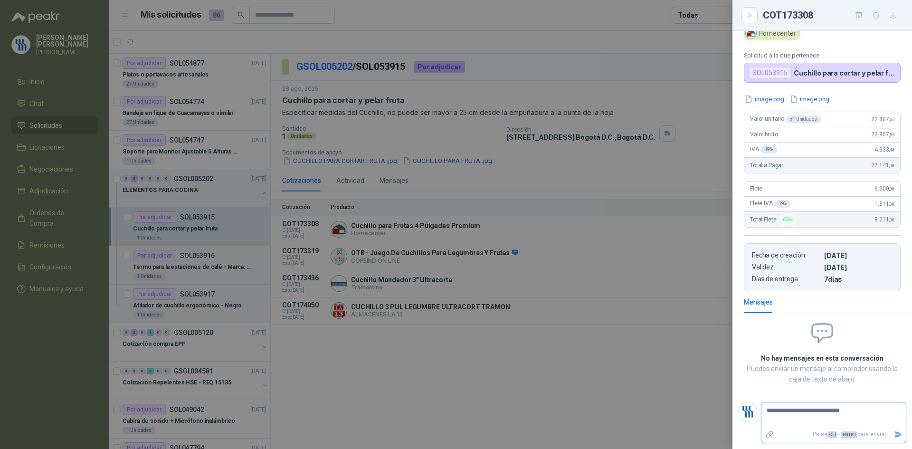
type textarea "**********"
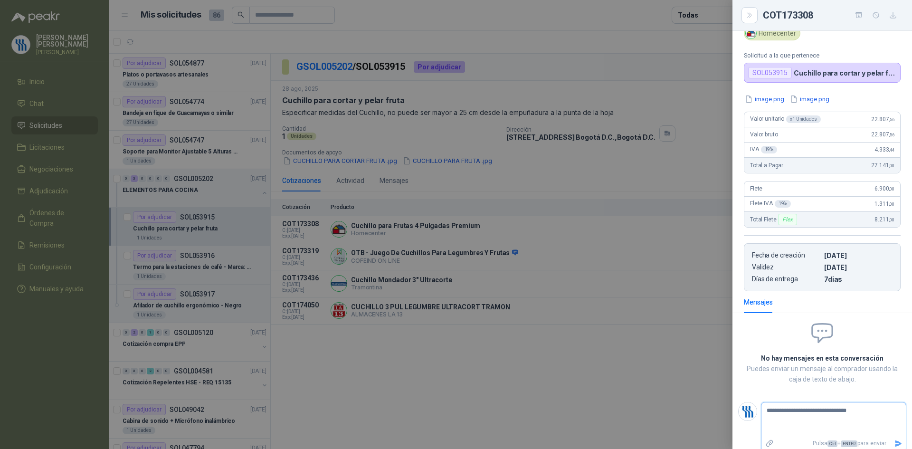
type textarea "**********"
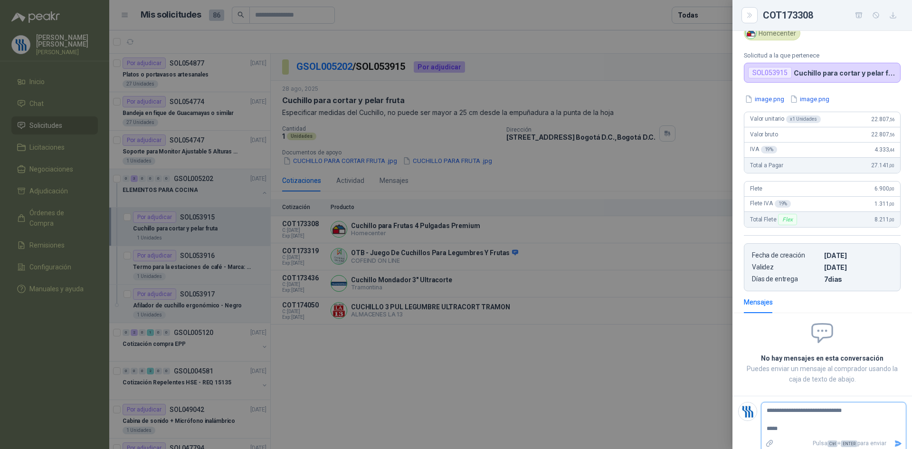
type textarea "**********"
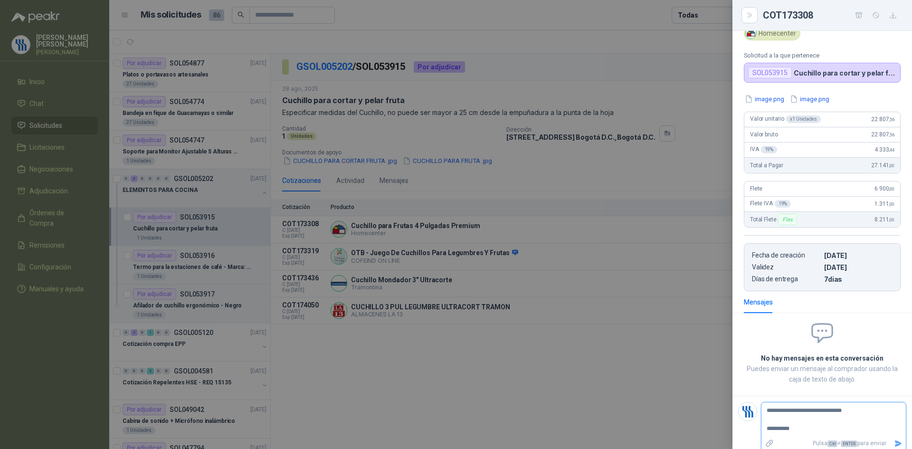
type textarea "**********"
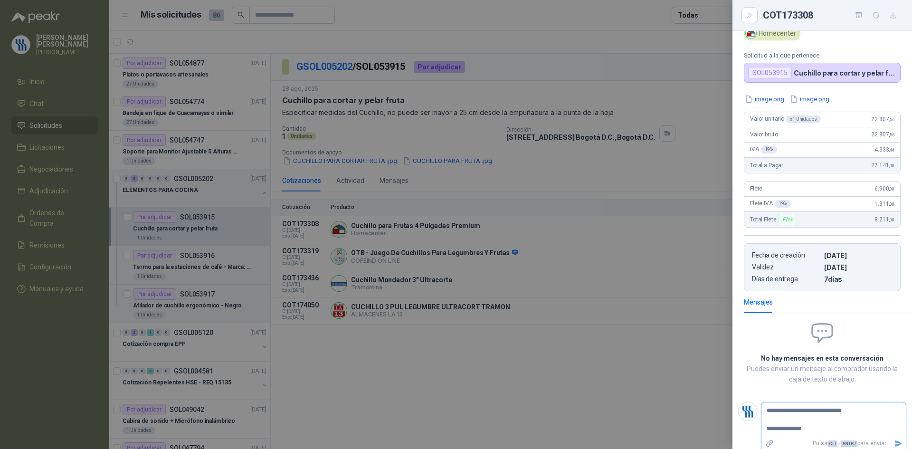
type textarea "**********"
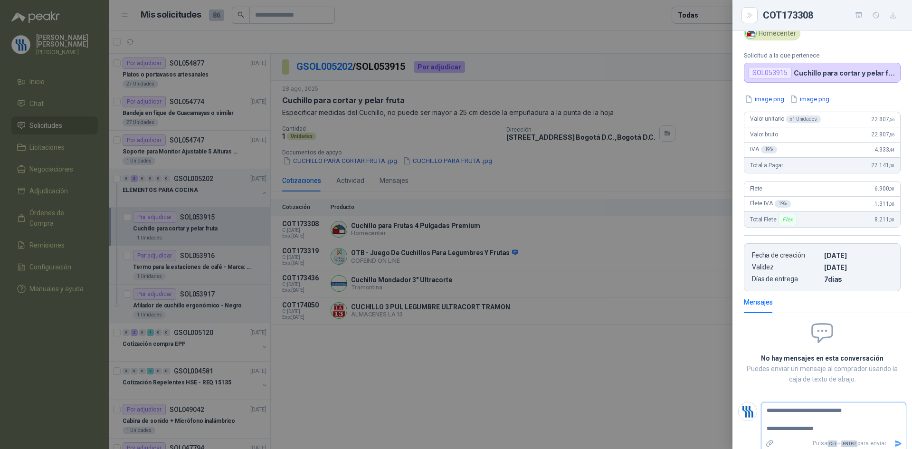
type textarea "**********"
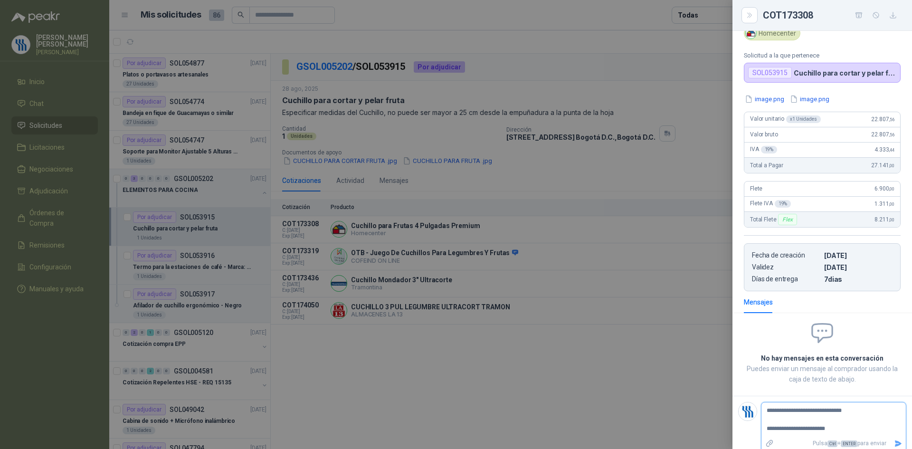
type textarea "**********"
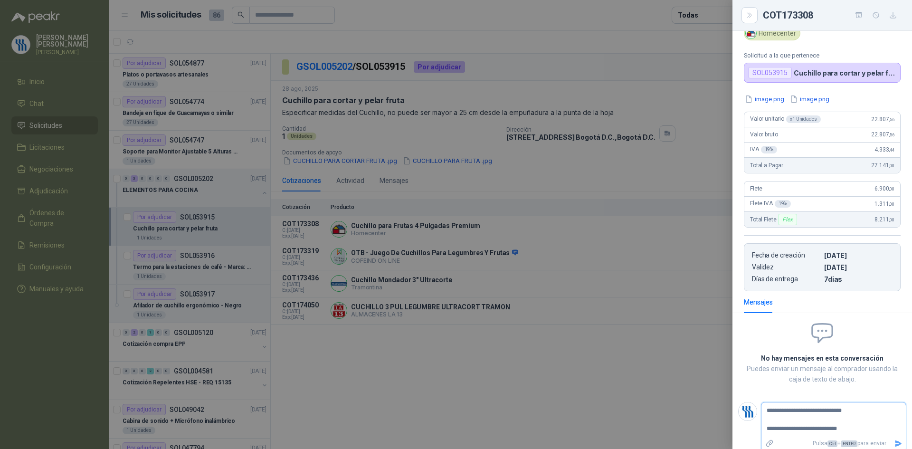
type textarea "**********"
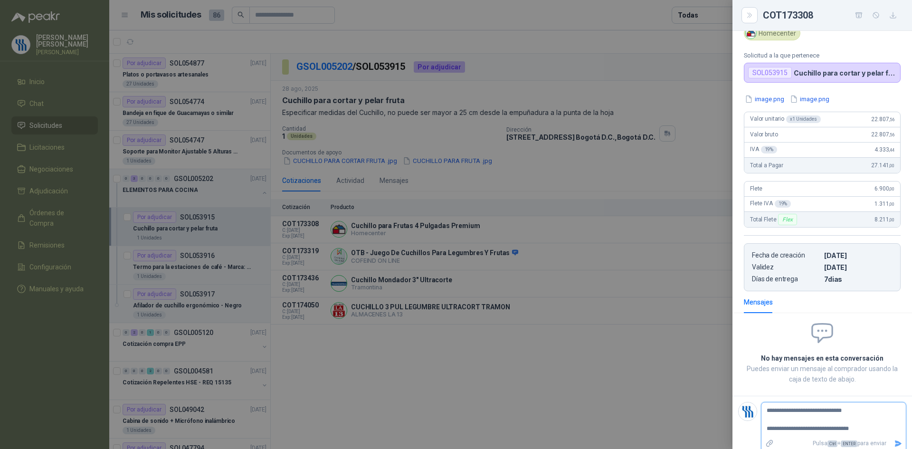
type textarea "**********"
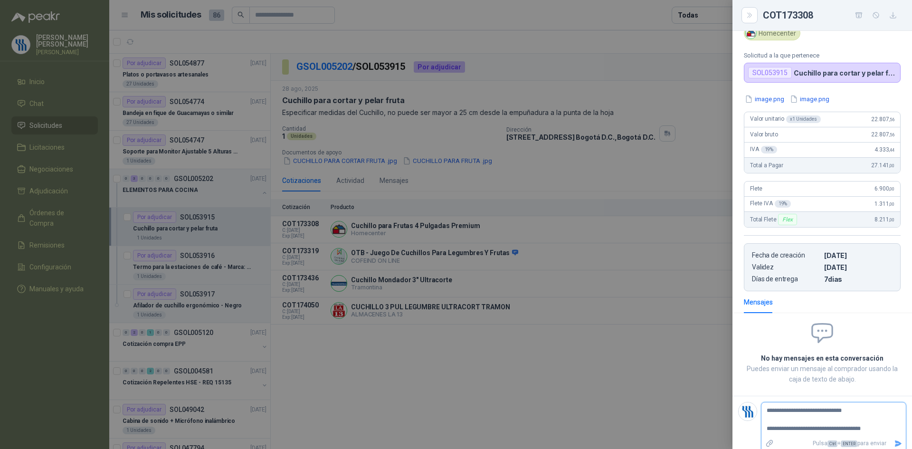
type textarea "**********"
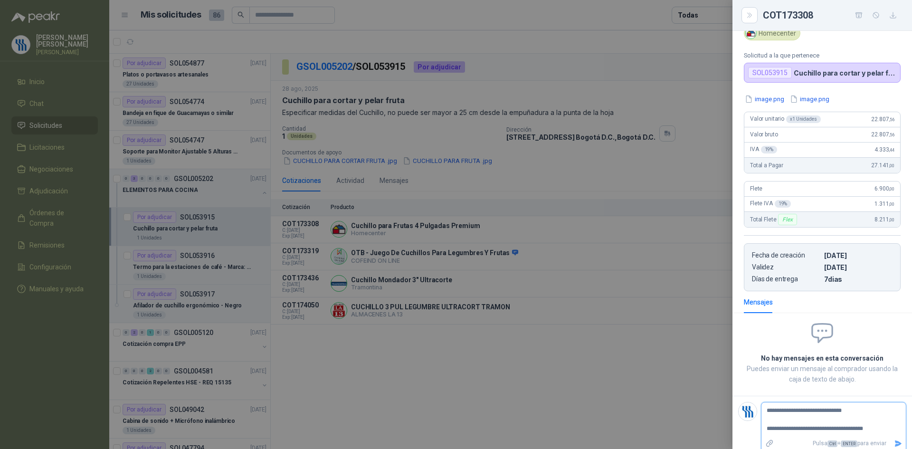
type textarea "**********"
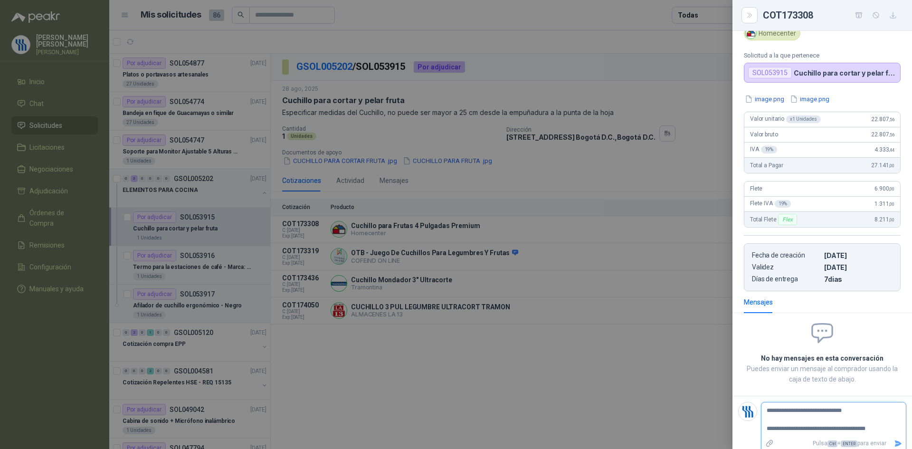
type textarea "**********"
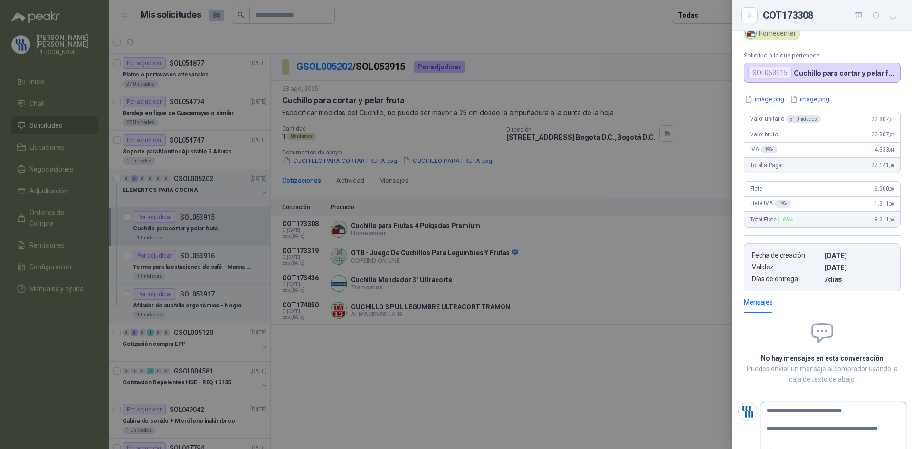
type textarea "**********"
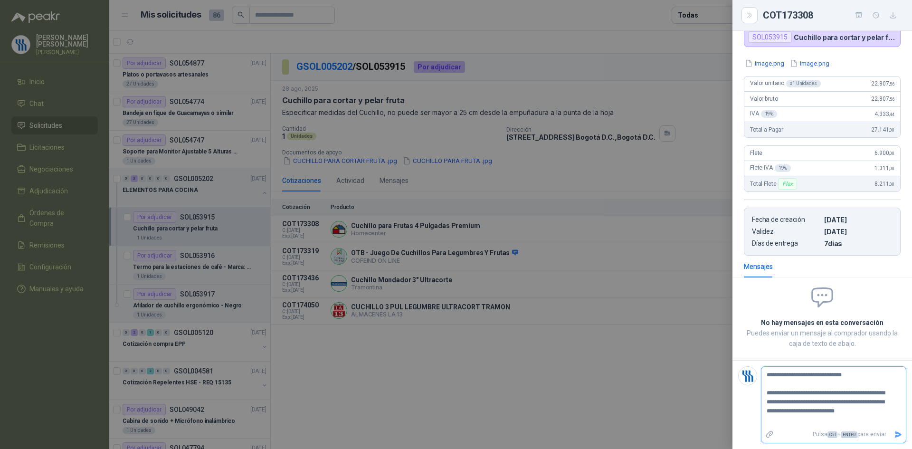
click at [895, 433] on icon "Enviar" at bounding box center [898, 434] width 7 height 6
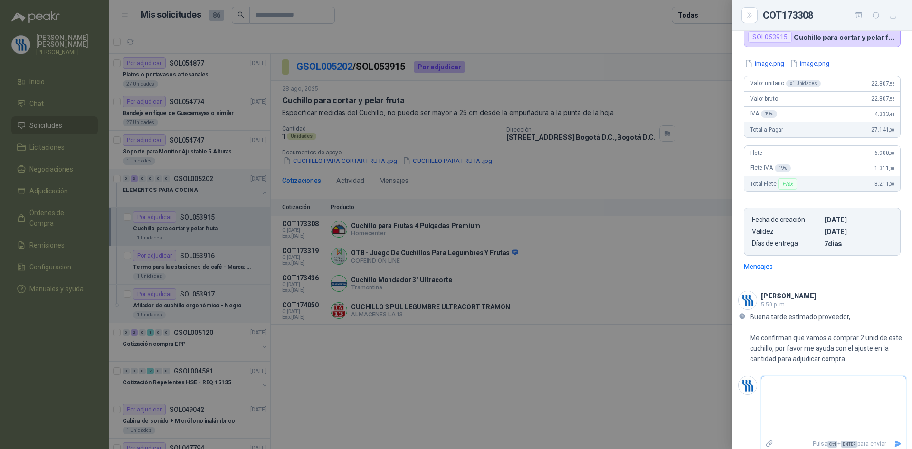
scroll to position [48, 0]
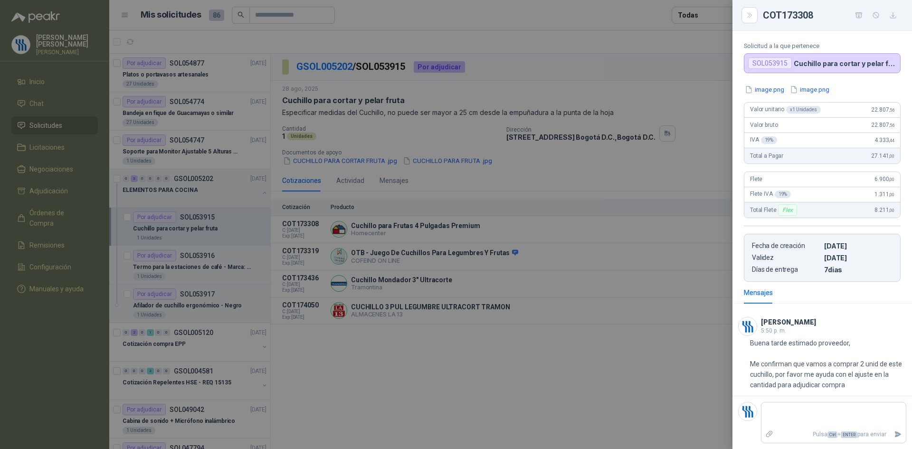
click at [616, 375] on div at bounding box center [456, 224] width 912 height 449
